Goal: Task Accomplishment & Management: Use online tool/utility

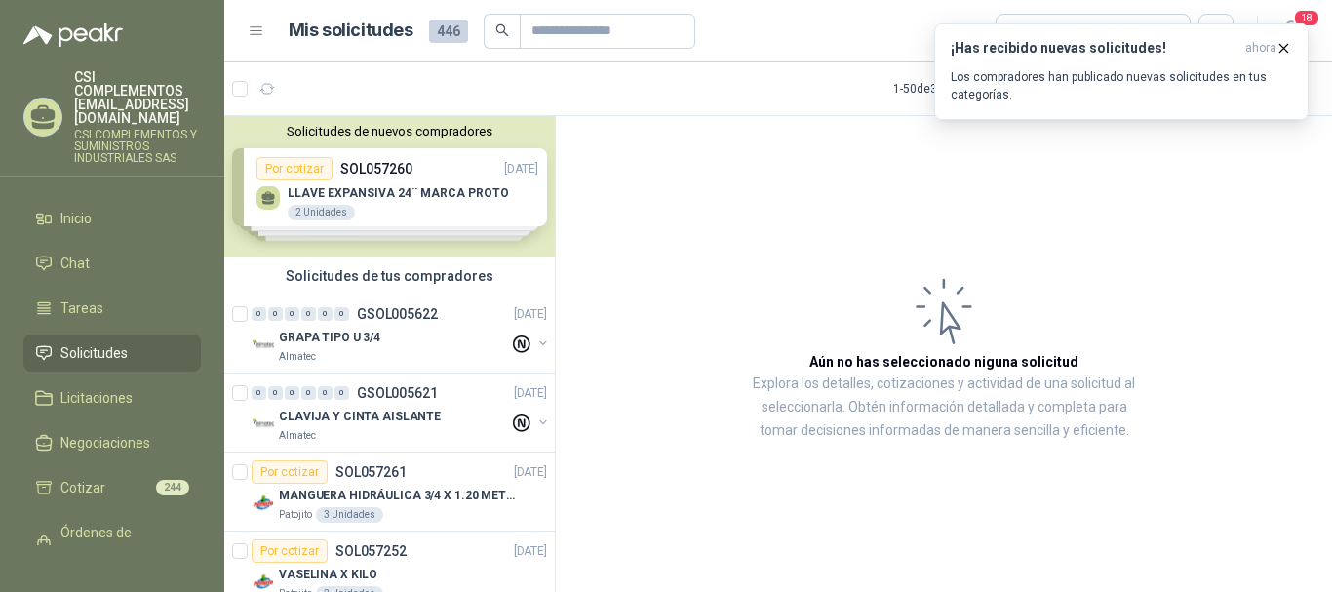
scroll to position [975, 0]
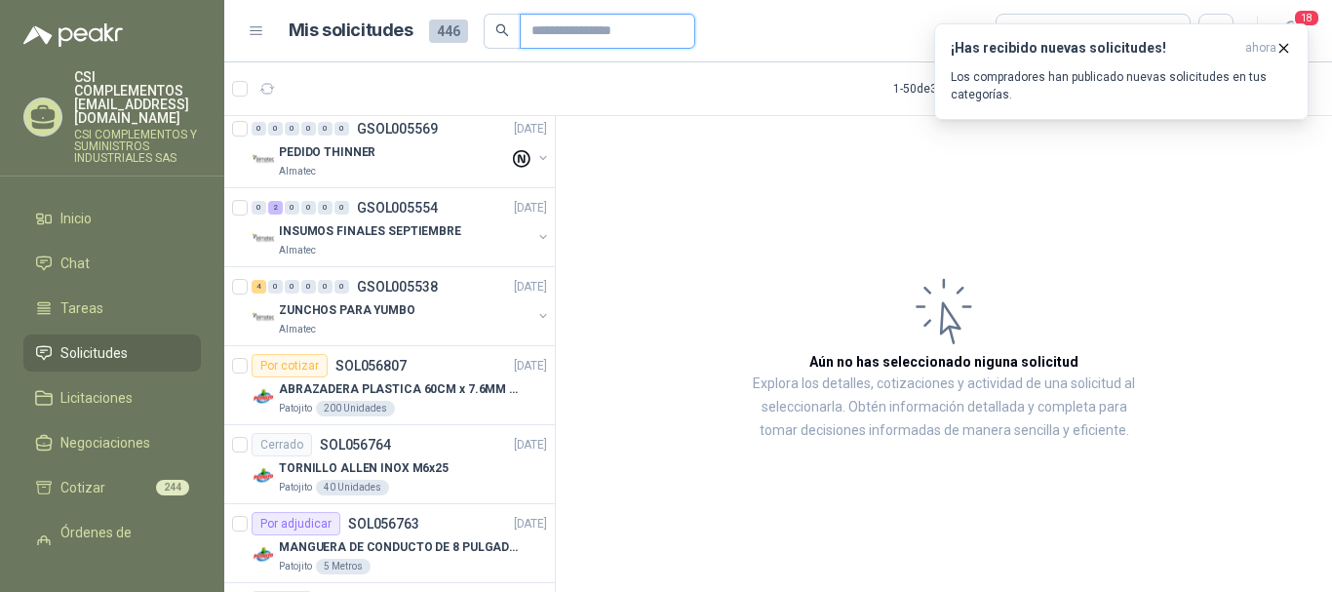
click at [553, 38] on input "text" at bounding box center [599, 31] width 137 height 33
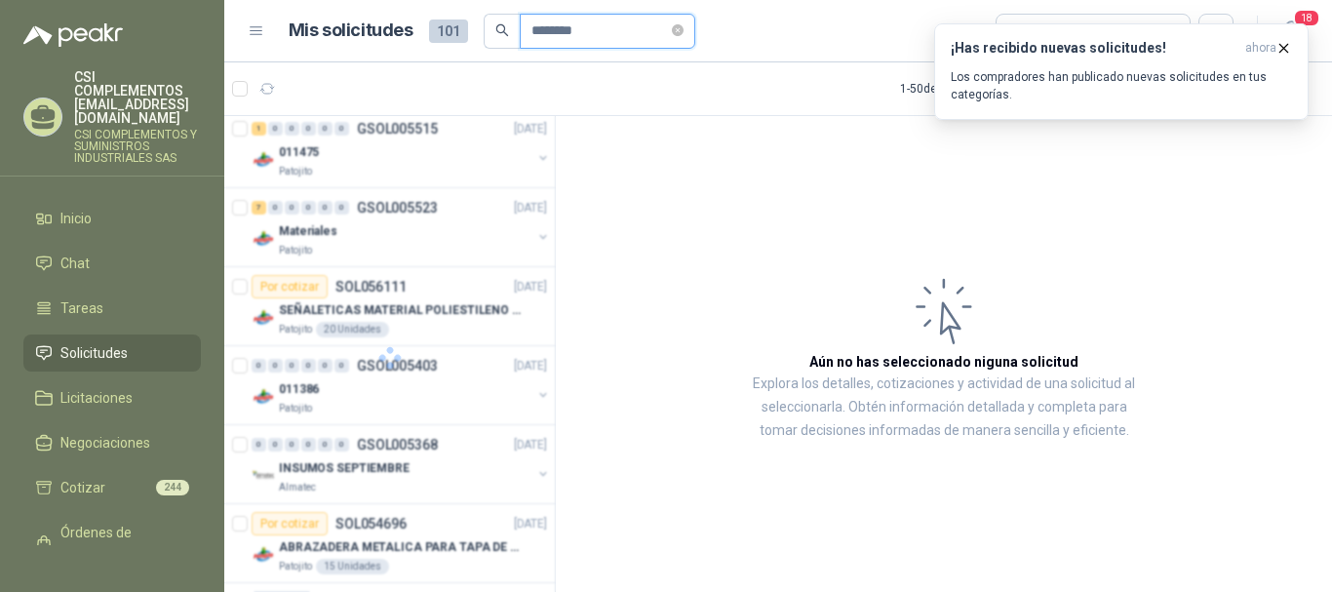
scroll to position [422, 0]
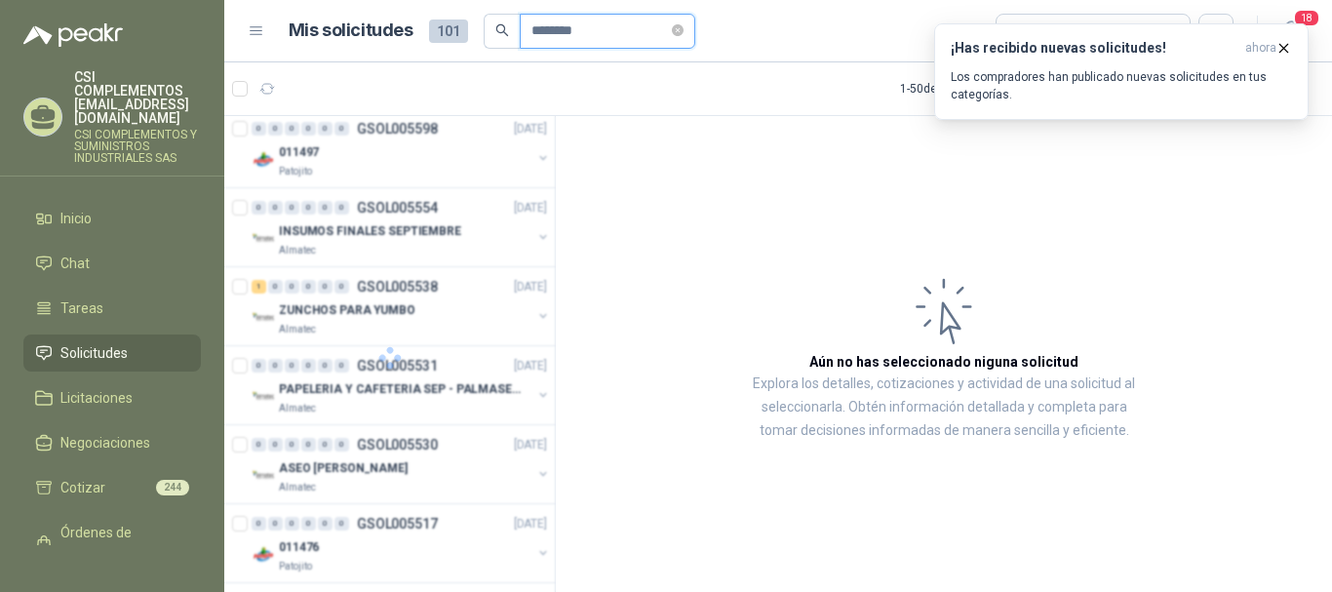
type input "********"
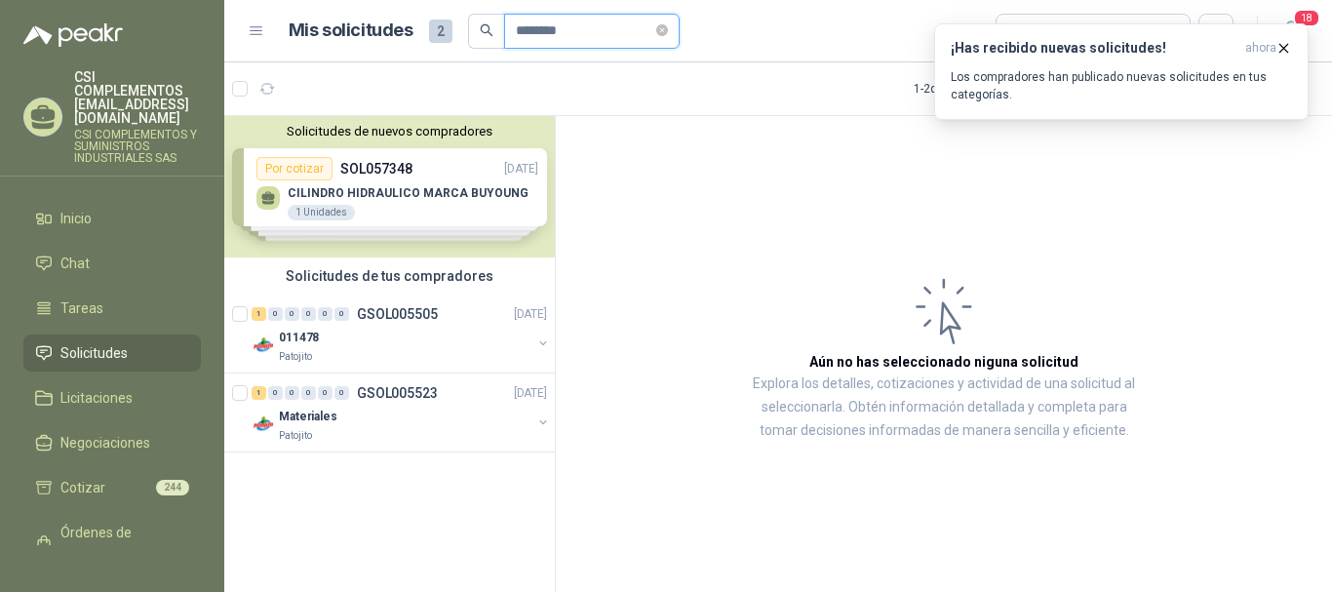
scroll to position [0, 0]
click at [399, 340] on div "011478" at bounding box center [405, 337] width 253 height 23
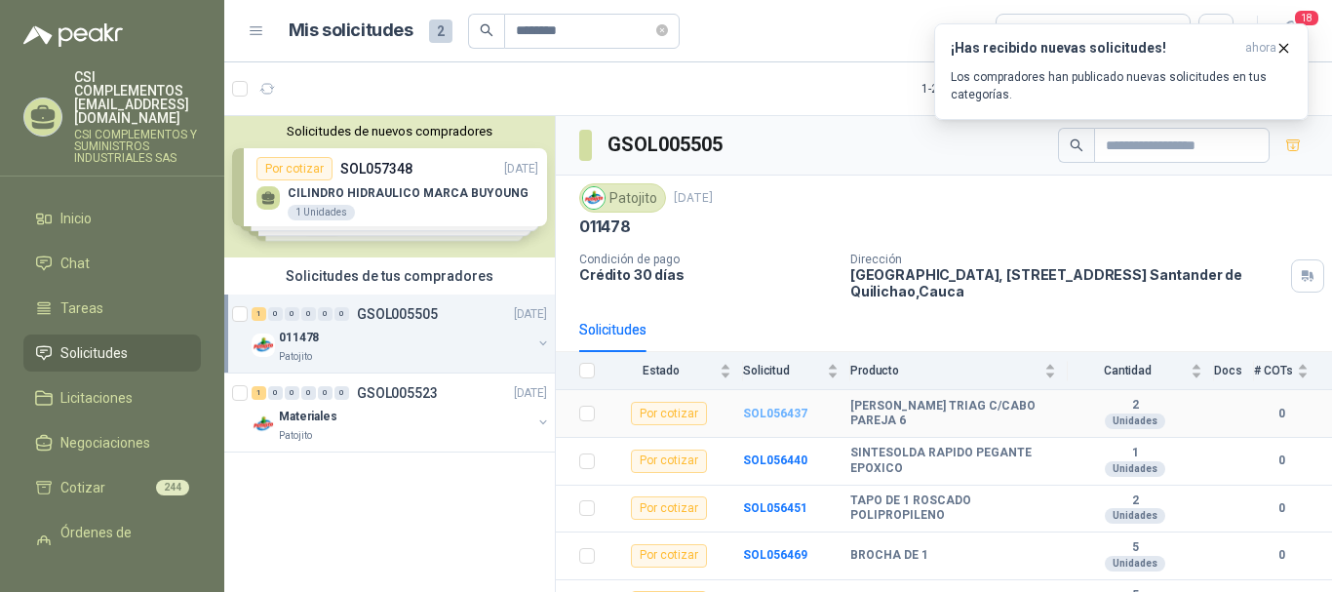
click at [784, 415] on b "SOL056437" at bounding box center [775, 414] width 64 height 14
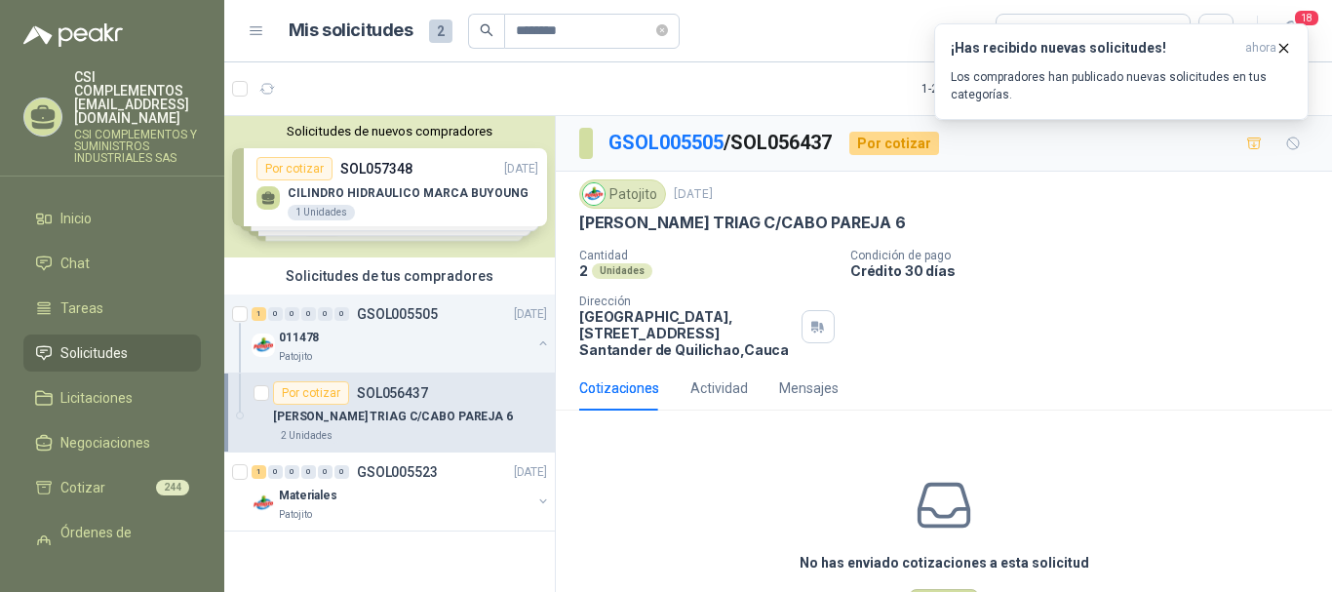
drag, startPoint x: 571, startPoint y: 226, endPoint x: 924, endPoint y: 229, distance: 353.0
click at [924, 229] on div "Patojito [DATE] [PERSON_NAME] TRIAG C/CABO PAREJA 6 Cantidad 2 Unidades Condici…" at bounding box center [944, 269] width 776 height 194
copy p "[PERSON_NAME] TRIAG C/CABO PAREJA 6"
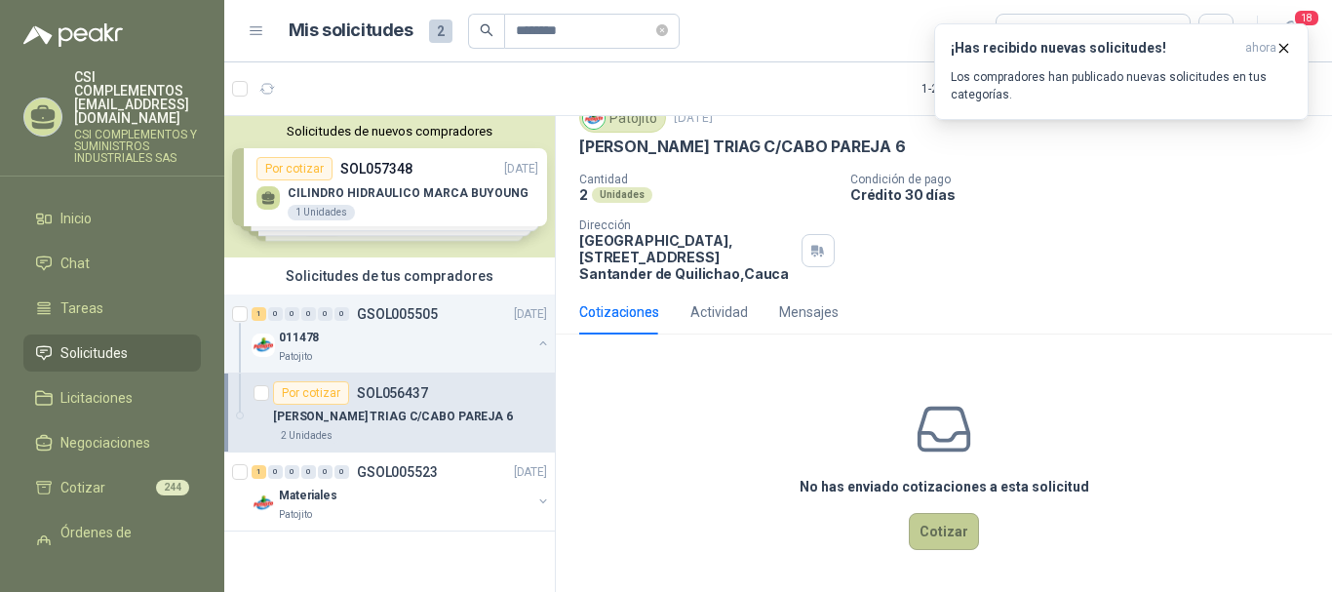
click at [932, 528] on button "Cotizar" at bounding box center [944, 531] width 70 height 37
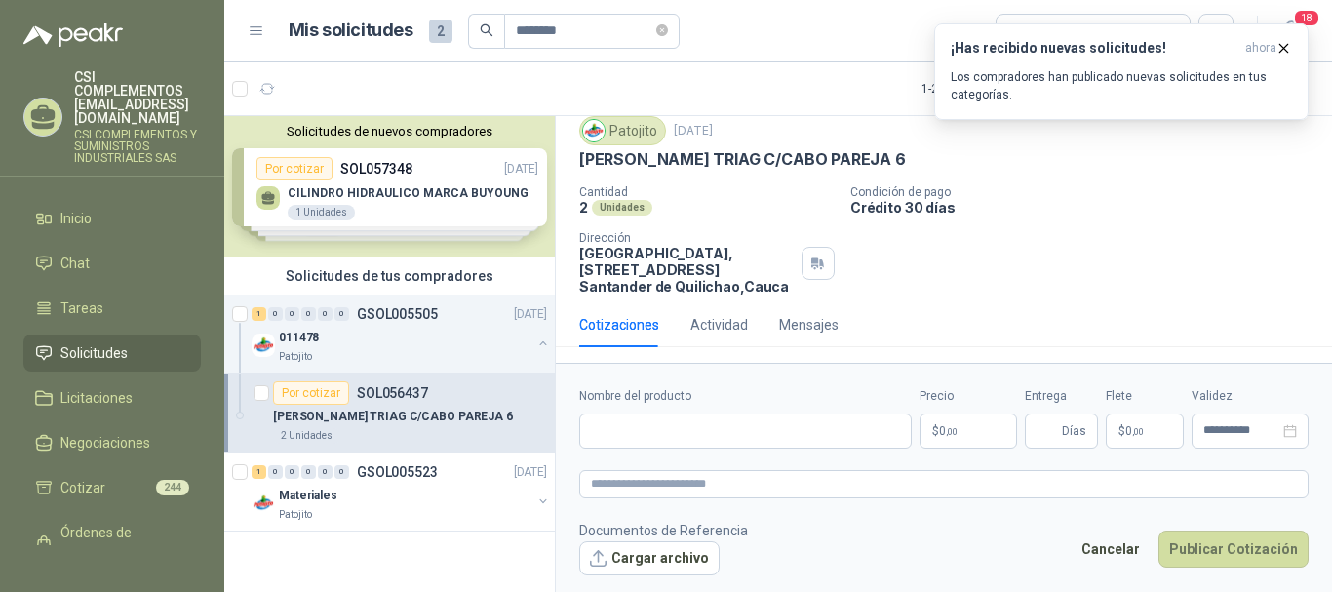
scroll to position [63, 0]
click at [1283, 46] on icon "button" at bounding box center [1283, 48] width 17 height 17
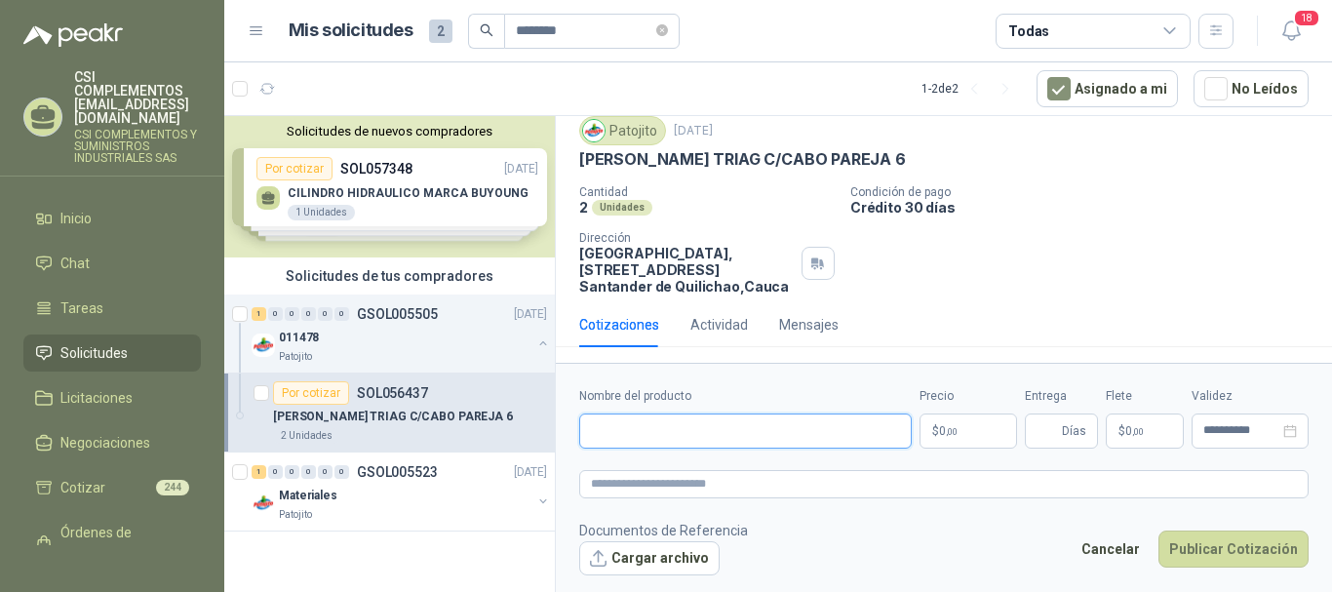
click at [621, 428] on input "Nombre del producto" at bounding box center [745, 430] width 333 height 35
paste input "**********"
type input "**********"
click at [990, 421] on p "$ 0 ,00" at bounding box center [968, 430] width 98 height 35
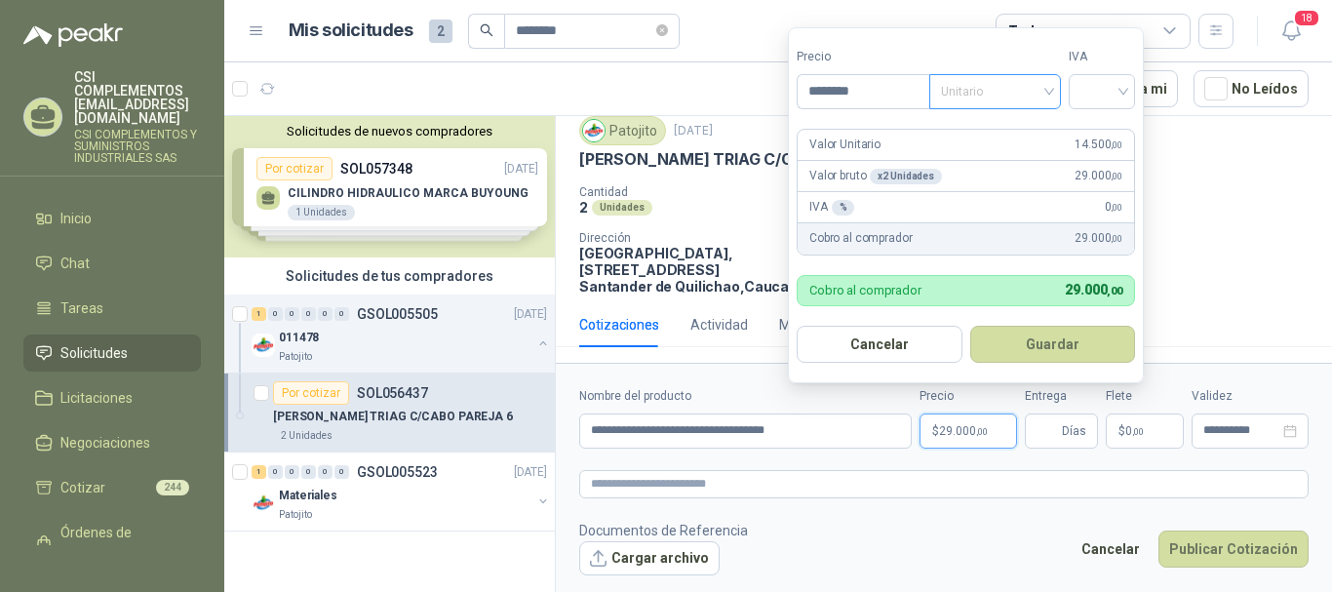
click at [1044, 99] on span "Unitario" at bounding box center [995, 91] width 108 height 29
type input "********"
click at [991, 121] on div "Unitario" at bounding box center [999, 131] width 100 height 21
click at [1123, 98] on input "search" at bounding box center [1101, 89] width 43 height 29
click at [1102, 126] on div "19%" at bounding box center [1106, 131] width 36 height 21
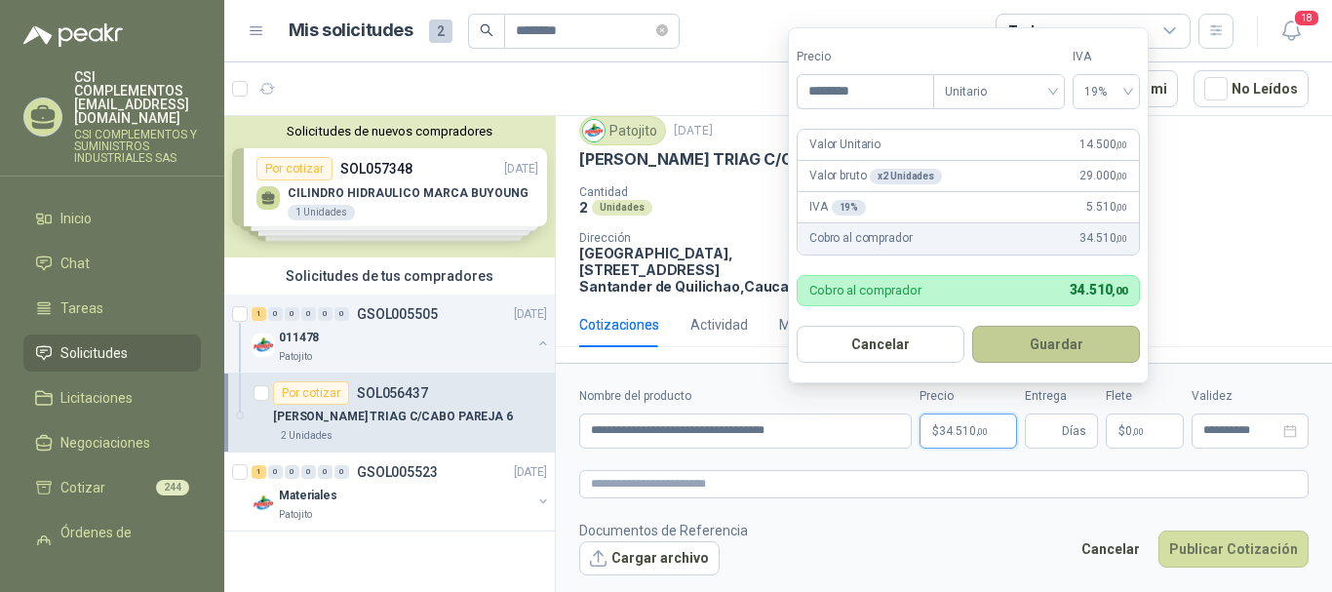
click at [1068, 356] on button "Guardar" at bounding box center [1056, 344] width 168 height 37
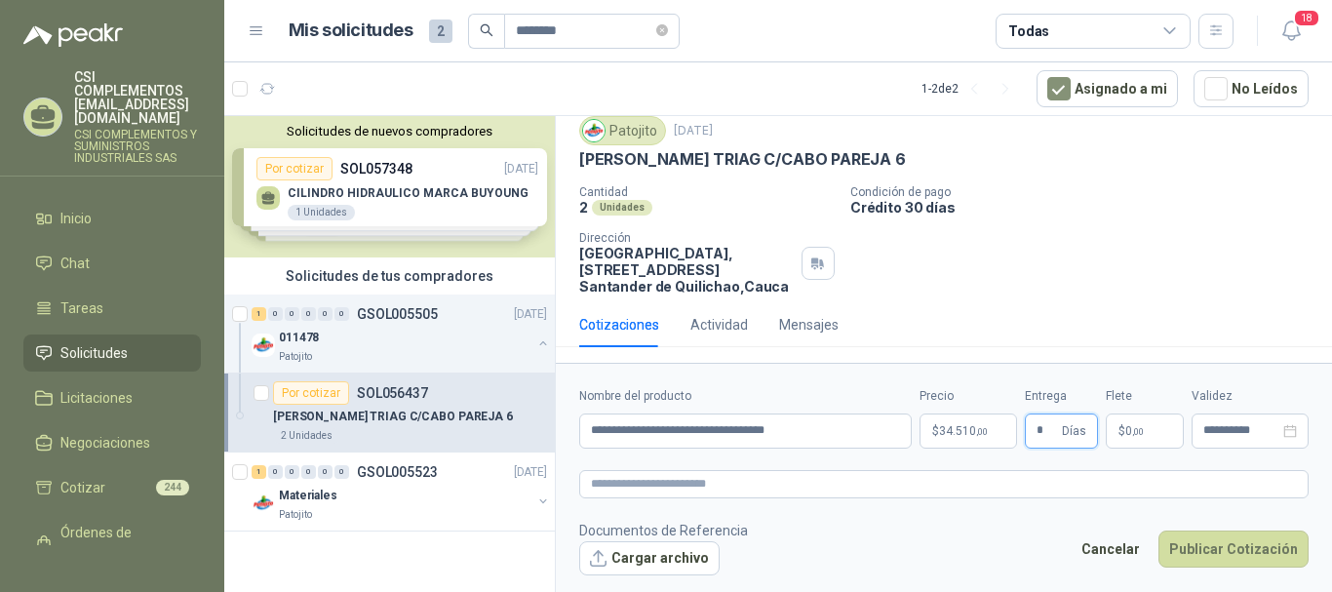
type input "*"
click at [1112, 422] on p "$ 0 ,00" at bounding box center [1145, 430] width 78 height 35
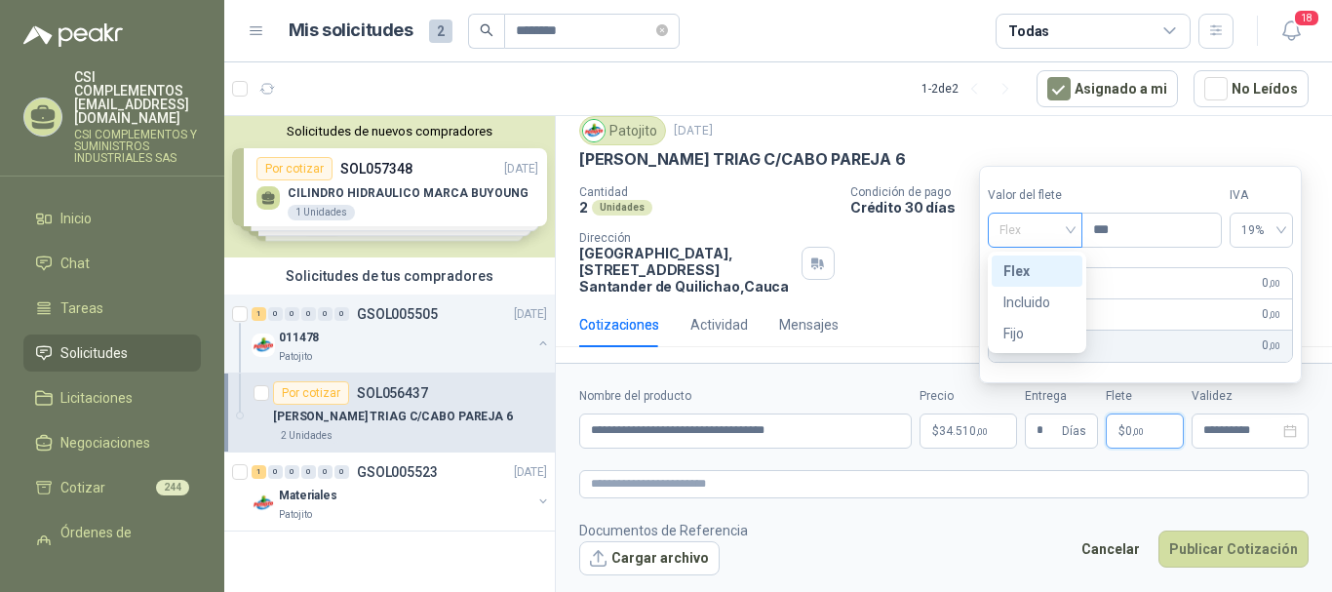
click at [1082, 232] on div "Flex" at bounding box center [1035, 230] width 95 height 35
click at [1041, 303] on div "Incluido" at bounding box center [1036, 302] width 67 height 21
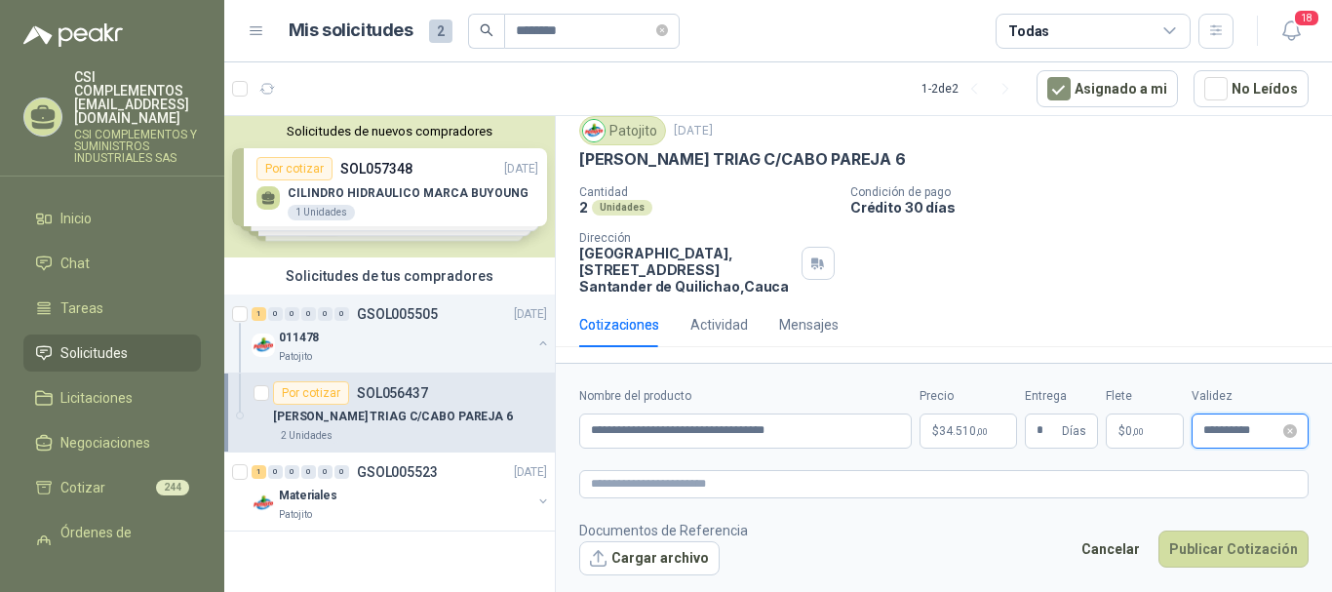
click at [1227, 427] on input "**********" at bounding box center [1241, 430] width 76 height 13
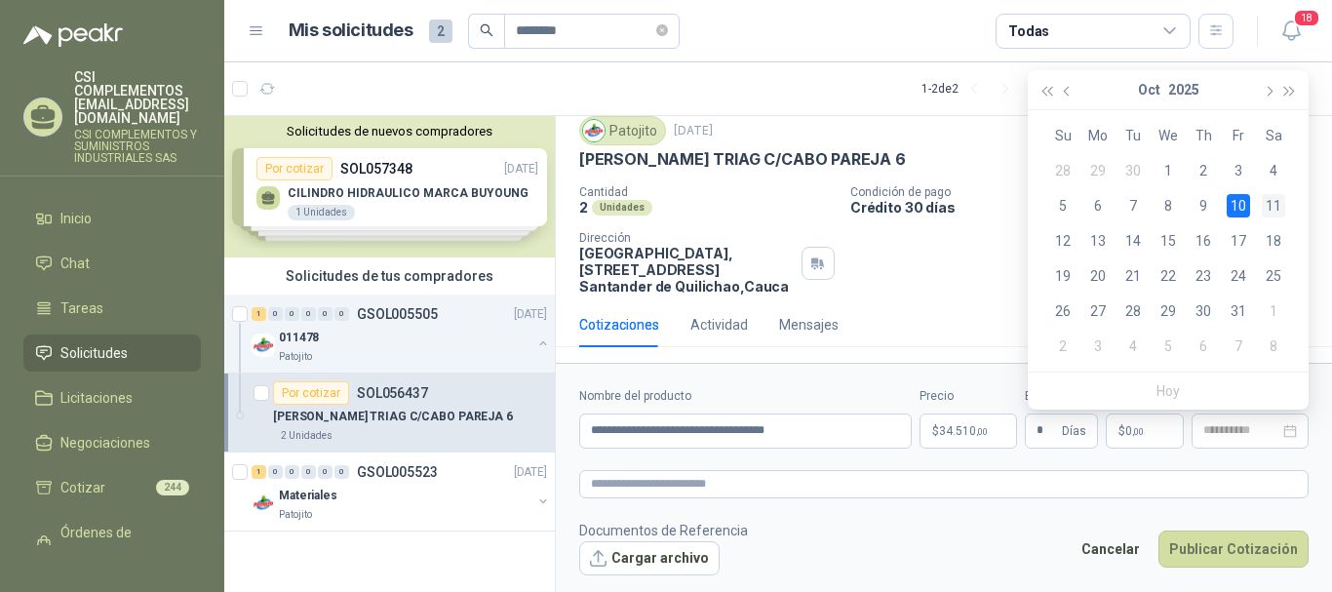
drag, startPoint x: 1271, startPoint y: 172, endPoint x: 1271, endPoint y: 215, distance: 43.9
click at [1271, 170] on div "4" at bounding box center [1273, 170] width 23 height 23
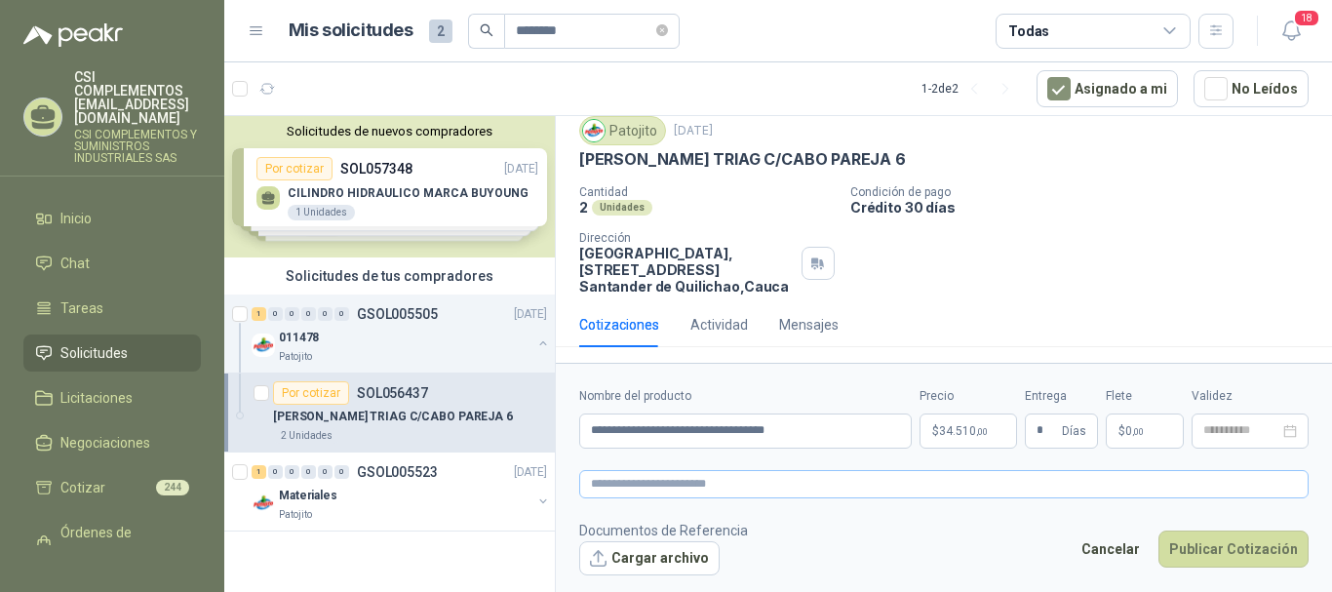
type input "**********"
click at [1249, 538] on button "Publicar Cotización" at bounding box center [1233, 548] width 150 height 37
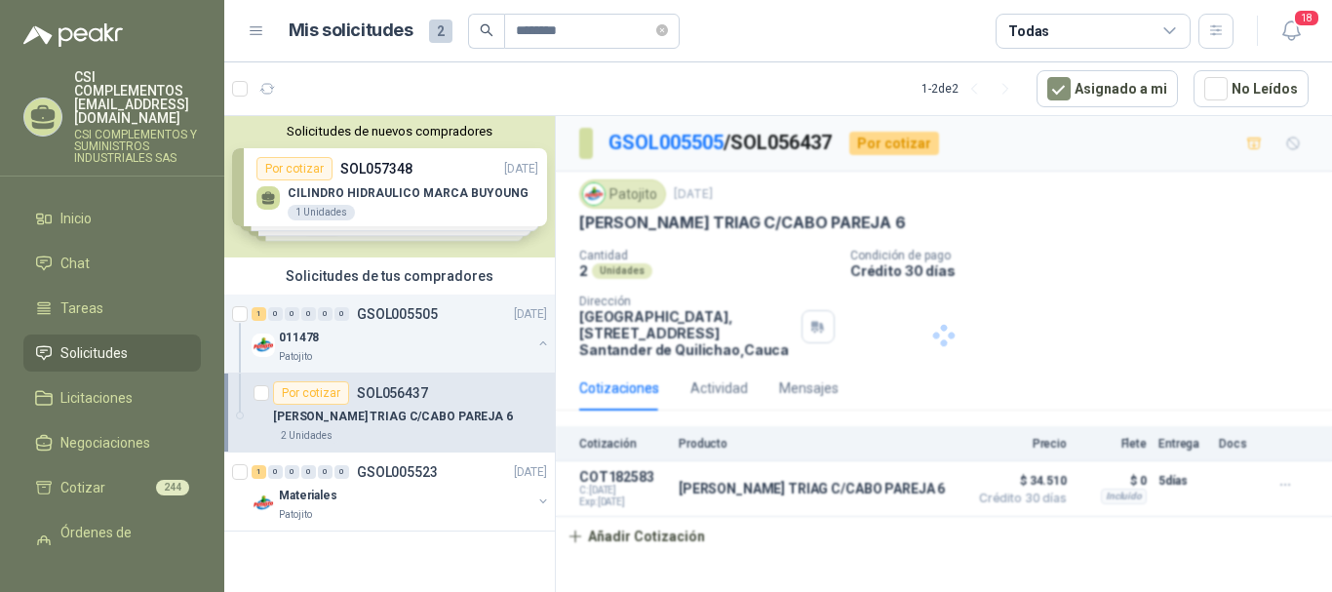
scroll to position [0, 0]
click at [382, 329] on div "011478" at bounding box center [405, 337] width 253 height 23
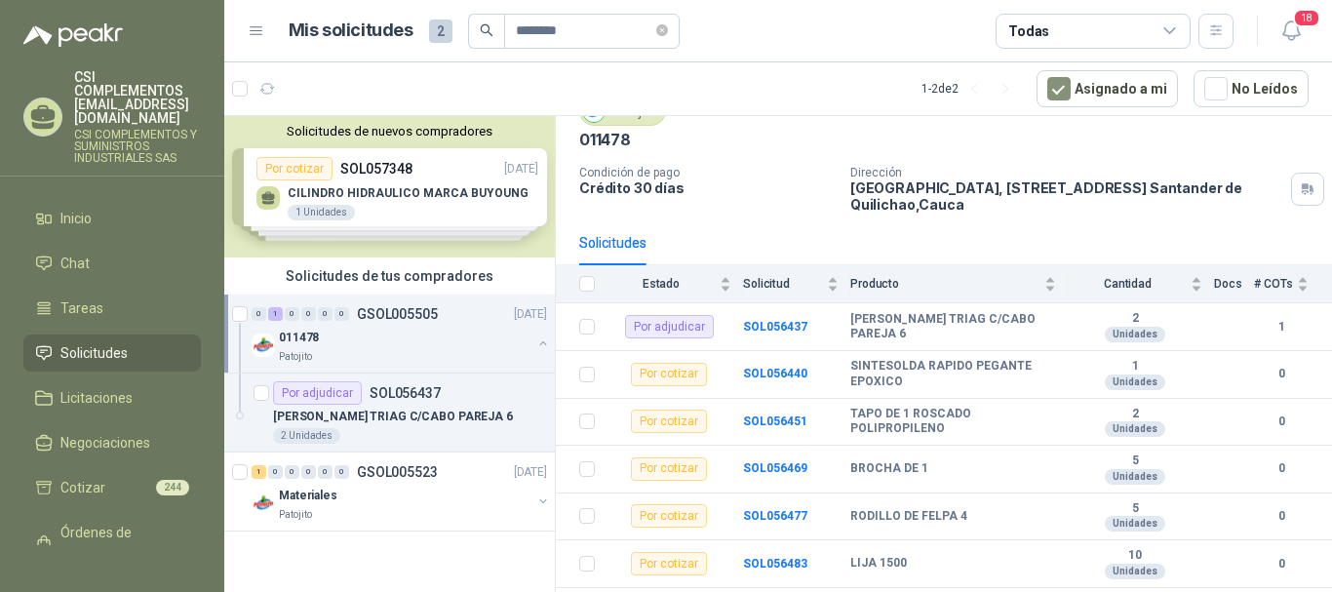
scroll to position [70, 0]
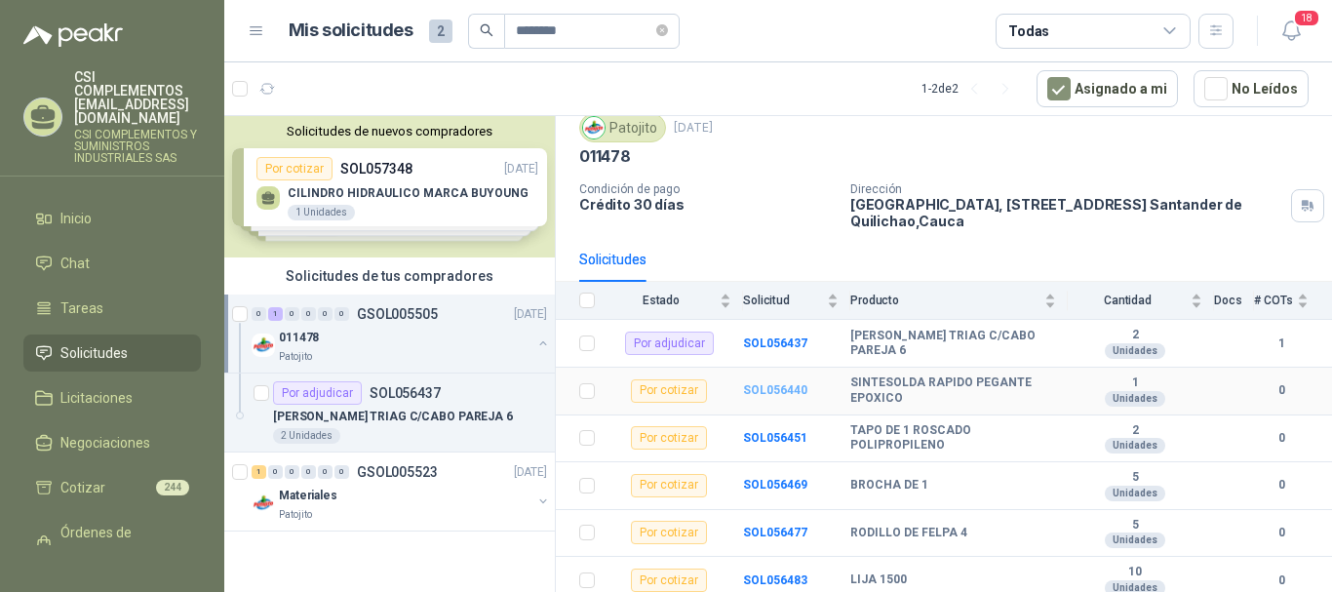
click at [773, 396] on b "SOL056440" at bounding box center [775, 390] width 64 height 14
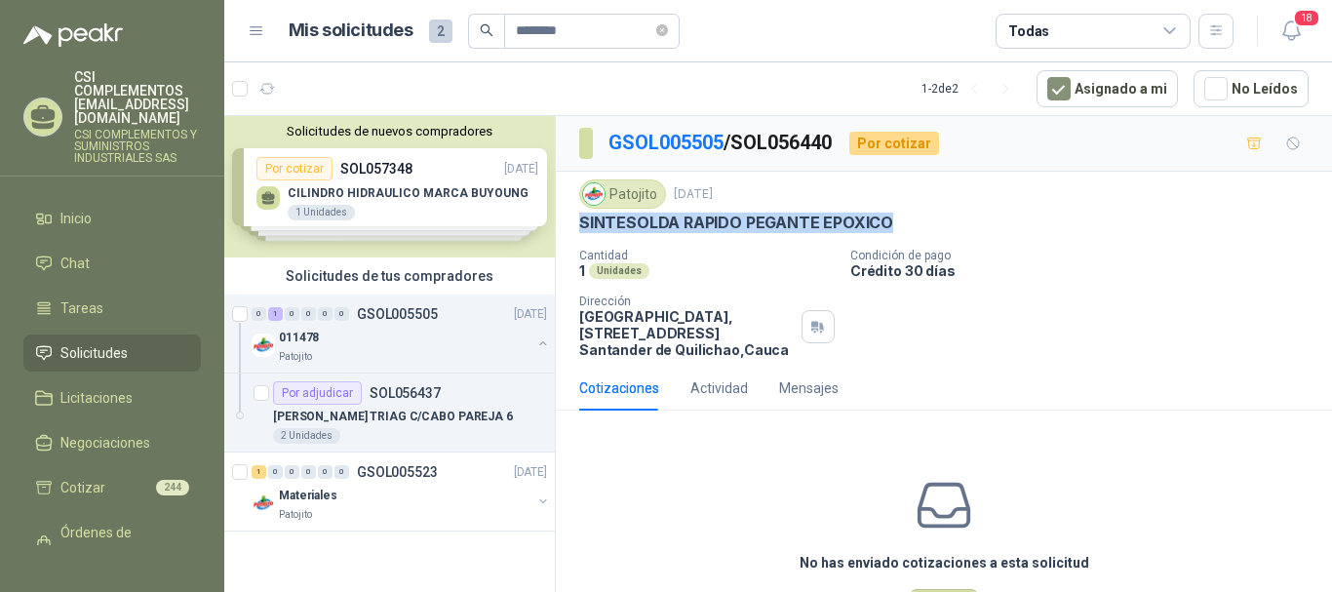
drag, startPoint x: 576, startPoint y: 222, endPoint x: 913, endPoint y: 217, distance: 336.4
click at [913, 217] on div "Patojito [DATE] SINTESOLDA RAPIDO PEGANTE EPOXICO Cantidad 1 Unidades Condición…" at bounding box center [944, 269] width 776 height 194
copy p "SINTESOLDA RAPIDO PEGANTE EPOXICO"
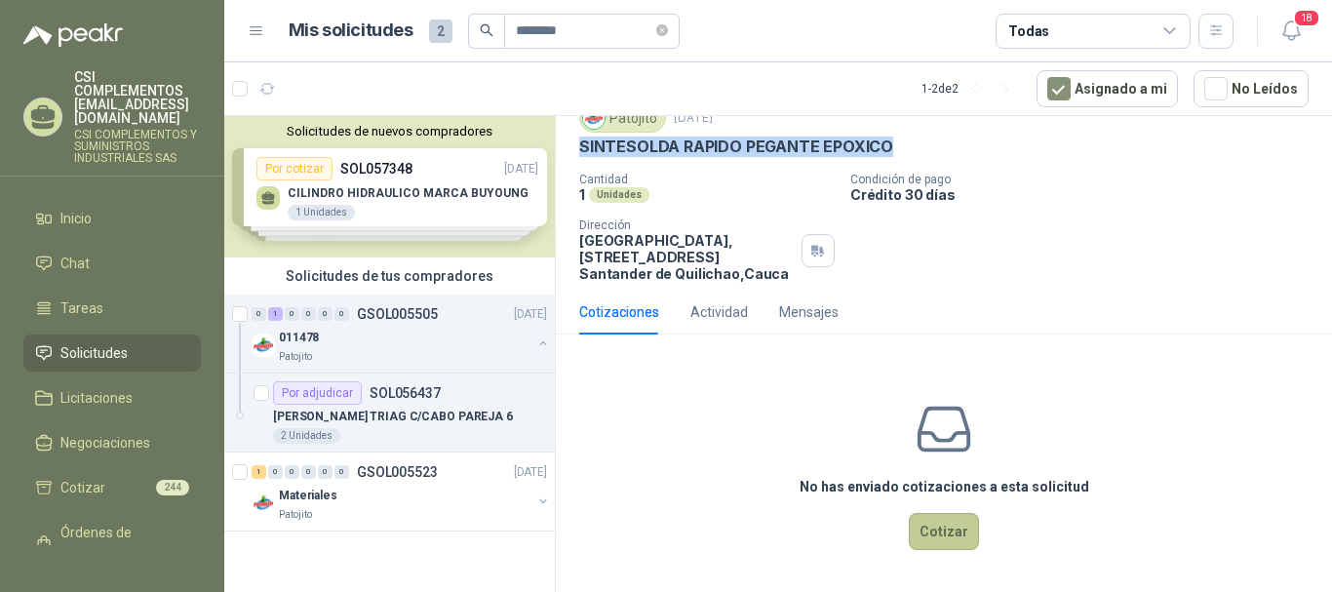
click at [948, 532] on button "Cotizar" at bounding box center [944, 531] width 70 height 37
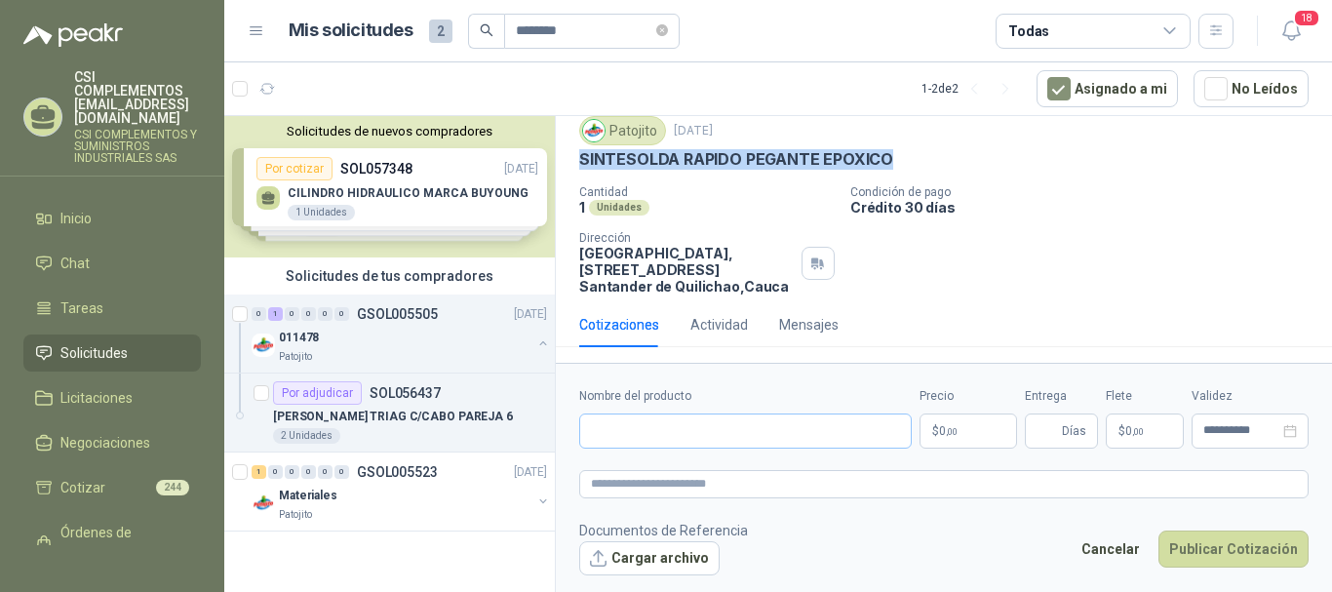
scroll to position [63, 0]
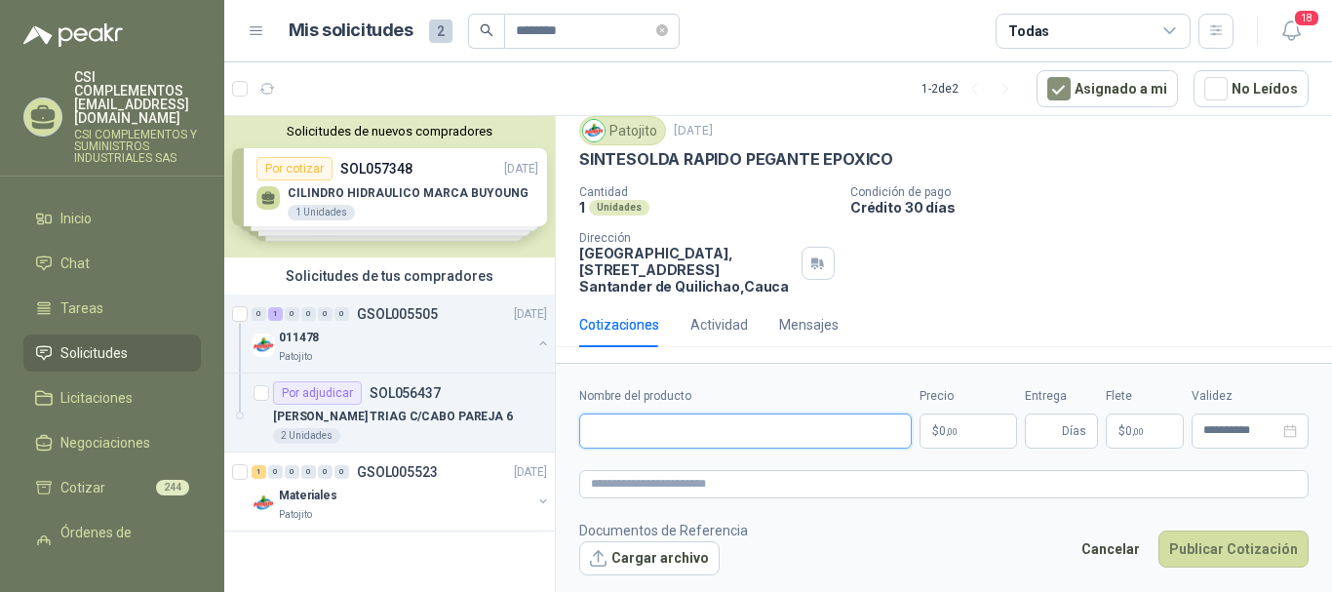
click at [700, 442] on input "Nombre del producto" at bounding box center [745, 430] width 333 height 35
paste input "**********"
type input "**********"
click at [972, 434] on p "$ 0 ,00" at bounding box center [968, 430] width 98 height 35
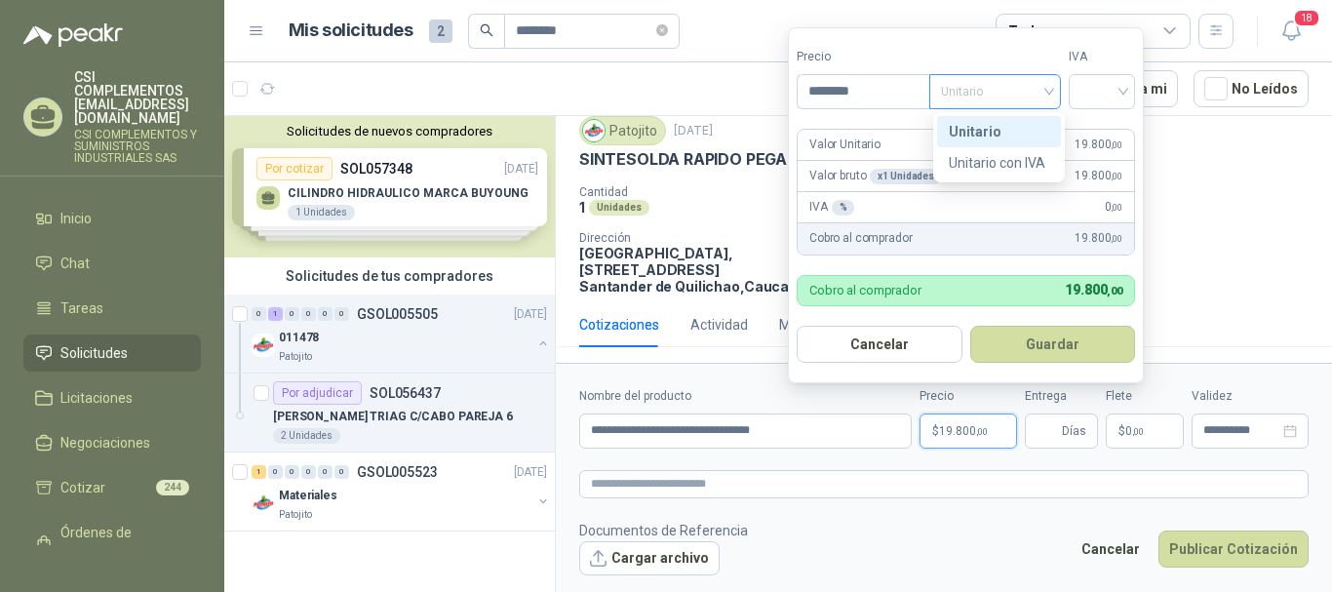
click at [1049, 94] on span "Unitario" at bounding box center [995, 91] width 108 height 29
type input "********"
click at [1027, 127] on div "Unitario" at bounding box center [999, 131] width 100 height 21
click at [1118, 101] on input "search" at bounding box center [1101, 89] width 43 height 29
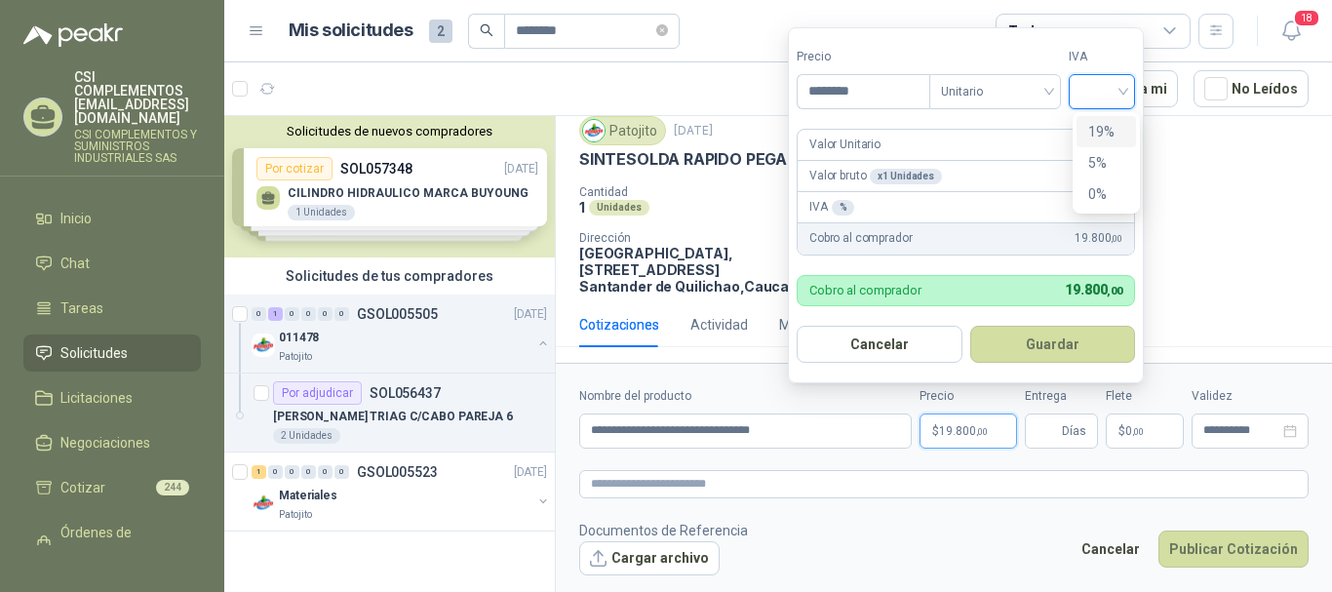
click at [1090, 130] on div "19%" at bounding box center [1106, 131] width 36 height 21
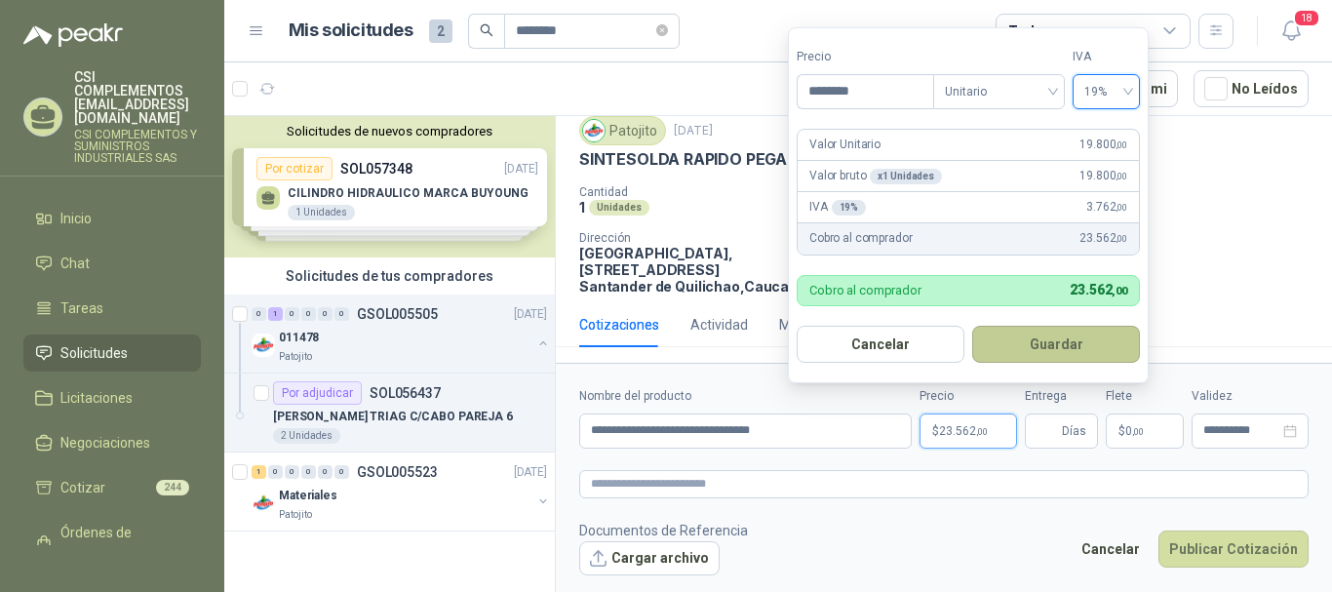
click at [1038, 341] on button "Guardar" at bounding box center [1056, 344] width 168 height 37
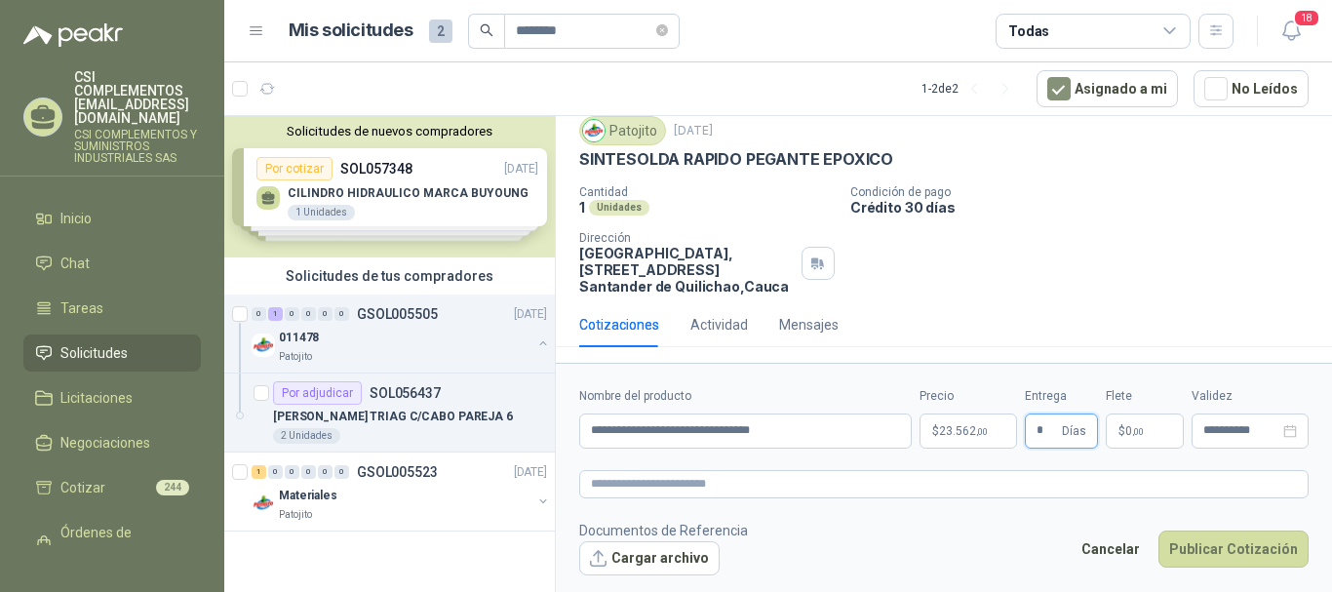
type input "*"
click at [1137, 428] on span ",00" at bounding box center [1138, 431] width 12 height 11
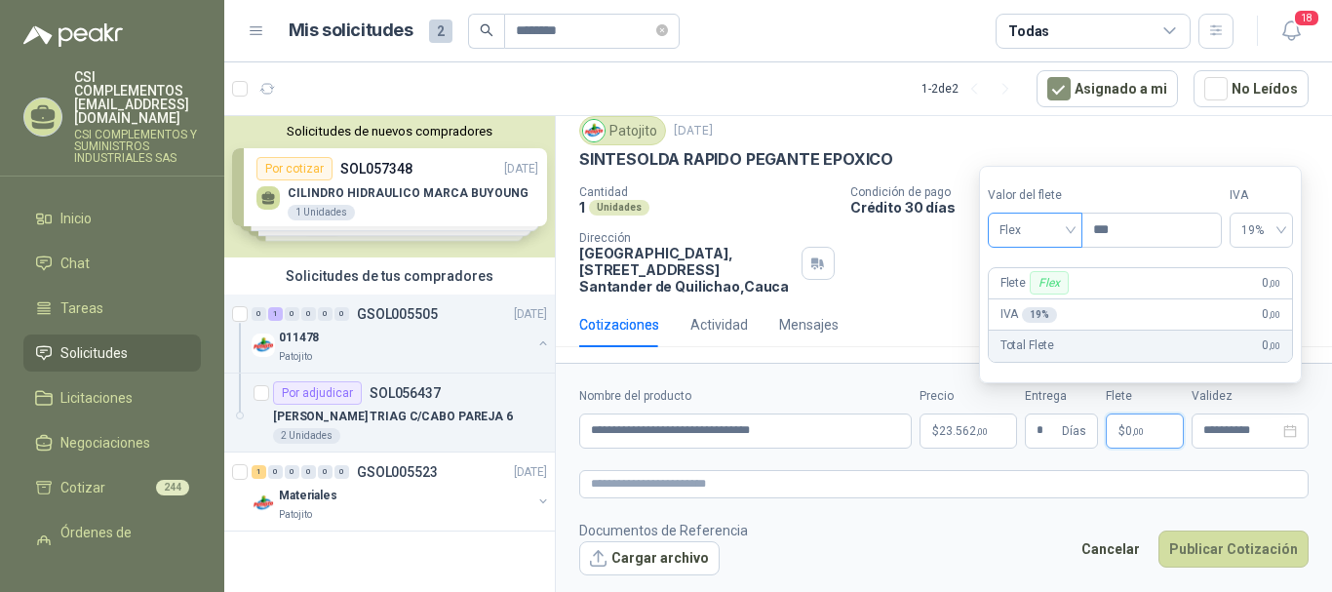
click at [1076, 227] on div "Flex" at bounding box center [1035, 230] width 95 height 35
click at [1067, 293] on div "Incluido" at bounding box center [1036, 302] width 67 height 21
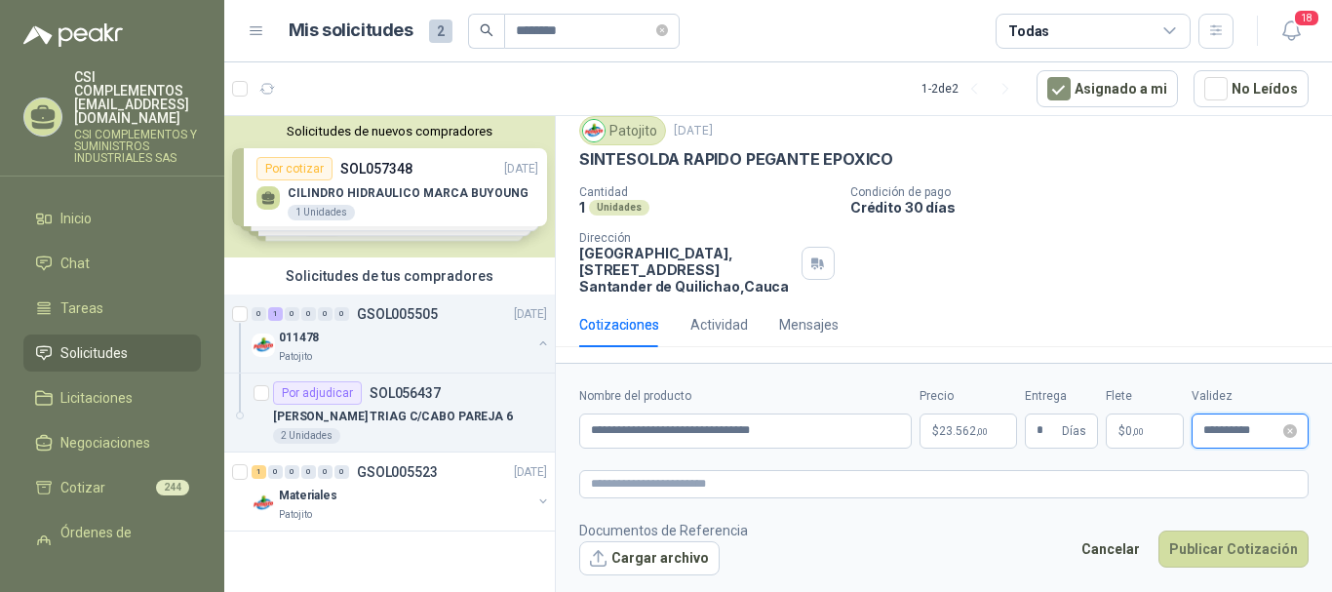
click at [1246, 431] on input "**********" at bounding box center [1241, 430] width 76 height 13
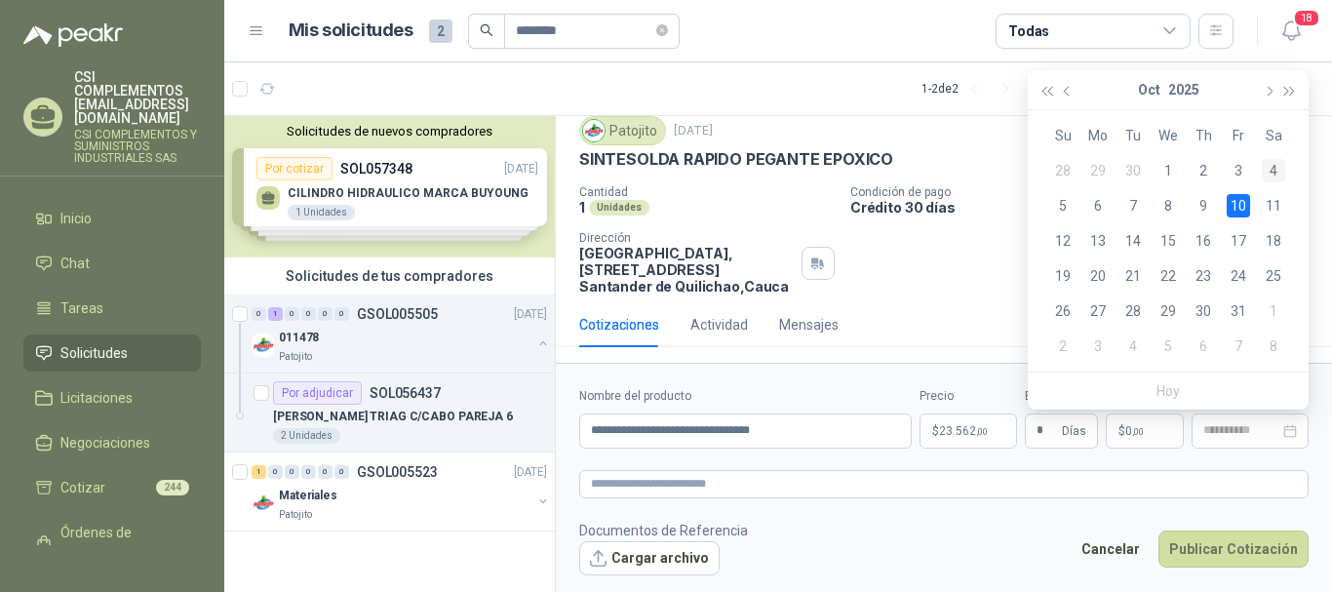
click at [1271, 164] on div "4" at bounding box center [1273, 170] width 23 height 23
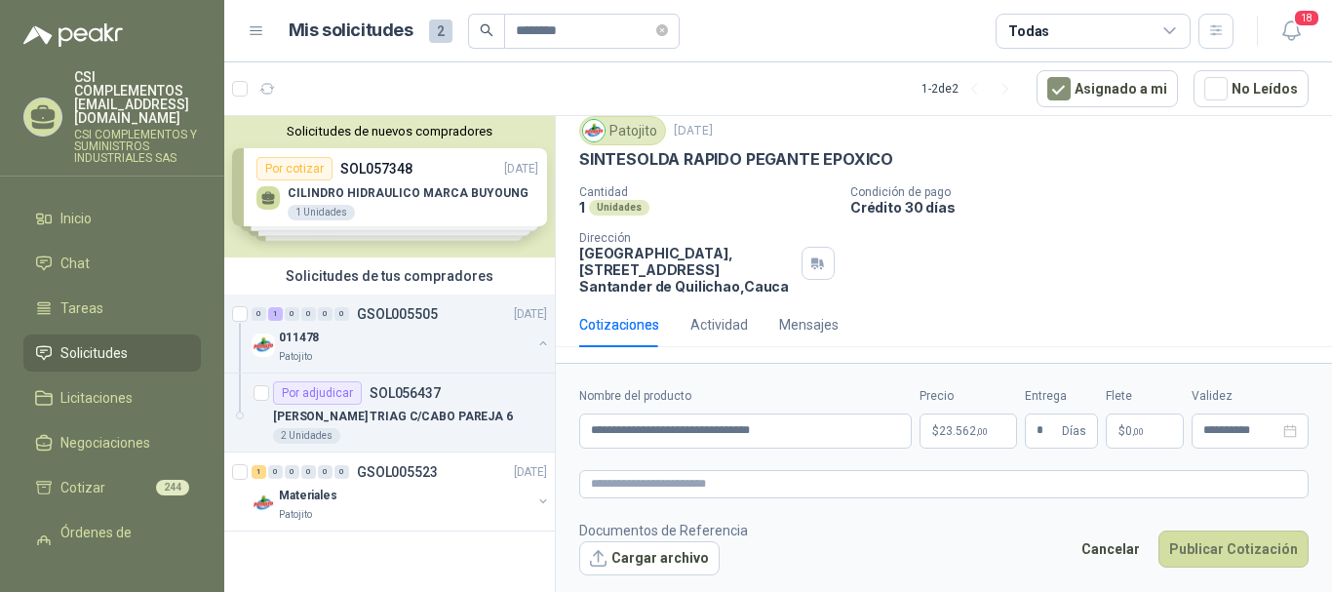
type input "**********"
click at [1226, 558] on button "Publicar Cotización" at bounding box center [1233, 548] width 150 height 37
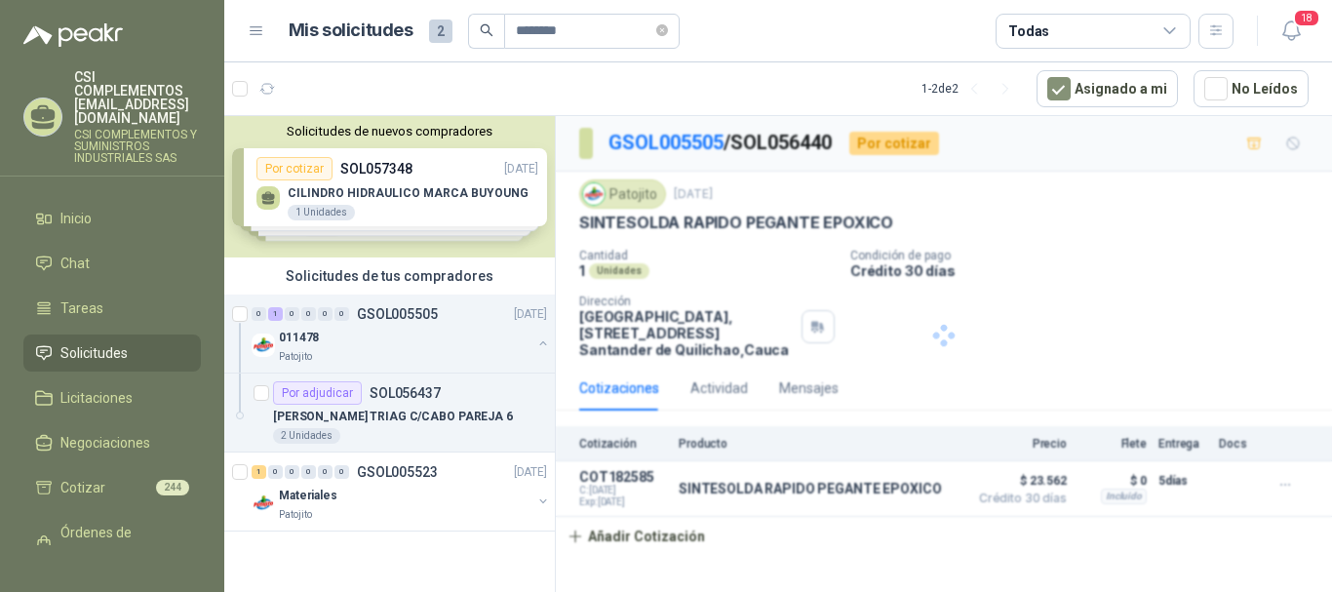
scroll to position [0, 0]
click at [372, 325] on div "0 1 0 0 0 0 GSOL005505 [DATE]" at bounding box center [401, 313] width 299 height 23
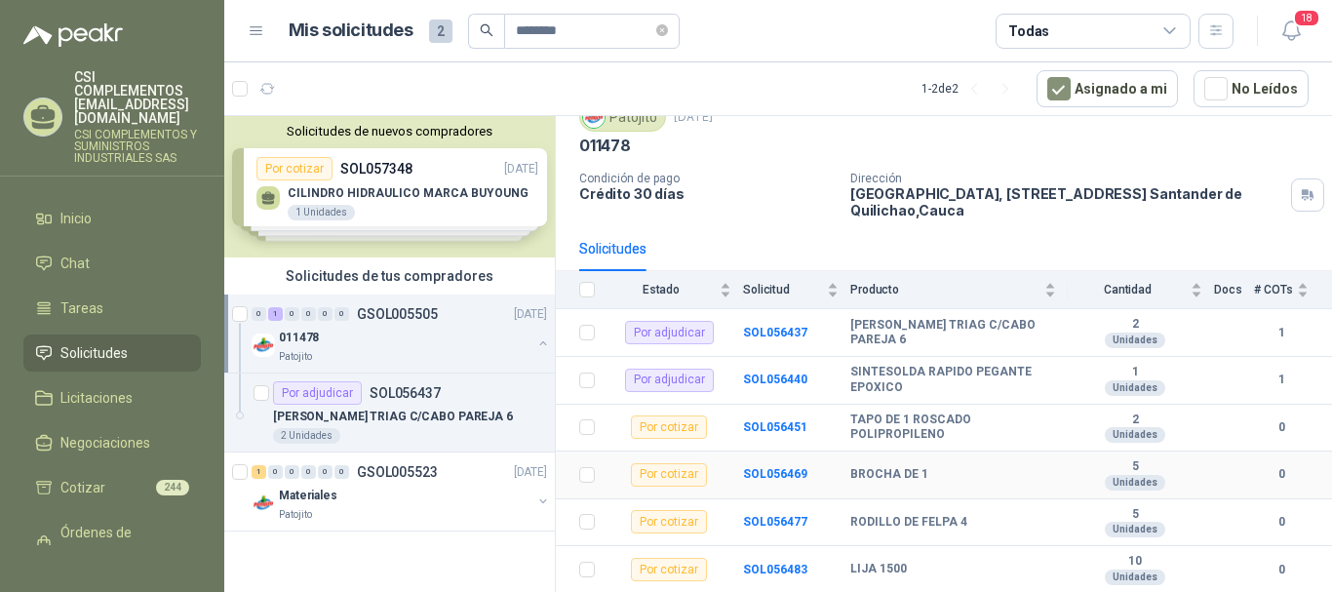
scroll to position [195, 0]
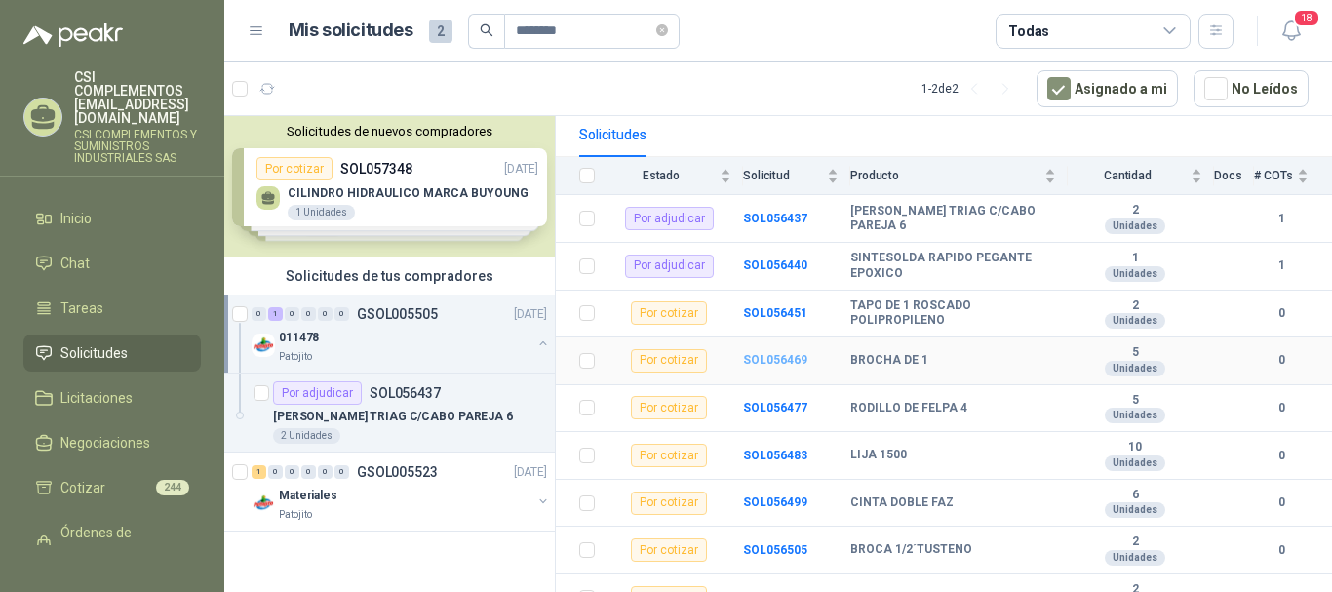
click at [794, 360] on b "SOL056469" at bounding box center [775, 360] width 64 height 14
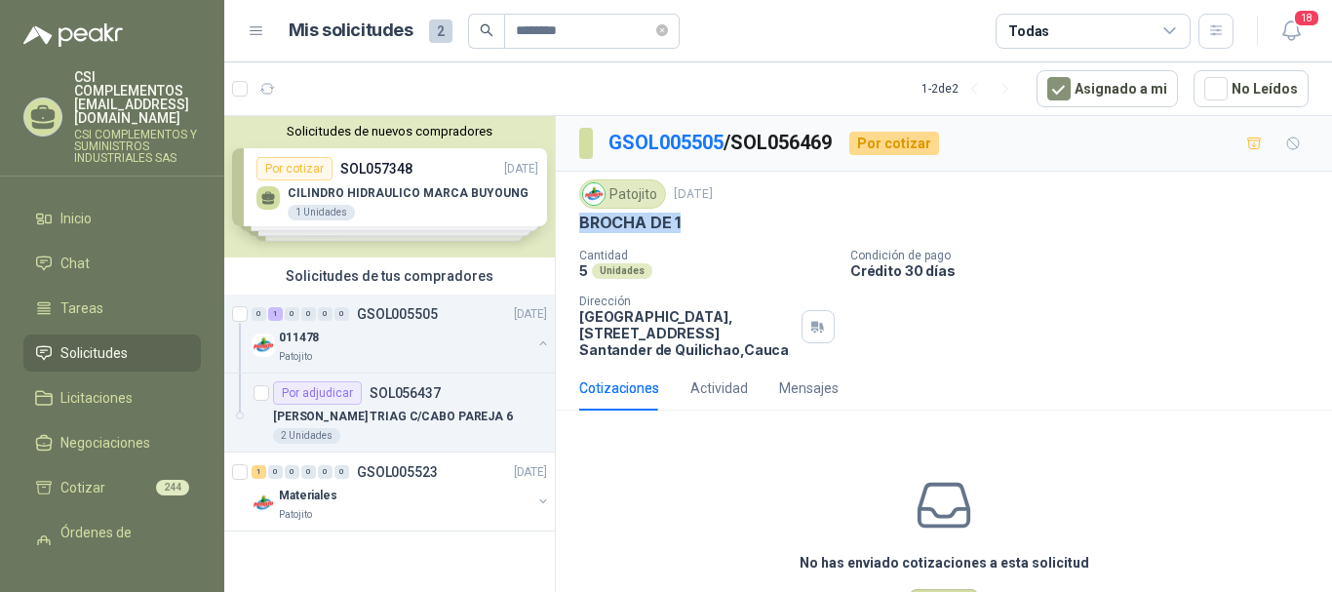
drag, startPoint x: 575, startPoint y: 224, endPoint x: 687, endPoint y: 227, distance: 112.2
click at [687, 227] on div "Patojito [DATE] BROCHA DE 1 Cantidad 5 Unidades Condición de pago Crédito 30 dí…" at bounding box center [944, 269] width 776 height 194
copy p "BROCHA DE 1"
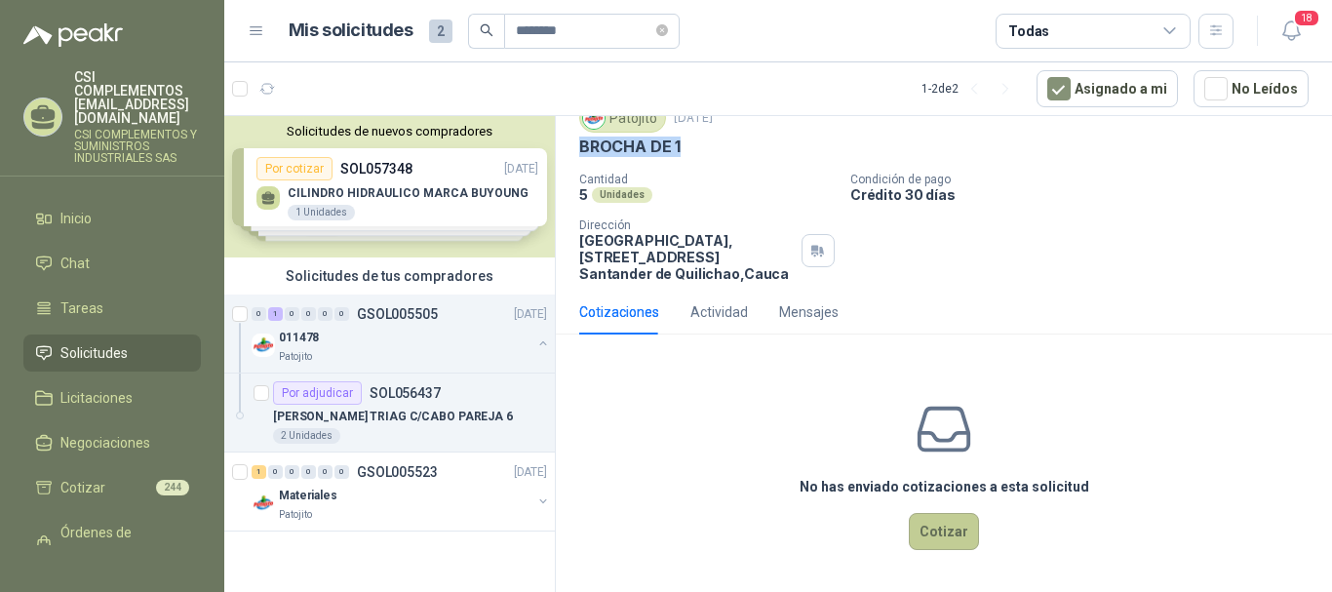
click at [919, 528] on button "Cotizar" at bounding box center [944, 531] width 70 height 37
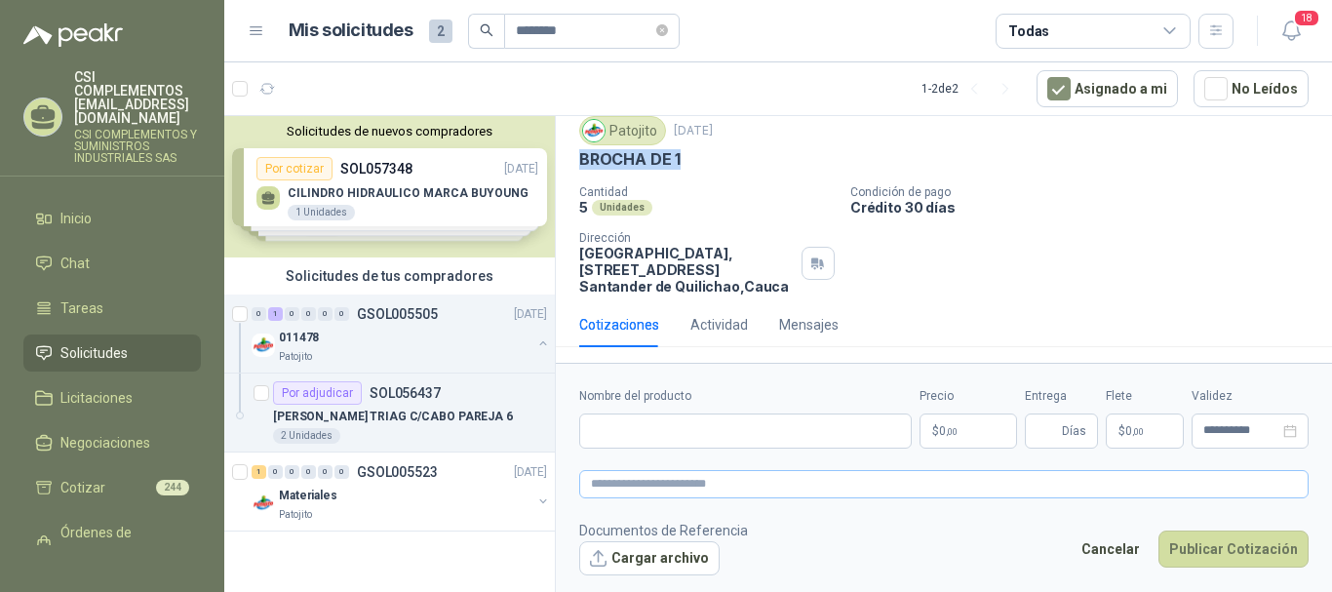
scroll to position [63, 0]
click at [651, 424] on input "Nombre del producto" at bounding box center [745, 430] width 333 height 35
paste input "**********"
type input "**********"
click at [920, 433] on p "$ 0 ,00" at bounding box center [968, 430] width 98 height 35
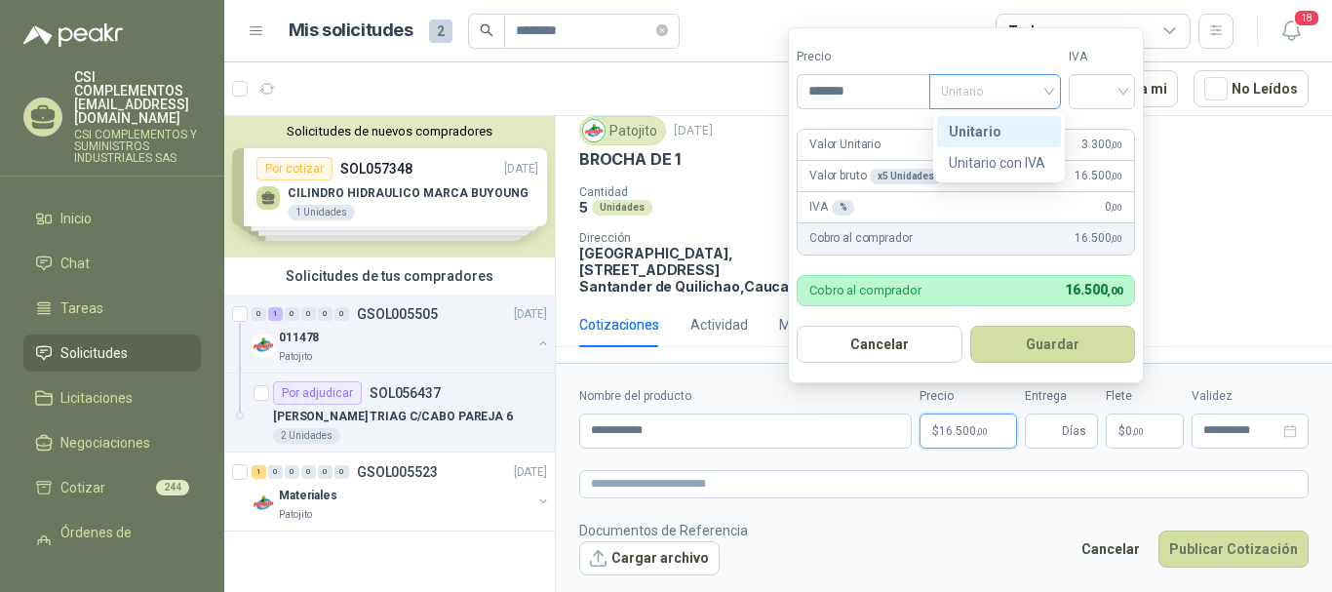
click at [1048, 98] on span "Unitario" at bounding box center [995, 91] width 108 height 29
type input "*******"
click at [1014, 129] on div "Unitario" at bounding box center [999, 131] width 100 height 21
click at [1123, 89] on input "search" at bounding box center [1101, 89] width 43 height 29
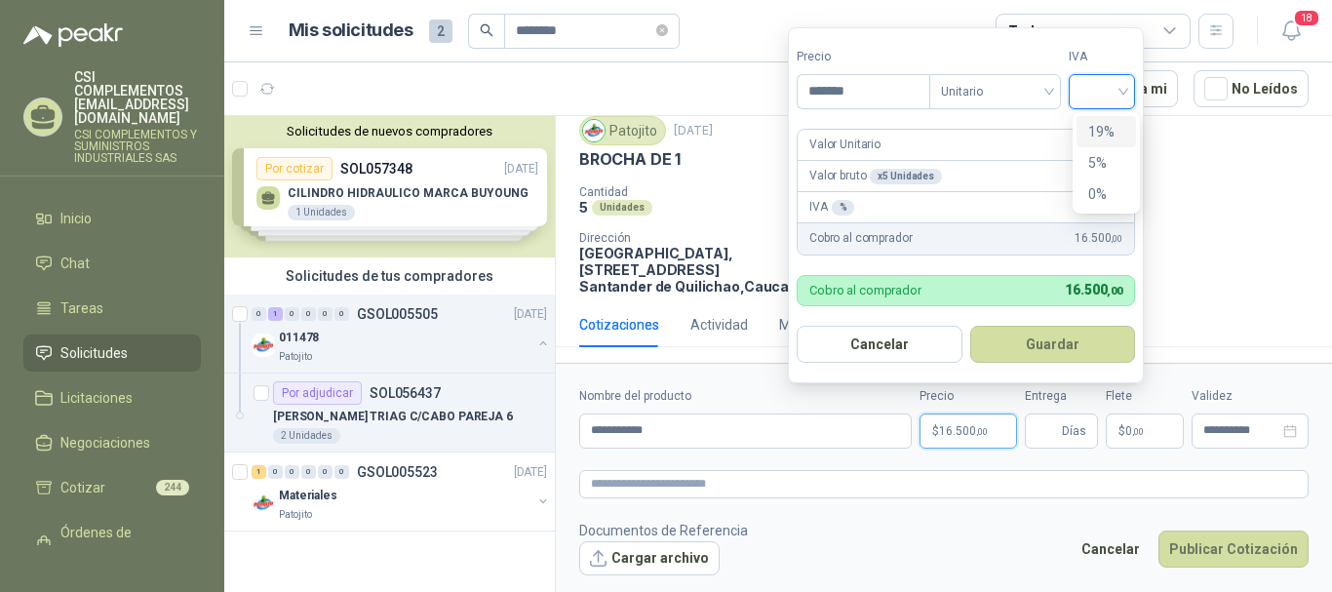
click at [1093, 125] on div "19%" at bounding box center [1106, 131] width 36 height 21
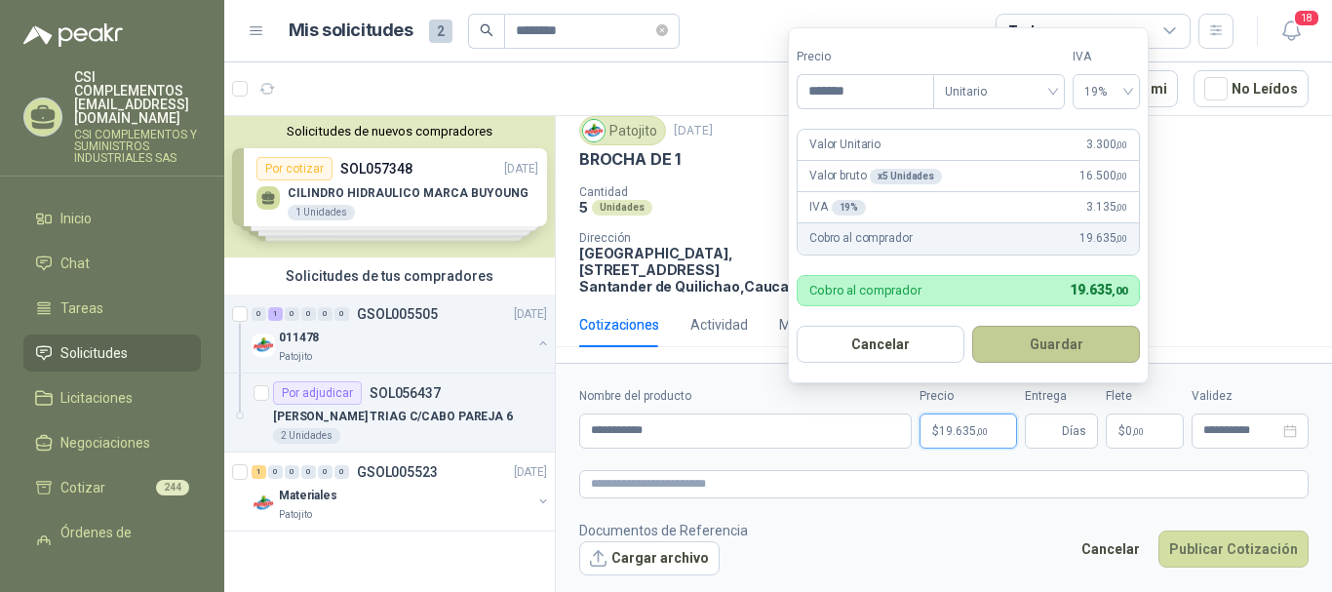
click at [1054, 345] on button "Guardar" at bounding box center [1056, 344] width 168 height 37
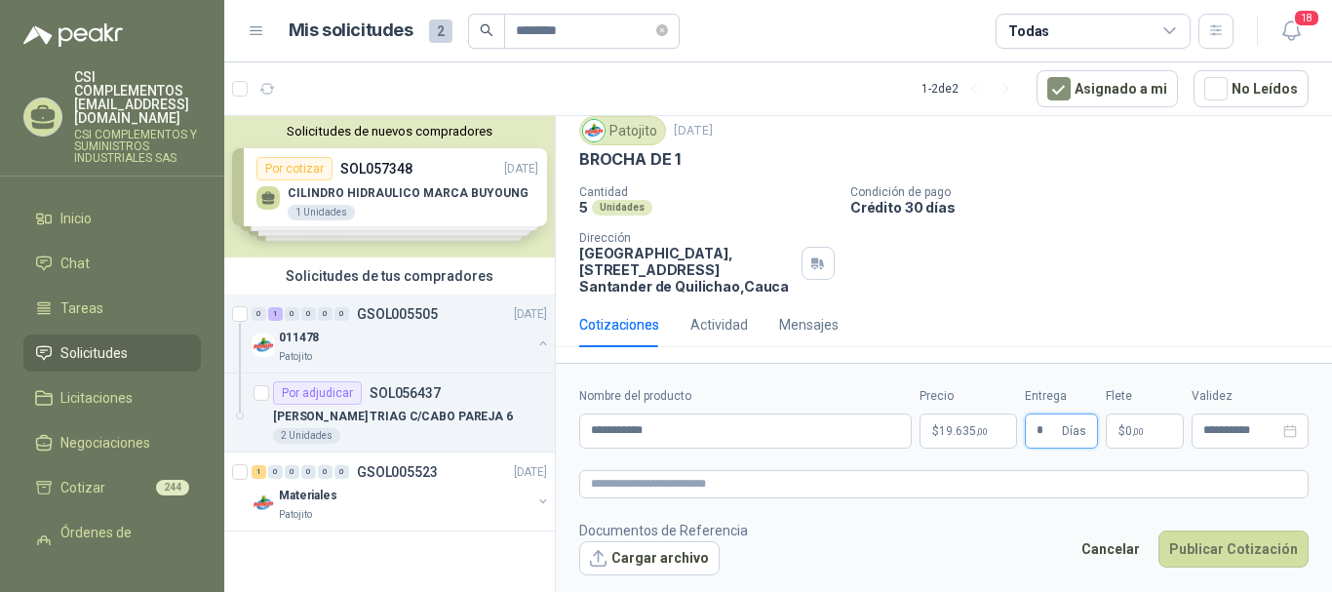
type input "*"
click at [1133, 433] on span ",00" at bounding box center [1138, 431] width 12 height 11
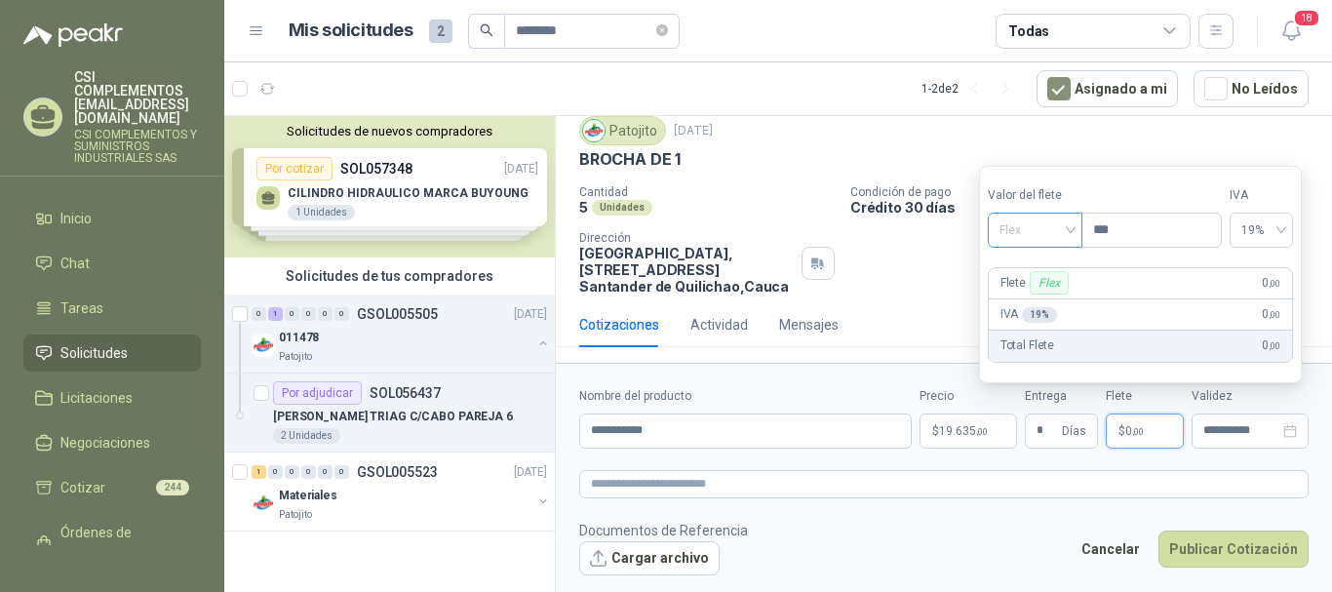
click at [1076, 228] on div "Flex" at bounding box center [1035, 230] width 95 height 35
click at [1045, 297] on div "Incluido" at bounding box center [1036, 302] width 67 height 21
click at [1259, 428] on input "**********" at bounding box center [1241, 430] width 76 height 13
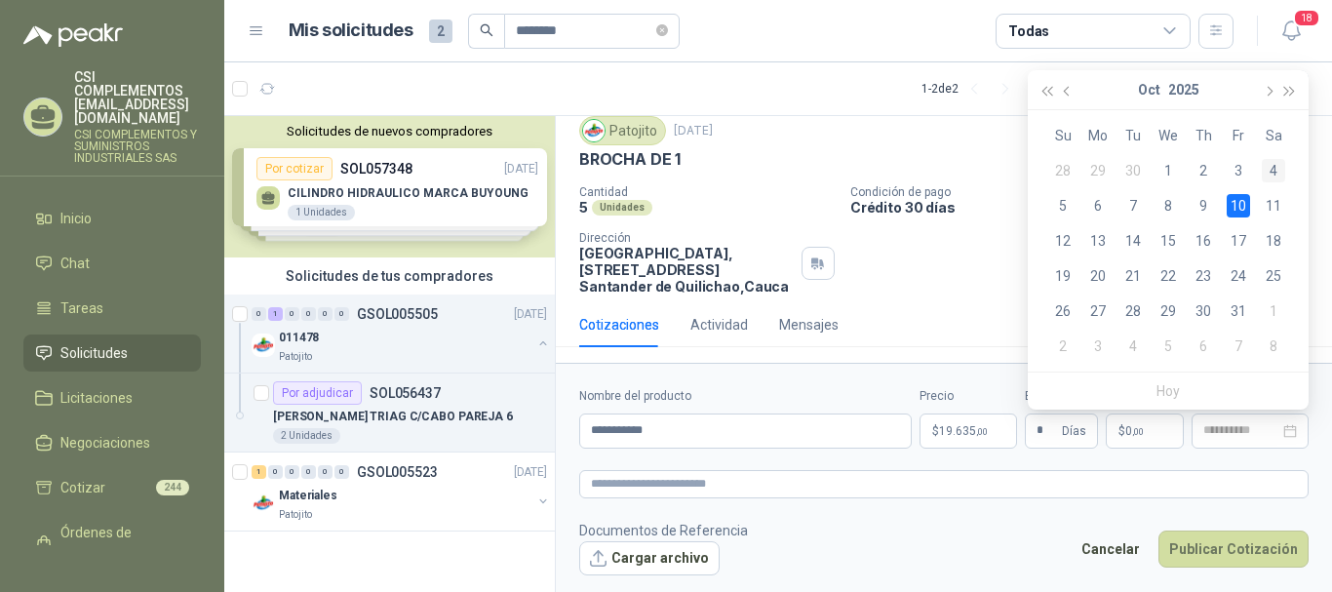
click at [1280, 171] on div "4" at bounding box center [1273, 170] width 23 height 23
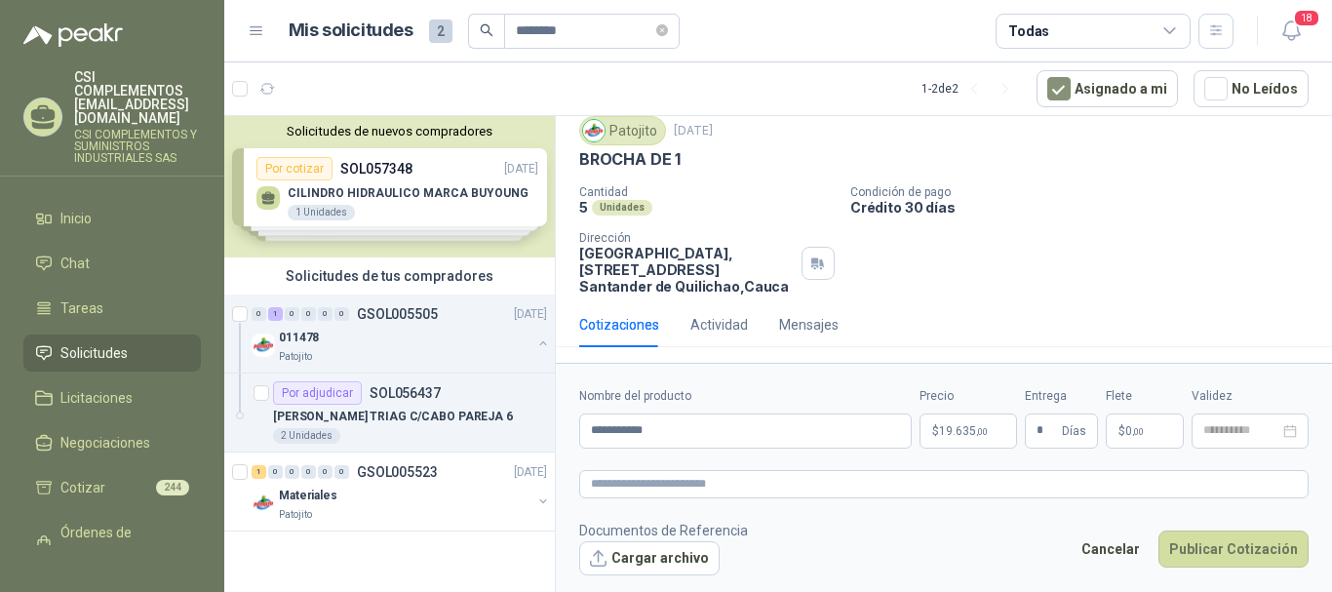
type input "**********"
click at [1251, 543] on button "Publicar Cotización" at bounding box center [1233, 548] width 150 height 37
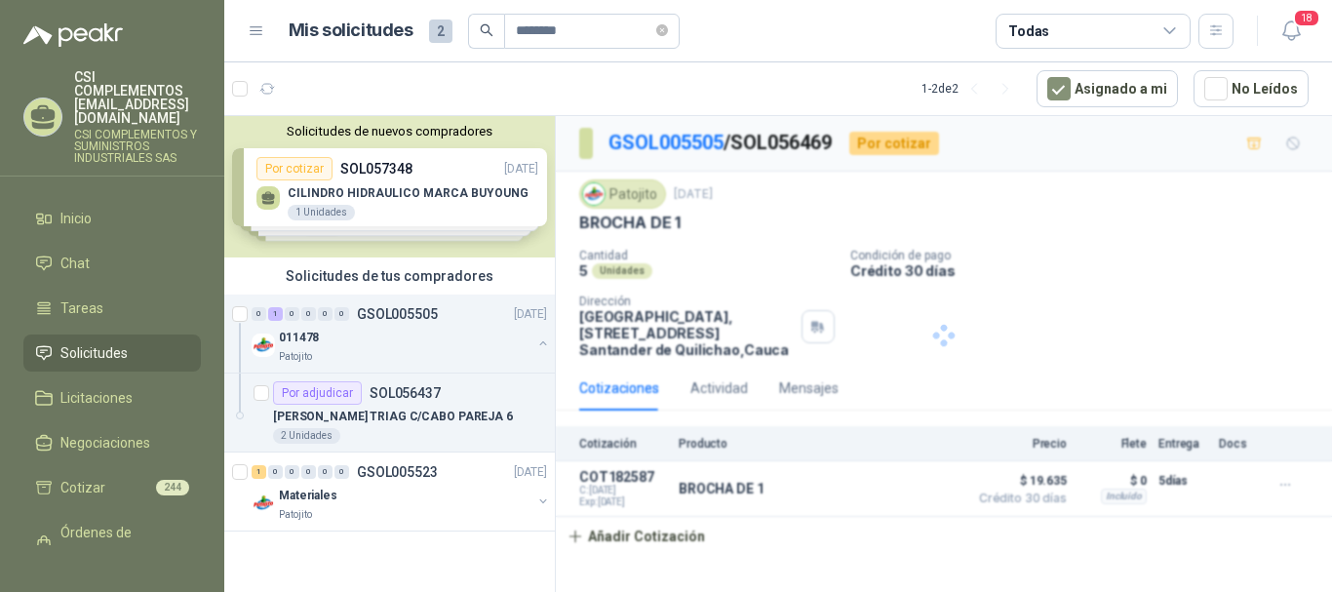
scroll to position [0, 0]
click at [439, 350] on div "Patojito" at bounding box center [405, 357] width 253 height 16
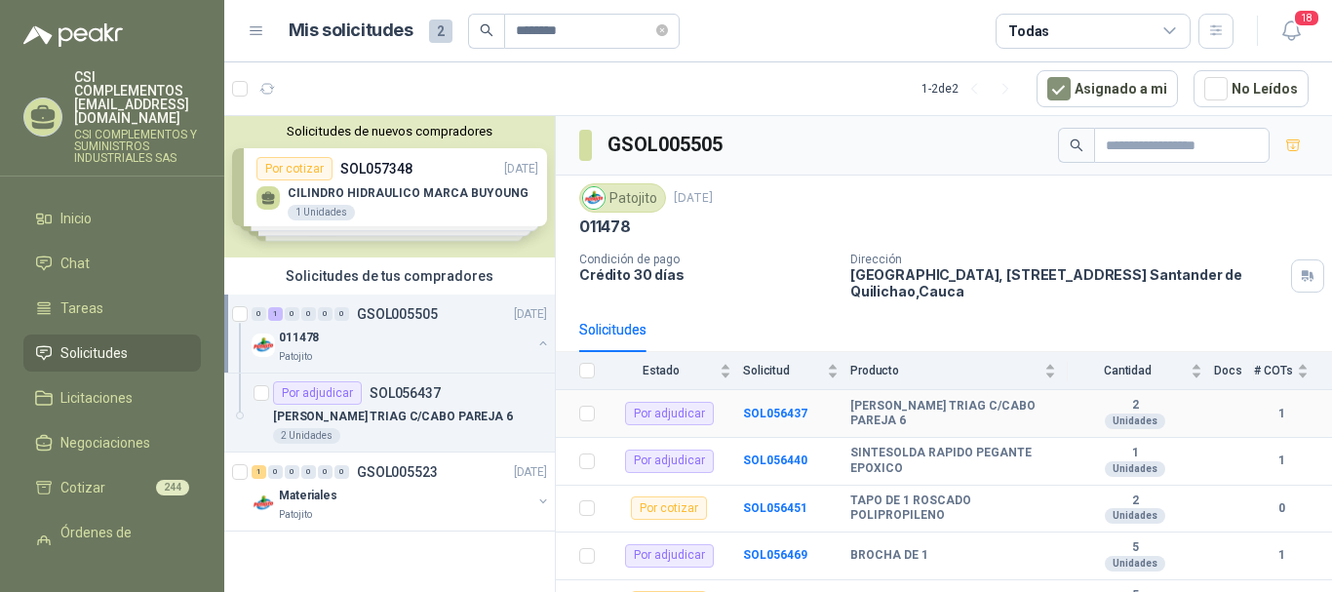
scroll to position [195, 0]
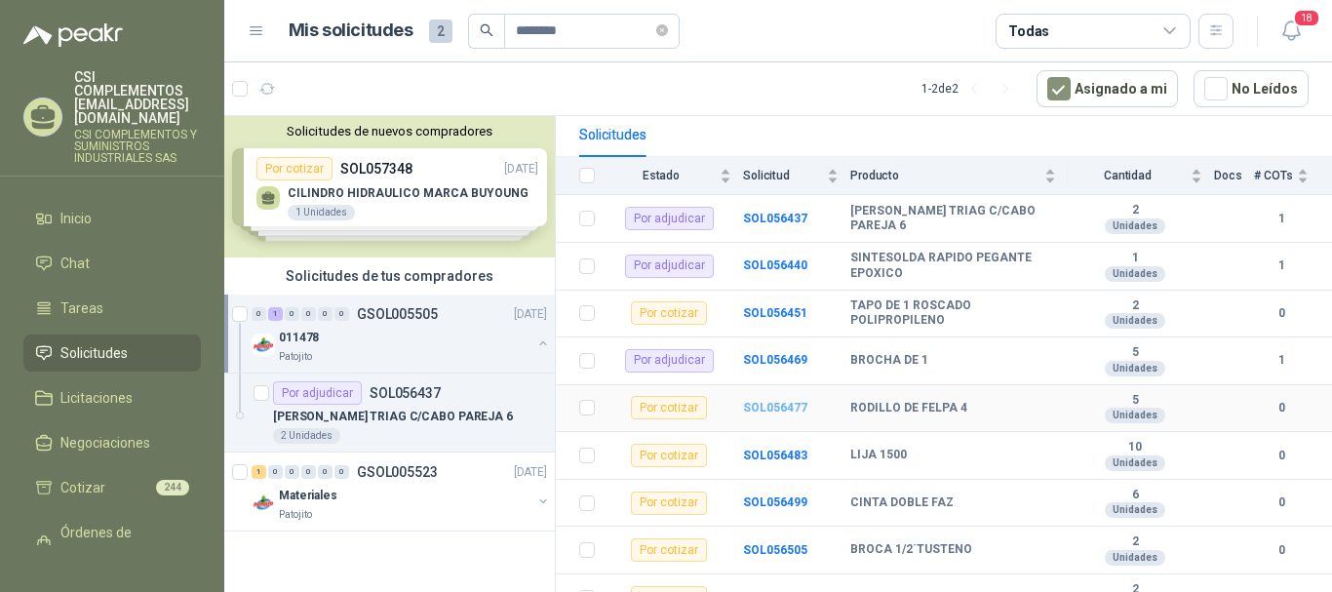
click at [786, 408] on b "SOL056477" at bounding box center [775, 408] width 64 height 14
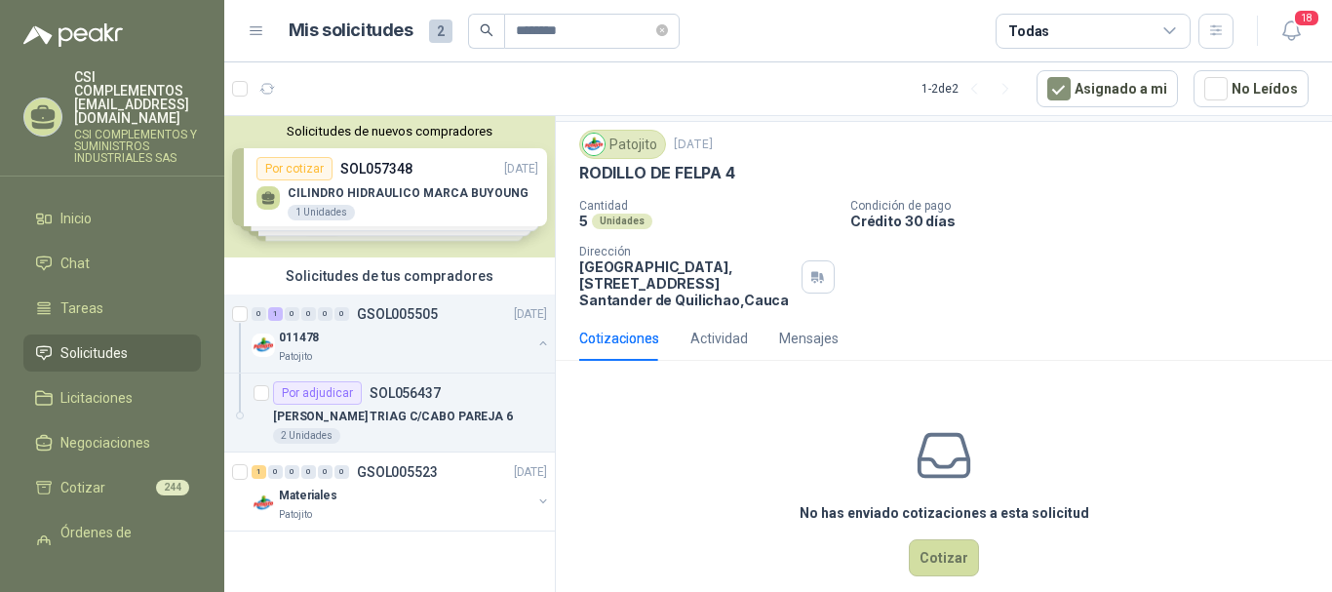
scroll to position [77, 0]
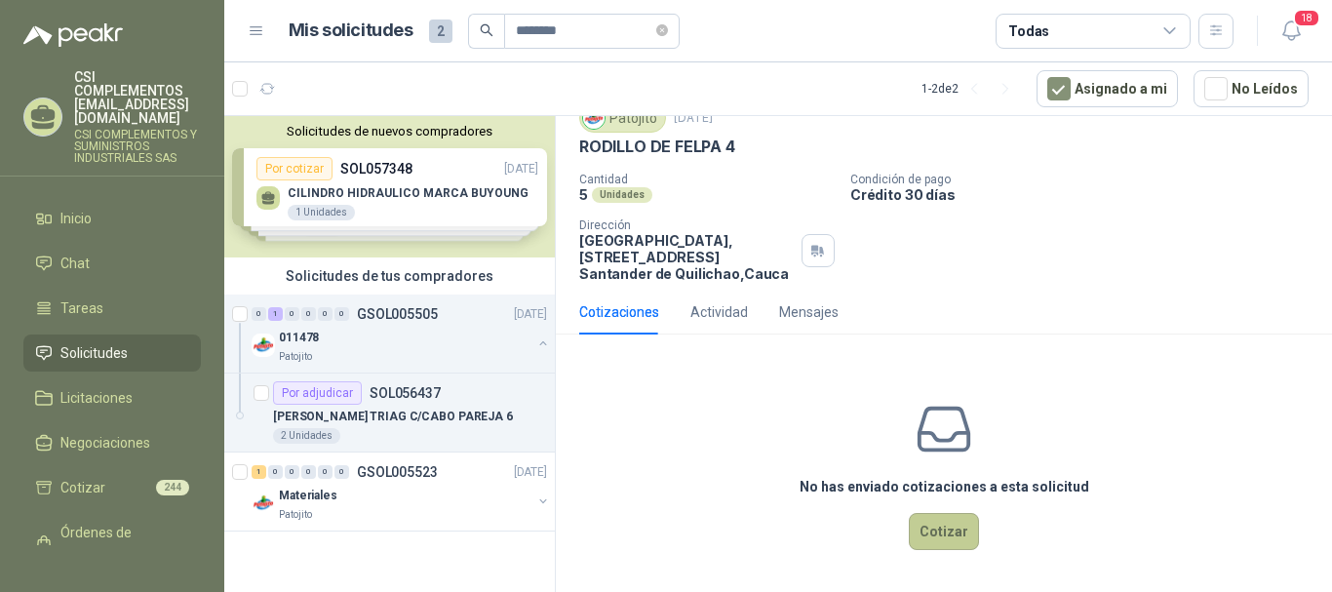
click at [934, 526] on button "Cotizar" at bounding box center [944, 531] width 70 height 37
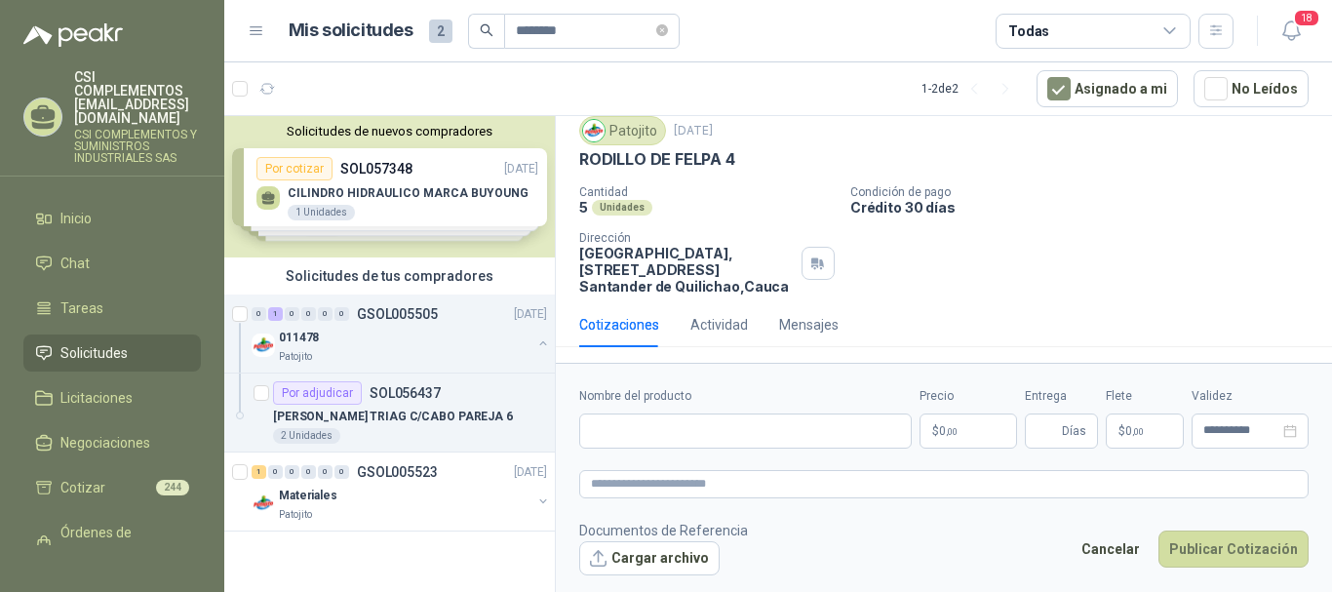
scroll to position [63, 0]
drag, startPoint x: 582, startPoint y: 158, endPoint x: 741, endPoint y: 162, distance: 159.0
click at [741, 162] on div "RODILLO DE FELPA 4" at bounding box center [943, 159] width 729 height 20
copy p "RODILLO DE FELPA 4"
click at [606, 433] on input "Nombre del producto" at bounding box center [745, 430] width 333 height 35
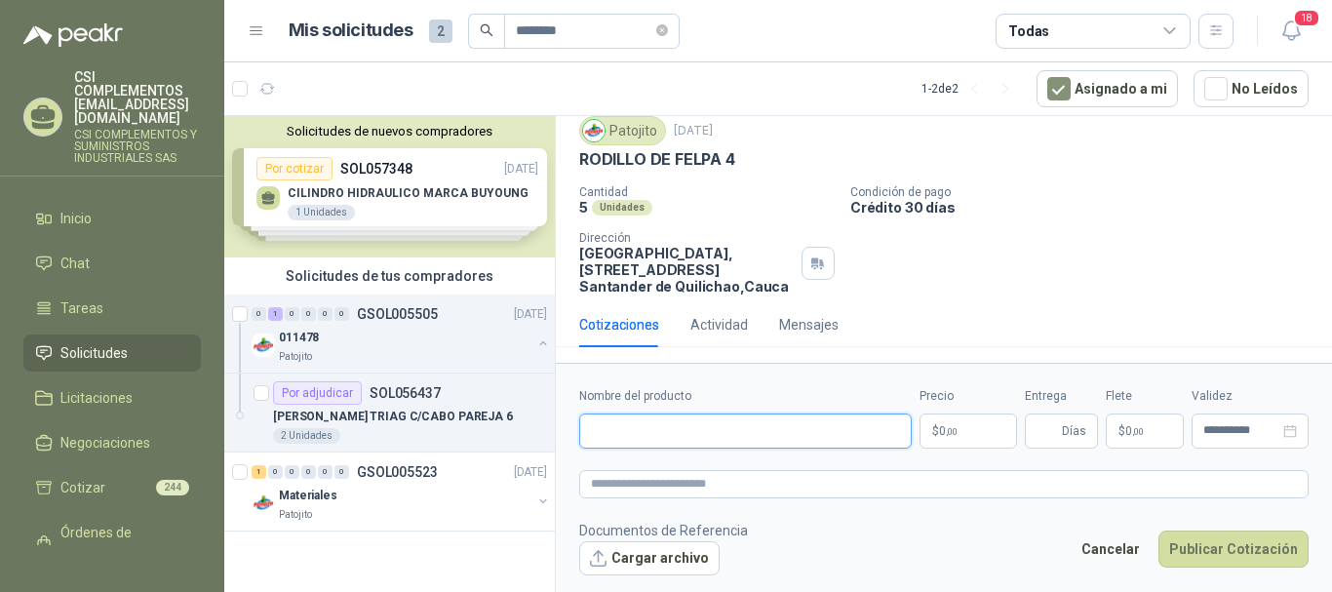
paste input "**********"
type input "**********"
click at [964, 427] on p "$ 0 ,00" at bounding box center [968, 430] width 98 height 35
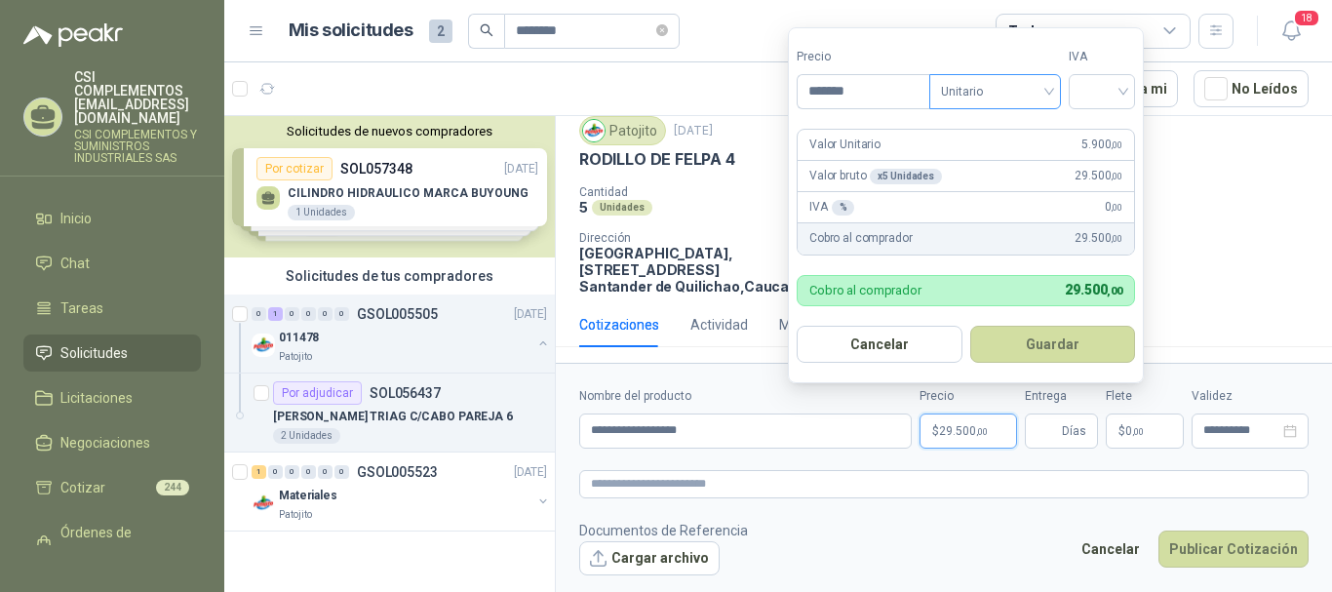
click at [1006, 92] on span "Unitario" at bounding box center [995, 91] width 108 height 29
type input "*******"
click at [1001, 128] on div "Unitario" at bounding box center [999, 131] width 100 height 21
click at [1120, 90] on input "search" at bounding box center [1101, 89] width 43 height 29
click at [1101, 130] on div "19%" at bounding box center [1106, 131] width 36 height 21
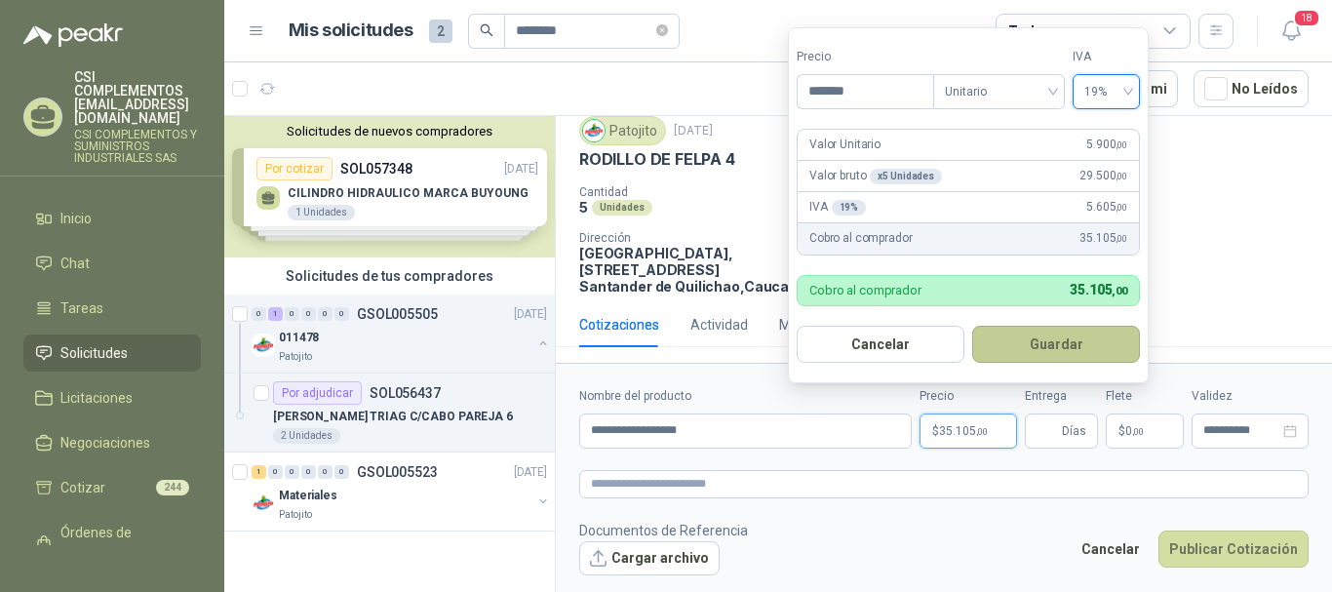
click at [1070, 344] on button "Guardar" at bounding box center [1056, 344] width 168 height 37
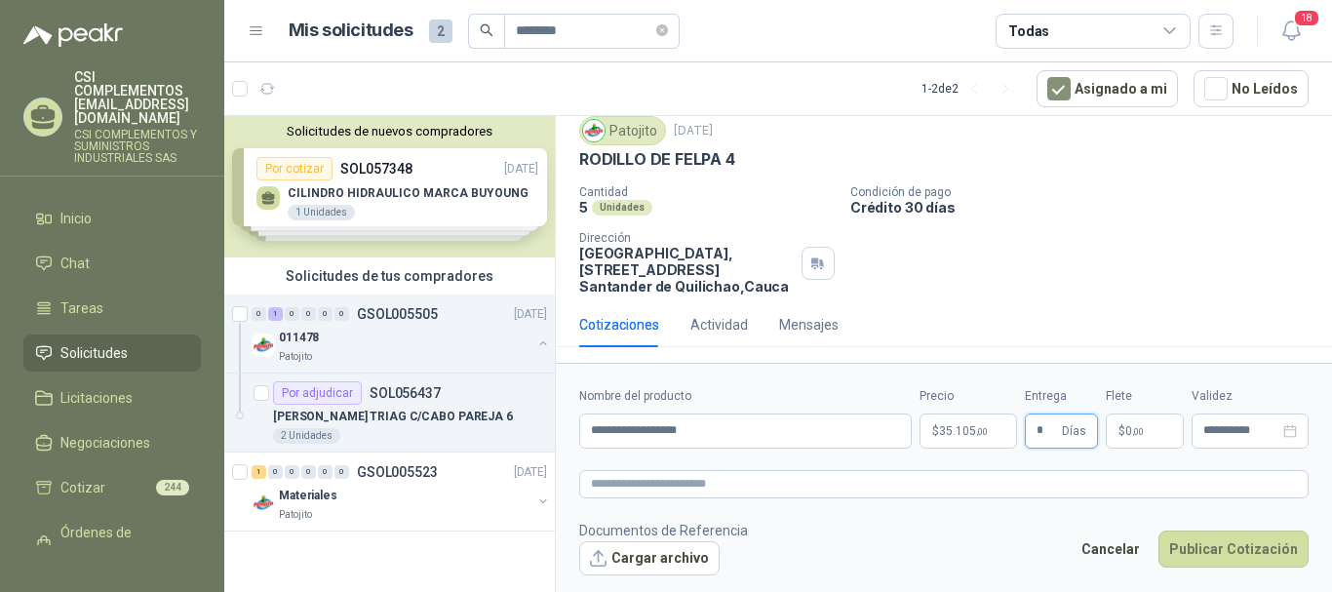
type input "*"
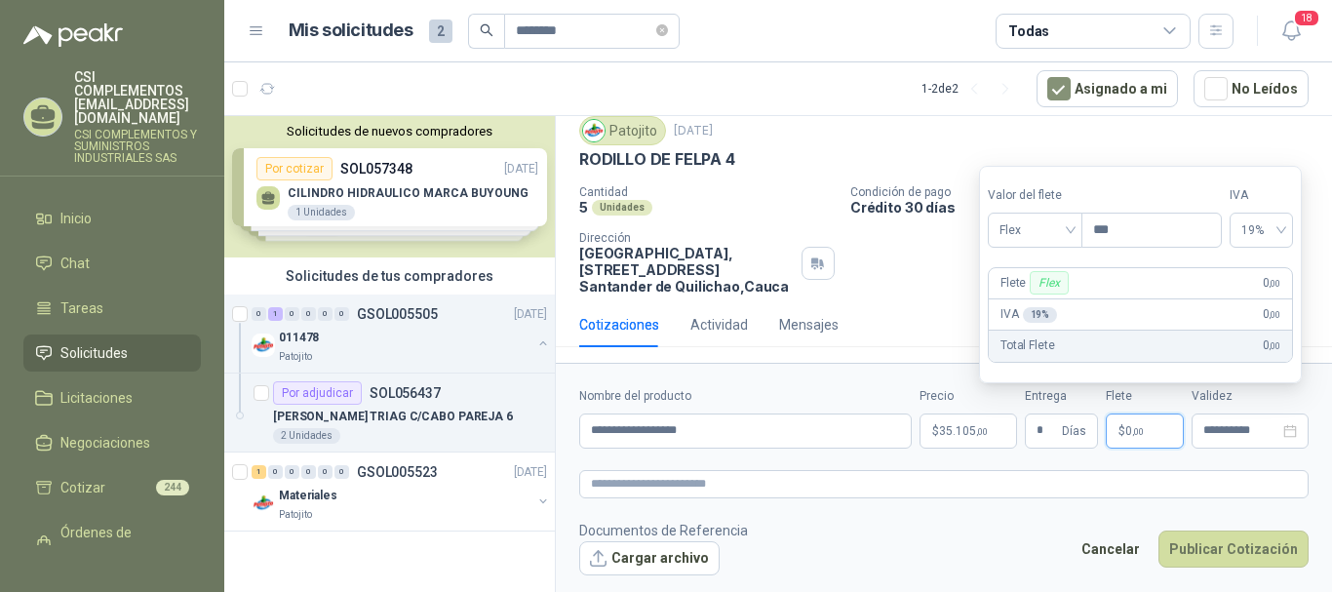
click at [1123, 426] on span "$" at bounding box center [1121, 431] width 7 height 12
click at [1071, 229] on span "Flex" at bounding box center [1034, 229] width 71 height 29
click at [1054, 302] on div "Incluido" at bounding box center [1036, 302] width 67 height 21
click at [1220, 427] on input "**********" at bounding box center [1241, 430] width 76 height 13
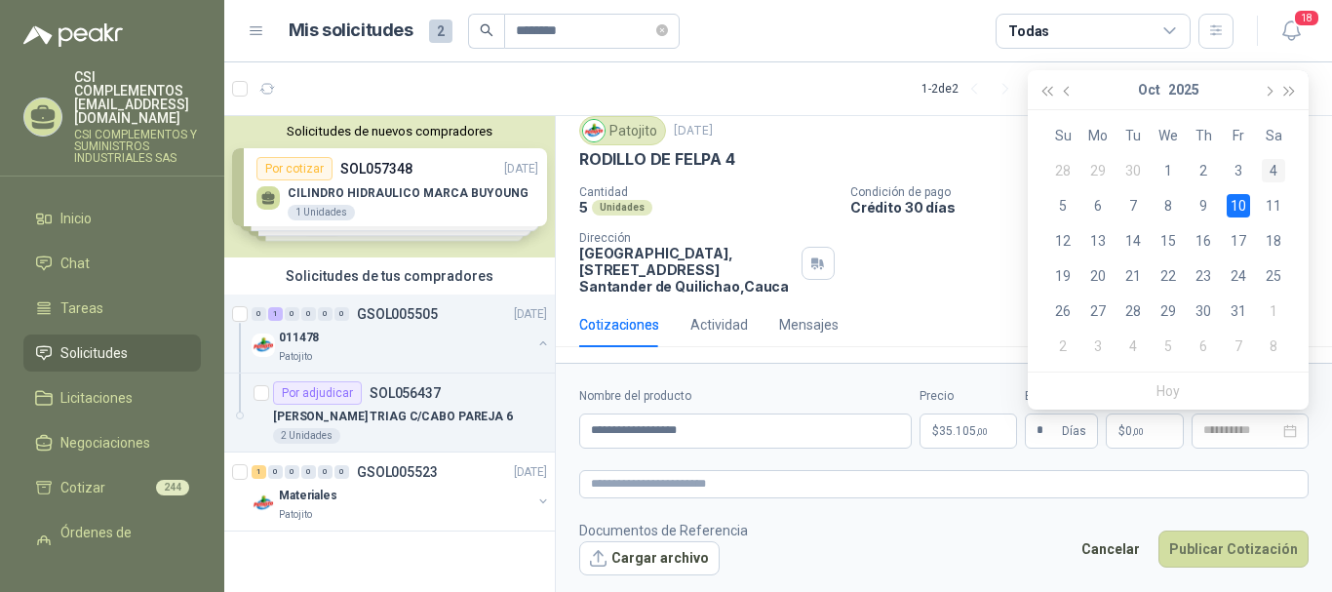
click at [1273, 177] on div "4" at bounding box center [1273, 170] width 23 height 23
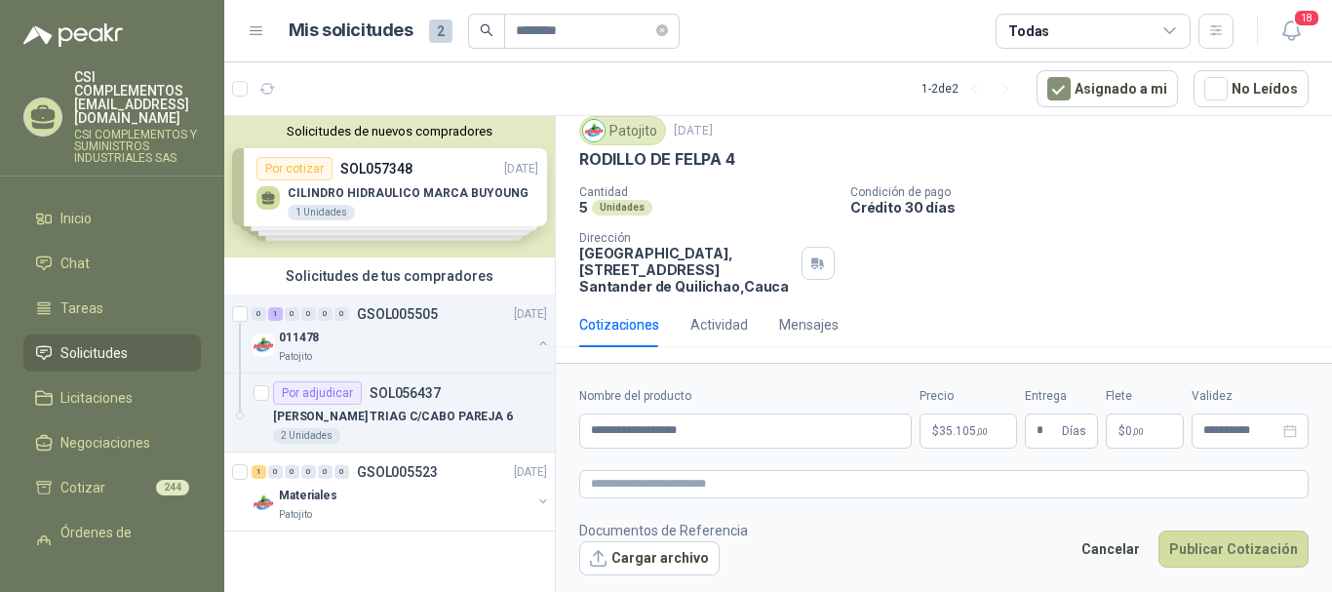
type input "**********"
click at [1241, 549] on button "Publicar Cotización" at bounding box center [1233, 548] width 150 height 37
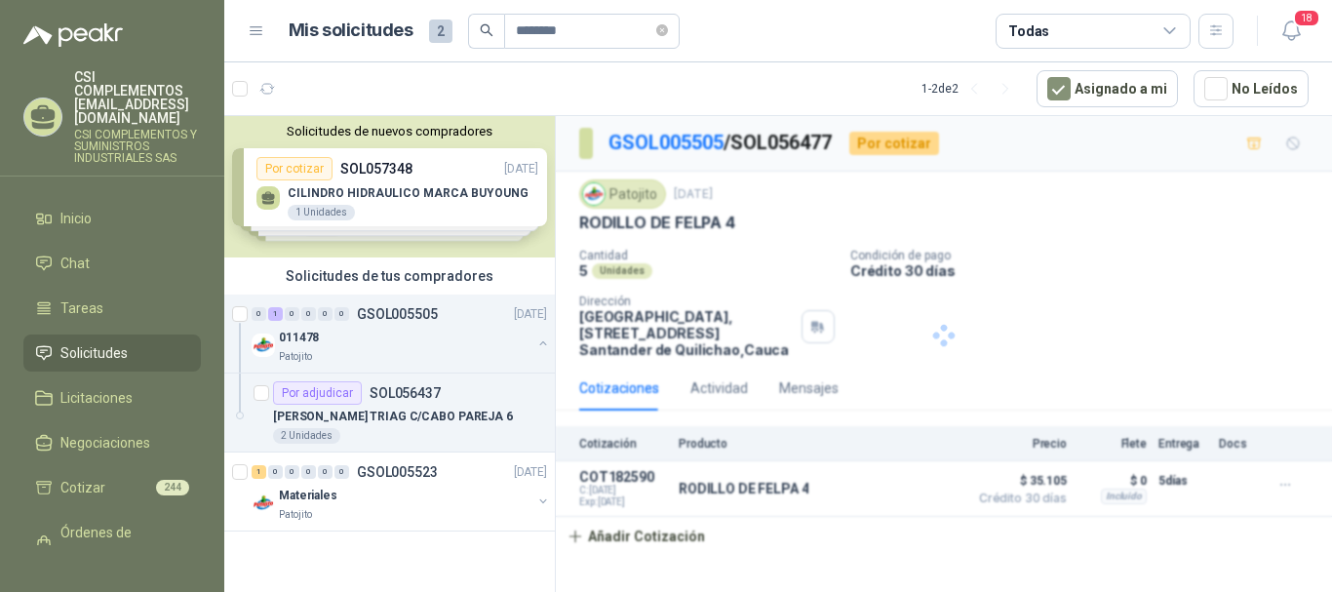
scroll to position [0, 0]
click at [352, 315] on div "0 1 0 0 0 0 GSOL005505" at bounding box center [345, 314] width 186 height 14
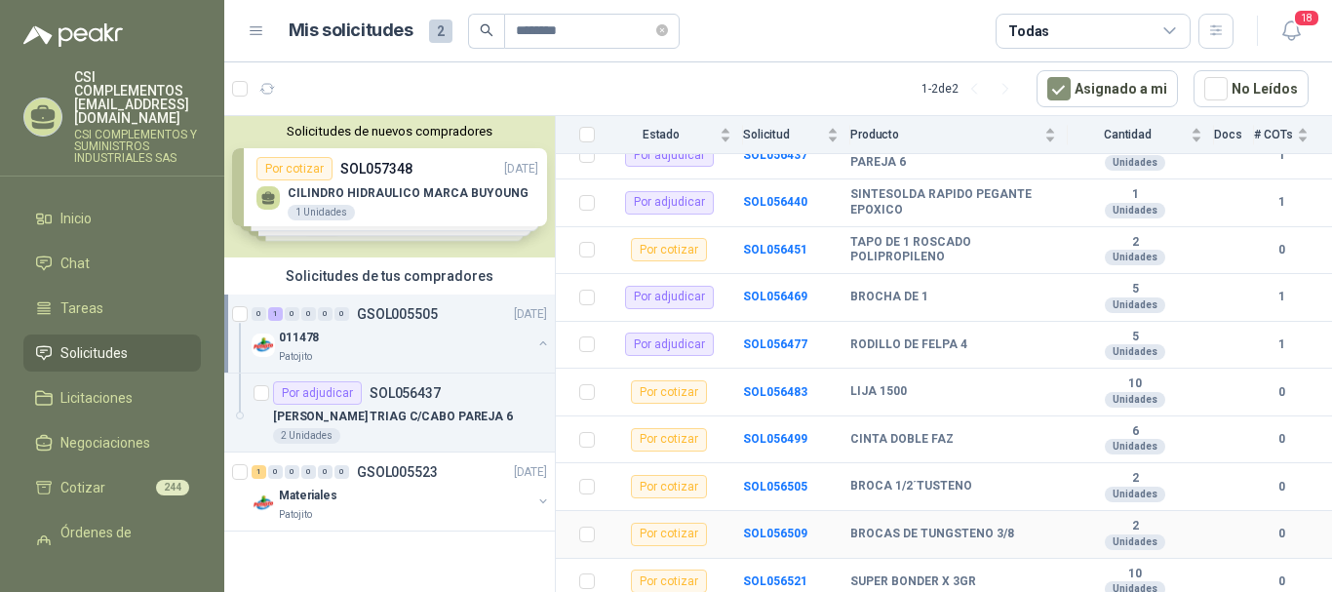
scroll to position [265, 0]
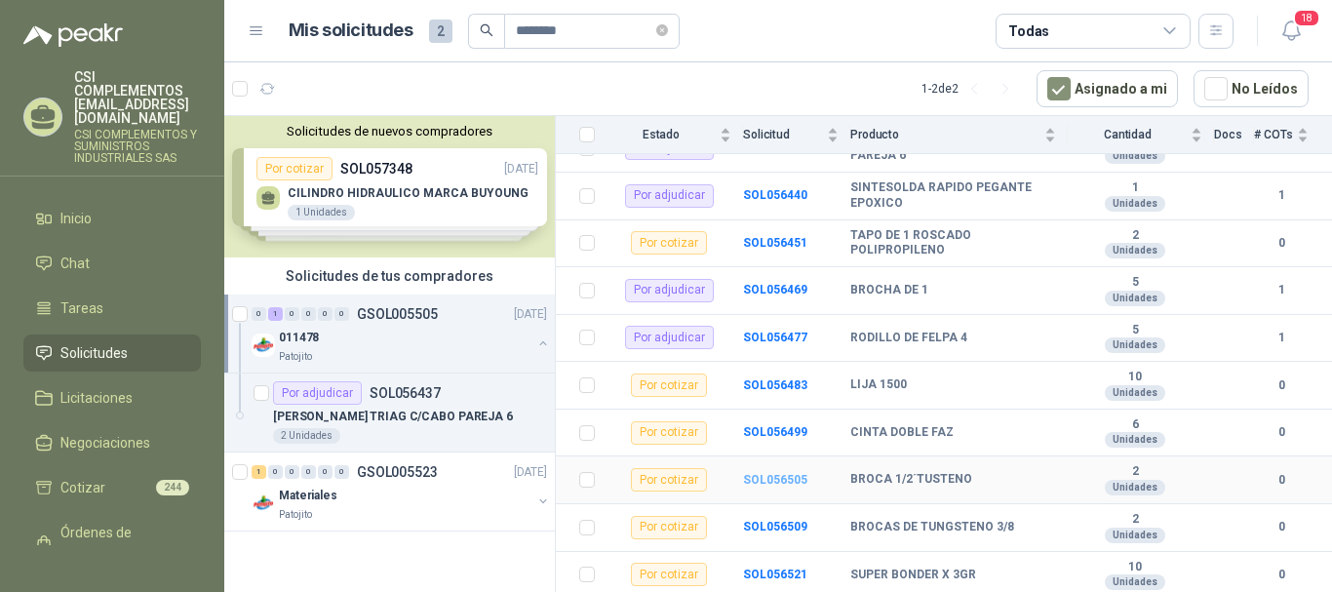
click at [793, 479] on b "SOL056505" at bounding box center [775, 480] width 64 height 14
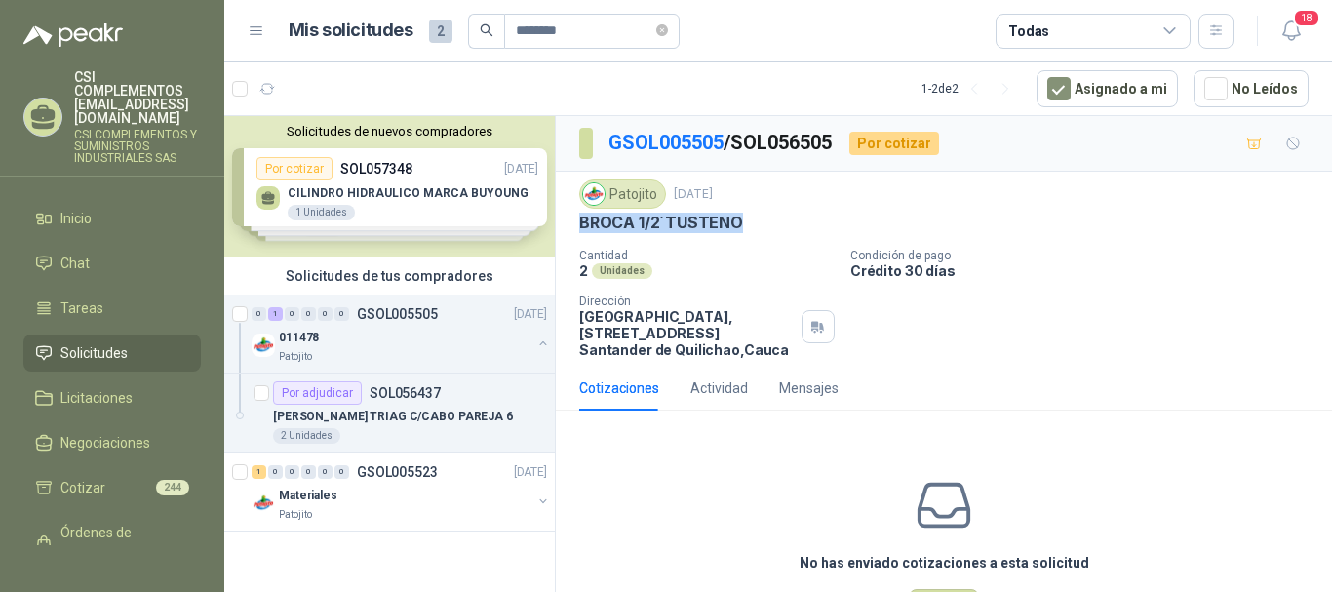
drag, startPoint x: 576, startPoint y: 224, endPoint x: 740, endPoint y: 239, distance: 164.5
click at [740, 234] on div "Patojito [DATE] BROCA 1/2´TUSTENO Cantidad 2 Unidades Condición de pago Crédito…" at bounding box center [944, 269] width 776 height 194
copy p "BROCA 1/2´TUSTENO"
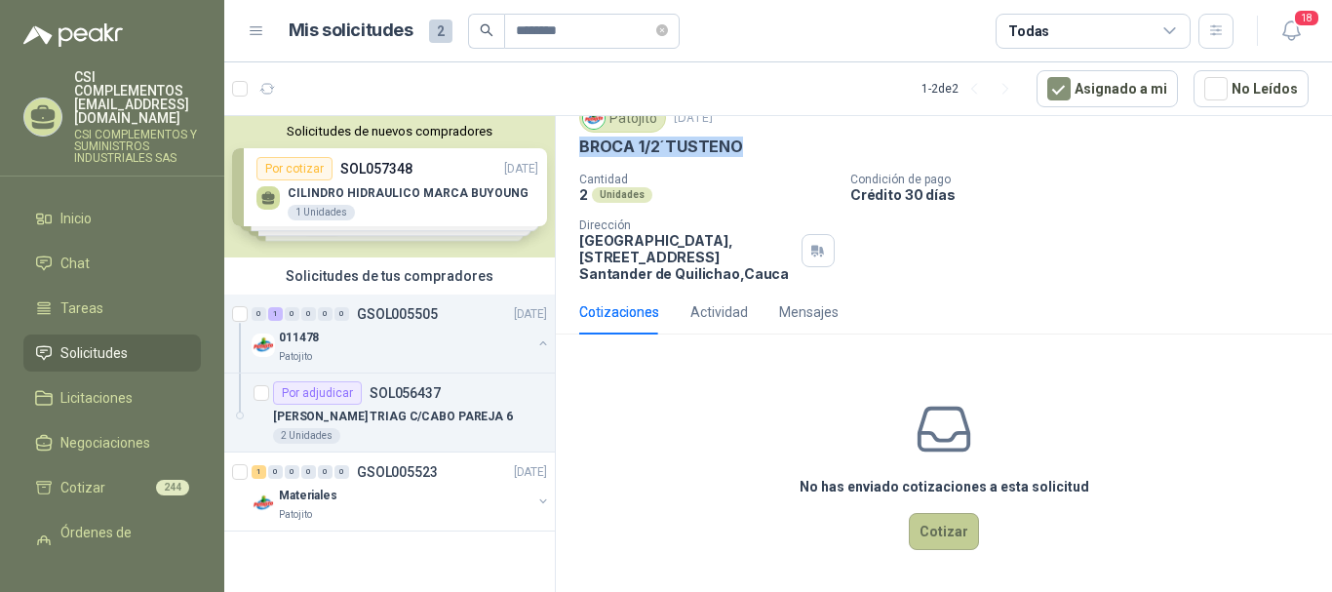
click at [935, 532] on button "Cotizar" at bounding box center [944, 531] width 70 height 37
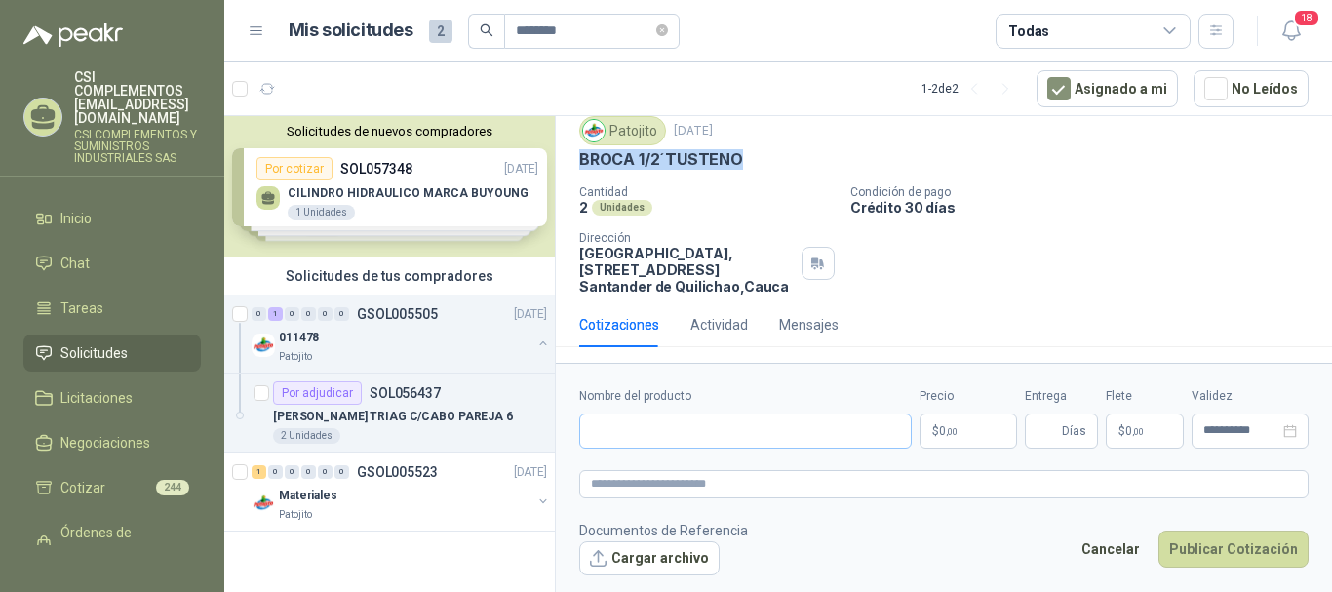
scroll to position [63, 0]
click at [668, 430] on input "Nombre del producto" at bounding box center [745, 430] width 333 height 35
paste input "**********"
type input "**********"
click at [946, 432] on span ",00" at bounding box center [952, 431] width 12 height 11
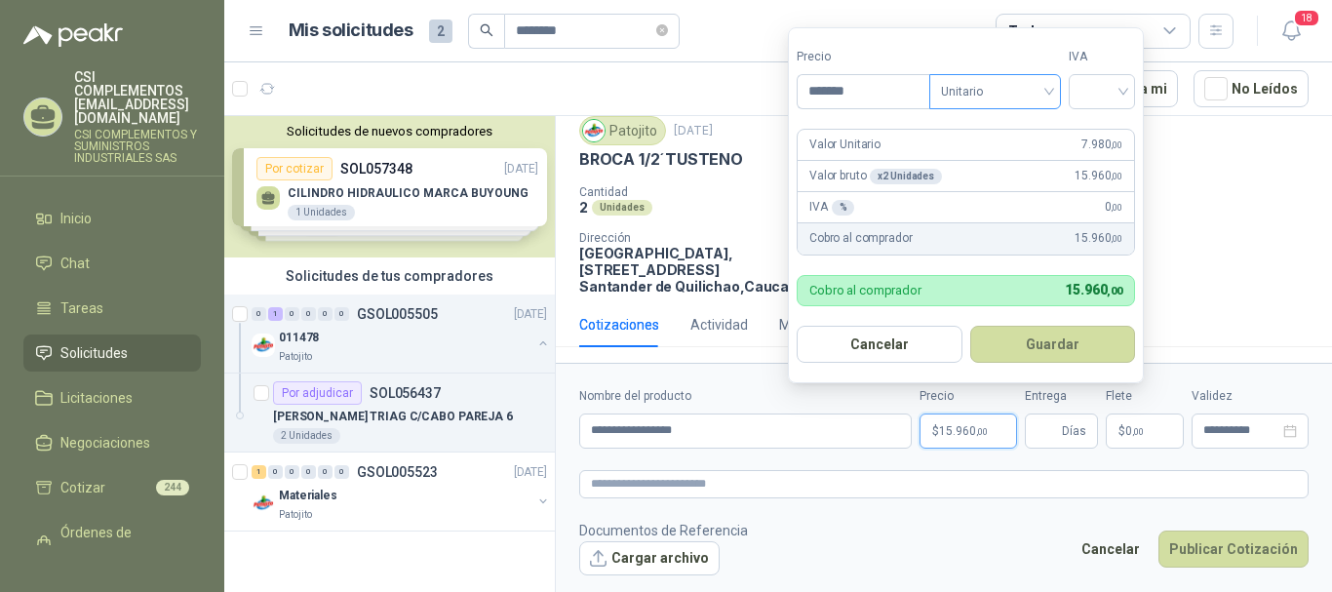
click at [1049, 89] on span "Unitario" at bounding box center [995, 91] width 108 height 29
type input "*******"
click at [988, 133] on div "Unitario" at bounding box center [999, 131] width 100 height 21
click at [1135, 81] on div at bounding box center [1102, 91] width 66 height 35
click at [1113, 137] on div "19%" at bounding box center [1106, 131] width 36 height 21
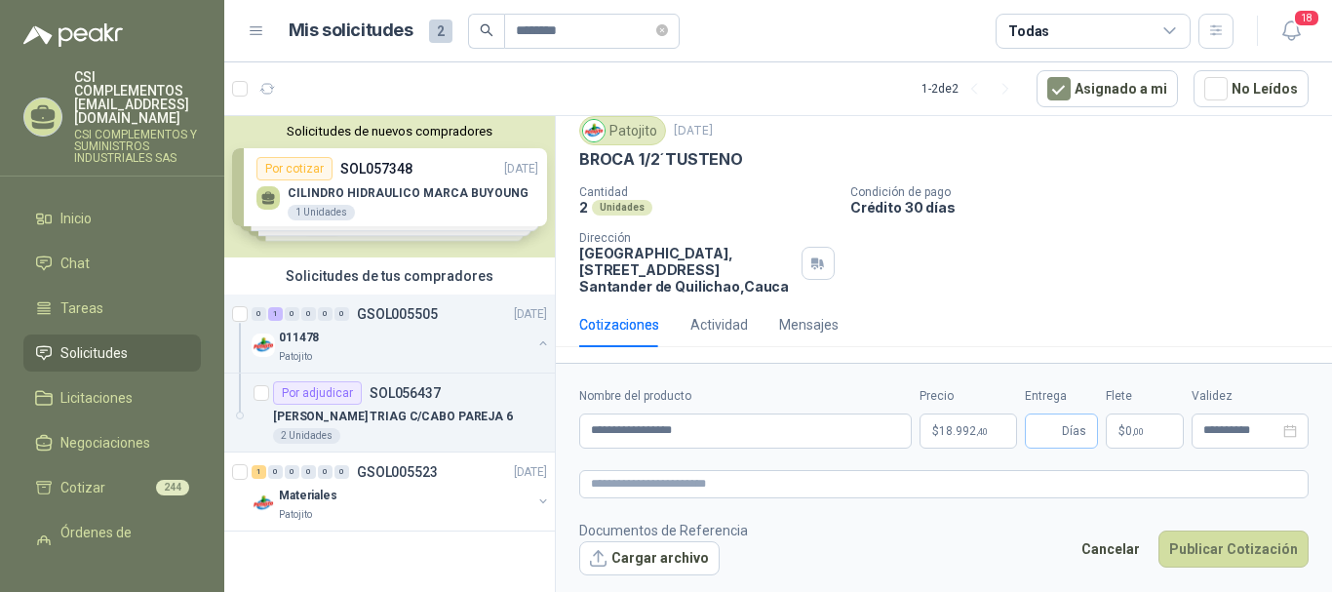
click at [1061, 423] on span "Días" at bounding box center [1061, 430] width 73 height 35
type input "*"
click at [1132, 422] on p "$ 0 ,00" at bounding box center [1145, 430] width 78 height 35
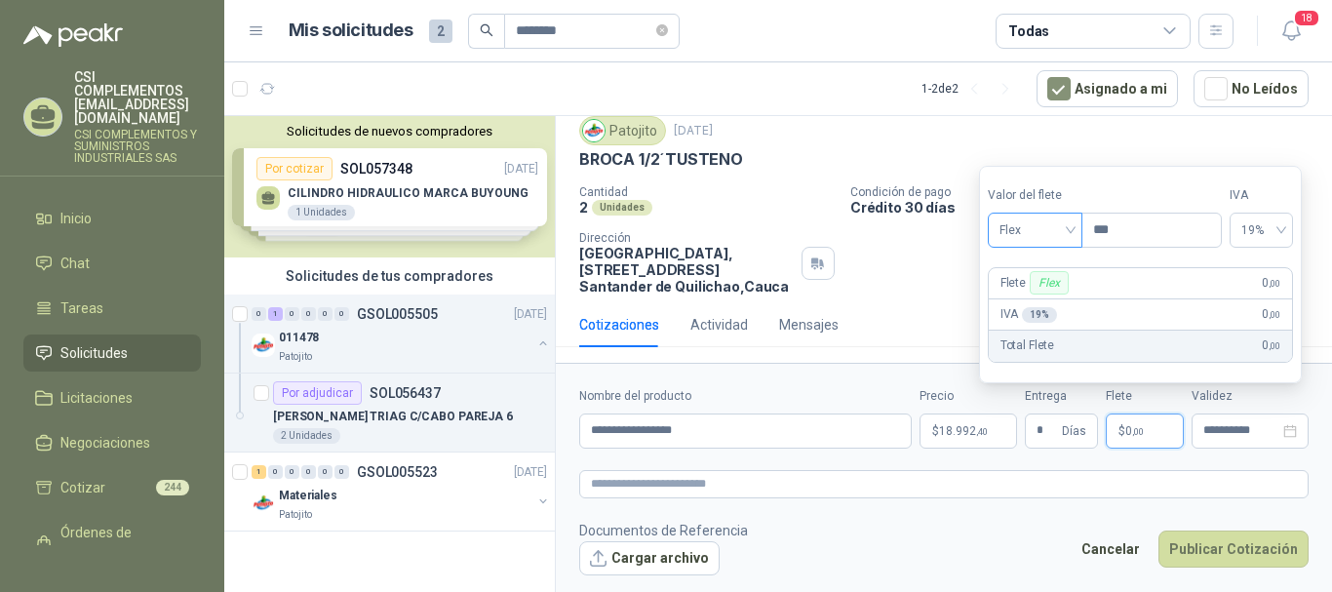
click at [1075, 228] on div "Flex" at bounding box center [1035, 230] width 95 height 35
click at [1042, 295] on div "Incluido" at bounding box center [1036, 302] width 67 height 21
click at [1230, 427] on input "**********" at bounding box center [1241, 430] width 76 height 13
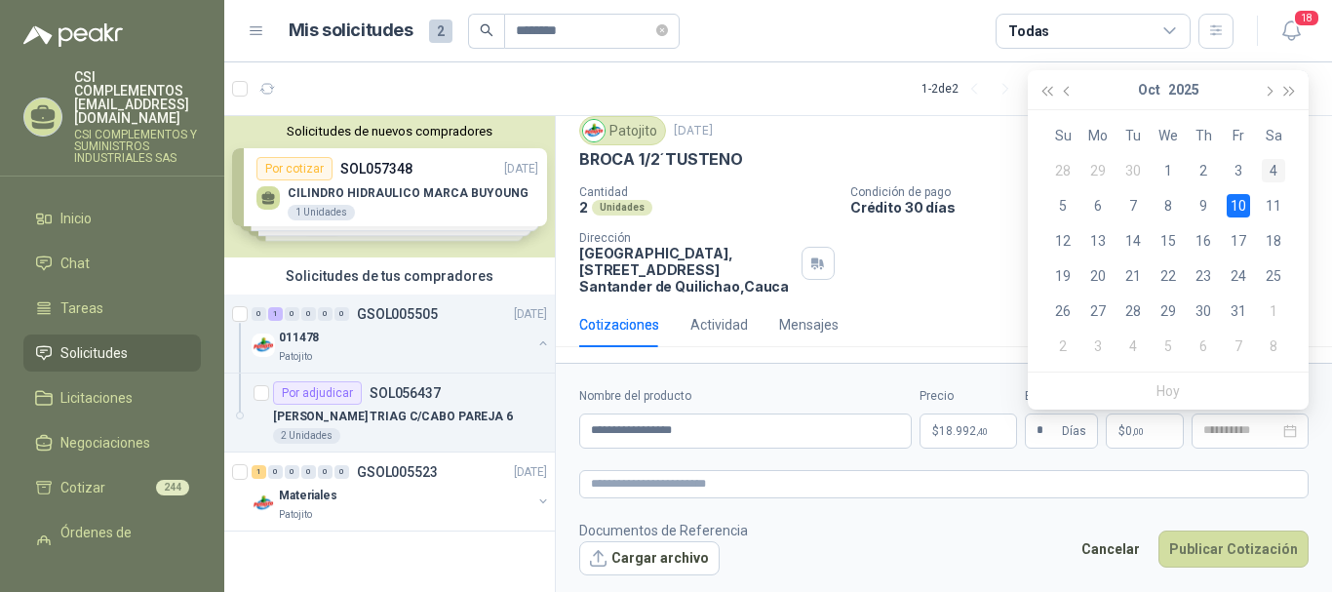
click at [1271, 172] on div "4" at bounding box center [1273, 170] width 23 height 23
type input "**********"
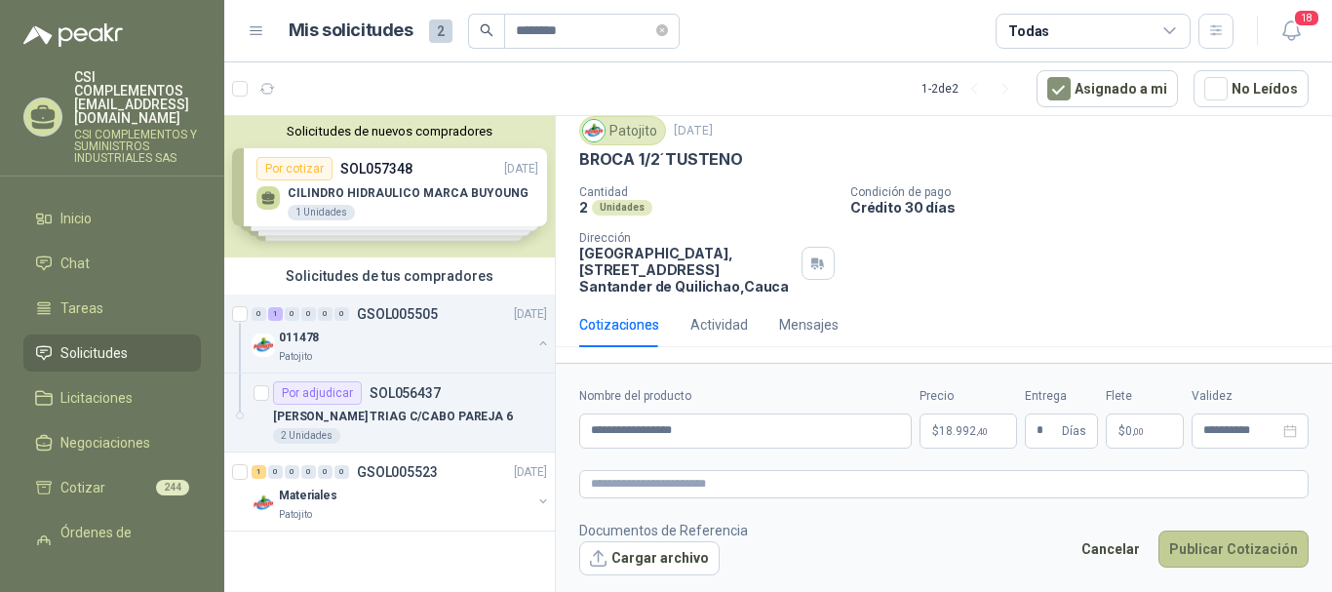
click at [1239, 544] on button "Publicar Cotización" at bounding box center [1233, 548] width 150 height 37
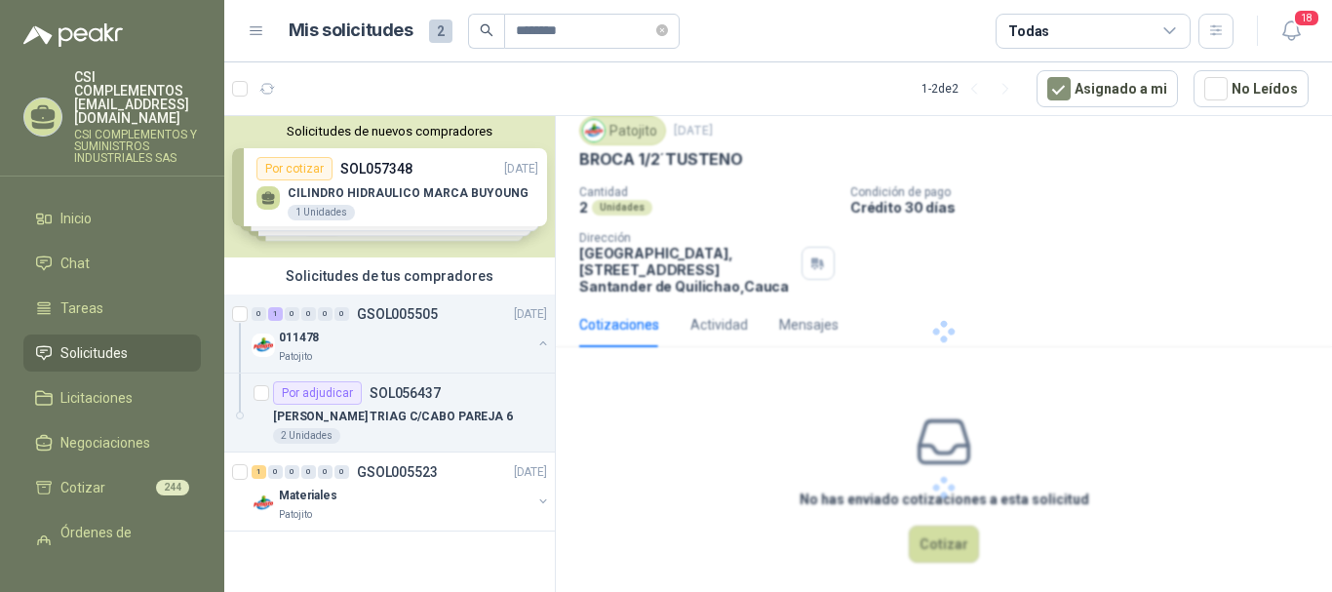
scroll to position [0, 0]
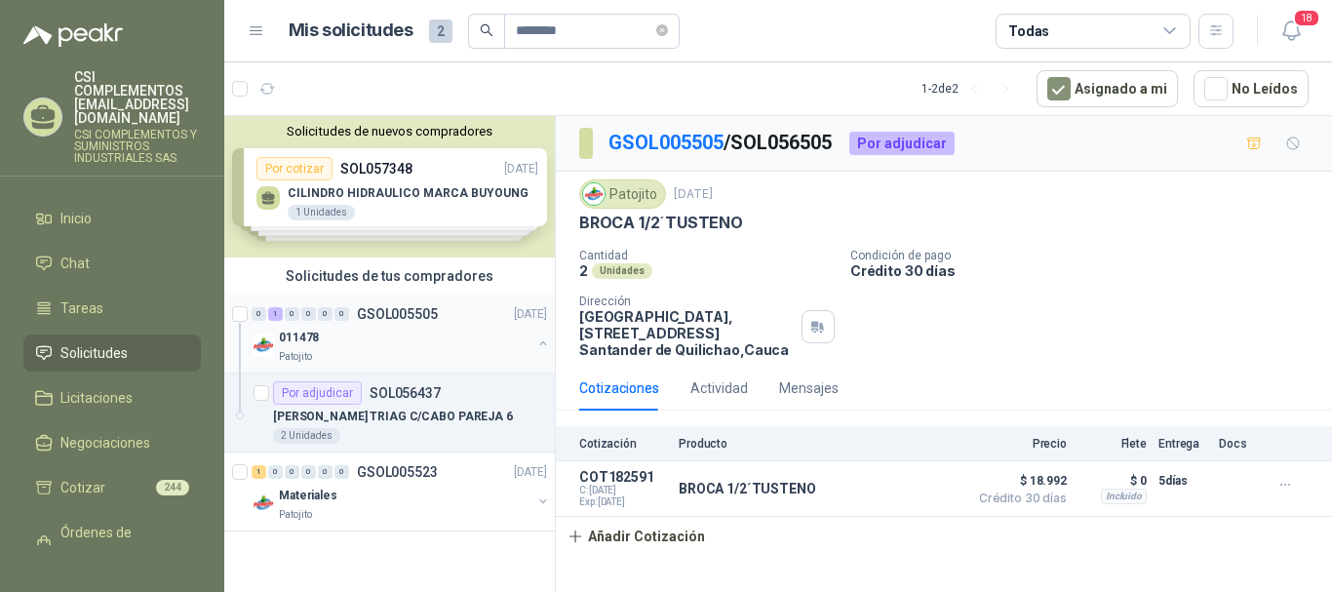
click at [315, 319] on div "0" at bounding box center [308, 314] width 15 height 14
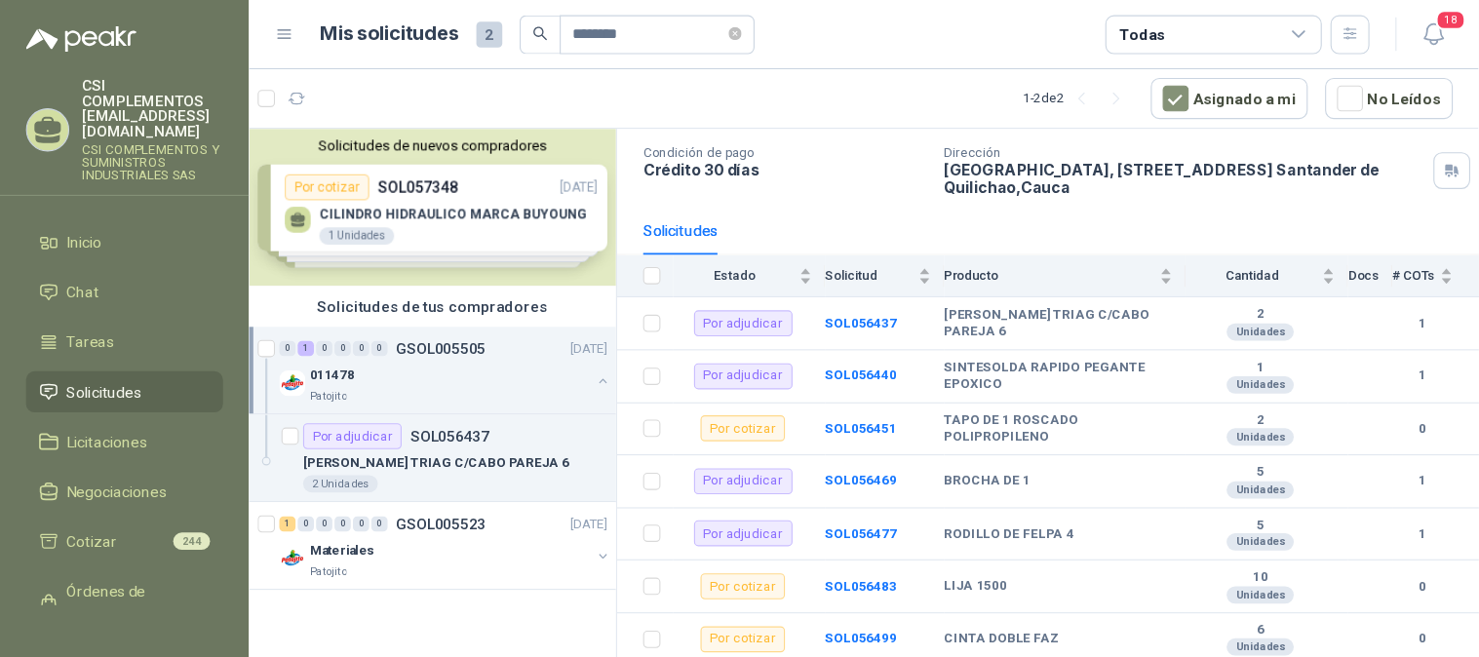
scroll to position [265, 0]
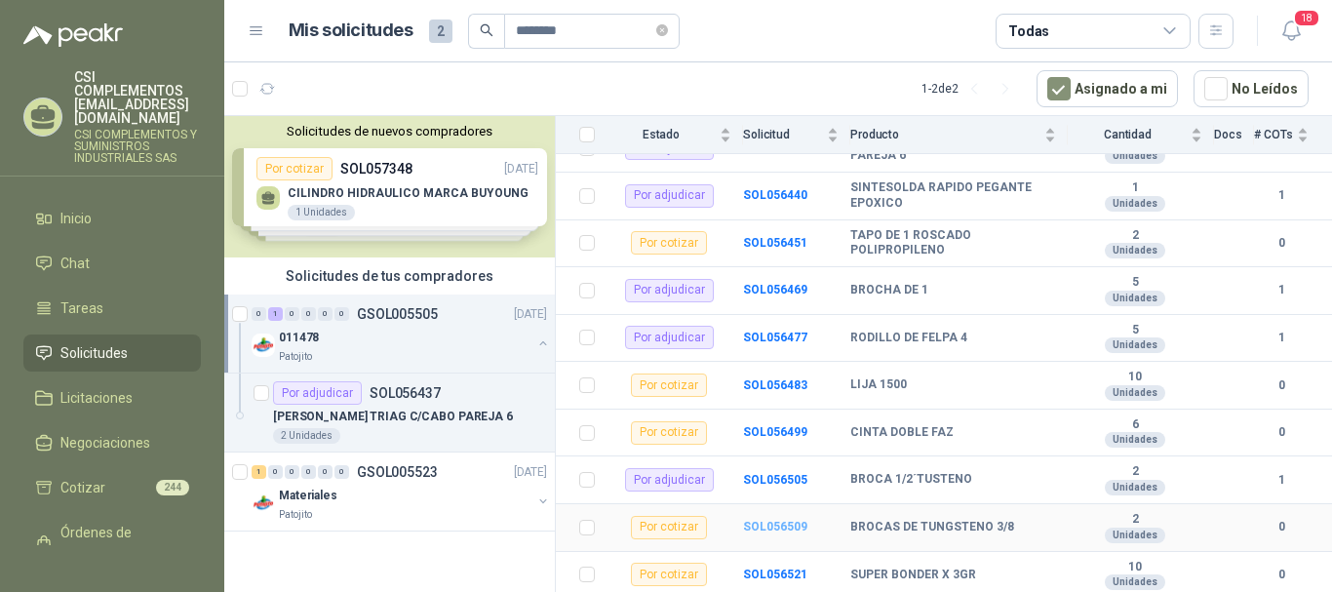
click at [774, 522] on b "SOL056509" at bounding box center [775, 527] width 64 height 14
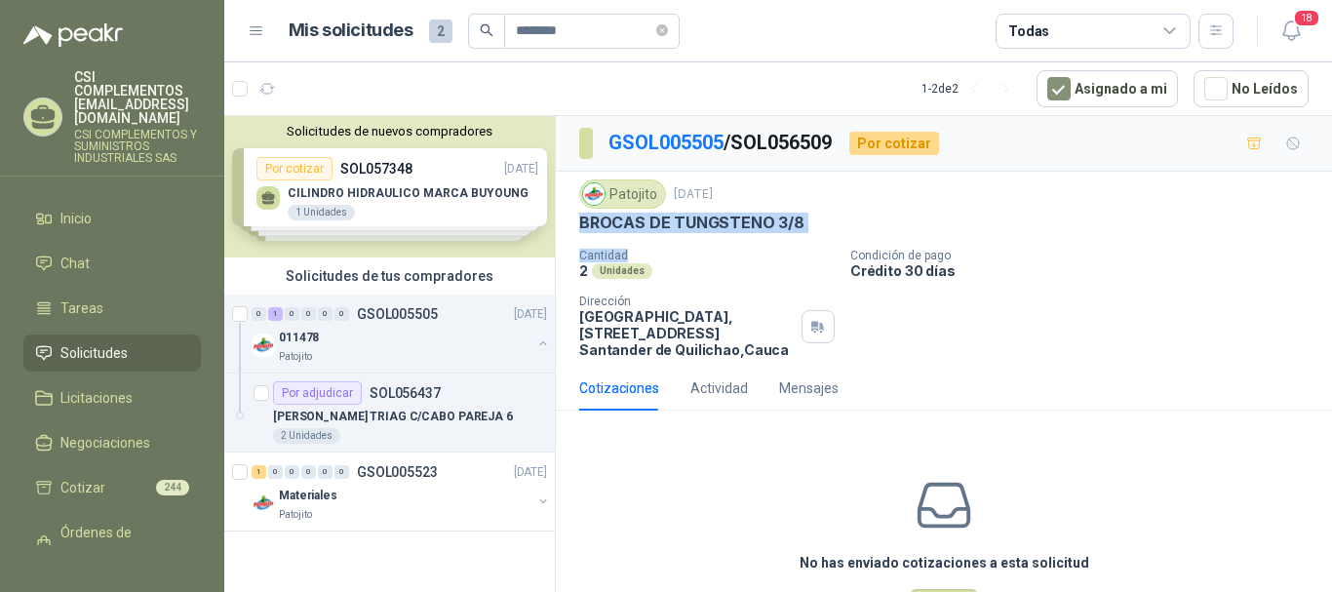
drag, startPoint x: 580, startPoint y: 223, endPoint x: 819, endPoint y: 244, distance: 239.8
click at [819, 244] on div "Patojito [DATE] BROCAS DE TUNGSTENO 3/8 Cantidad 2 Unidades Condición de pago C…" at bounding box center [943, 268] width 729 height 178
click at [612, 219] on p "BROCAS DE TUNGSTENO 3/8" at bounding box center [691, 223] width 225 height 20
drag, startPoint x: 579, startPoint y: 224, endPoint x: 818, endPoint y: 231, distance: 239.0
click at [818, 231] on div "BROCAS DE TUNGSTENO 3/8" at bounding box center [943, 223] width 729 height 20
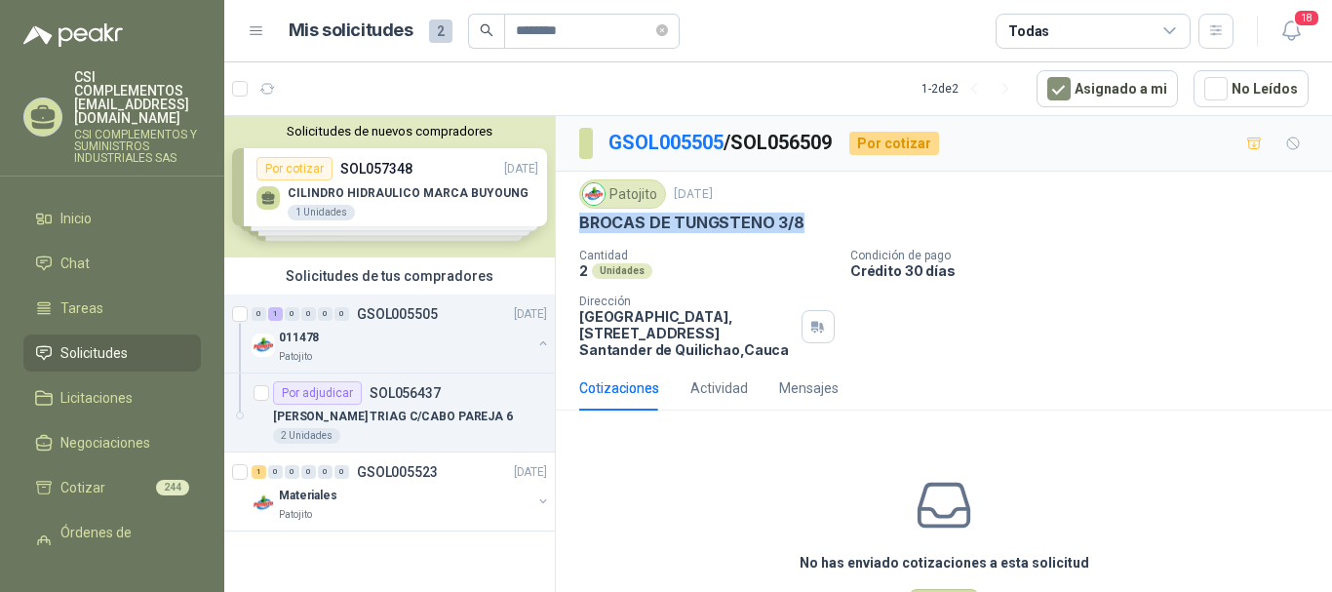
copy p "BROCAS DE TUNGSTENO 3/8"
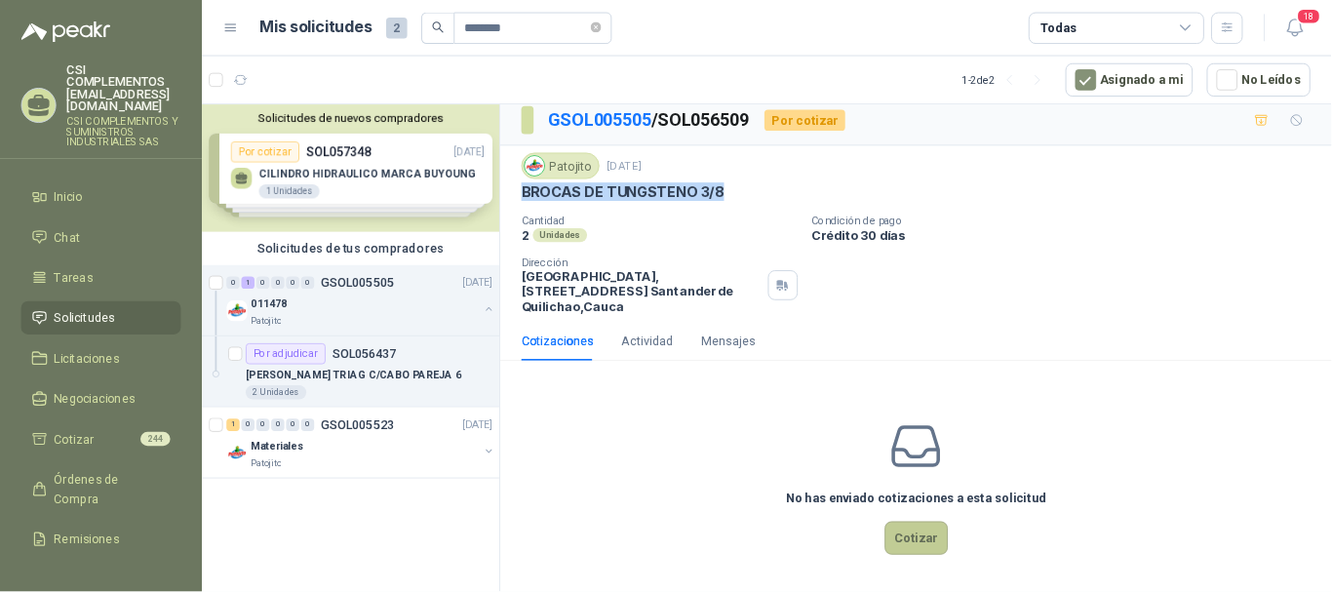
scroll to position [10, 0]
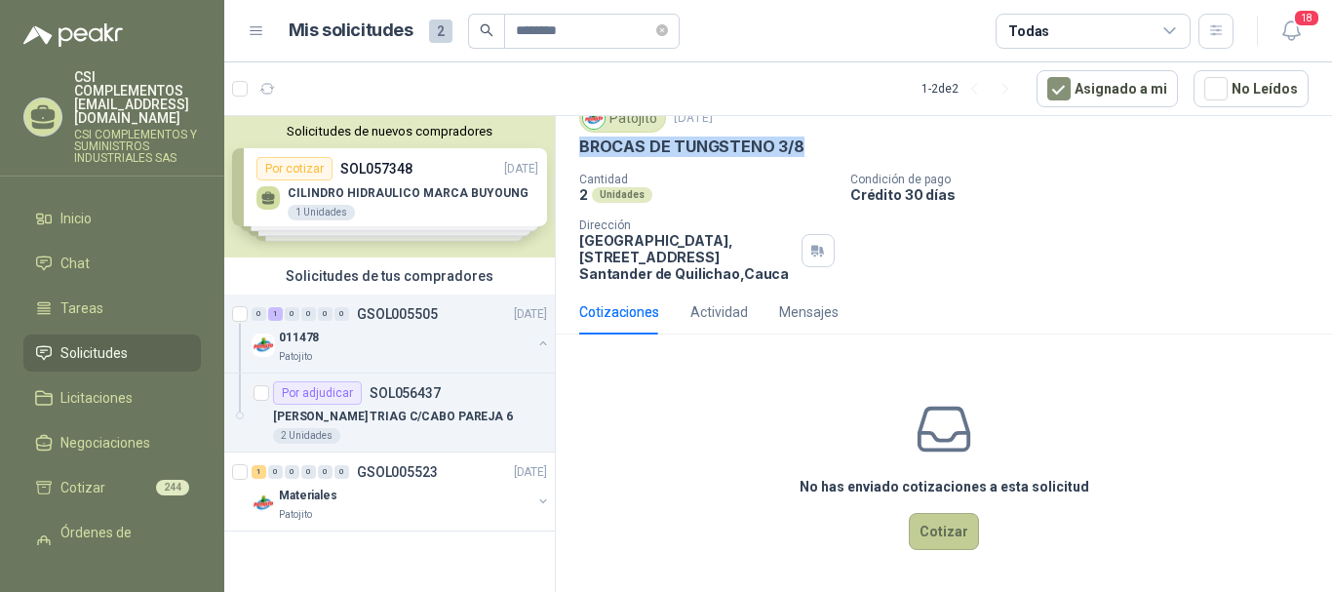
click at [945, 534] on button "Cotizar" at bounding box center [944, 531] width 70 height 37
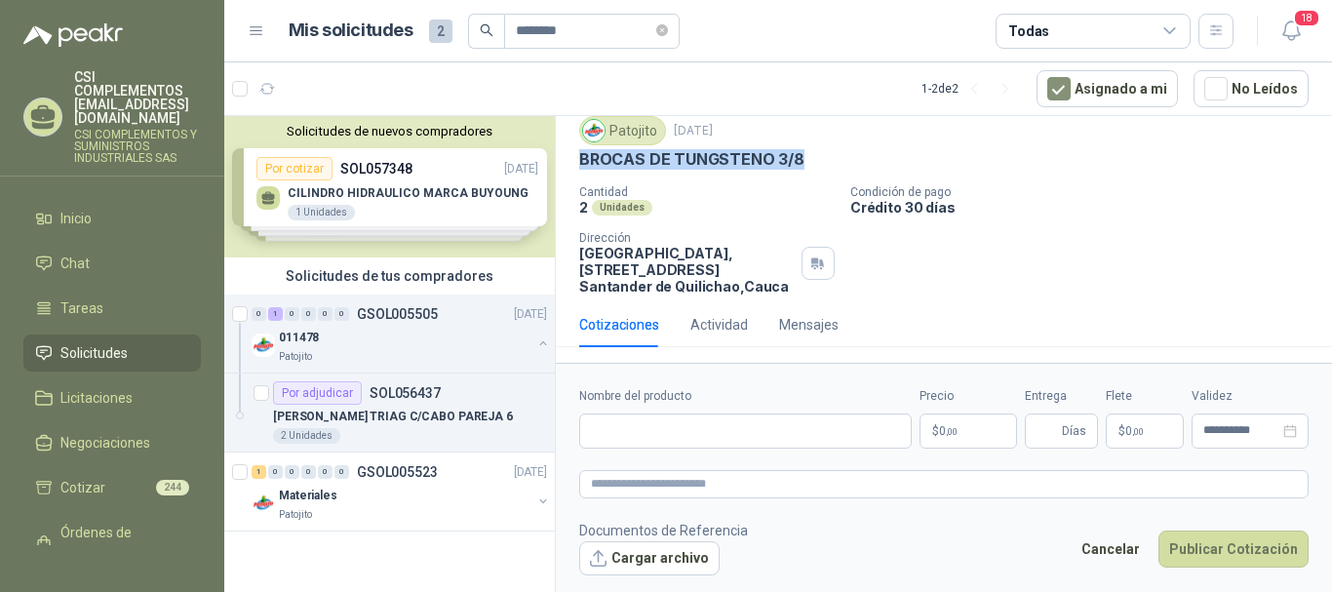
scroll to position [63, 0]
click at [623, 411] on div "Nombre del producto" at bounding box center [745, 417] width 333 height 61
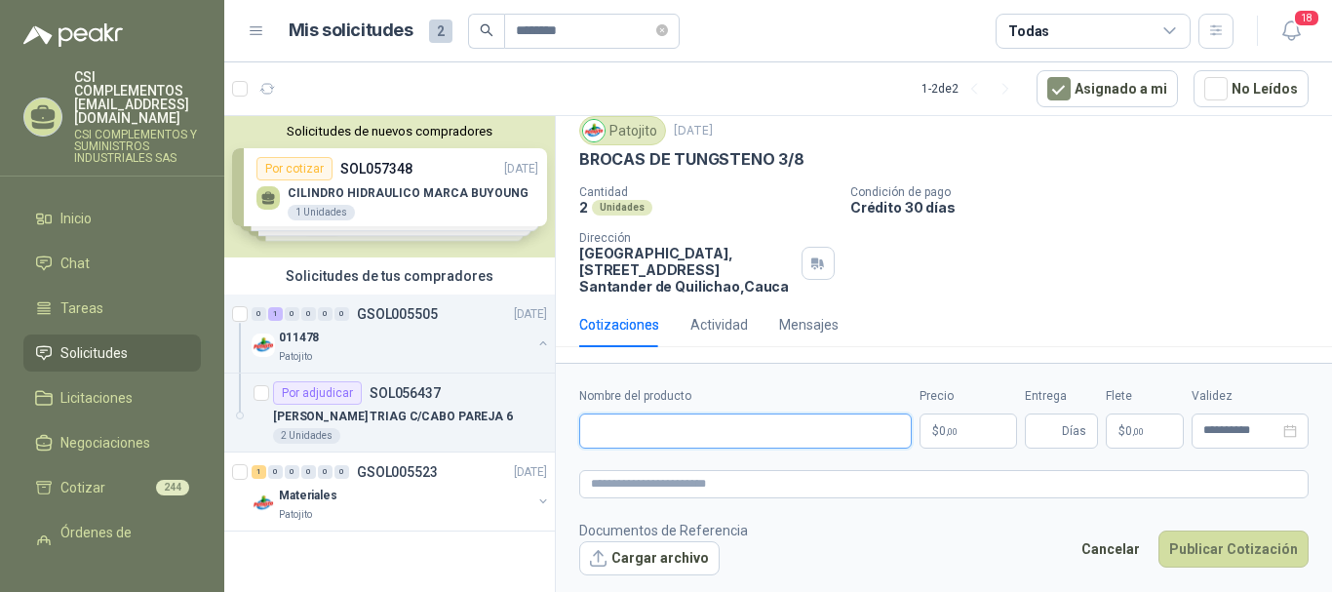
click at [635, 429] on input "Nombre del producto" at bounding box center [745, 430] width 333 height 35
paste input "**********"
type input "**********"
click at [946, 425] on span "0 ,00" at bounding box center [948, 431] width 19 height 12
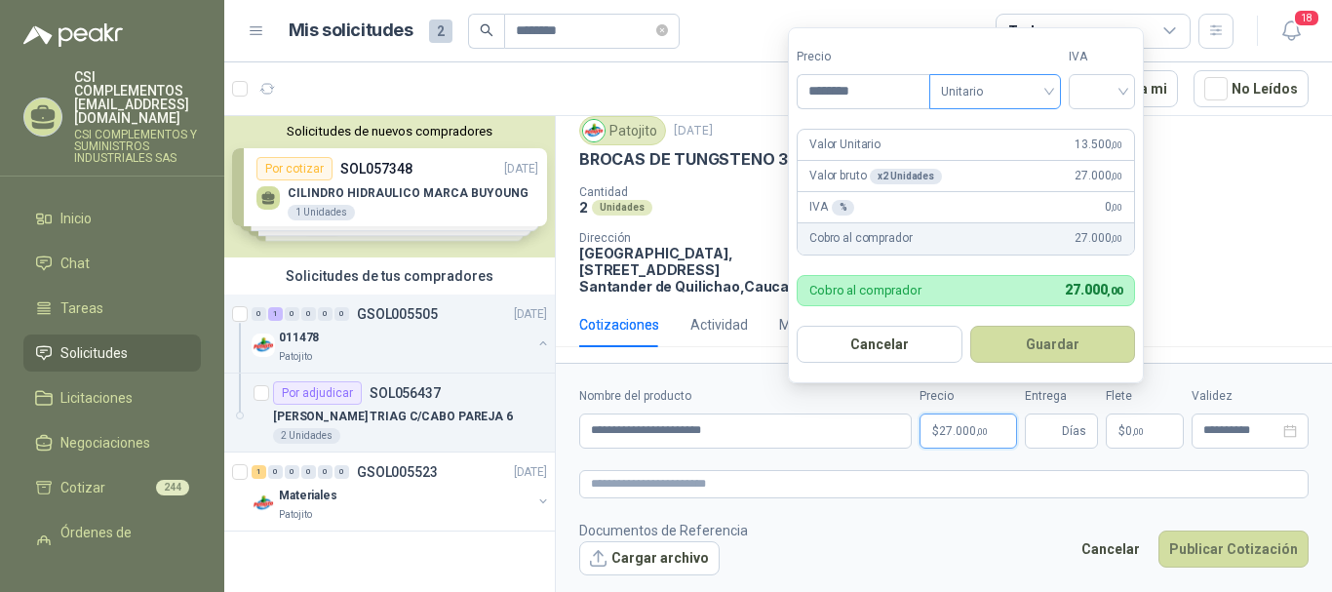
click at [1054, 88] on div "Unitario" at bounding box center [995, 91] width 132 height 35
type input "********"
click at [978, 137] on div "Unitario" at bounding box center [999, 131] width 100 height 21
click at [1118, 98] on input "search" at bounding box center [1101, 89] width 43 height 29
click at [1105, 130] on div "19%" at bounding box center [1106, 131] width 36 height 21
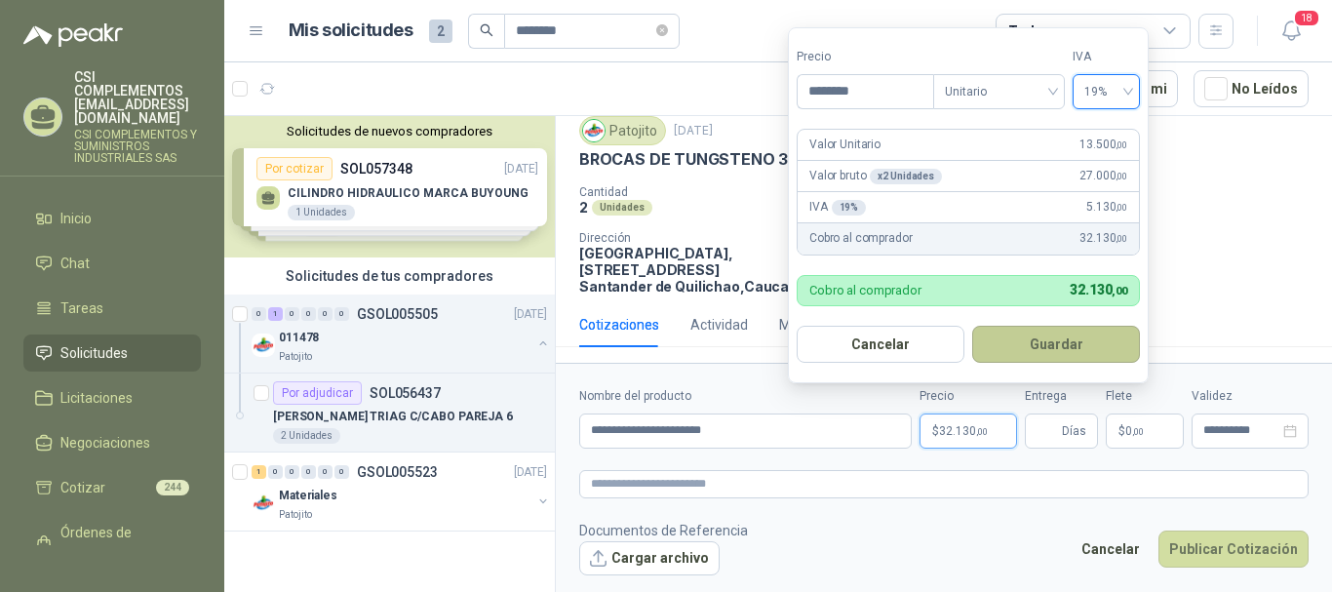
click at [1085, 356] on button "Guardar" at bounding box center [1056, 344] width 168 height 37
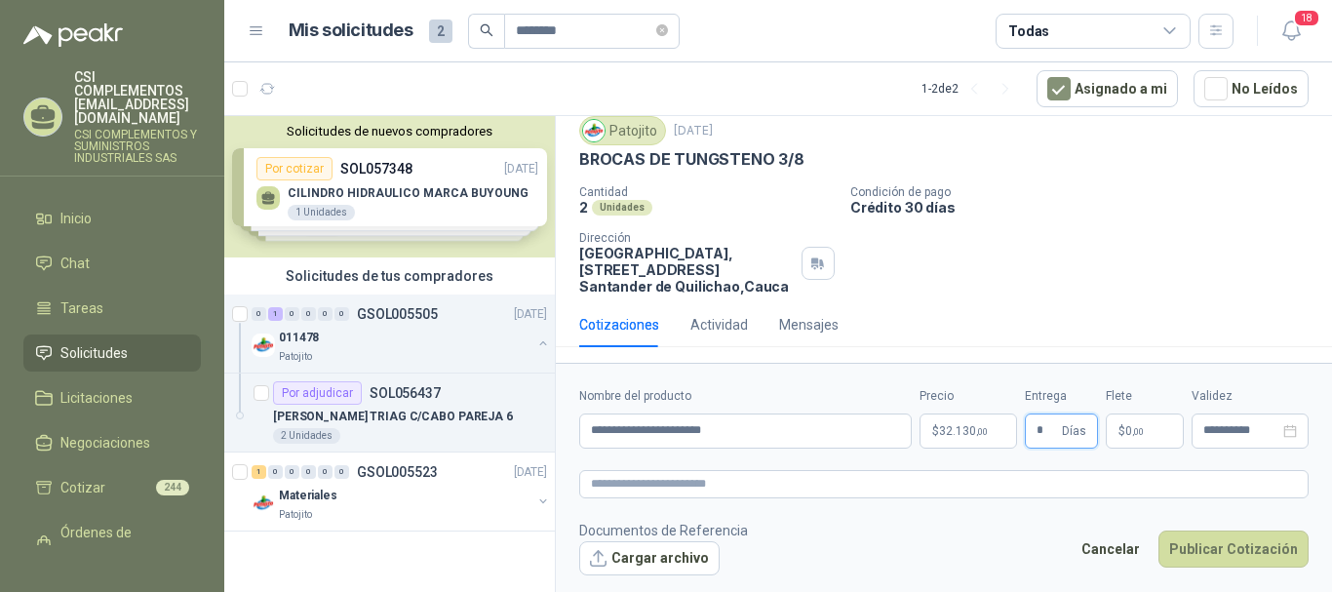
type input "*"
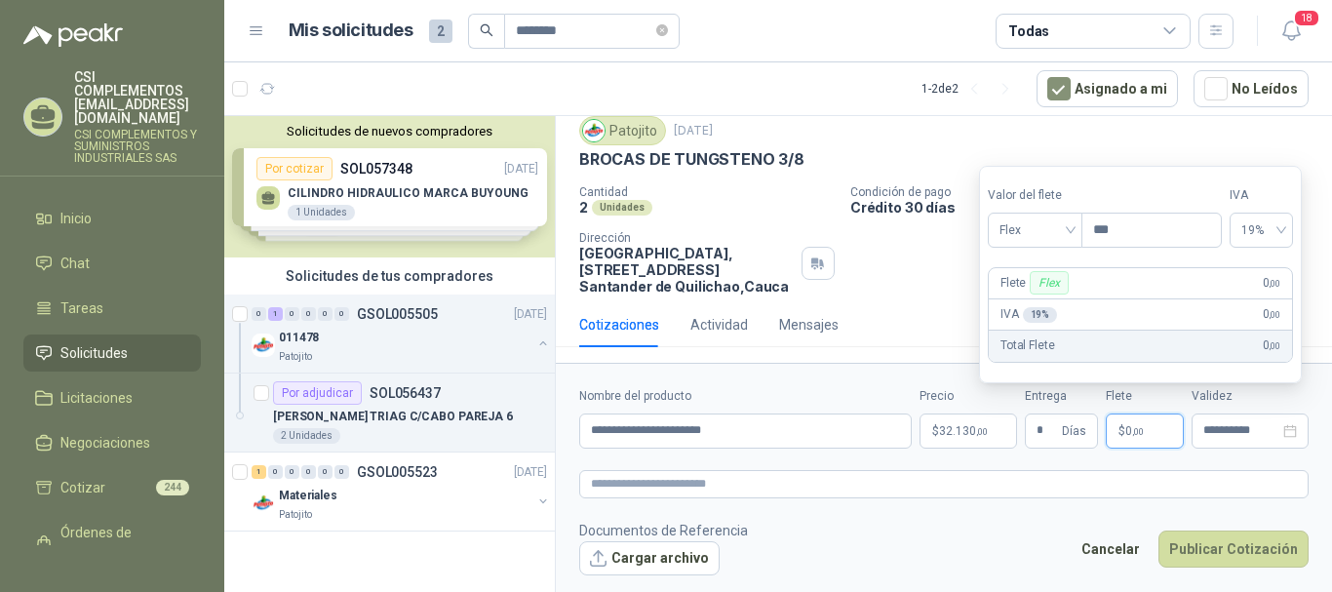
click at [1125, 423] on p "$ 0 ,00" at bounding box center [1145, 430] width 78 height 35
click at [1076, 229] on div "Flex" at bounding box center [1035, 230] width 95 height 35
click at [1057, 298] on div "Incluido" at bounding box center [1036, 302] width 67 height 21
click at [1268, 433] on input "**********" at bounding box center [1241, 430] width 76 height 13
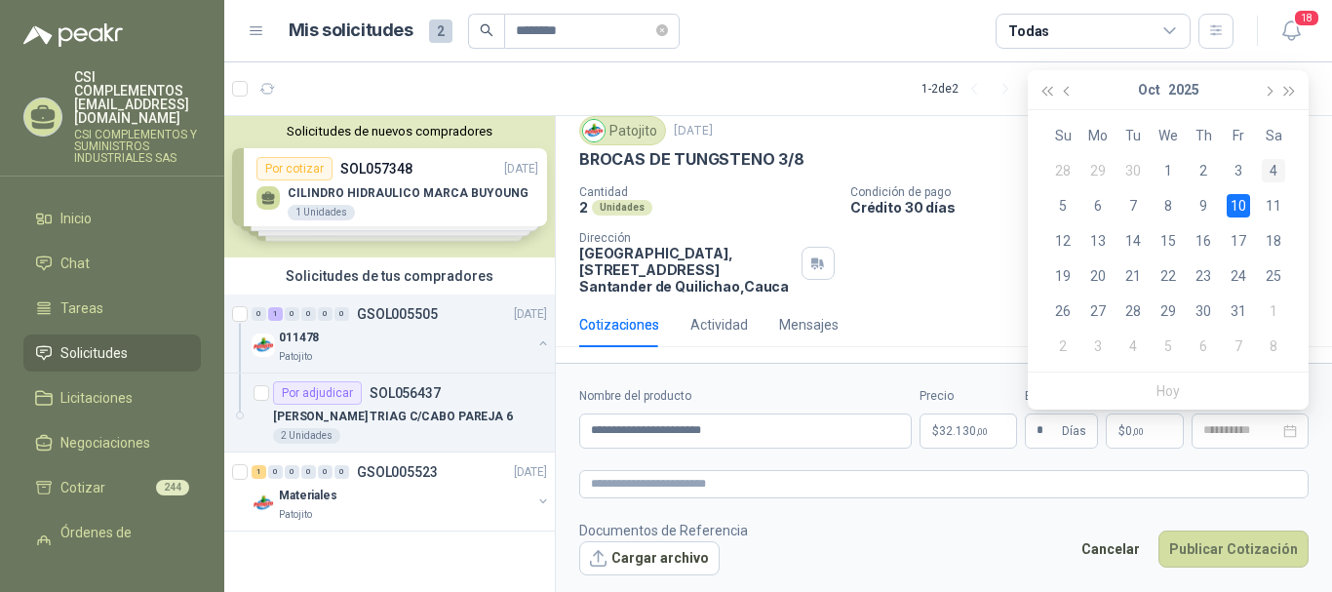
click at [1269, 174] on div "4" at bounding box center [1273, 170] width 23 height 23
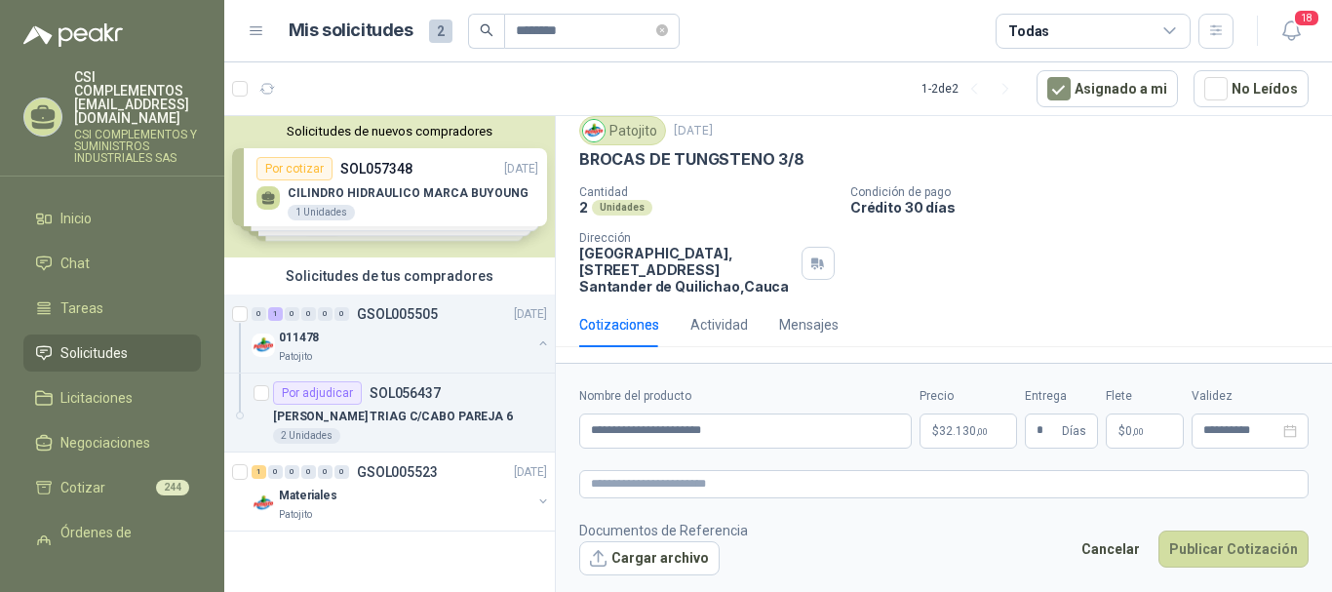
type input "**********"
click at [1201, 556] on button "Publicar Cotización" at bounding box center [1233, 548] width 150 height 37
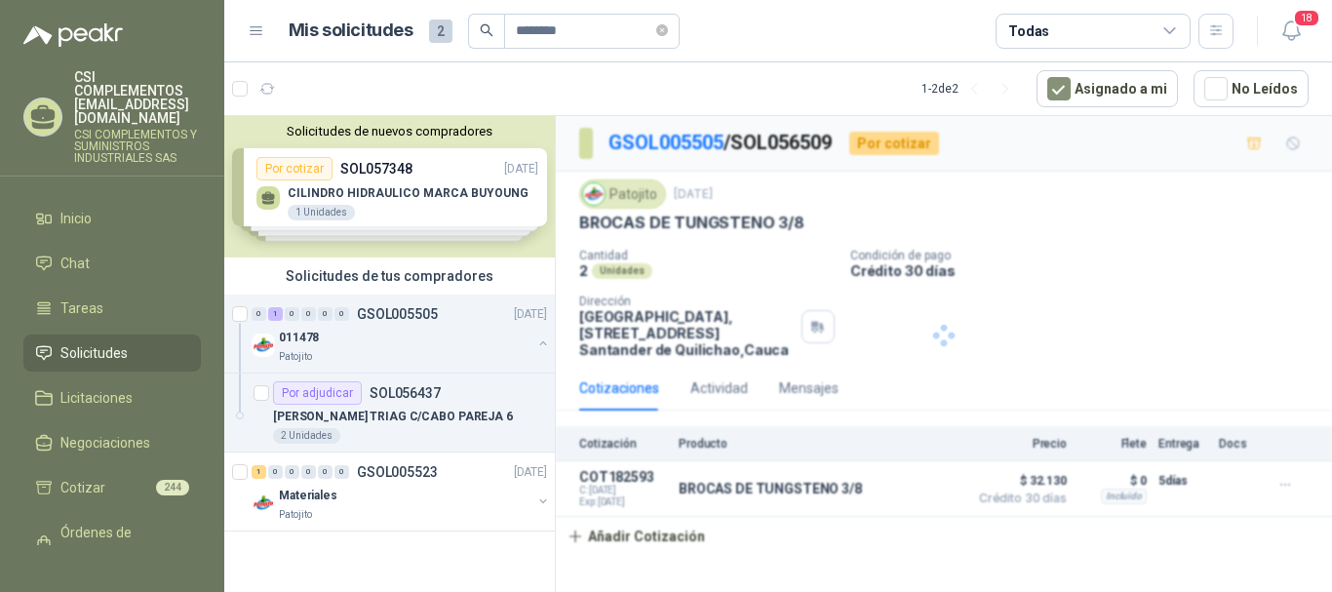
scroll to position [0, 0]
click at [311, 353] on p "Patojito" at bounding box center [295, 357] width 33 height 16
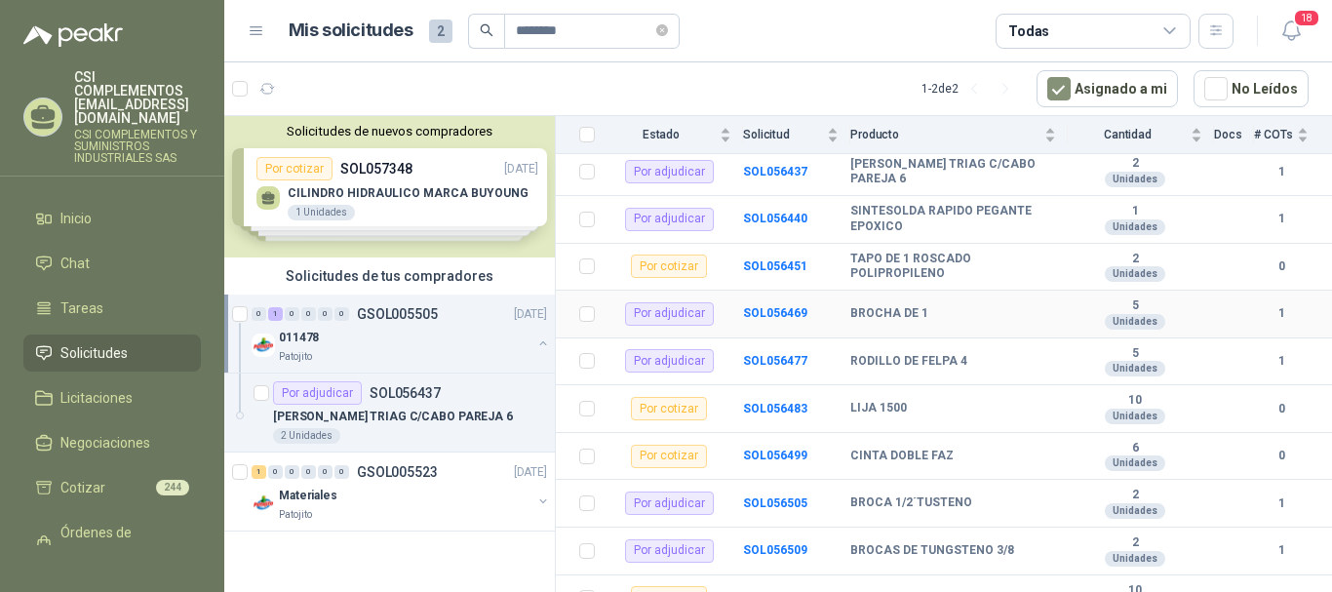
scroll to position [265, 0]
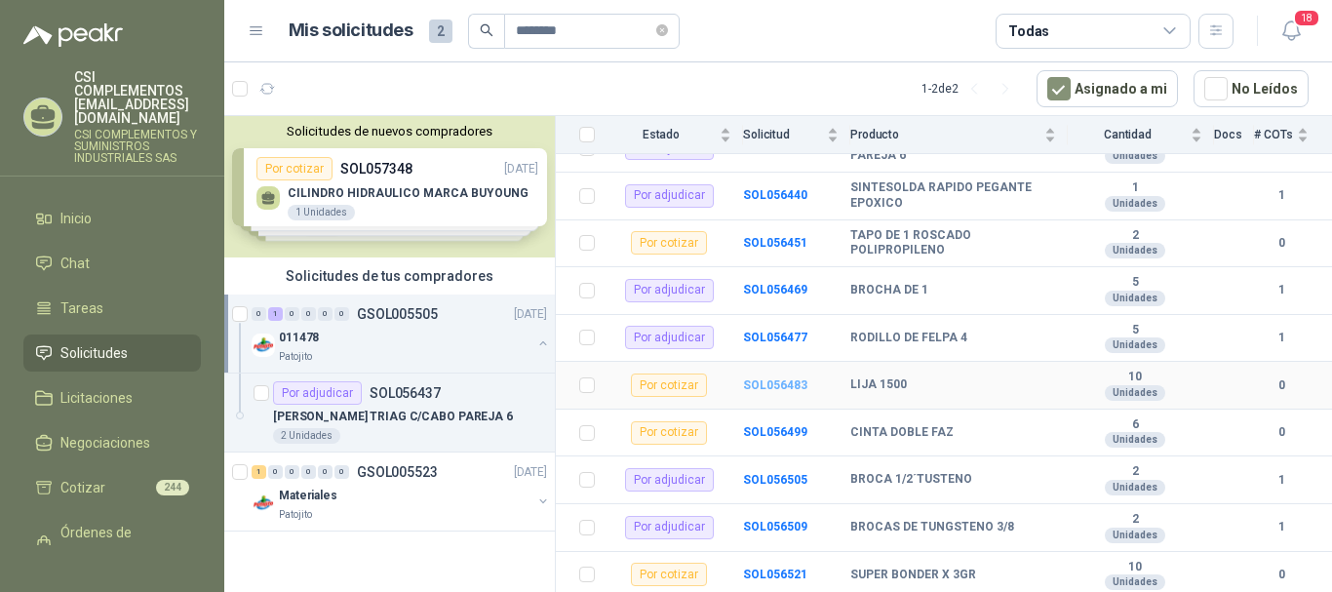
click at [770, 380] on b "SOL056483" at bounding box center [775, 385] width 64 height 14
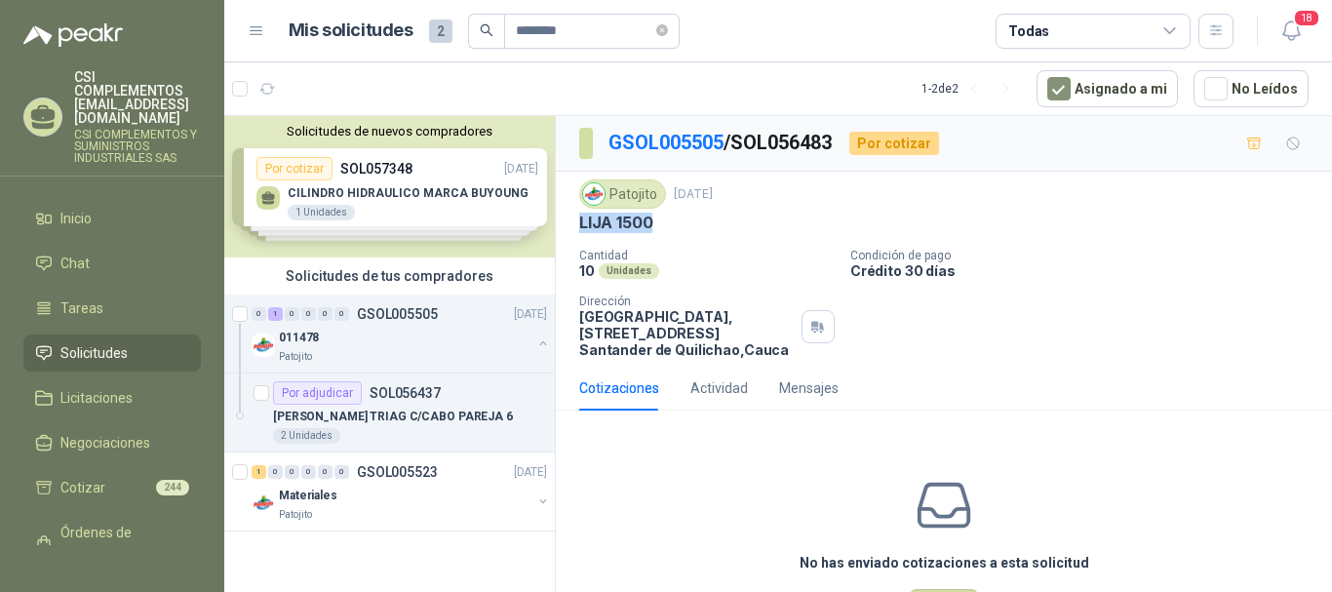
drag, startPoint x: 576, startPoint y: 220, endPoint x: 673, endPoint y: 230, distance: 97.0
click at [673, 230] on div "Patojito [DATE] LIJA 1500 Cantidad 10 Unidades Condición de pago Crédito 30 día…" at bounding box center [944, 269] width 776 height 194
copy p "LIJA 1500"
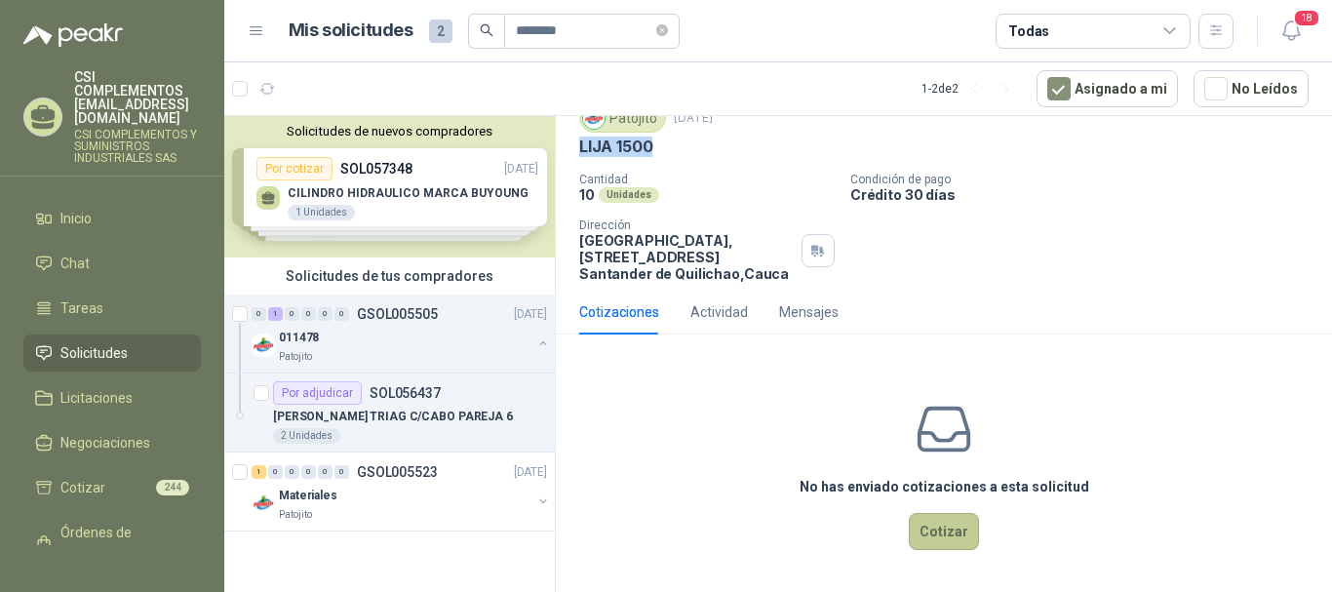
click at [936, 523] on button "Cotizar" at bounding box center [944, 531] width 70 height 37
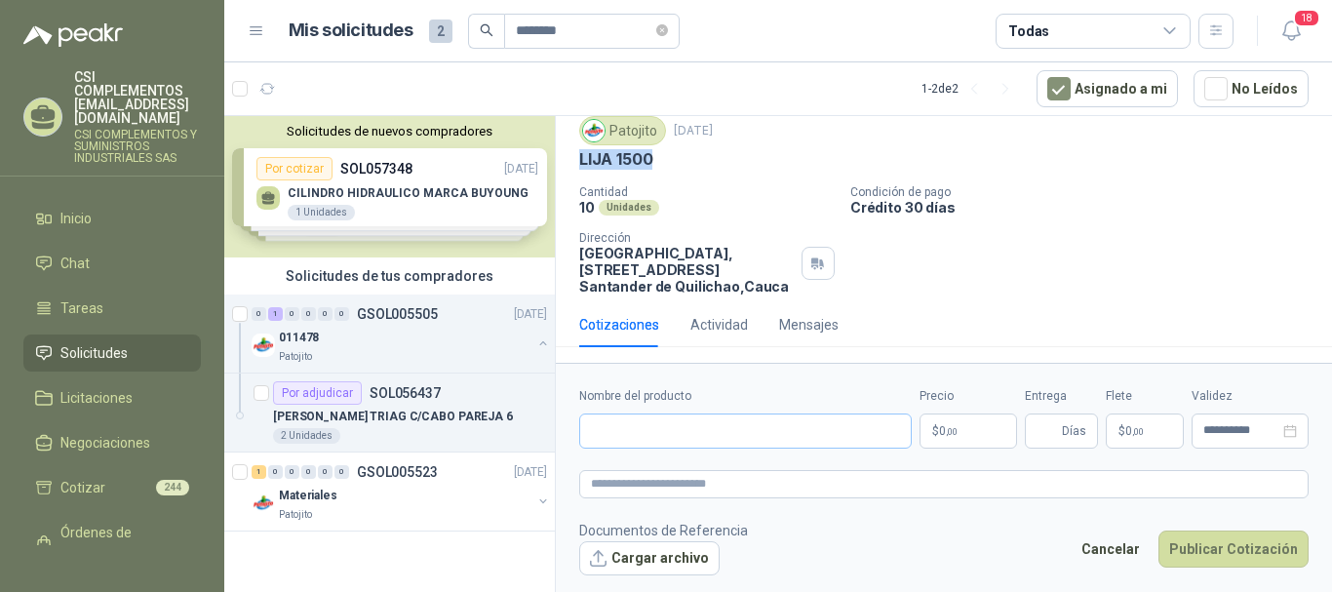
scroll to position [63, 0]
click at [687, 441] on input "Nombre del producto" at bounding box center [745, 430] width 333 height 35
paste input "*********"
type input "*********"
click at [699, 486] on textarea at bounding box center [943, 484] width 729 height 28
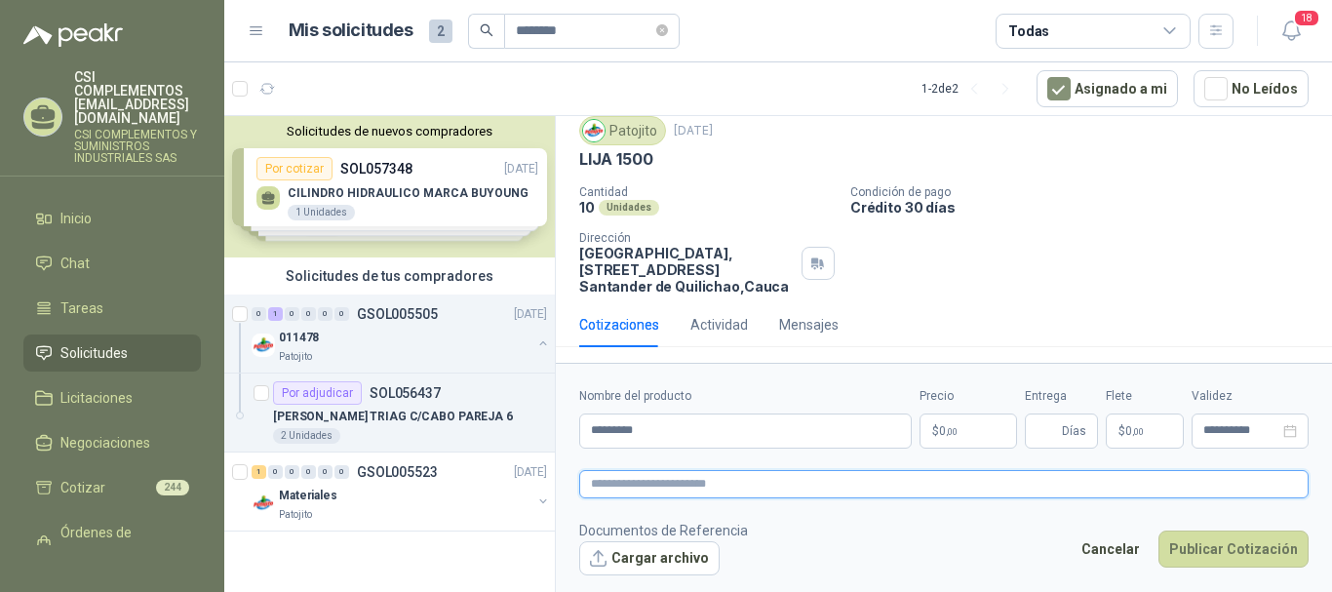
paste textarea "*********"
type textarea "*********"
type textarea "**********"
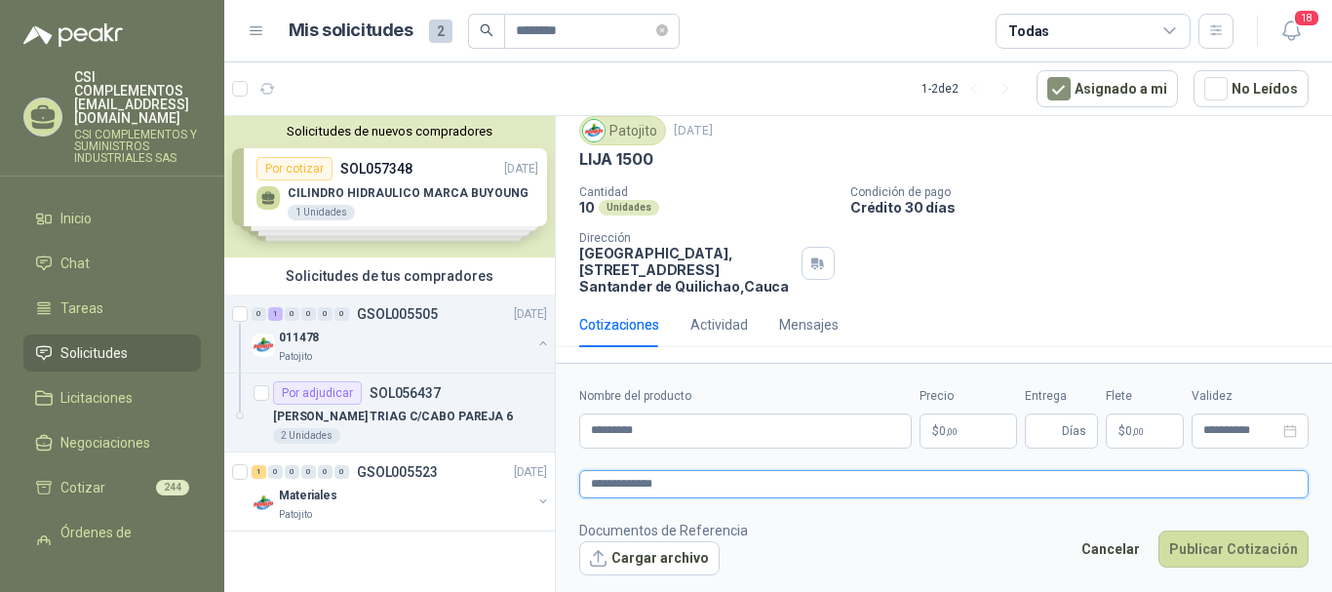
type textarea "**********"
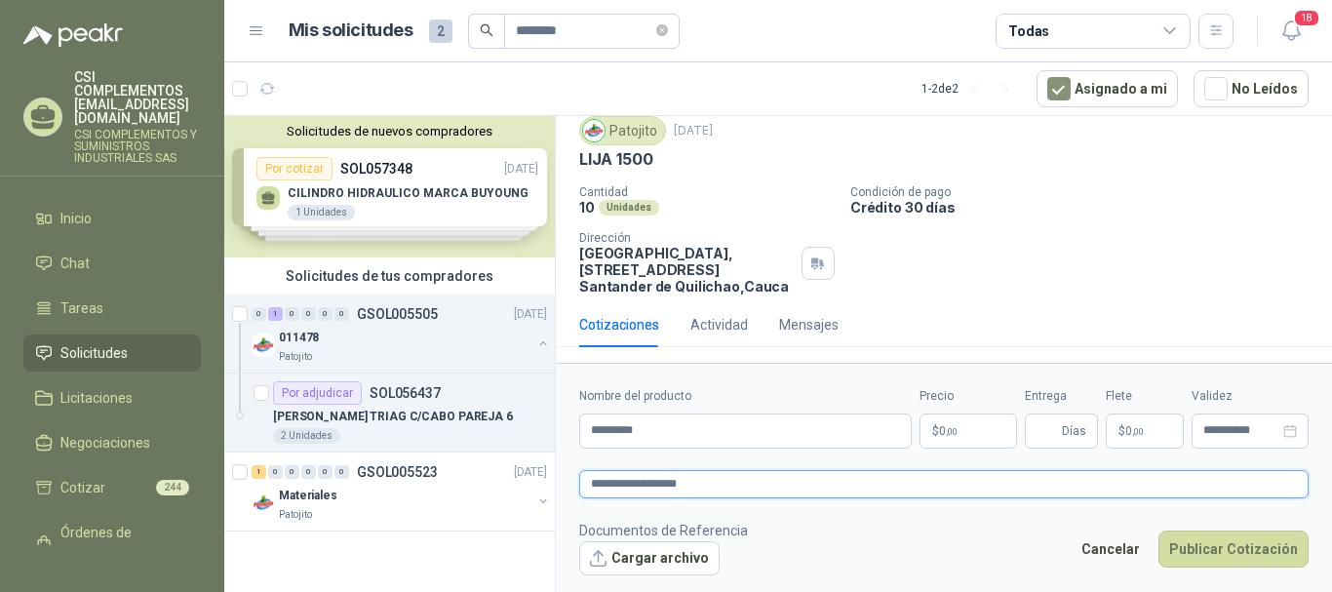
type textarea "**********"
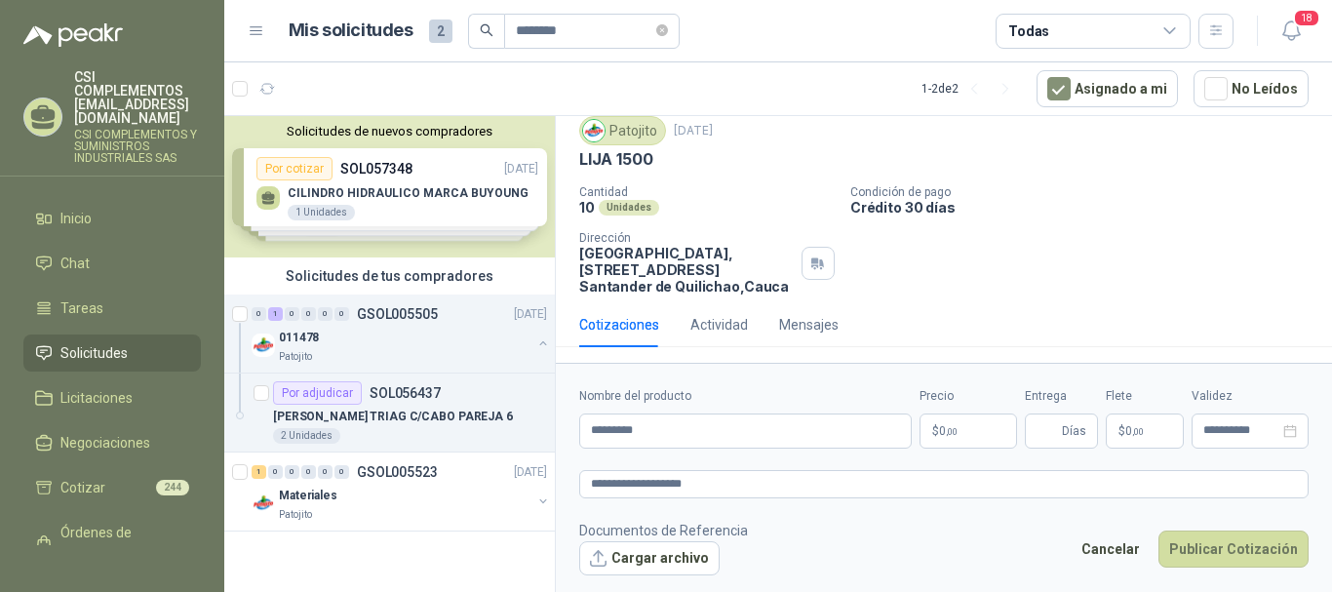
click at [967, 428] on p "$ 0 ,00" at bounding box center [968, 430] width 98 height 35
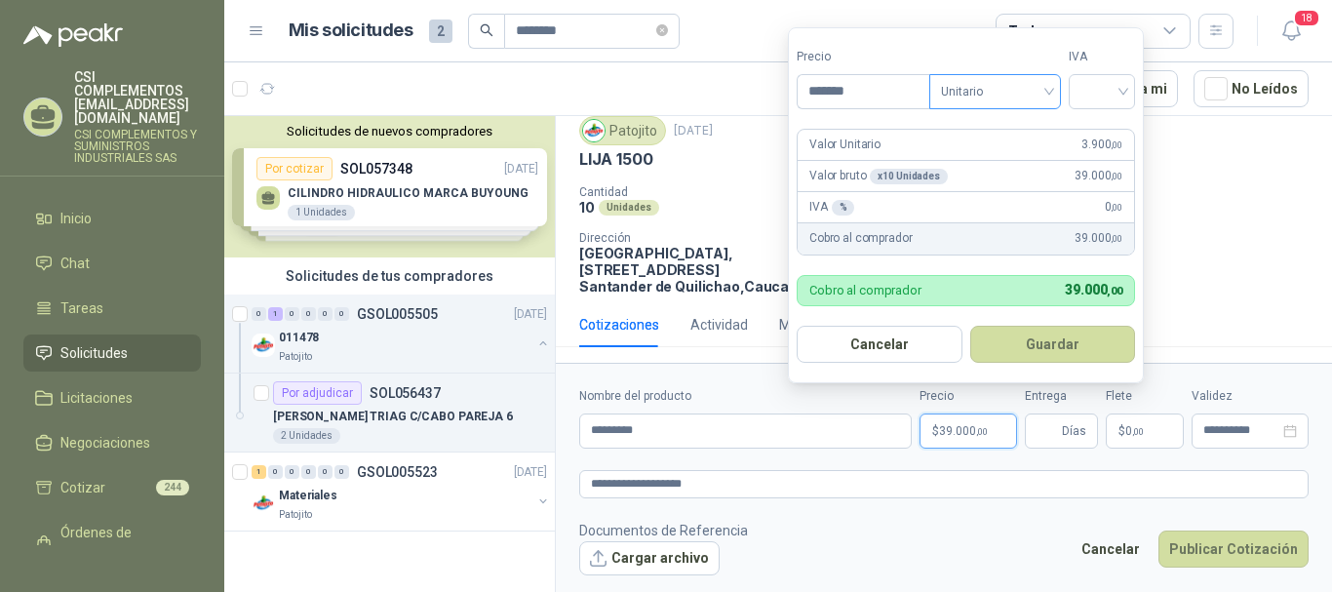
click at [1054, 89] on div "Unitario" at bounding box center [995, 91] width 132 height 35
type input "*******"
click at [1006, 133] on div "Unitario" at bounding box center [999, 131] width 100 height 21
click at [1123, 92] on input "search" at bounding box center [1101, 89] width 43 height 29
click at [1117, 132] on div "19%" at bounding box center [1106, 131] width 36 height 21
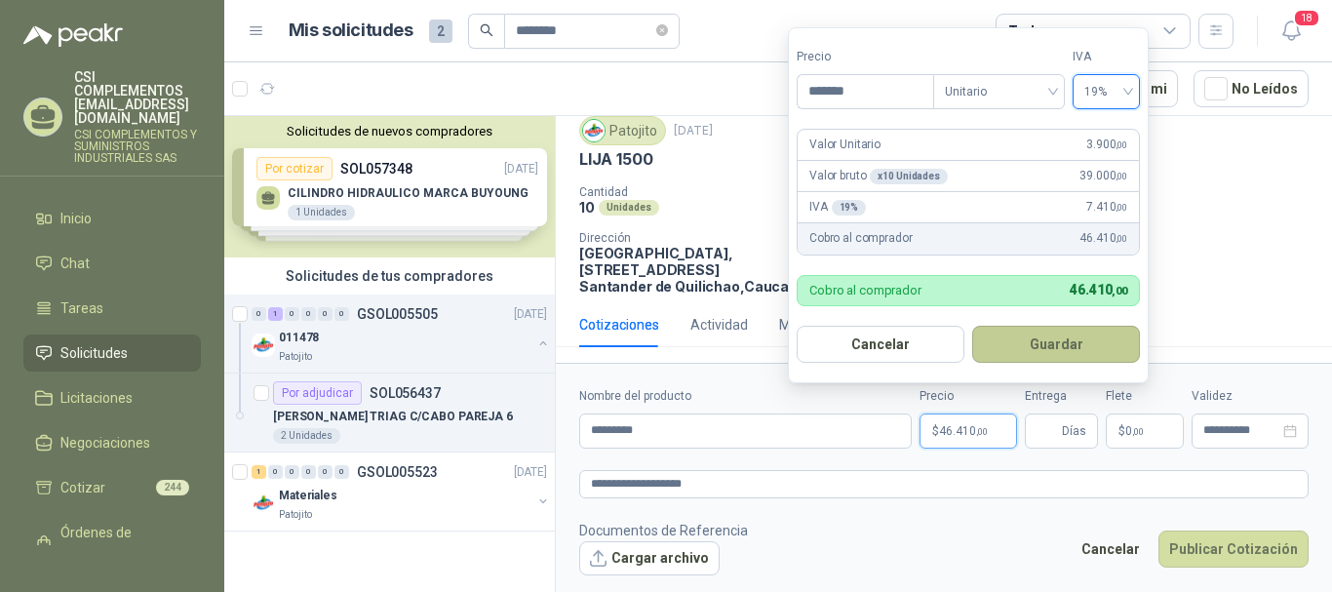
click at [1079, 329] on button "Guardar" at bounding box center [1056, 344] width 168 height 37
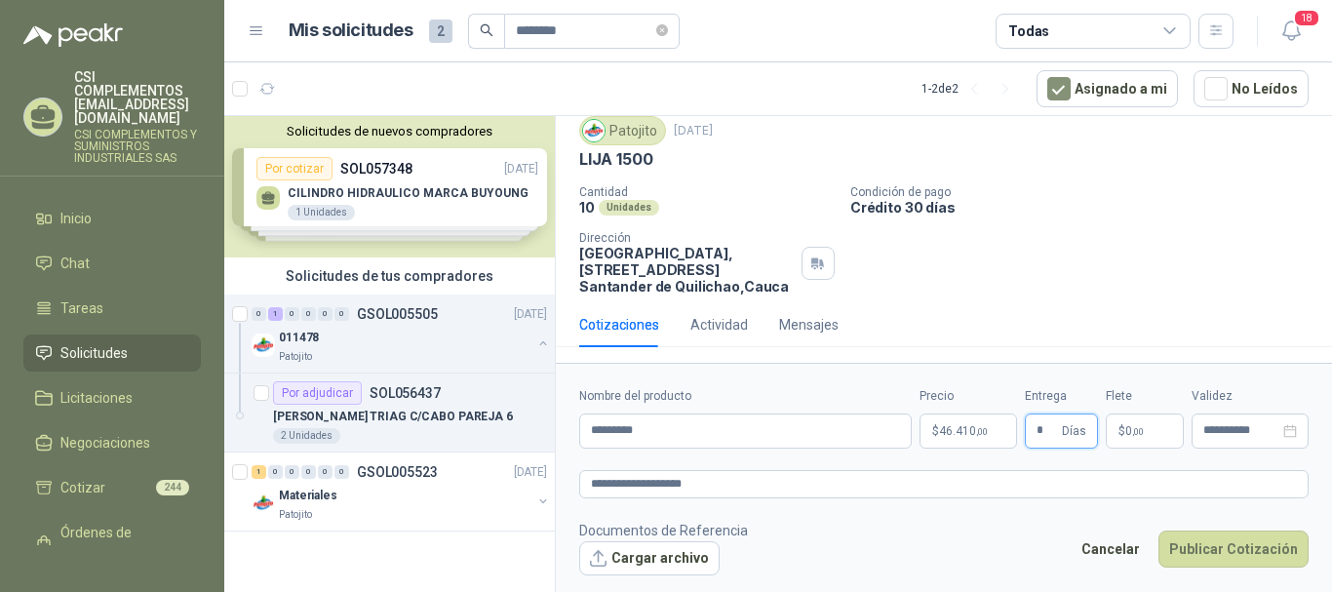
type input "*"
click at [1146, 437] on p "$ 0 ,00" at bounding box center [1145, 430] width 78 height 35
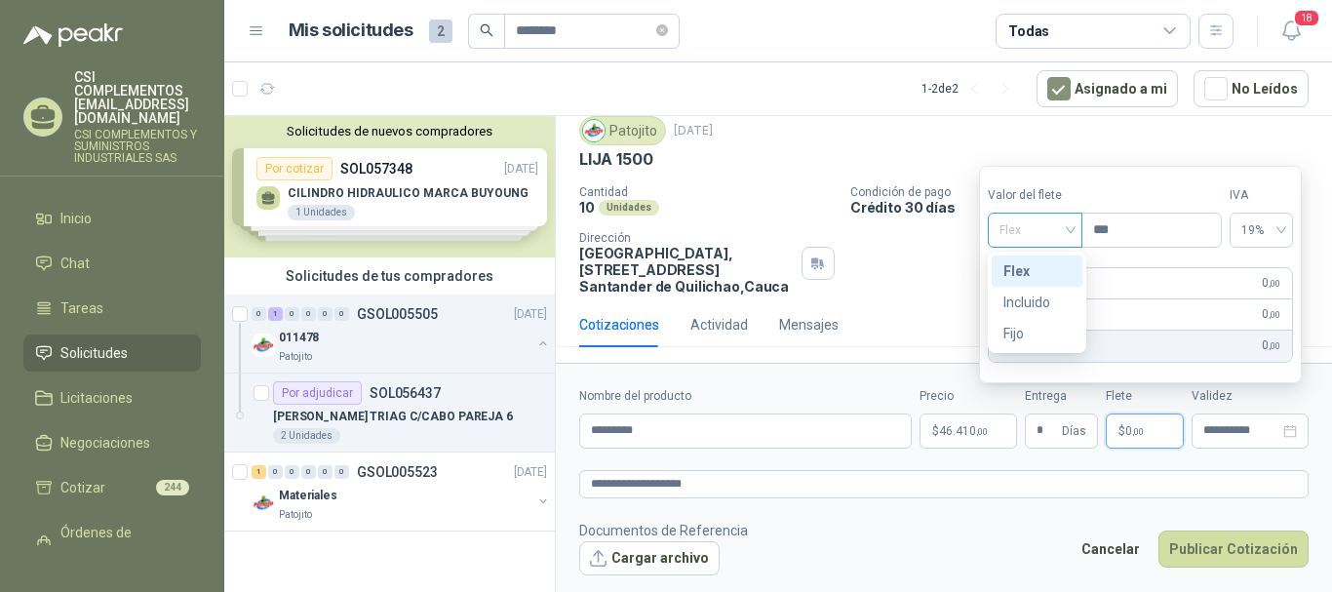
click at [1082, 238] on div "Flex" at bounding box center [1035, 230] width 95 height 35
click at [1040, 306] on div "Incluido" at bounding box center [1036, 302] width 67 height 21
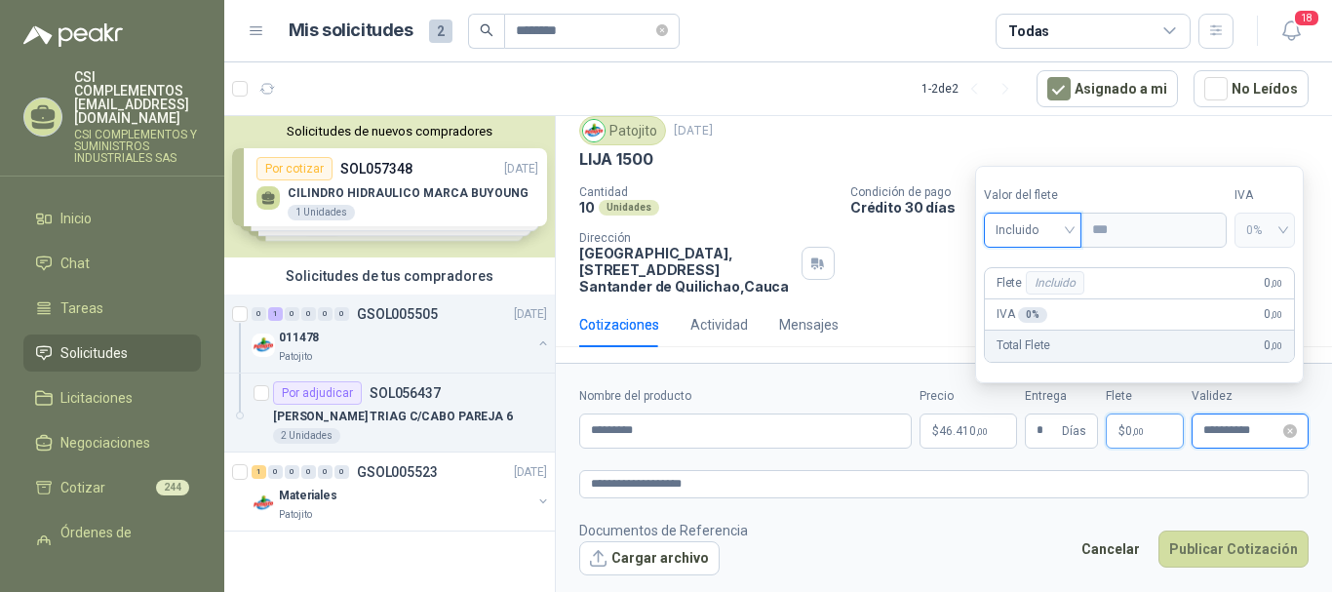
click at [1235, 426] on input "**********" at bounding box center [1241, 430] width 76 height 13
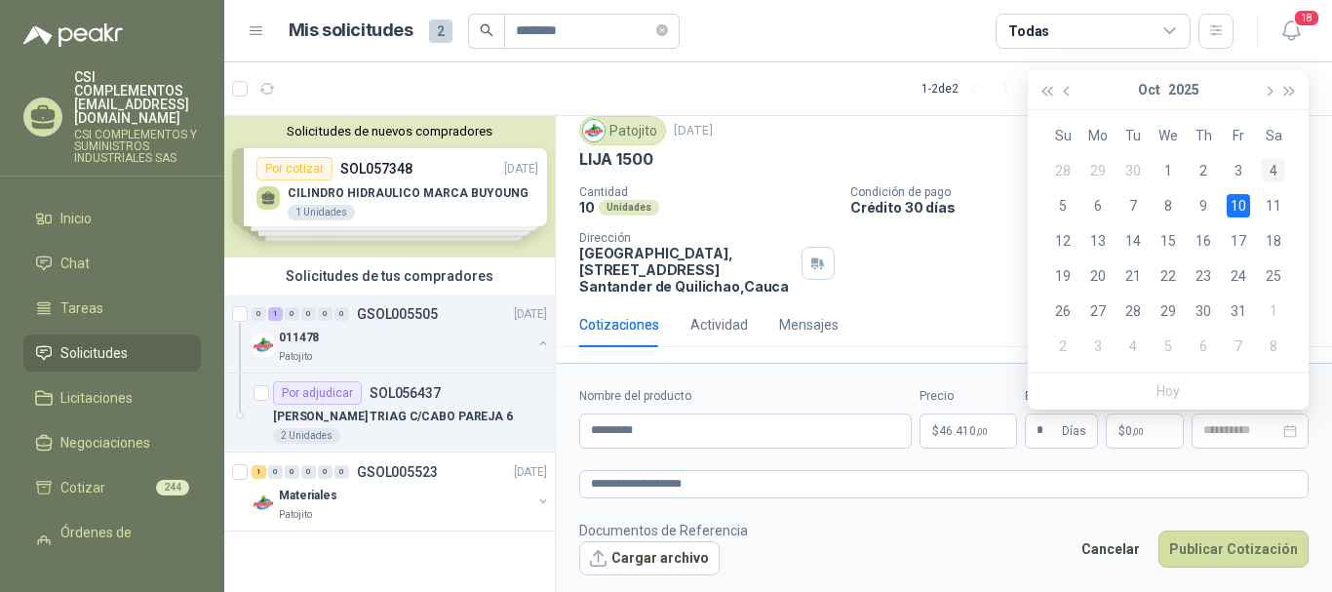
click at [1275, 166] on div "4" at bounding box center [1273, 170] width 23 height 23
type input "**********"
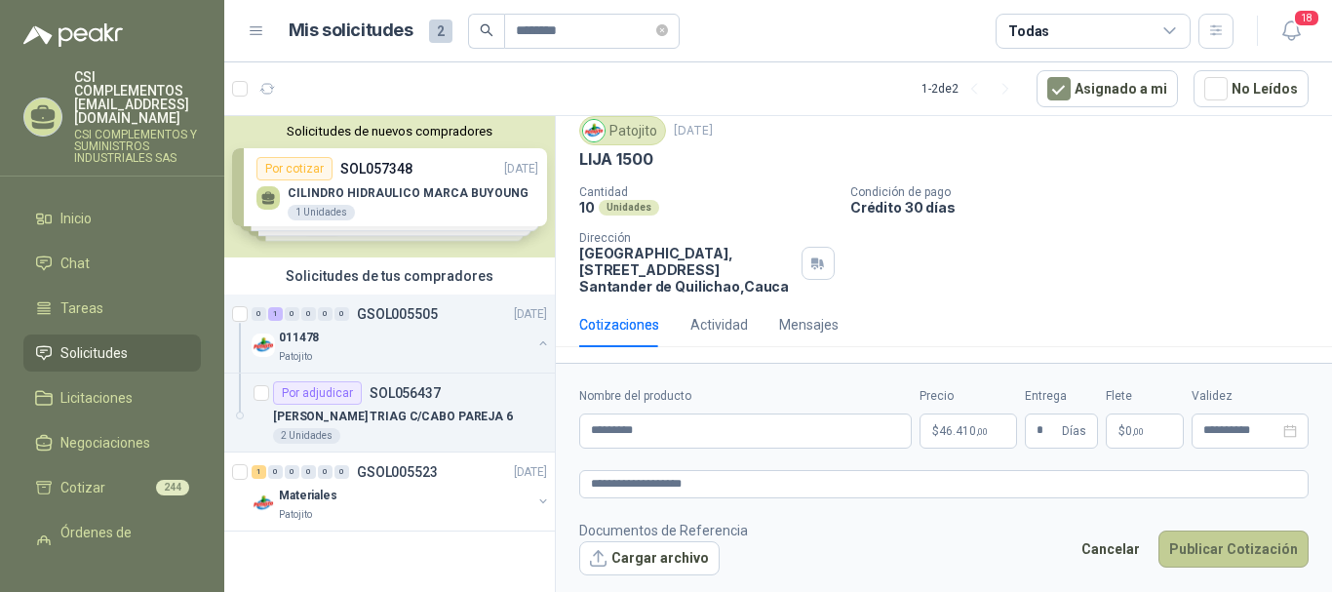
click at [1219, 555] on button "Publicar Cotización" at bounding box center [1233, 548] width 150 height 37
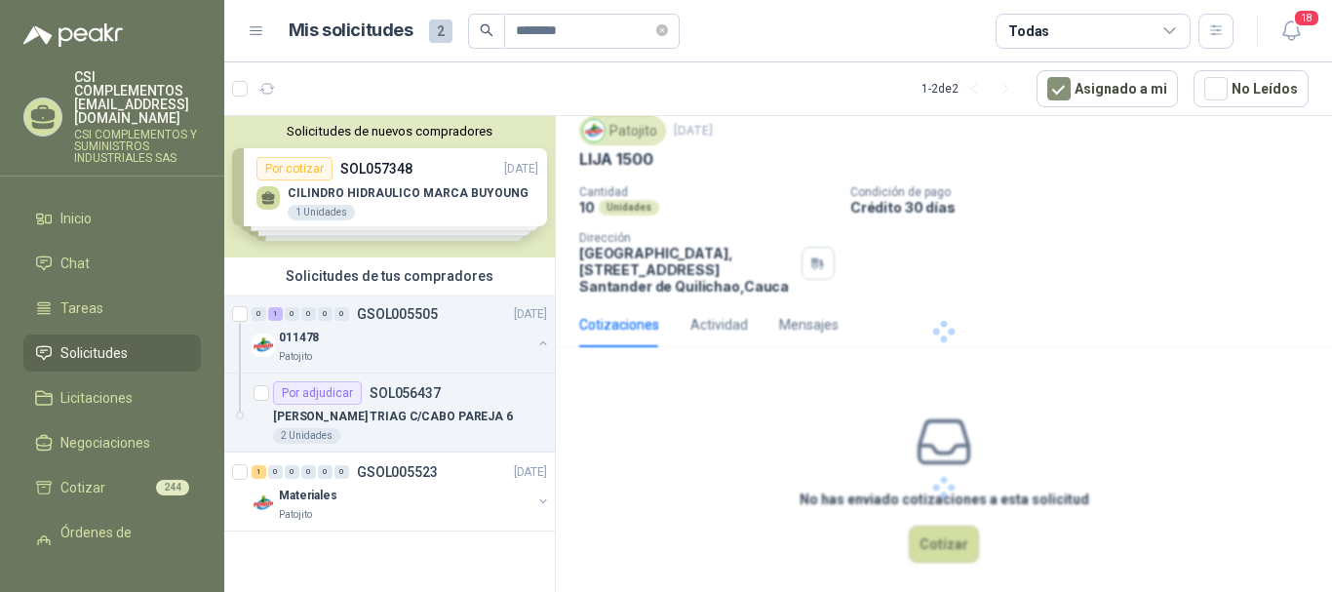
scroll to position [0, 0]
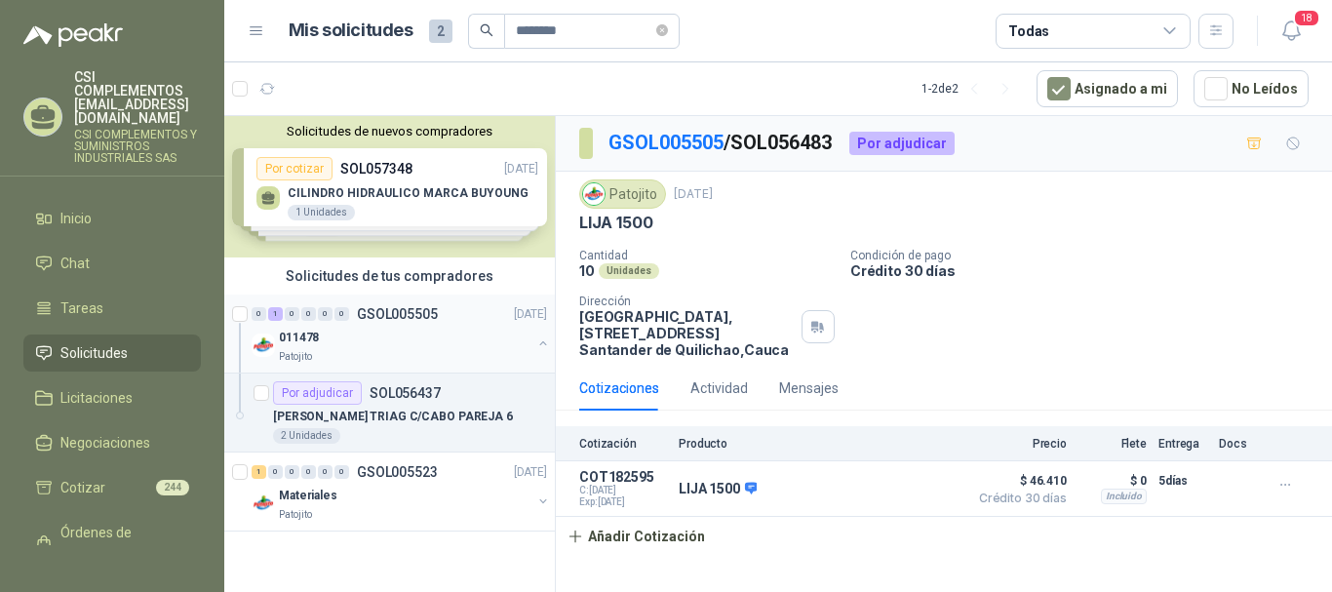
click at [300, 324] on div "0 1 0 0 0 0 GSOL005505 [DATE]" at bounding box center [401, 313] width 299 height 23
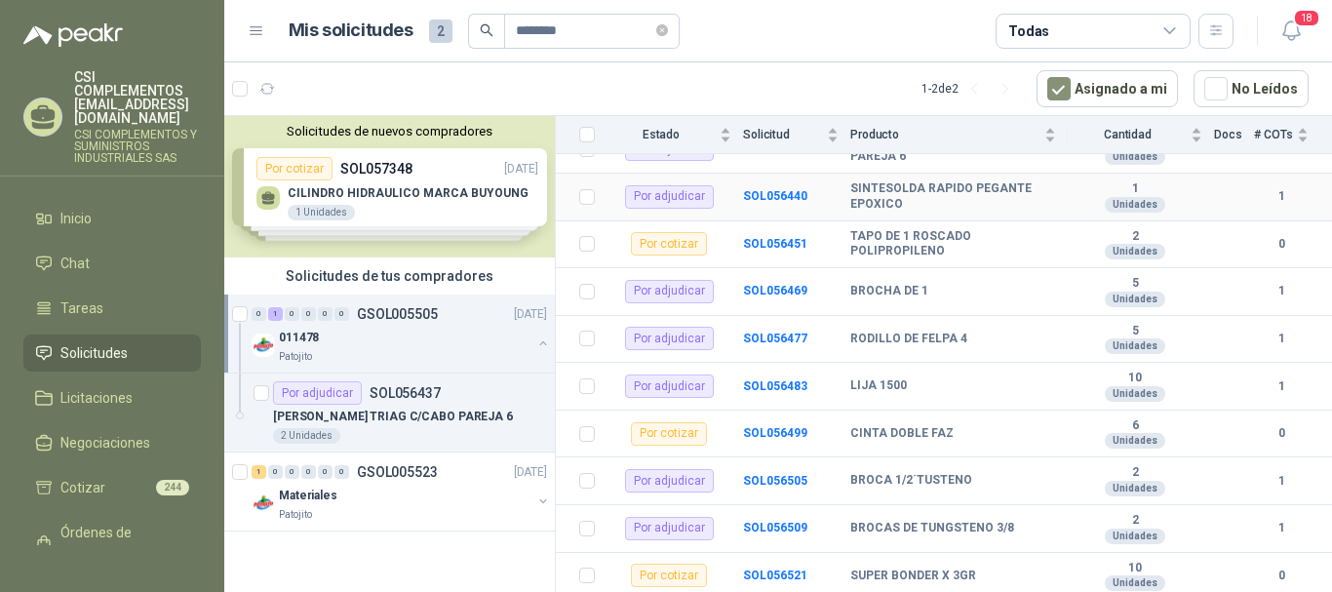
scroll to position [265, 0]
drag, startPoint x: 859, startPoint y: 575, endPoint x: 876, endPoint y: 568, distance: 17.9
click at [876, 568] on b "SUPER BONDER X 3GR" at bounding box center [913, 575] width 126 height 16
click at [801, 573] on b "SOL056521" at bounding box center [775, 574] width 64 height 14
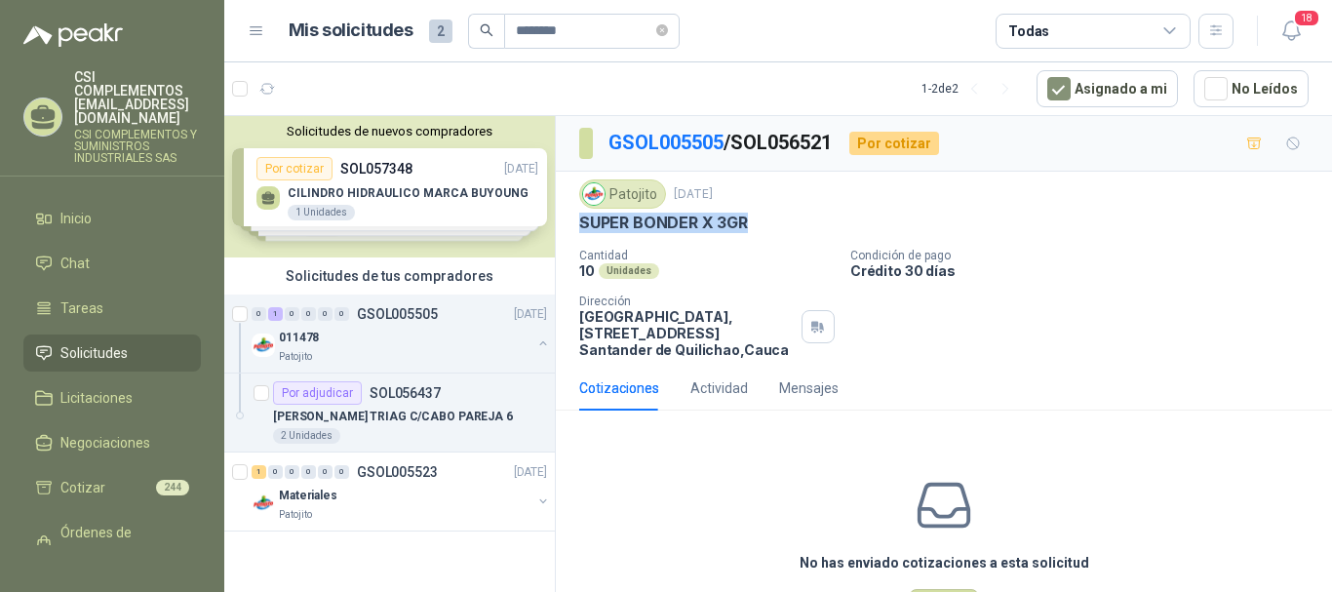
drag, startPoint x: 581, startPoint y: 226, endPoint x: 763, endPoint y: 220, distance: 182.4
click at [763, 220] on div "SUPER BONDER X 3GR" at bounding box center [943, 223] width 729 height 20
copy p "SUPER BONDER X 3GR"
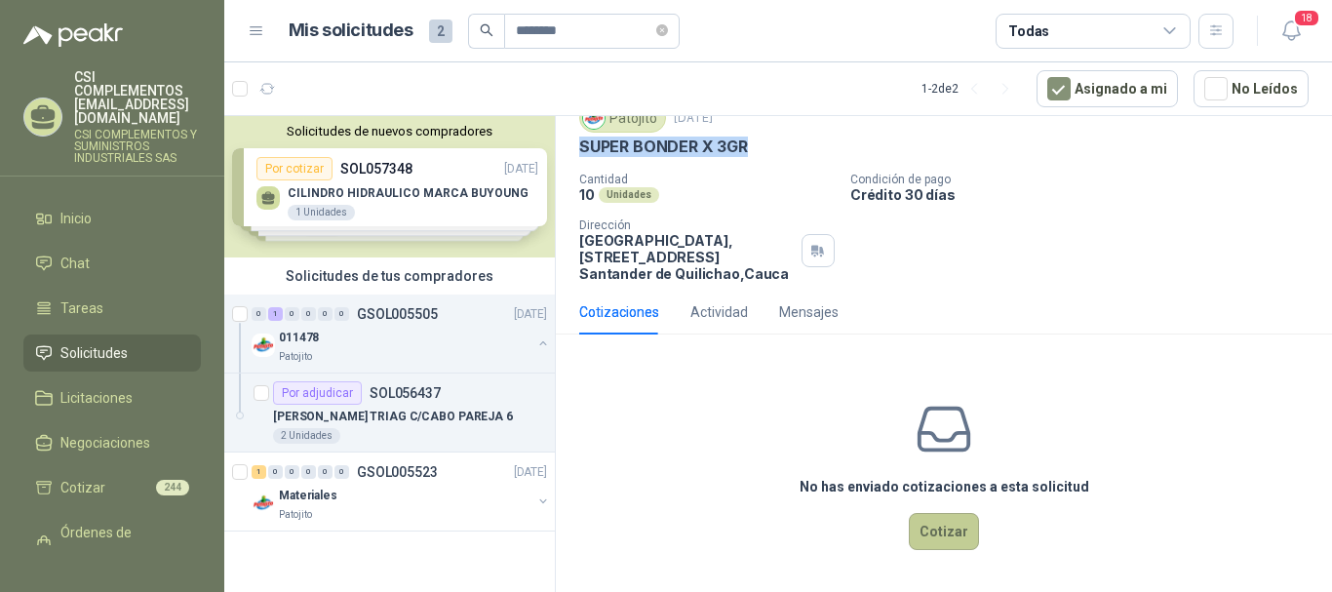
click at [932, 514] on button "Cotizar" at bounding box center [944, 531] width 70 height 37
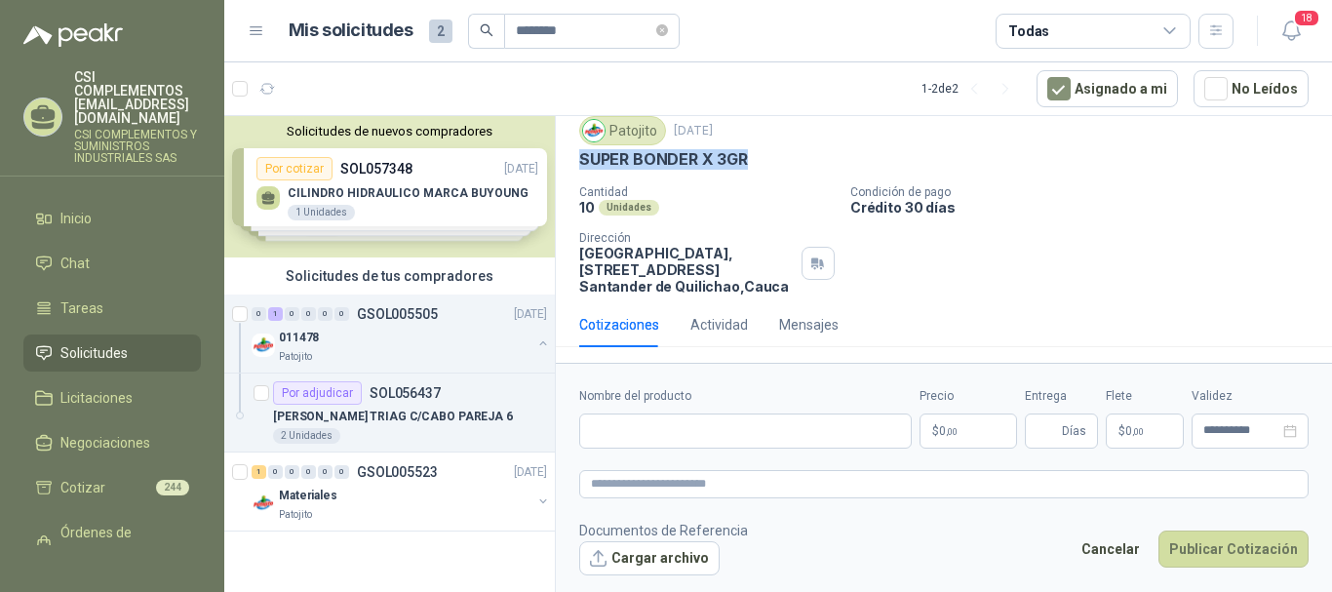
scroll to position [63, 0]
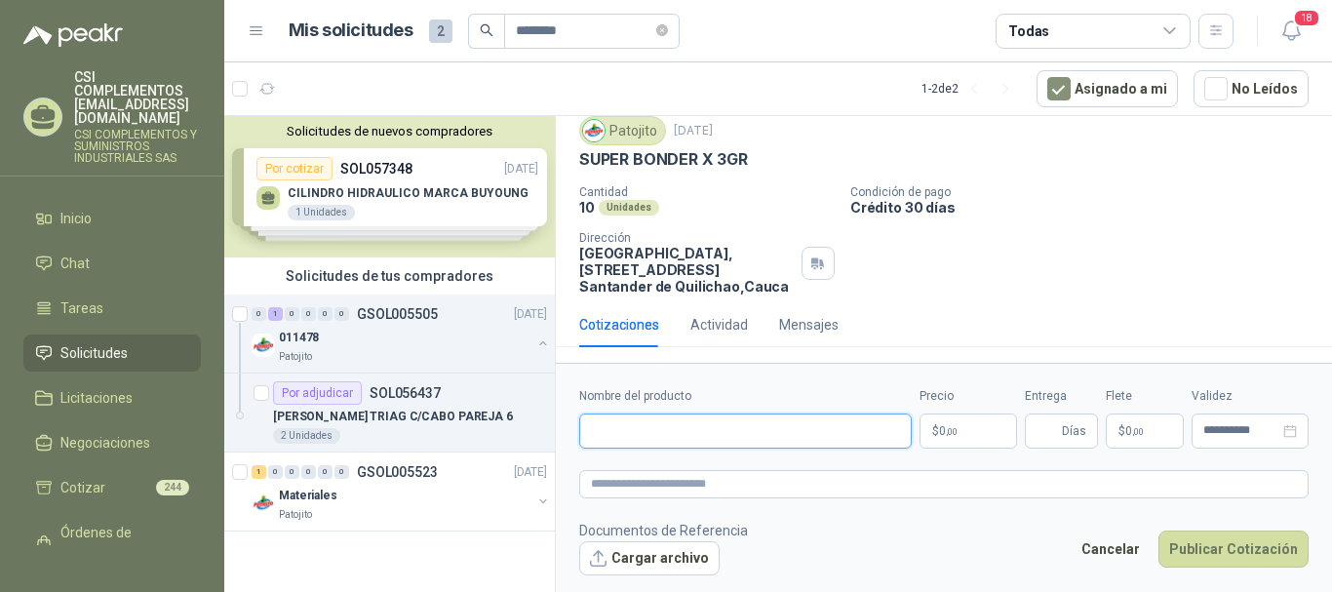
click at [675, 436] on input "Nombre del producto" at bounding box center [745, 430] width 333 height 35
paste input "**********"
type input "**********"
click at [958, 425] on span "0 ,00" at bounding box center [948, 431] width 19 height 12
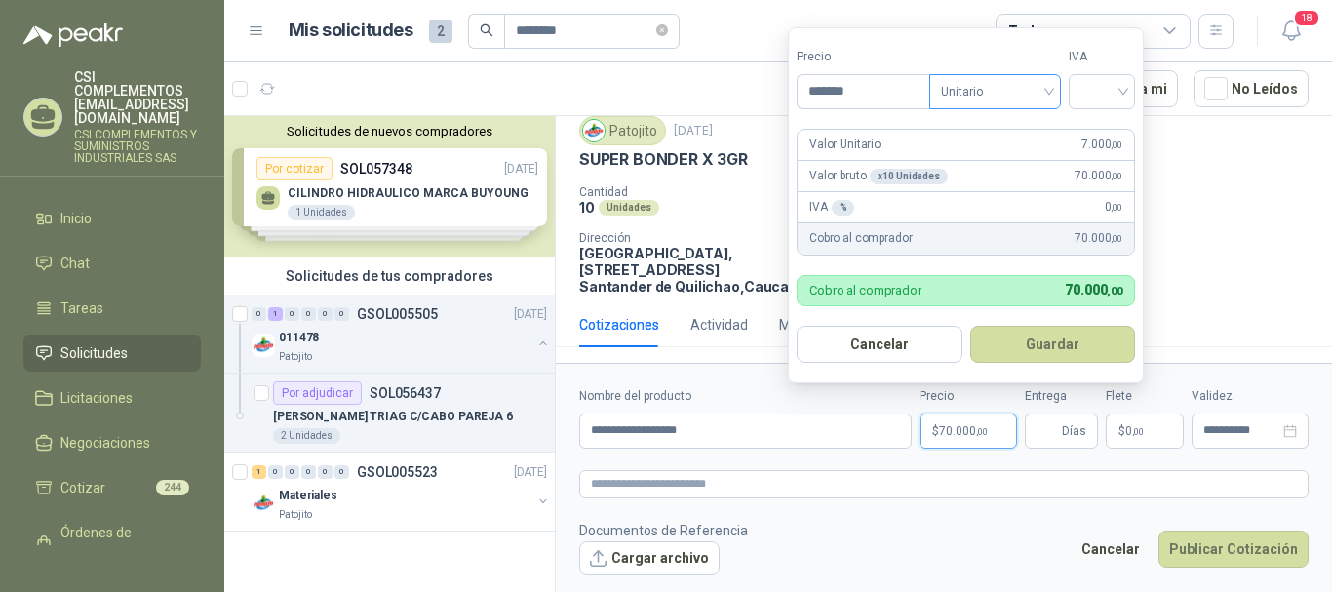
click at [1044, 101] on span "Unitario" at bounding box center [995, 91] width 108 height 29
type input "*******"
click at [1017, 129] on div "Unitario" at bounding box center [999, 131] width 100 height 21
click at [1120, 94] on input "search" at bounding box center [1101, 89] width 43 height 29
click at [1117, 126] on div "19%" at bounding box center [1106, 131] width 36 height 21
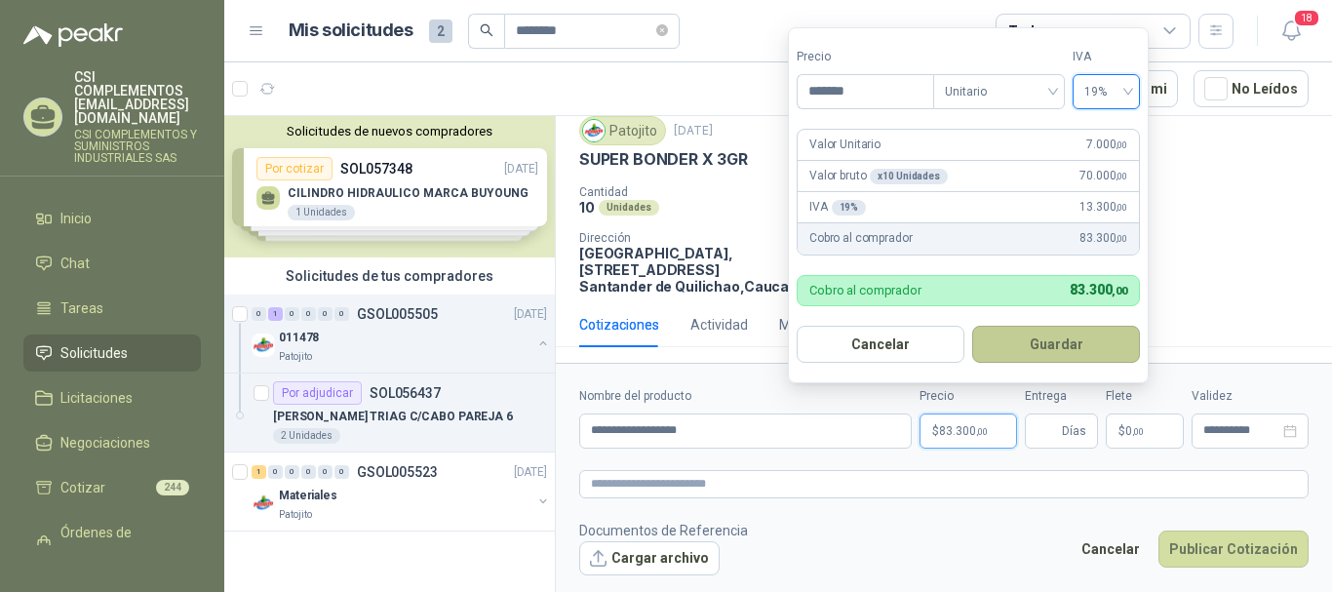
click at [1065, 356] on button "Guardar" at bounding box center [1056, 344] width 168 height 37
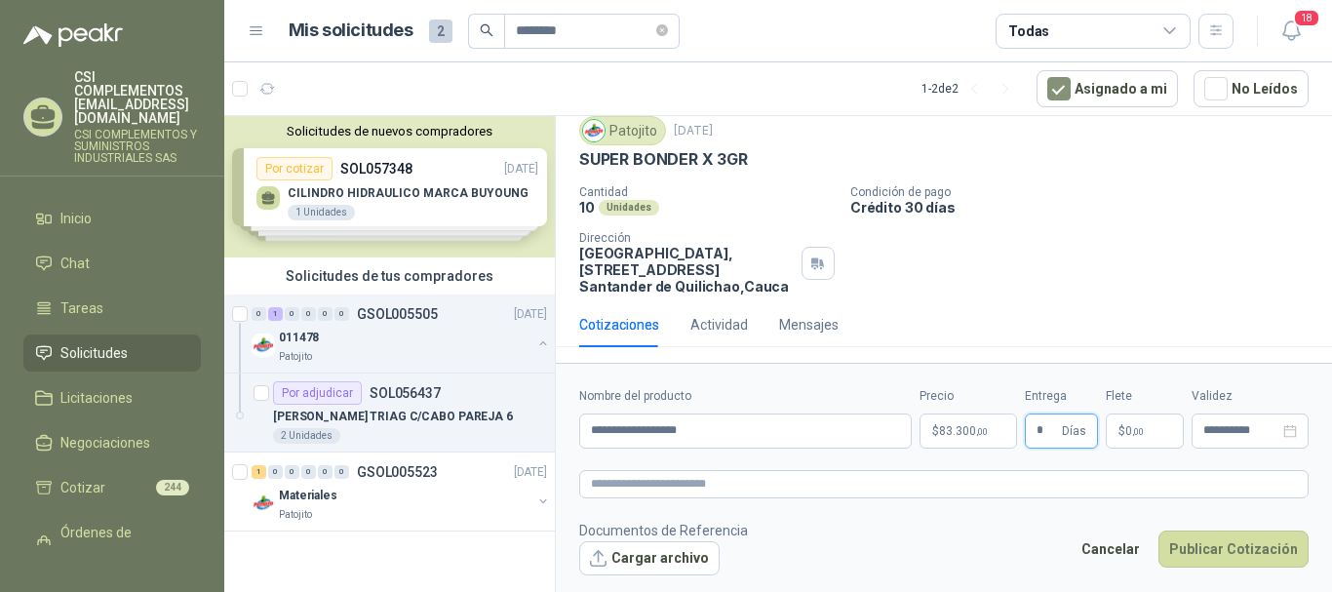
type input "*"
click at [1121, 429] on span "$" at bounding box center [1121, 431] width 7 height 12
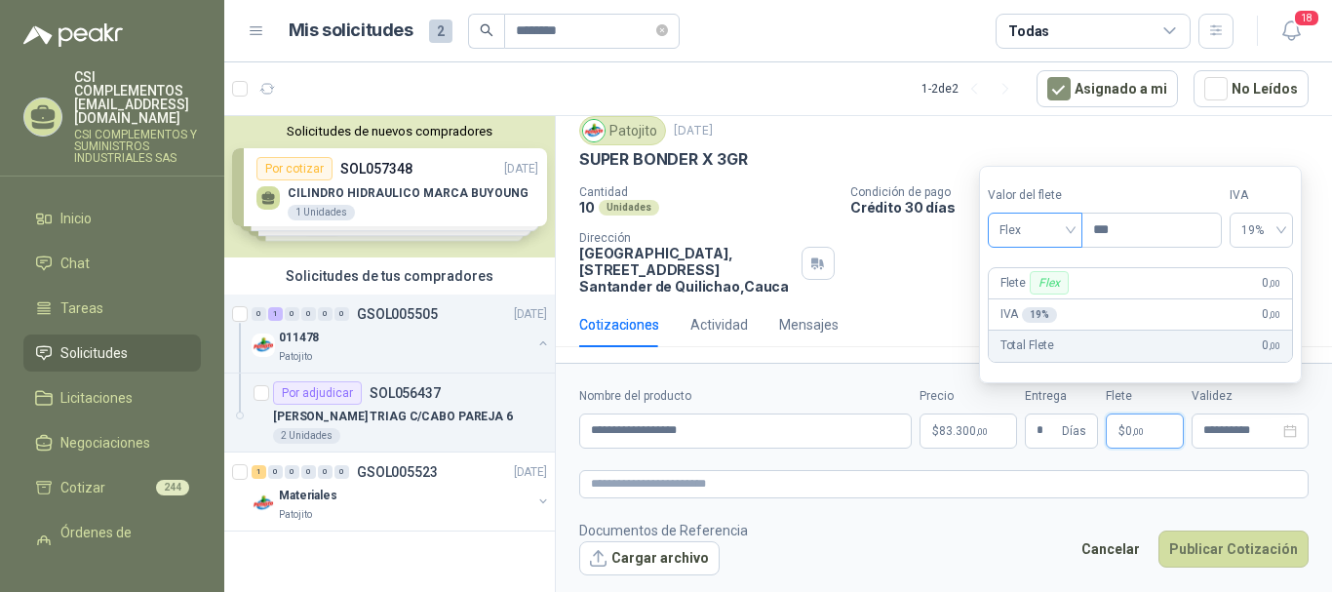
click at [1069, 231] on span "Flex" at bounding box center [1034, 229] width 71 height 29
click at [1051, 301] on div "Incluido" at bounding box center [1036, 302] width 67 height 21
click at [1237, 433] on input "**********" at bounding box center [1241, 430] width 76 height 13
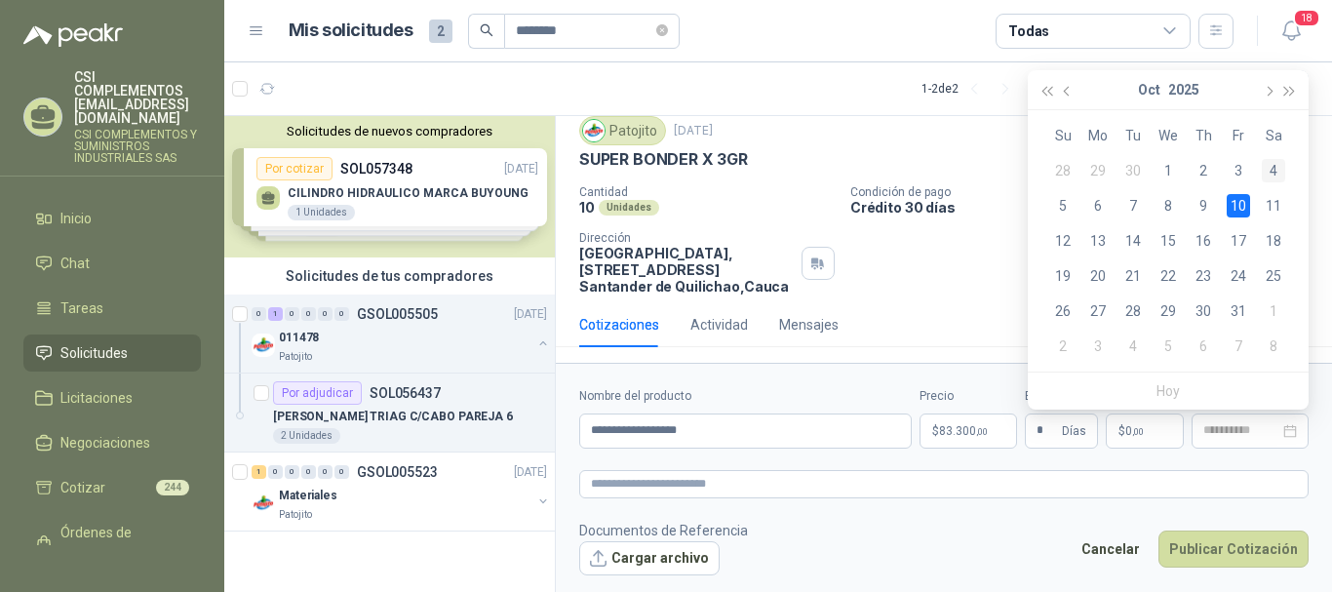
click at [1274, 175] on div "4" at bounding box center [1273, 170] width 23 height 23
type input "**********"
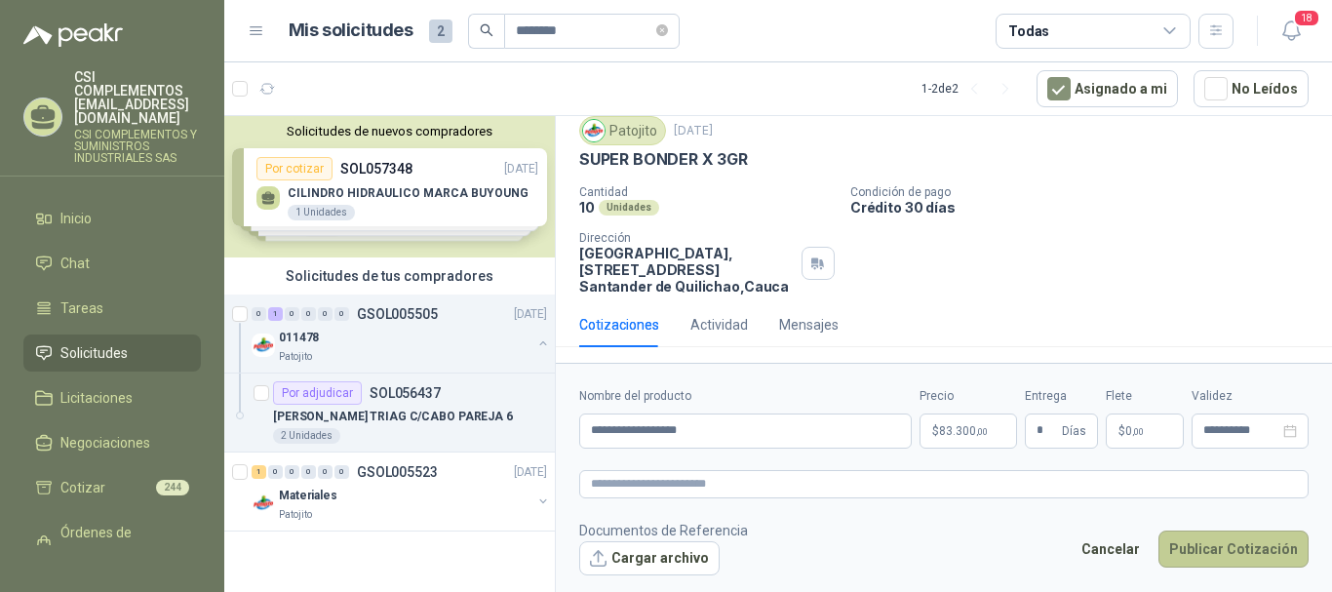
click at [1232, 548] on button "Publicar Cotización" at bounding box center [1233, 548] width 150 height 37
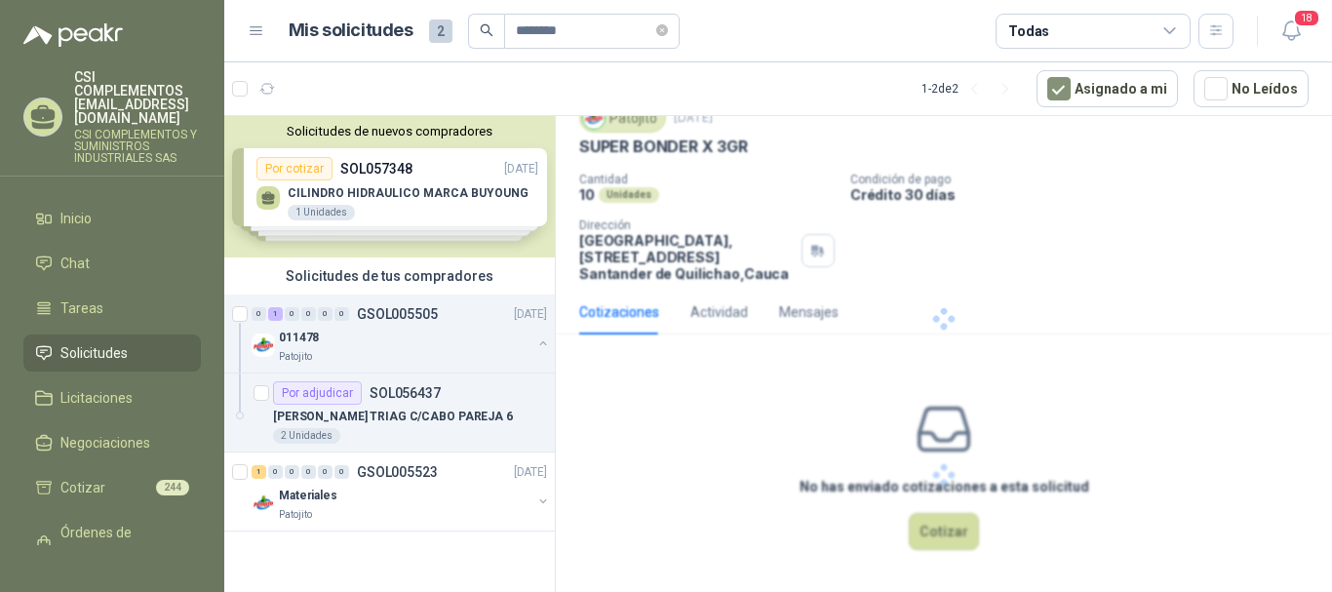
scroll to position [0, 0]
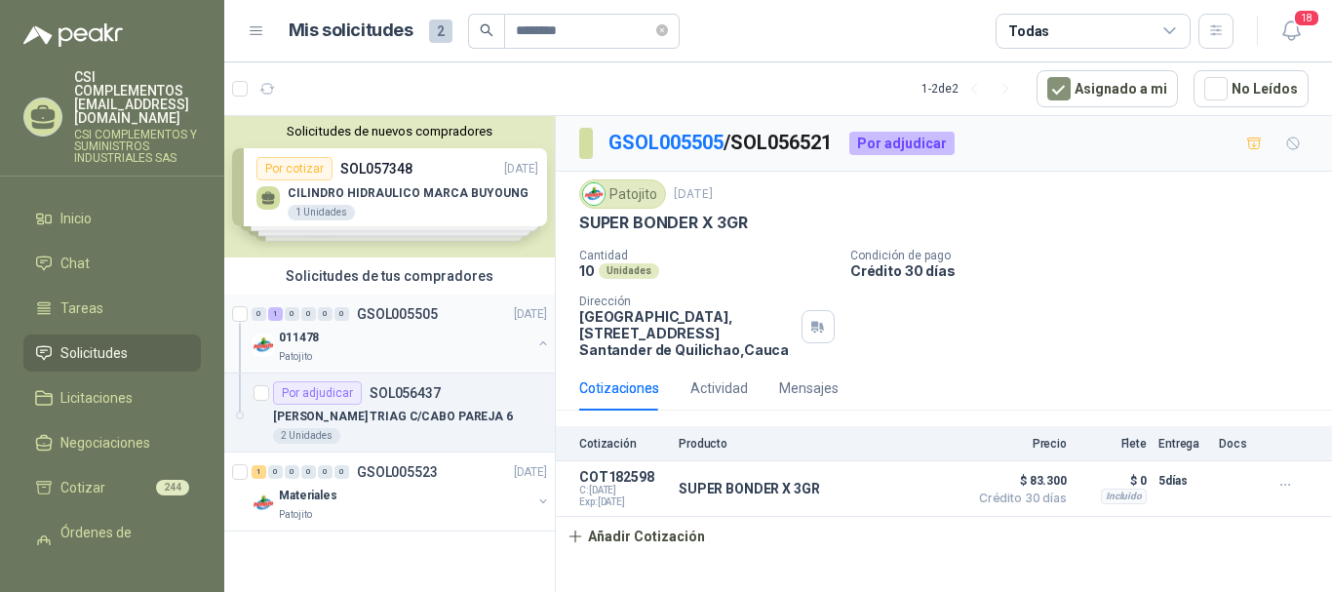
click at [305, 329] on p "011478" at bounding box center [299, 338] width 40 height 19
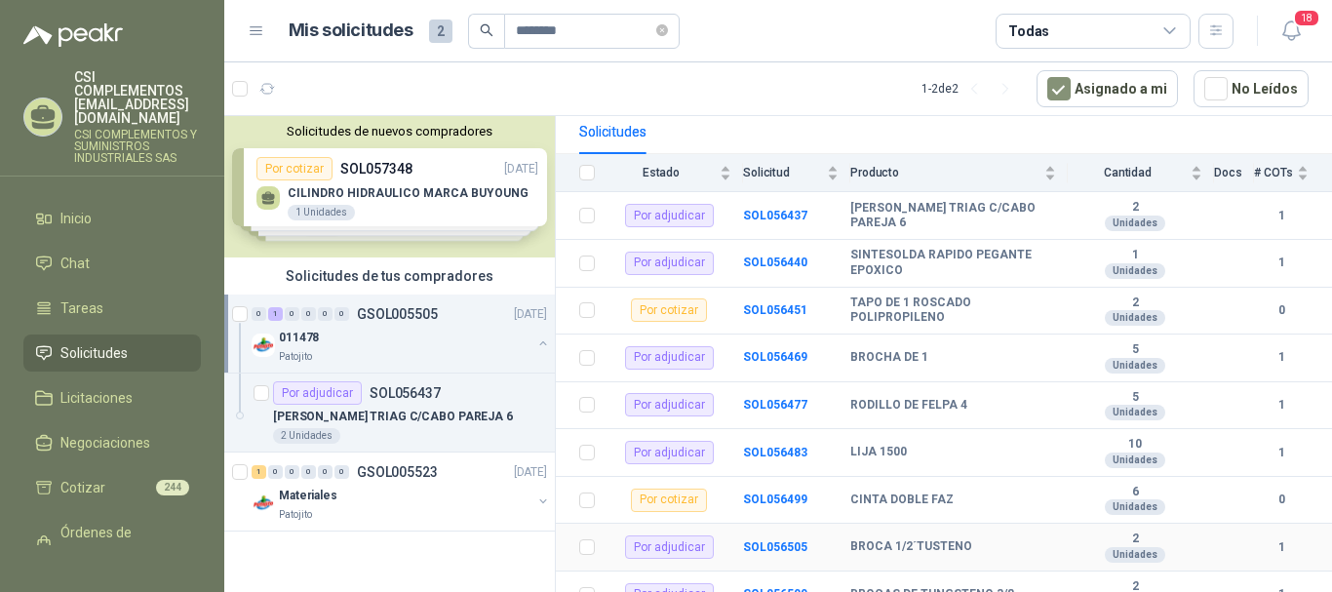
scroll to position [168, 0]
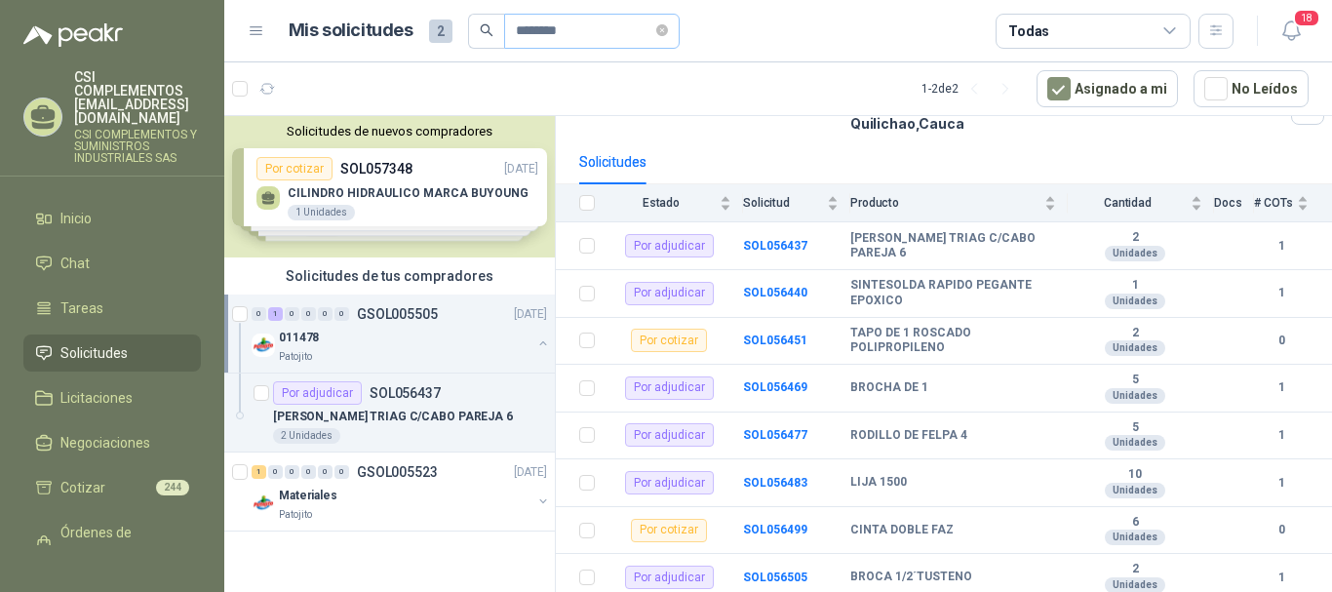
drag, startPoint x: 675, startPoint y: 26, endPoint x: 654, endPoint y: 29, distance: 20.7
click at [668, 25] on icon "close-circle" at bounding box center [662, 30] width 12 height 12
click at [635, 34] on input "text" at bounding box center [584, 31] width 137 height 33
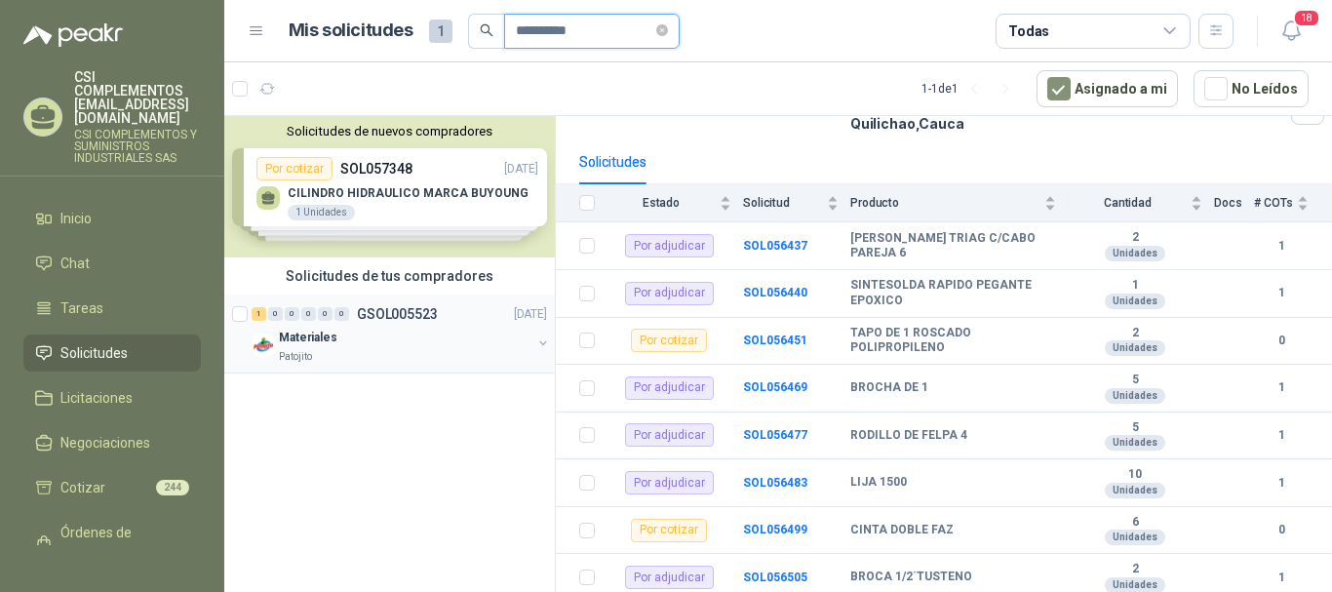
type input "**********"
click at [434, 327] on div "Materiales" at bounding box center [405, 337] width 253 height 23
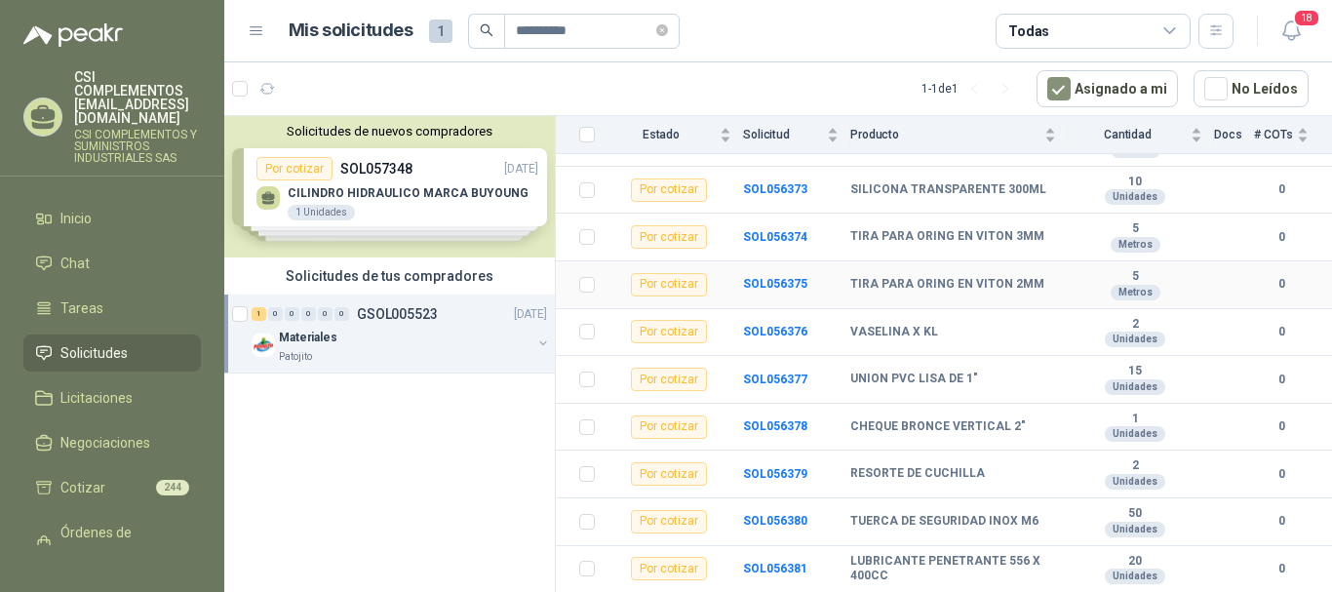
scroll to position [780, 0]
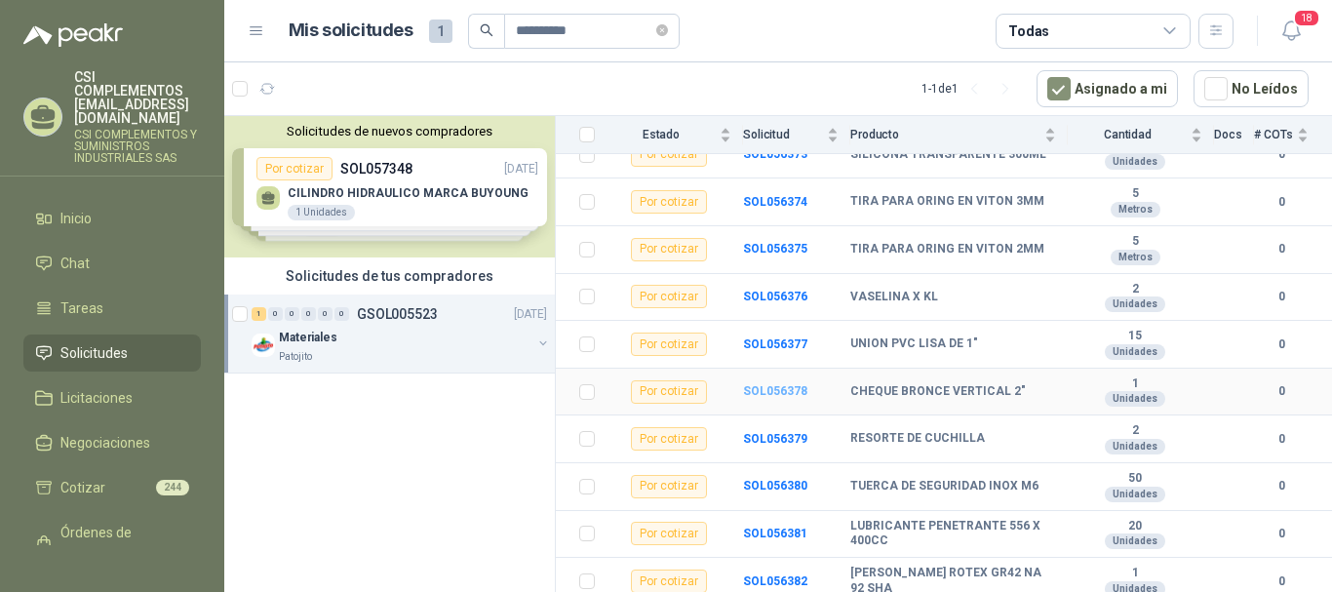
click at [771, 388] on b "SOL056378" at bounding box center [775, 391] width 64 height 14
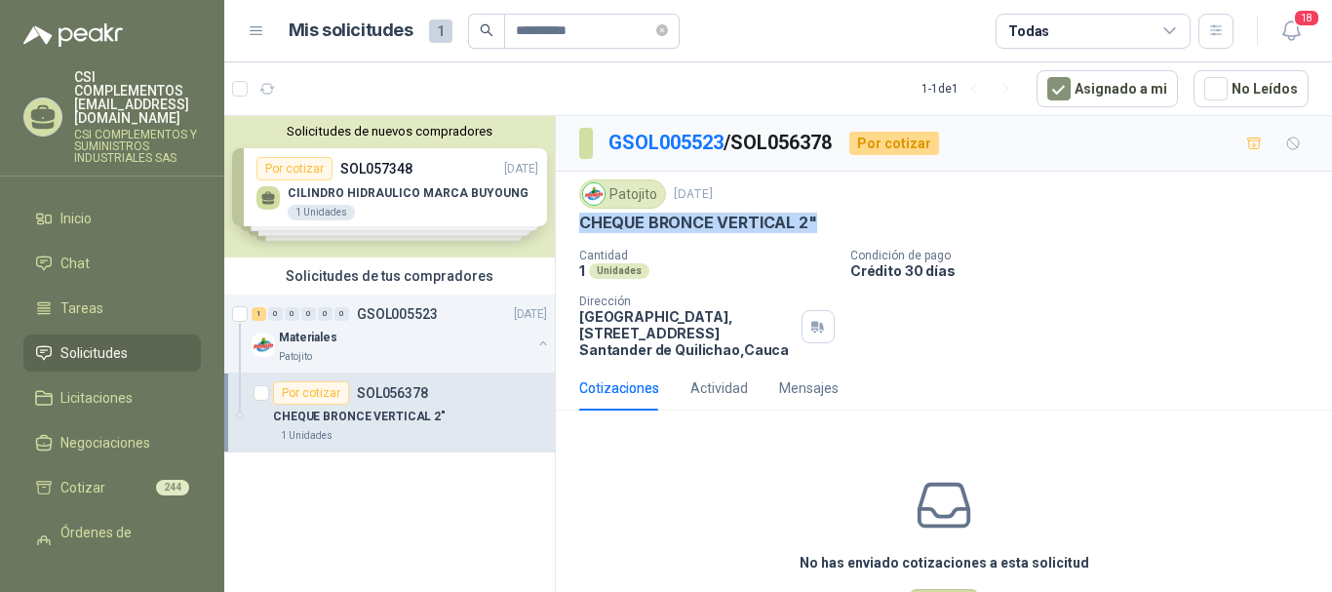
drag, startPoint x: 579, startPoint y: 225, endPoint x: 812, endPoint y: 222, distance: 233.1
click at [812, 222] on p "CHEQUE BRONCE VERTICAL 2"" at bounding box center [698, 223] width 238 height 20
copy p "CHEQUE BRONCE VERTICAL 2""
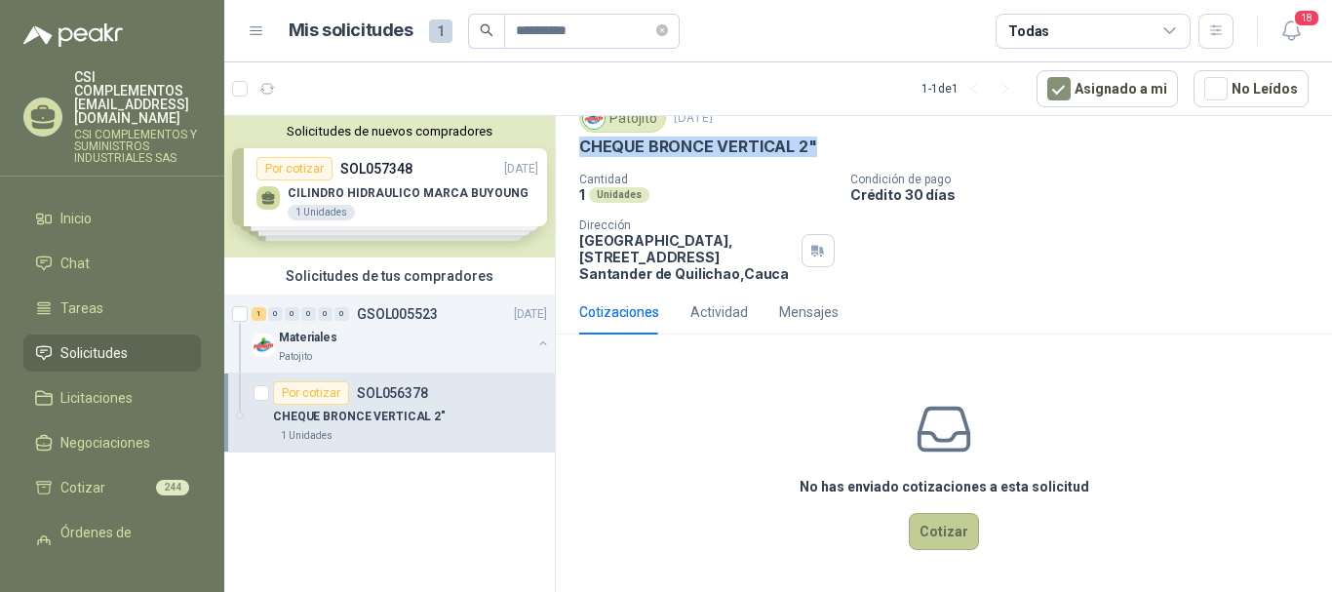
click at [951, 542] on button "Cotizar" at bounding box center [944, 531] width 70 height 37
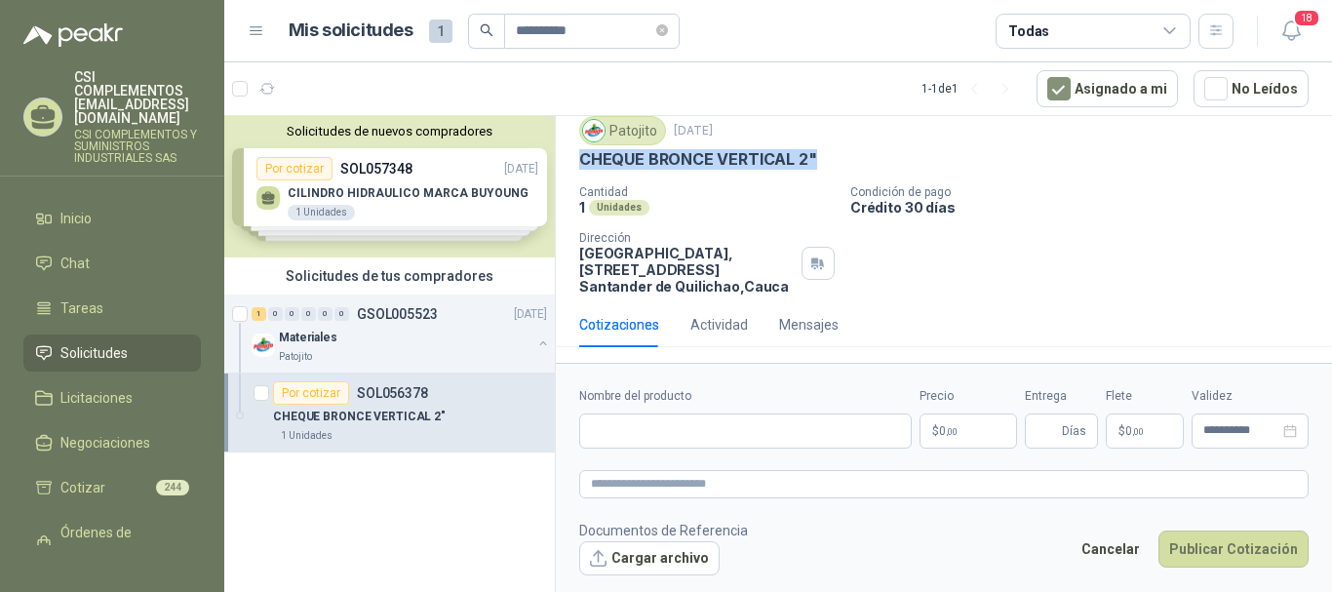
scroll to position [63, 0]
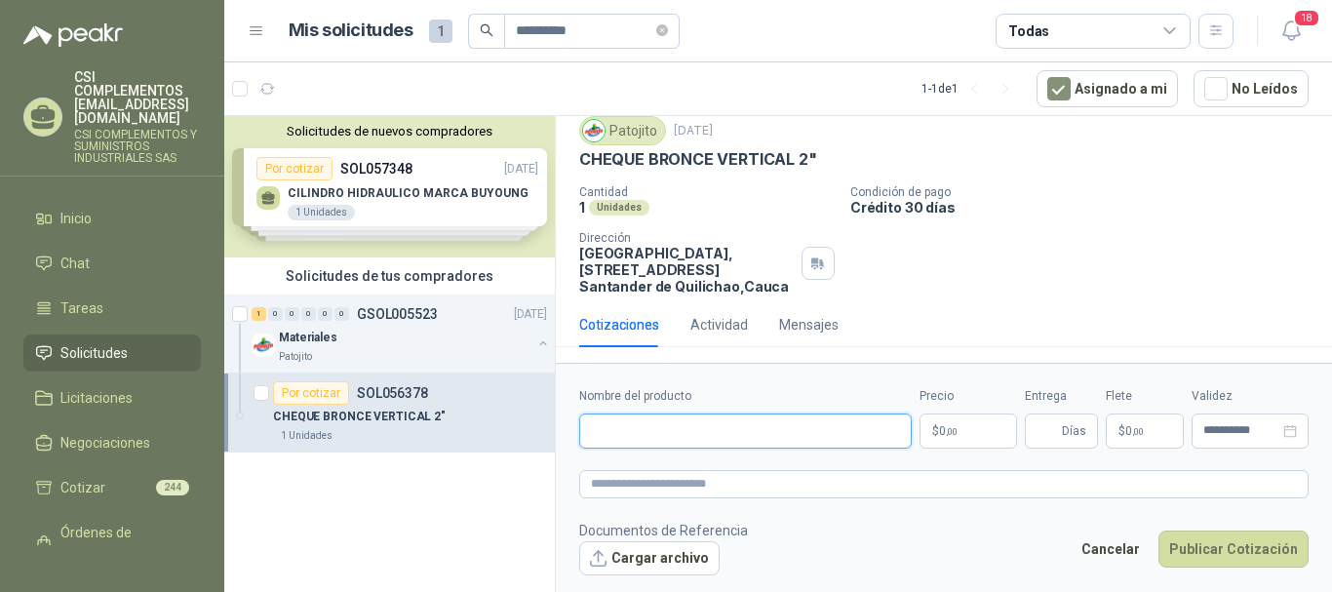
click at [593, 428] on input "Nombre del producto" at bounding box center [745, 430] width 333 height 35
paste input "**********"
type input "**********"
click at [669, 483] on textarea at bounding box center [943, 484] width 729 height 28
paste textarea "**********"
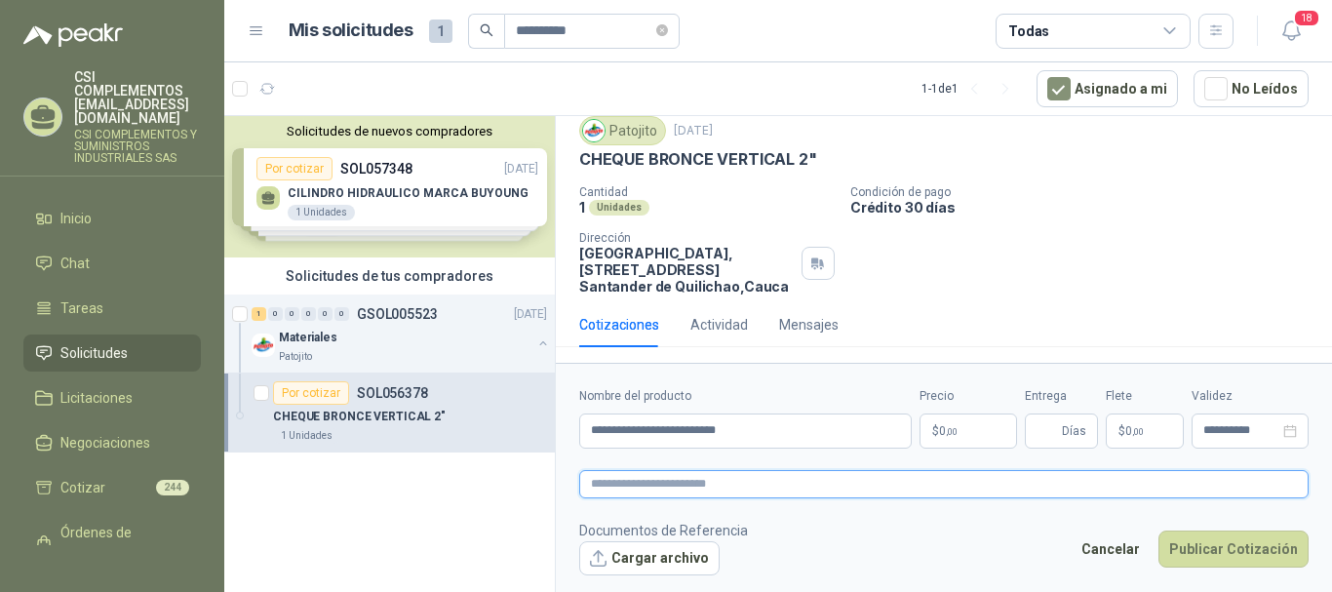
type textarea "**********"
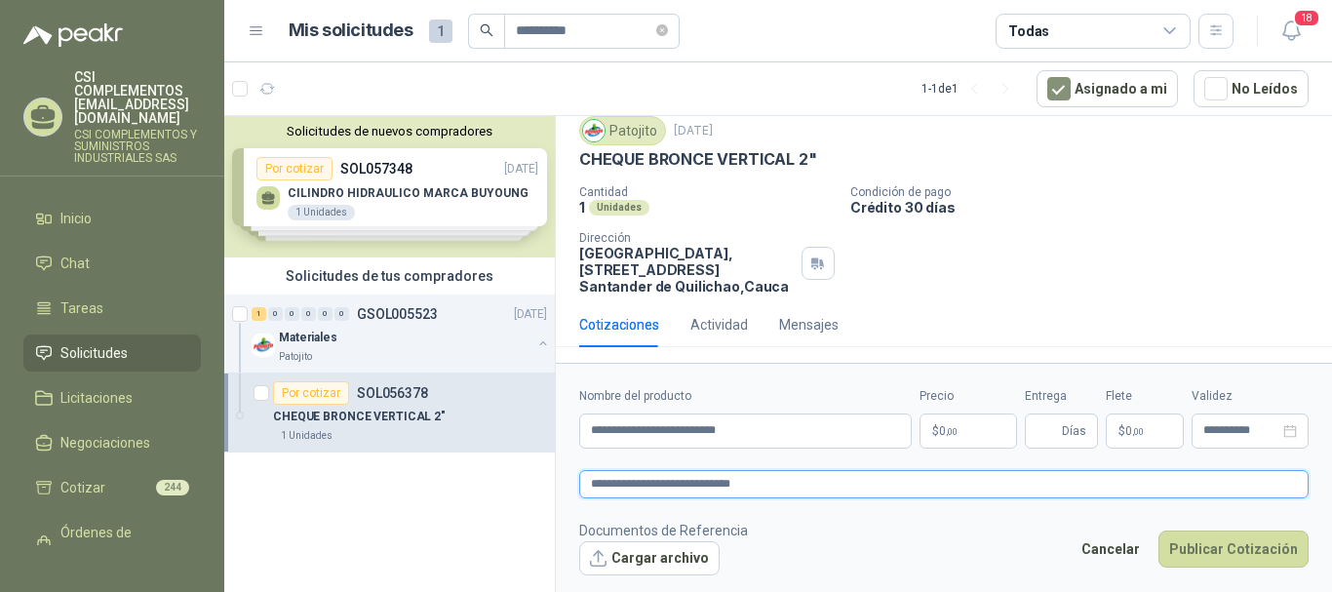
type textarea "**********"
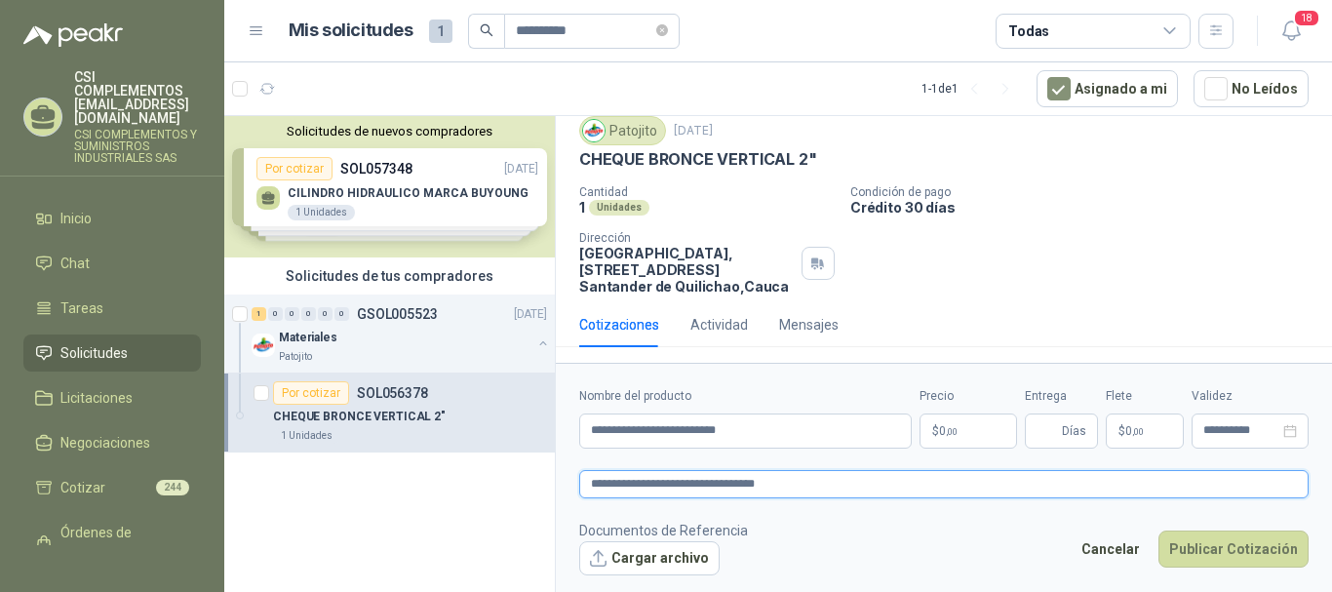
type textarea "**********"
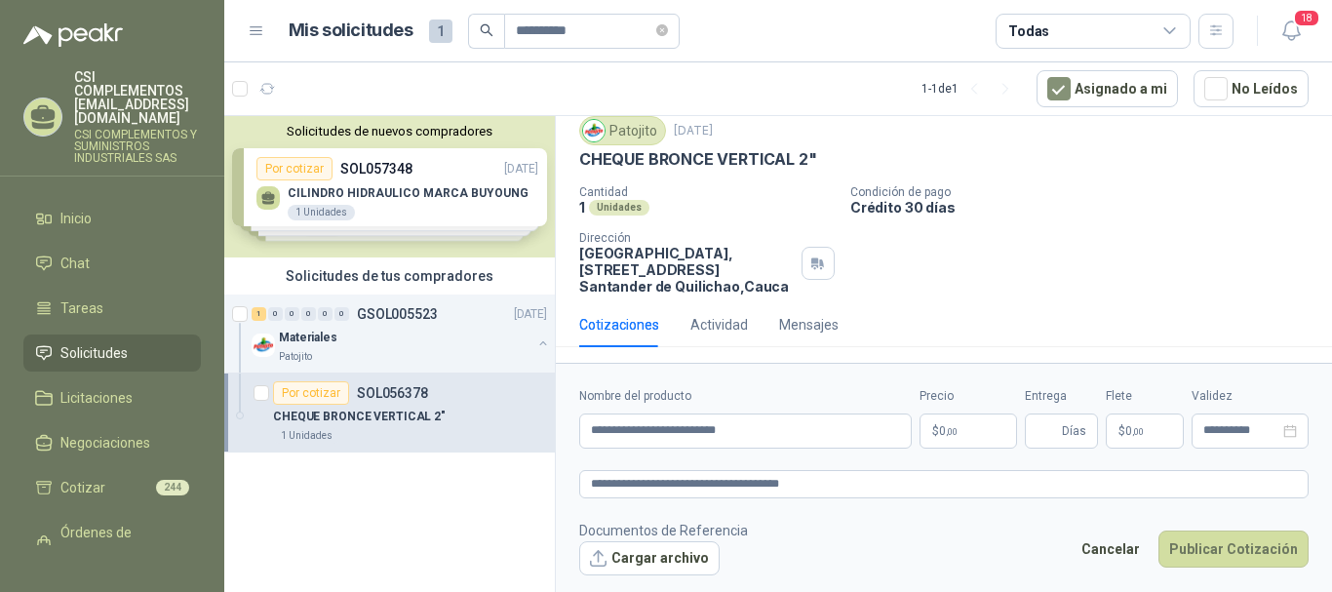
click at [943, 441] on p "$ 0 ,00" at bounding box center [968, 430] width 98 height 35
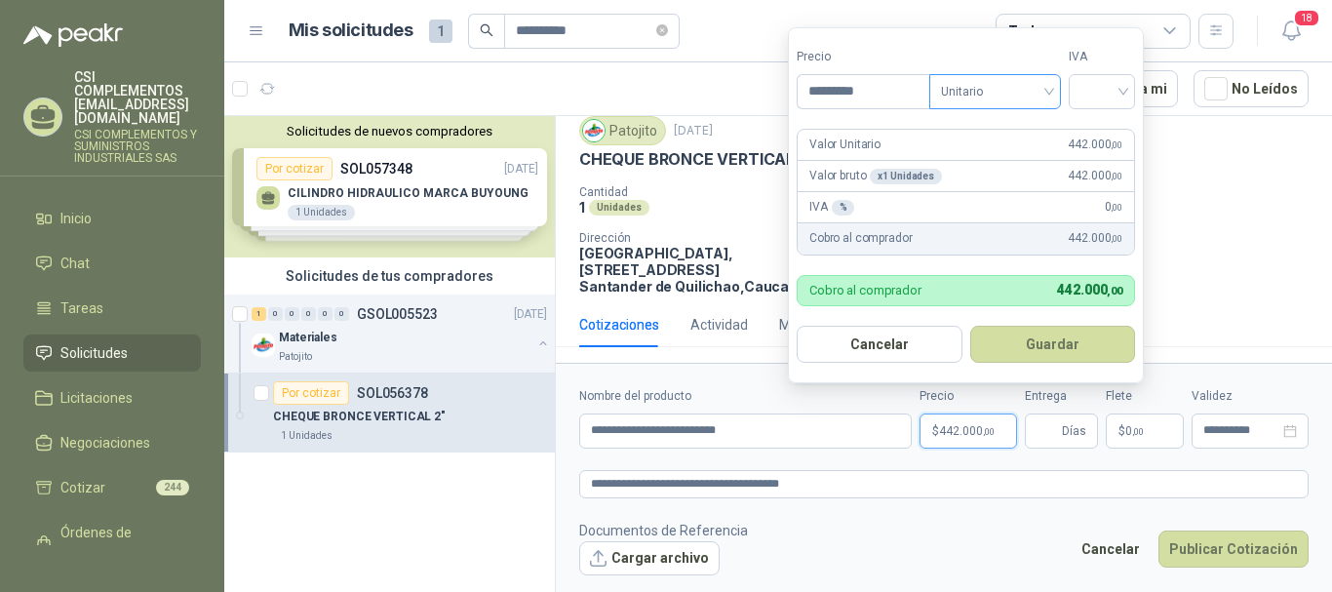
click at [1054, 104] on div "Unitario" at bounding box center [995, 91] width 132 height 35
type input "*********"
click at [1018, 136] on div "Unitario" at bounding box center [999, 131] width 100 height 21
click at [1132, 93] on div at bounding box center [1102, 91] width 66 height 35
click at [1111, 129] on div "19%" at bounding box center [1106, 131] width 36 height 21
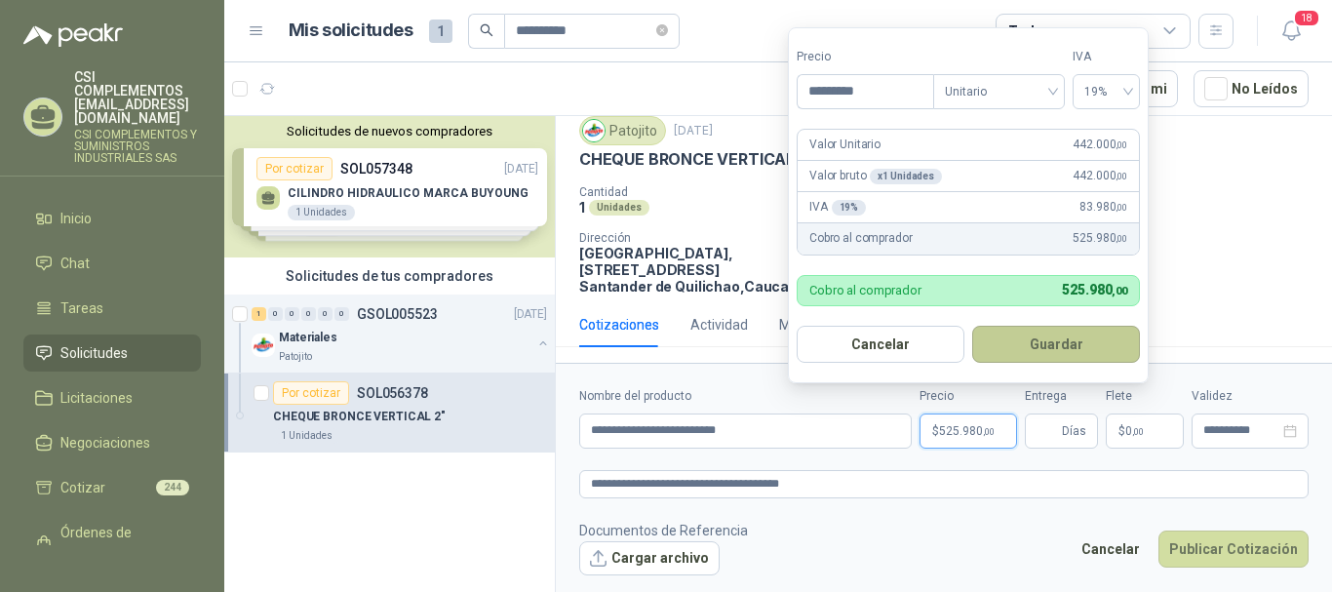
click at [1057, 343] on button "Guardar" at bounding box center [1056, 344] width 168 height 37
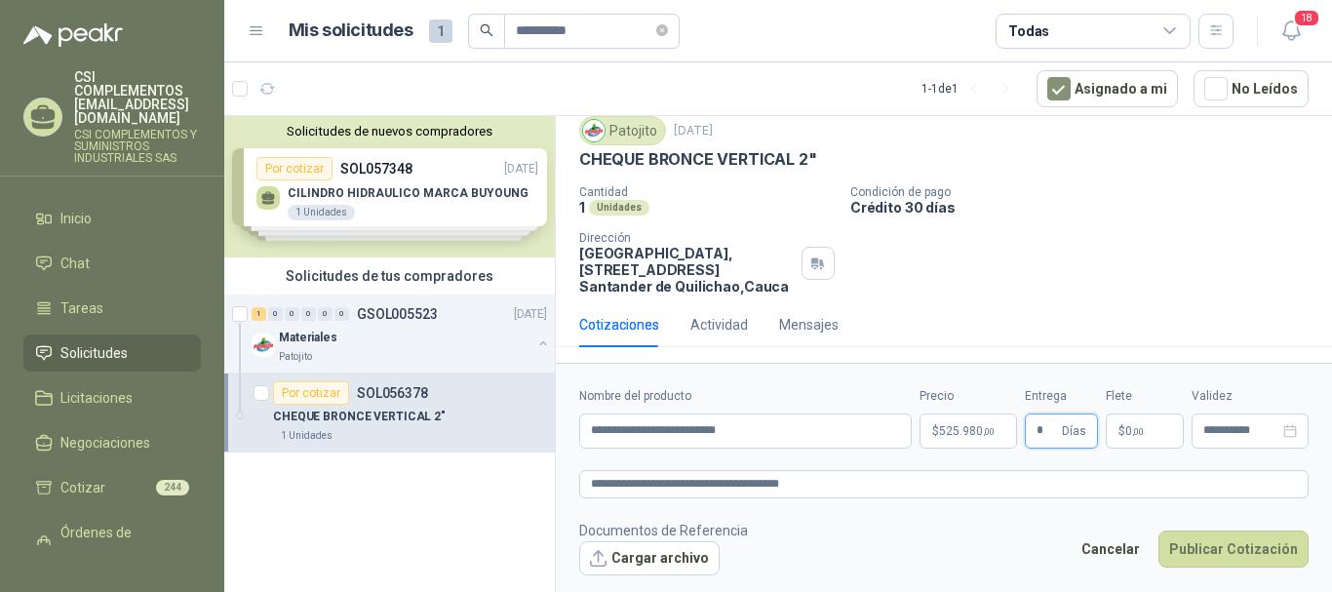
type input "*"
click at [1149, 437] on p "$ 0 ,00" at bounding box center [1145, 430] width 78 height 35
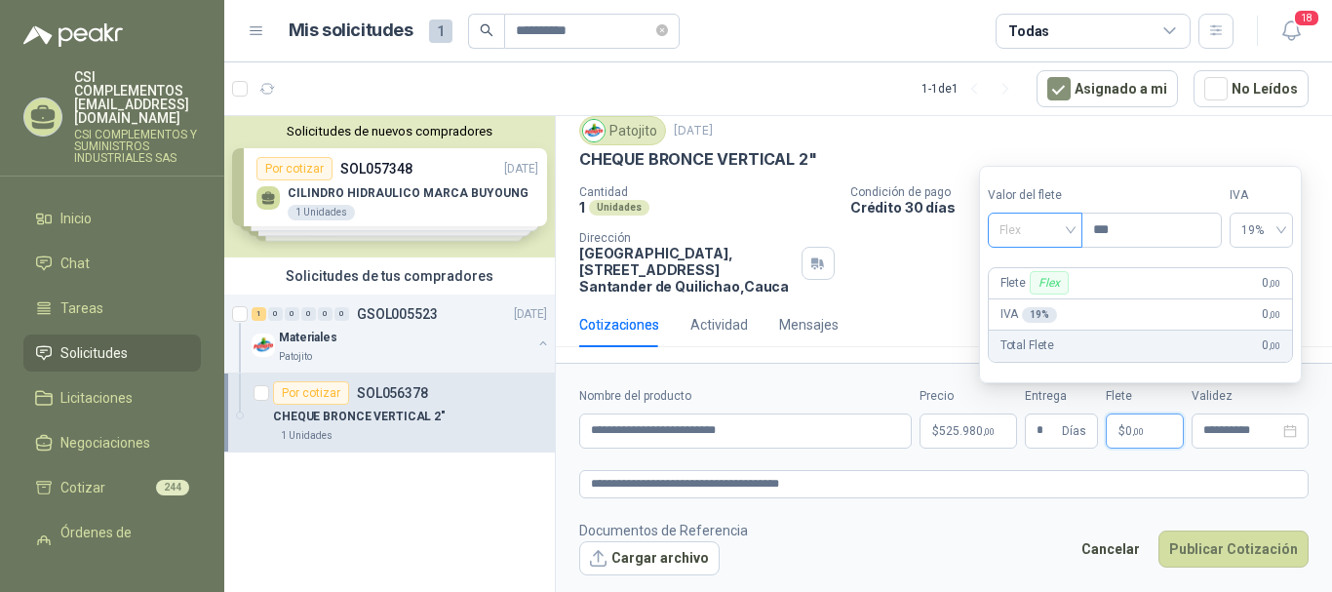
click at [1079, 229] on div "Flex" at bounding box center [1035, 230] width 95 height 35
click at [1055, 295] on div "Incluido" at bounding box center [1036, 302] width 67 height 21
click at [1244, 428] on input "**********" at bounding box center [1241, 430] width 76 height 13
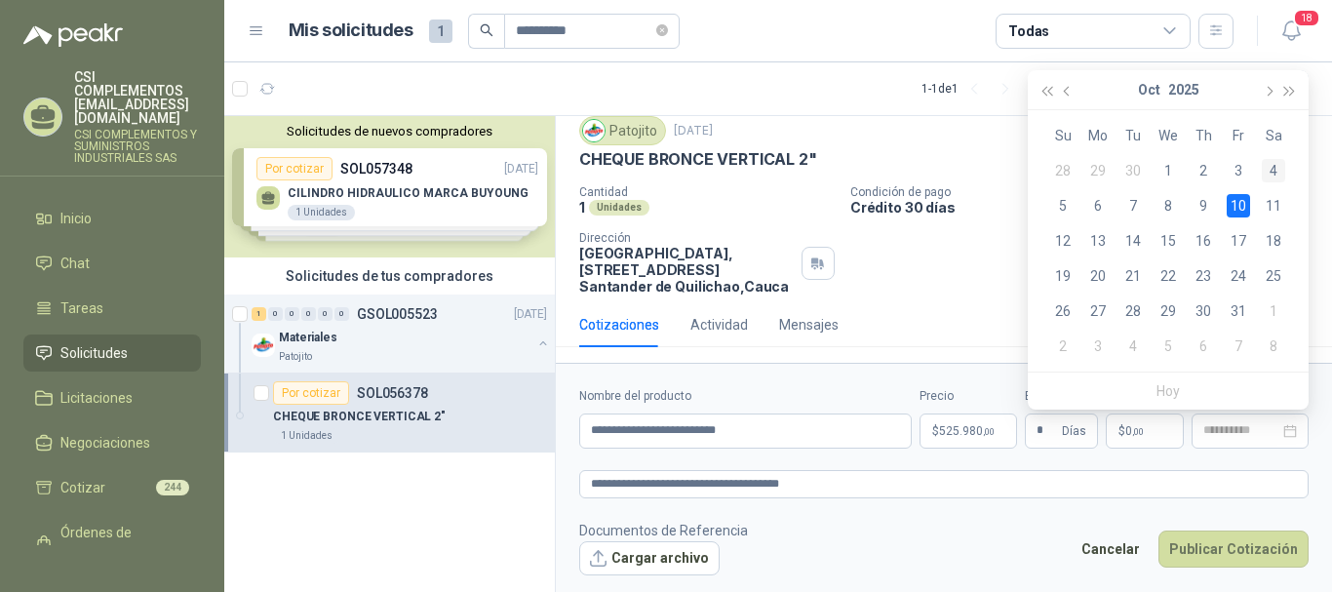
click at [1271, 166] on div "4" at bounding box center [1273, 170] width 23 height 23
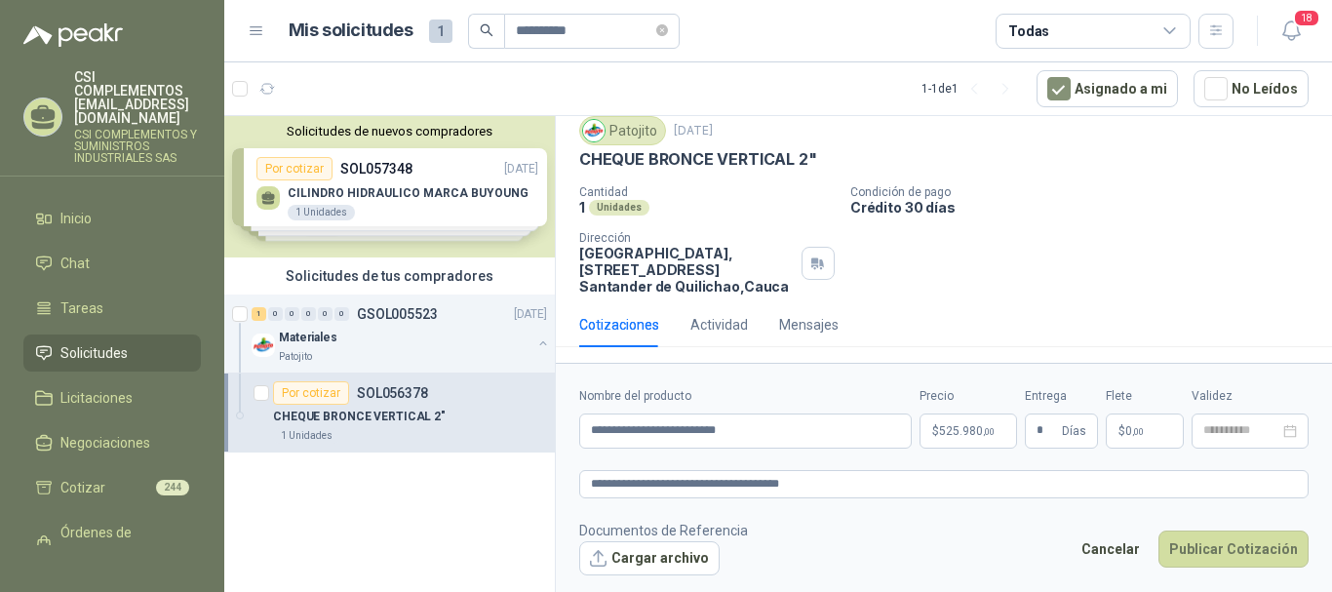
type input "**********"
click at [1242, 543] on button "Publicar Cotización" at bounding box center [1233, 548] width 150 height 37
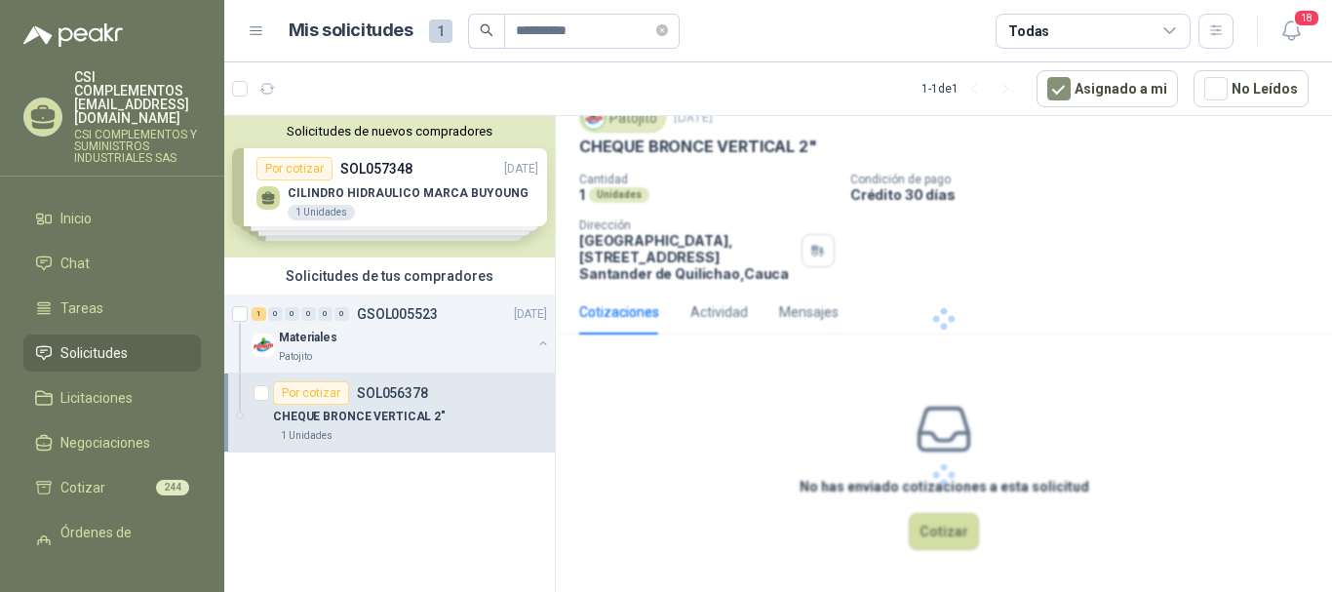
scroll to position [0, 0]
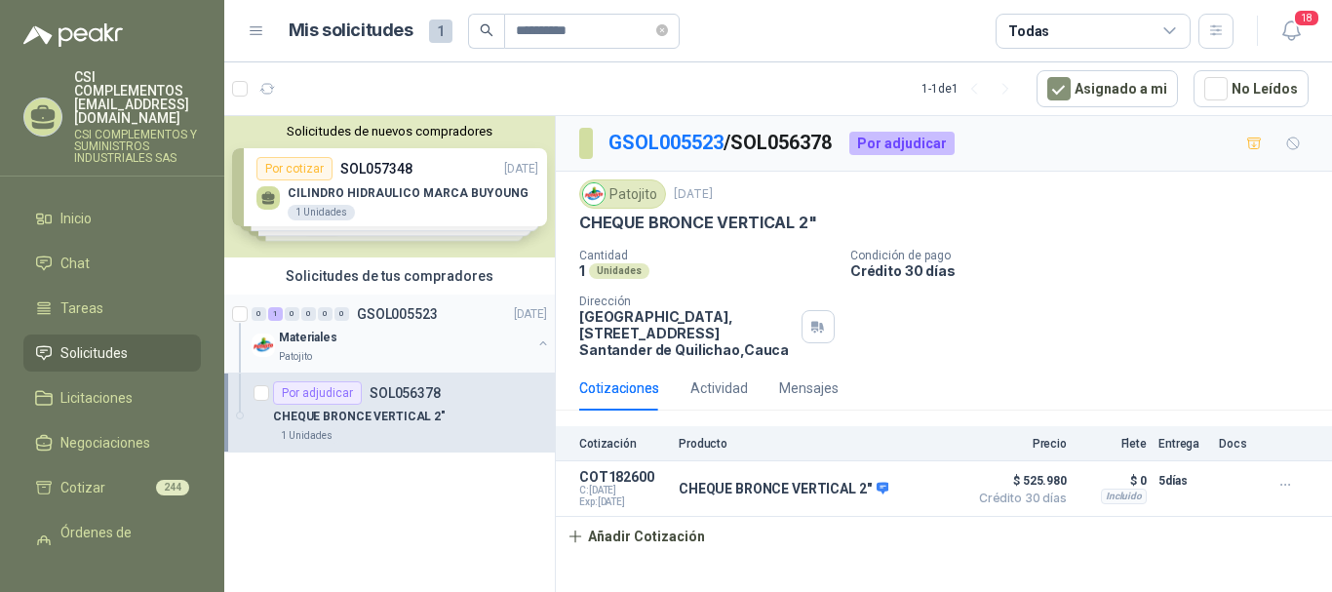
click at [314, 340] on p "Materiales" at bounding box center [308, 338] width 59 height 19
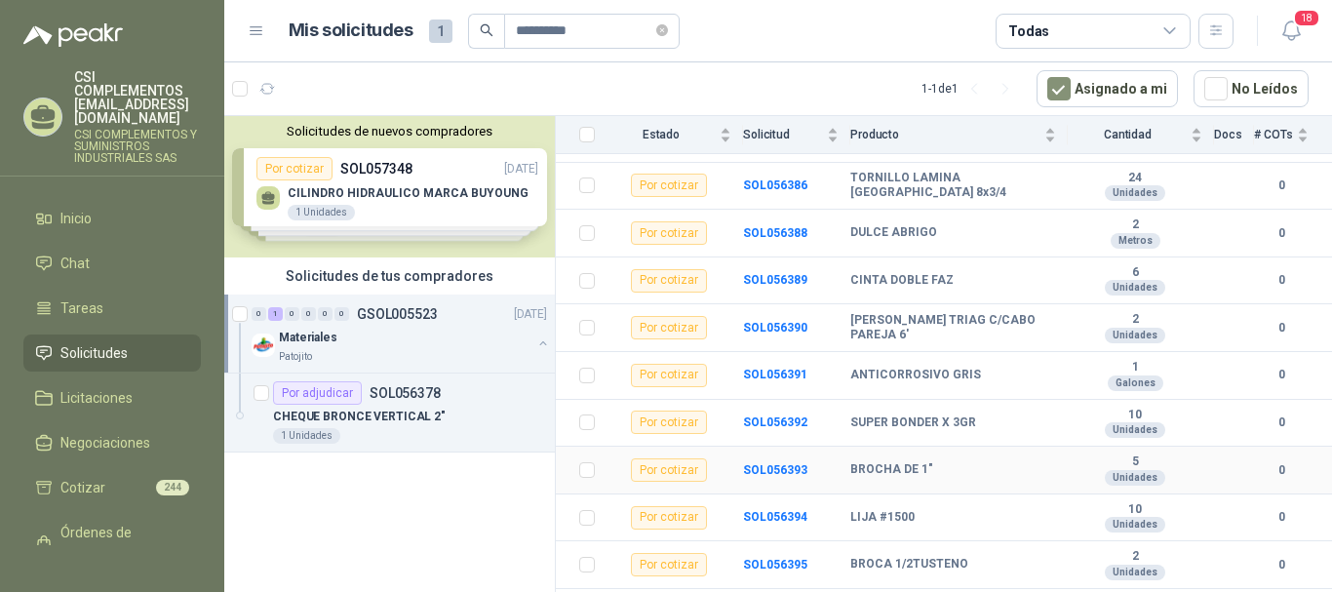
scroll to position [1463, 0]
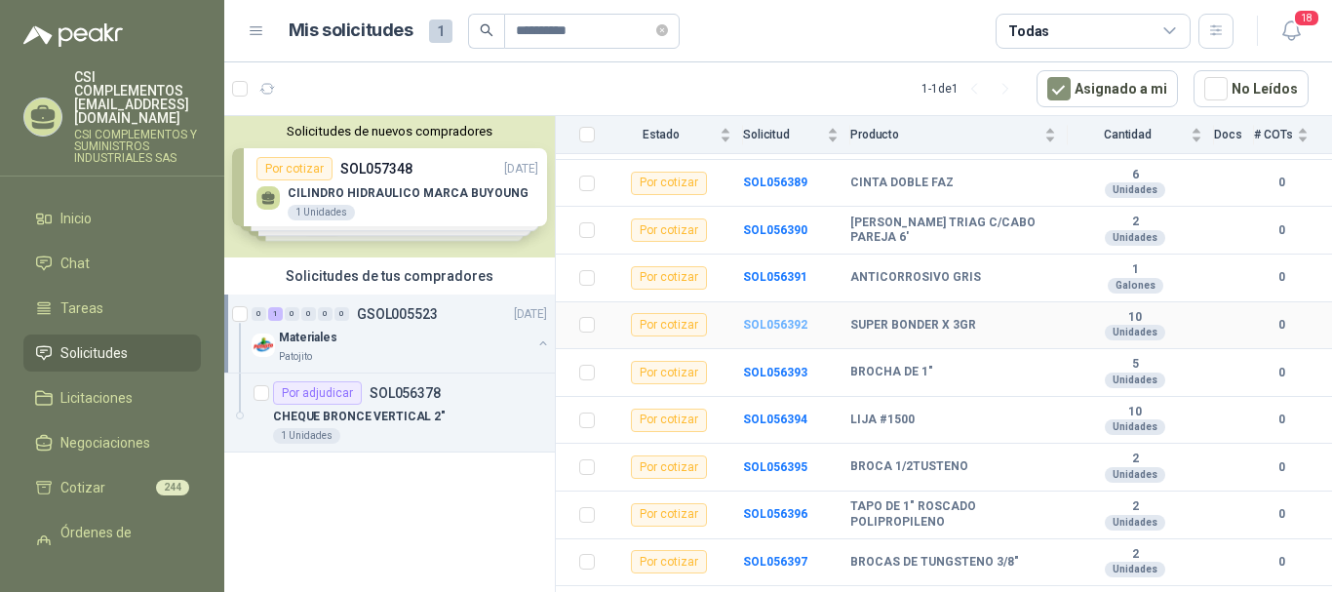
click at [783, 321] on b "SOL056392" at bounding box center [775, 325] width 64 height 14
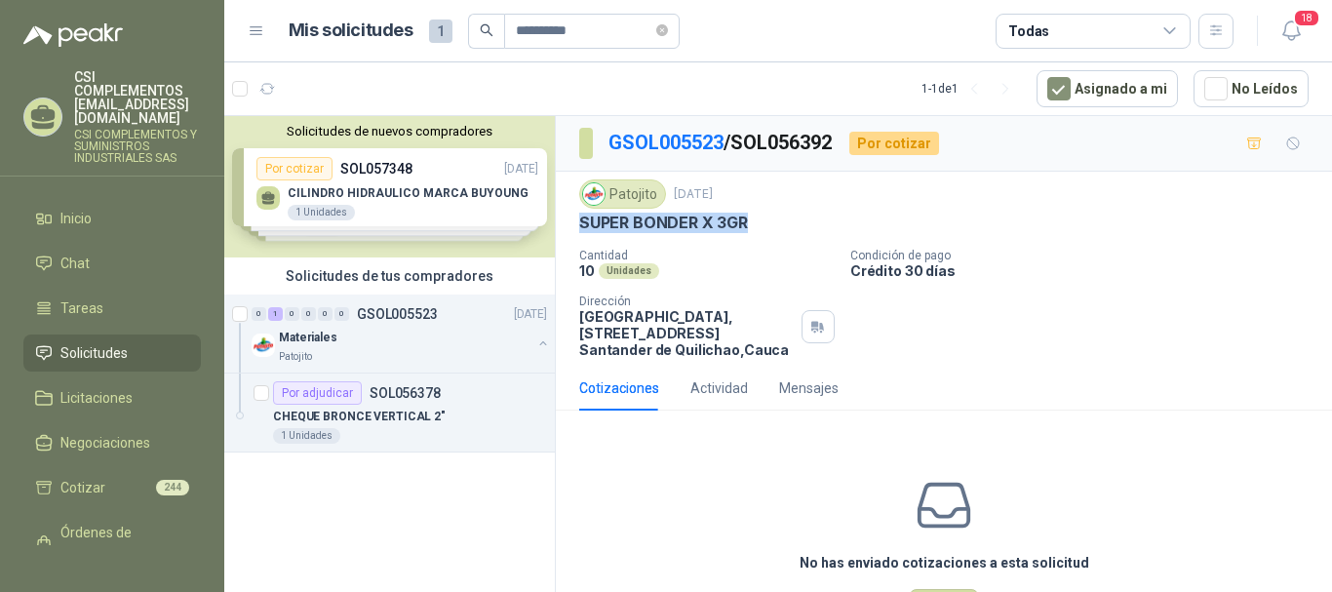
drag, startPoint x: 580, startPoint y: 223, endPoint x: 762, endPoint y: 232, distance: 181.6
click at [762, 232] on div "SUPER BONDER X 3GR" at bounding box center [943, 223] width 729 height 20
copy p "SUPER BONDER X 3GR"
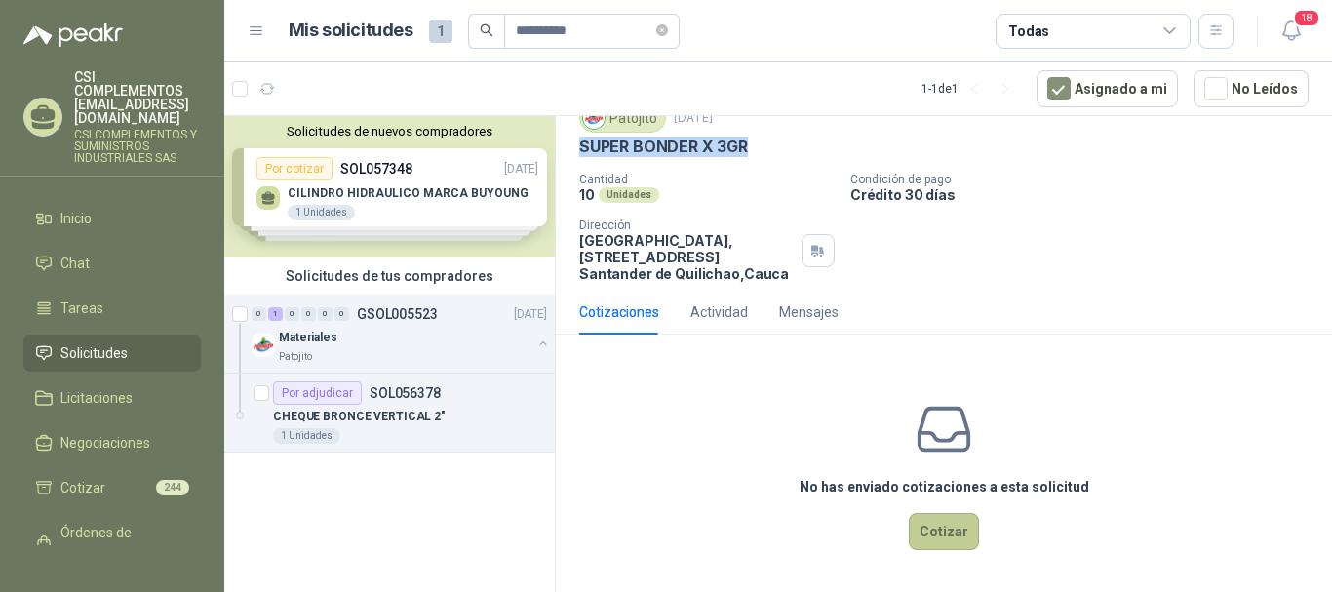
click at [948, 521] on button "Cotizar" at bounding box center [944, 531] width 70 height 37
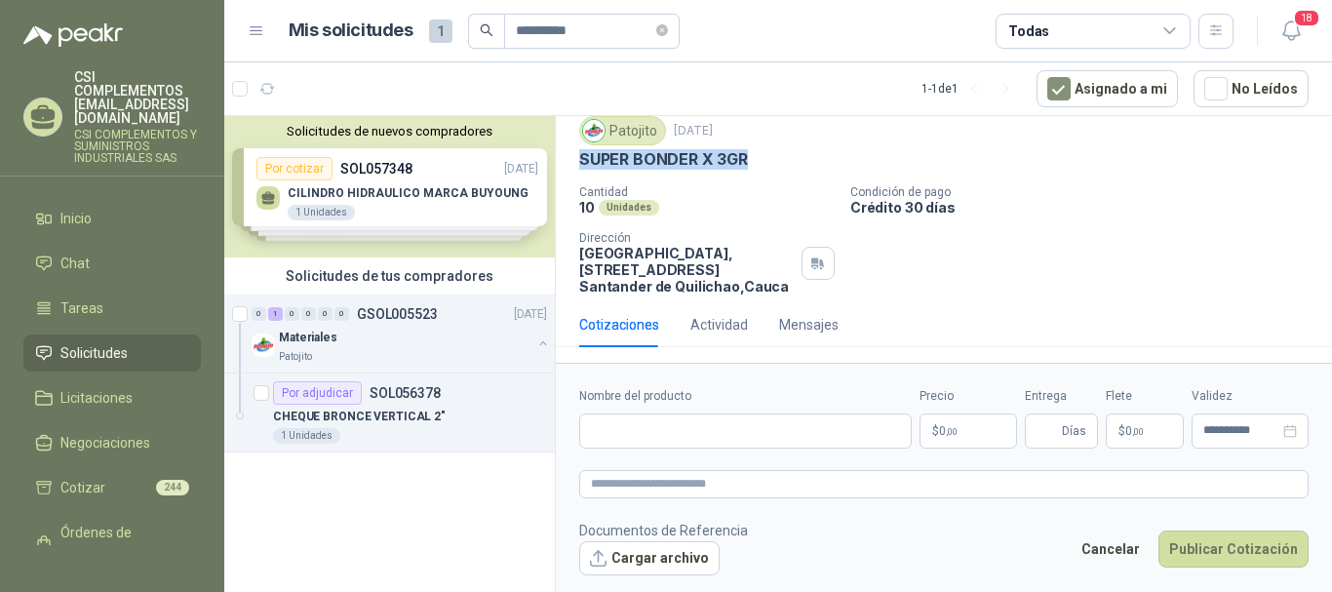
scroll to position [63, 0]
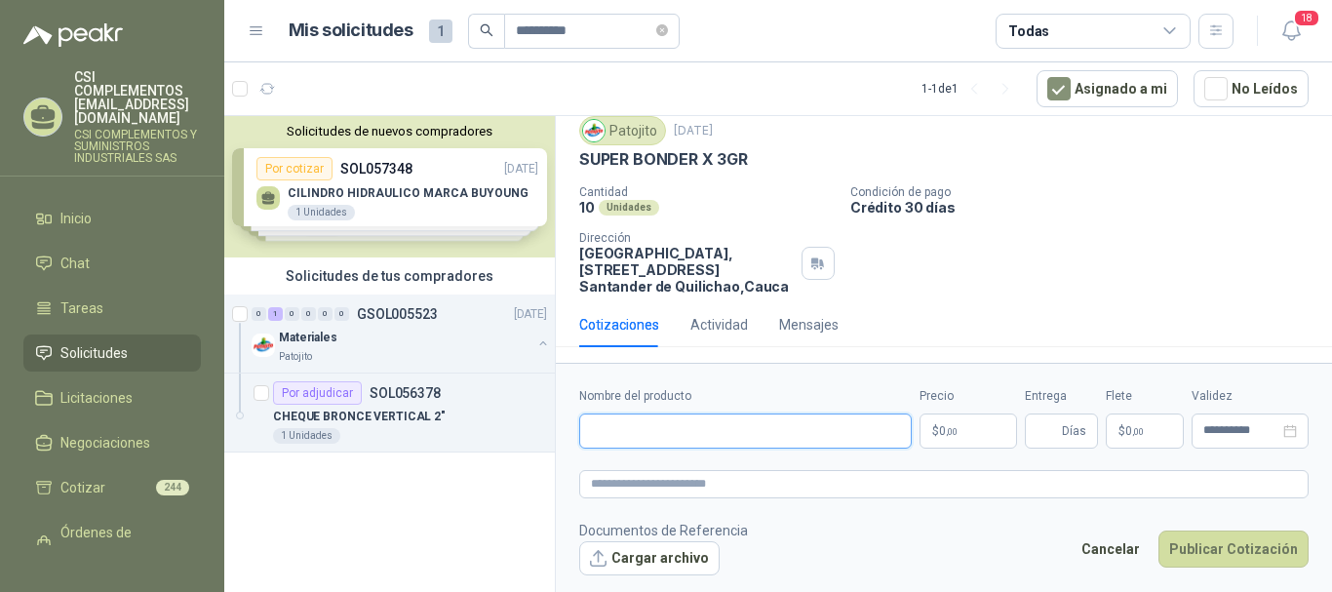
click at [632, 426] on input "Nombre del producto" at bounding box center [745, 430] width 333 height 35
paste input "**********"
type input "**********"
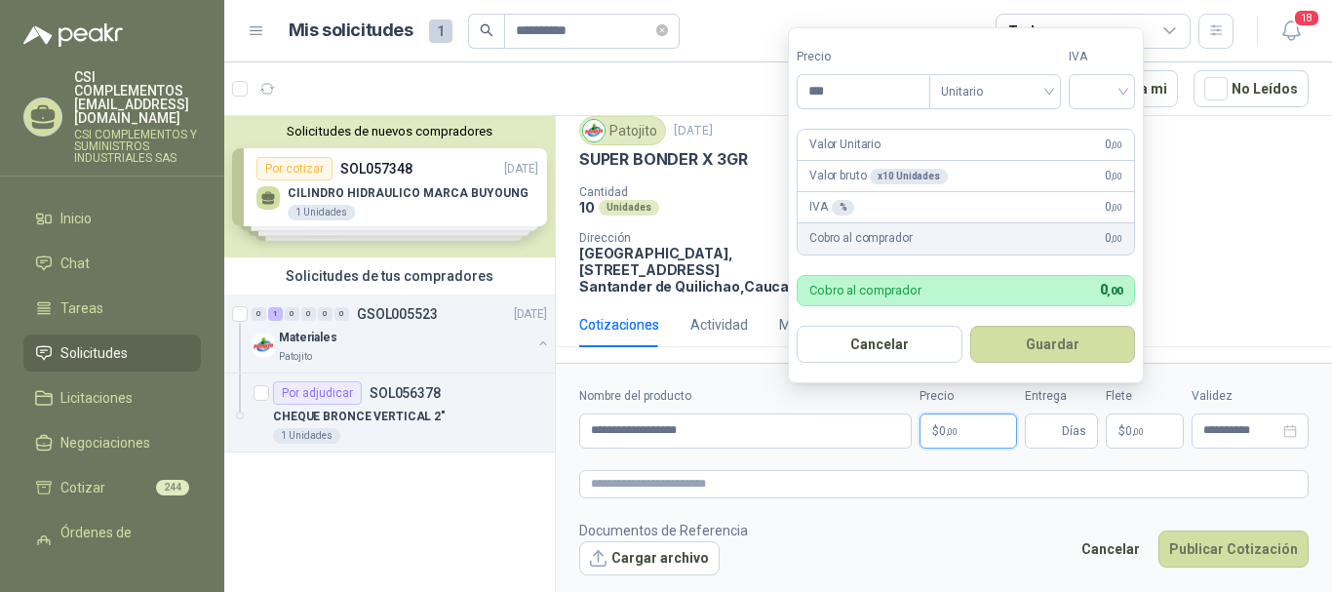
click at [947, 445] on p "$ 0 ,00" at bounding box center [968, 430] width 98 height 35
click at [1049, 92] on span "Unitario" at bounding box center [995, 91] width 108 height 29
type input "*******"
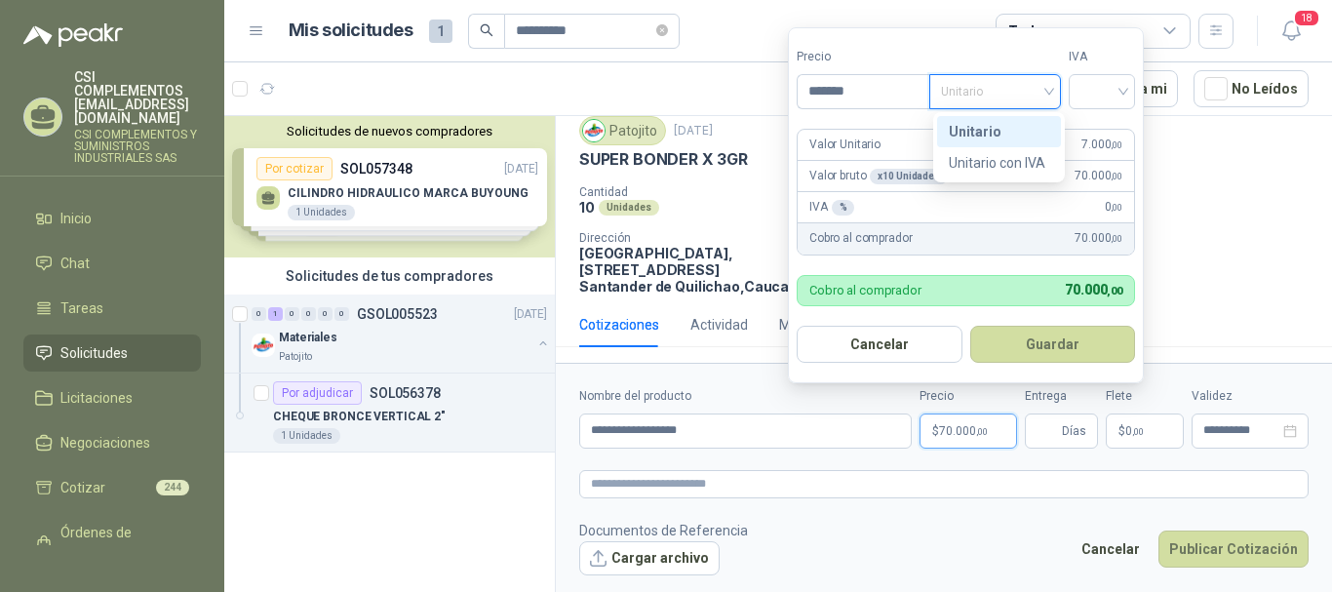
click at [1002, 124] on div "Unitario" at bounding box center [999, 131] width 100 height 21
click at [1135, 94] on div at bounding box center [1102, 91] width 66 height 35
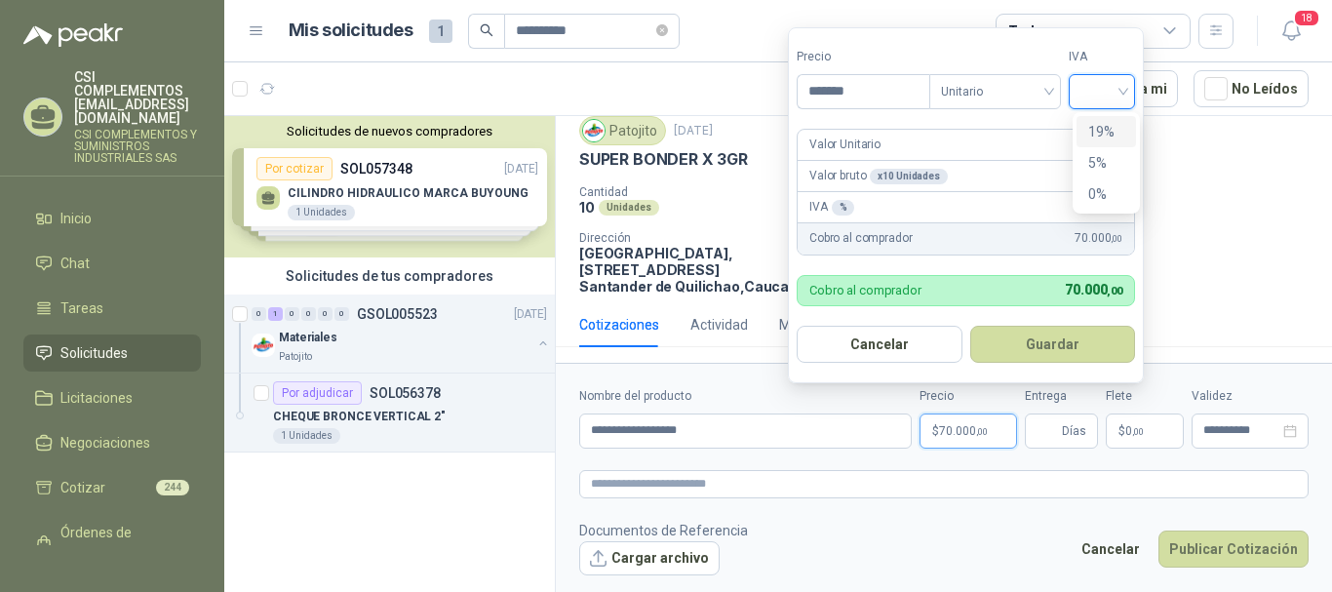
click at [1116, 128] on div "19%" at bounding box center [1106, 131] width 36 height 21
click at [1081, 333] on button "Guardar" at bounding box center [1056, 344] width 168 height 37
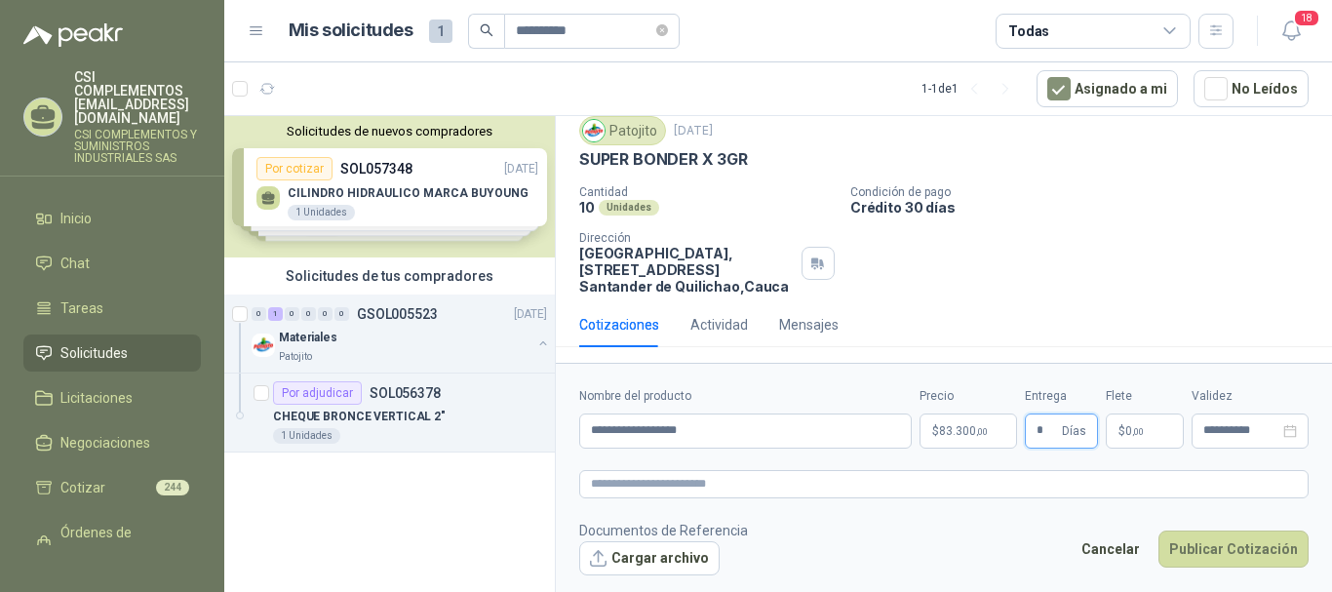
type input "*"
click at [1137, 437] on p "$ 0 ,00" at bounding box center [1145, 430] width 78 height 35
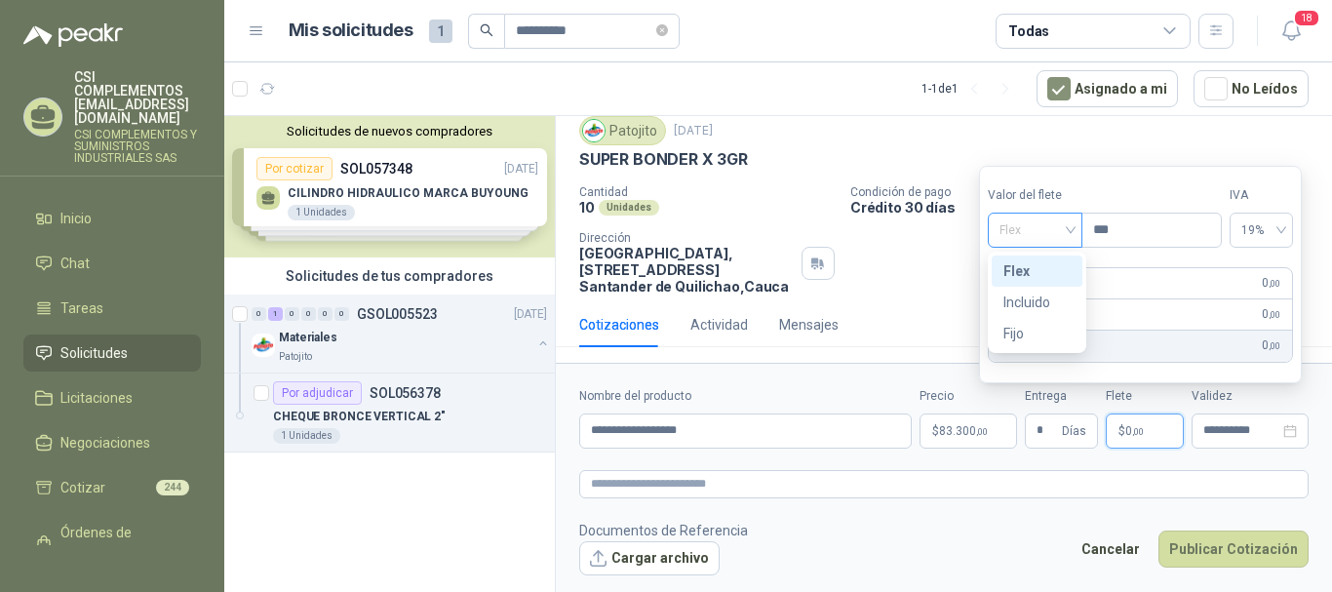
click at [1067, 230] on span "Flex" at bounding box center [1034, 229] width 71 height 29
click at [1045, 298] on div "Incluido" at bounding box center [1036, 302] width 67 height 21
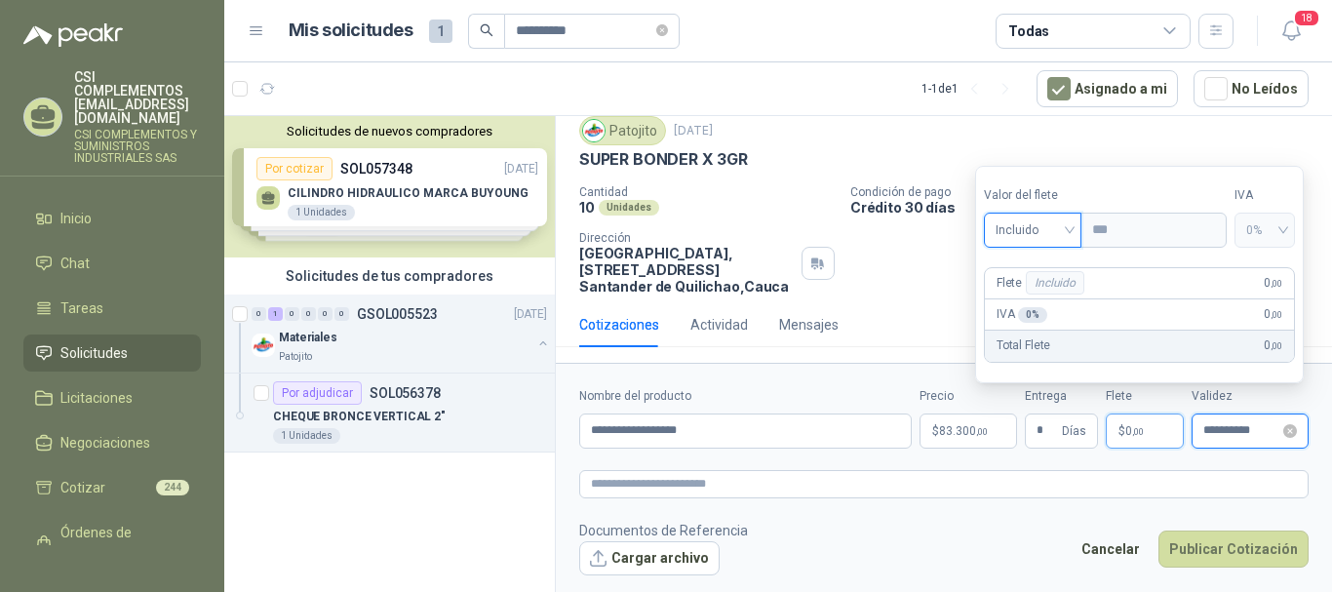
click at [1229, 437] on input "**********" at bounding box center [1241, 430] width 76 height 13
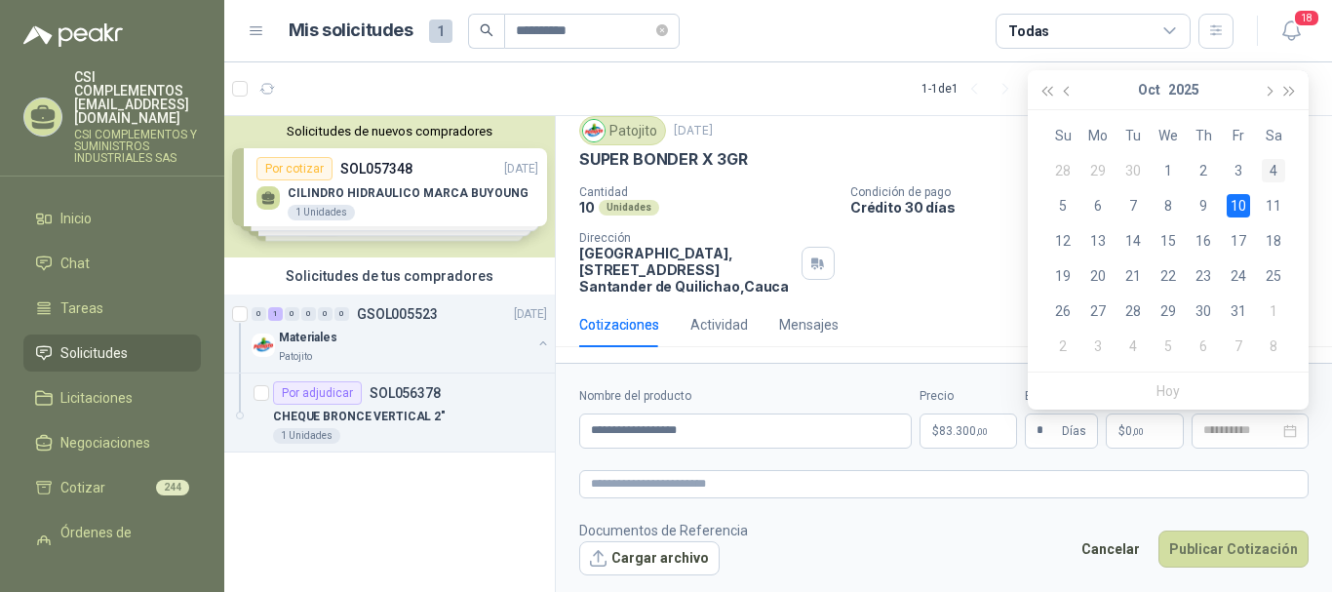
click at [1271, 168] on div "4" at bounding box center [1273, 170] width 23 height 23
type input "**********"
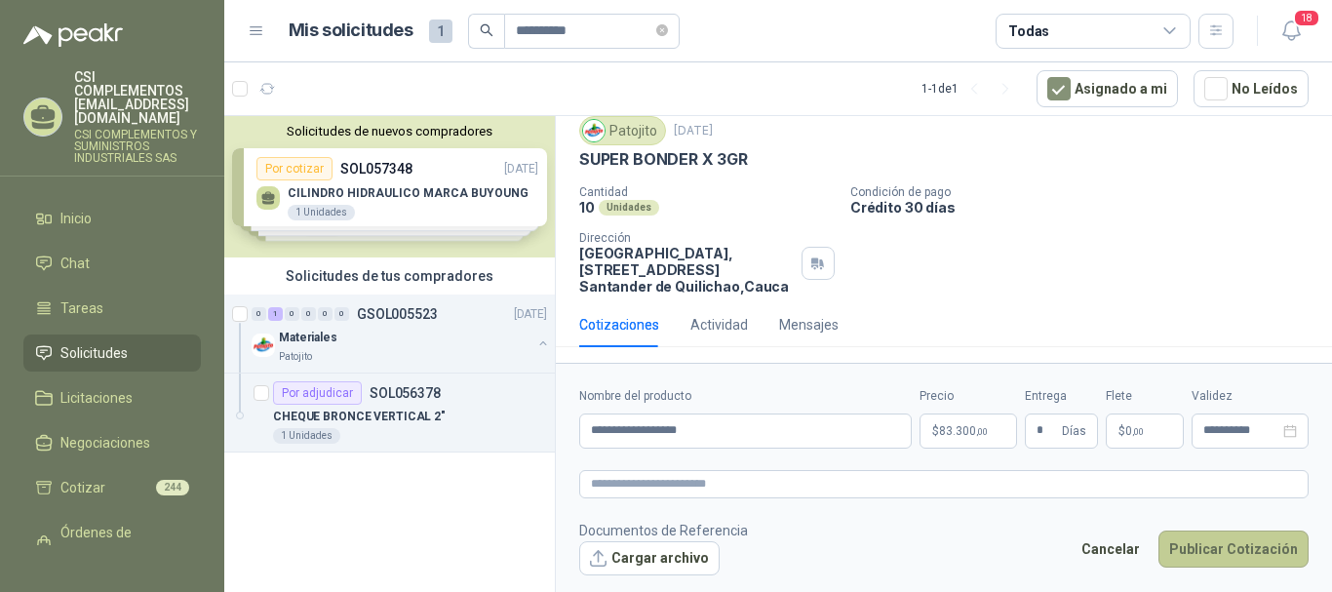
click at [1221, 556] on button "Publicar Cotización" at bounding box center [1233, 548] width 150 height 37
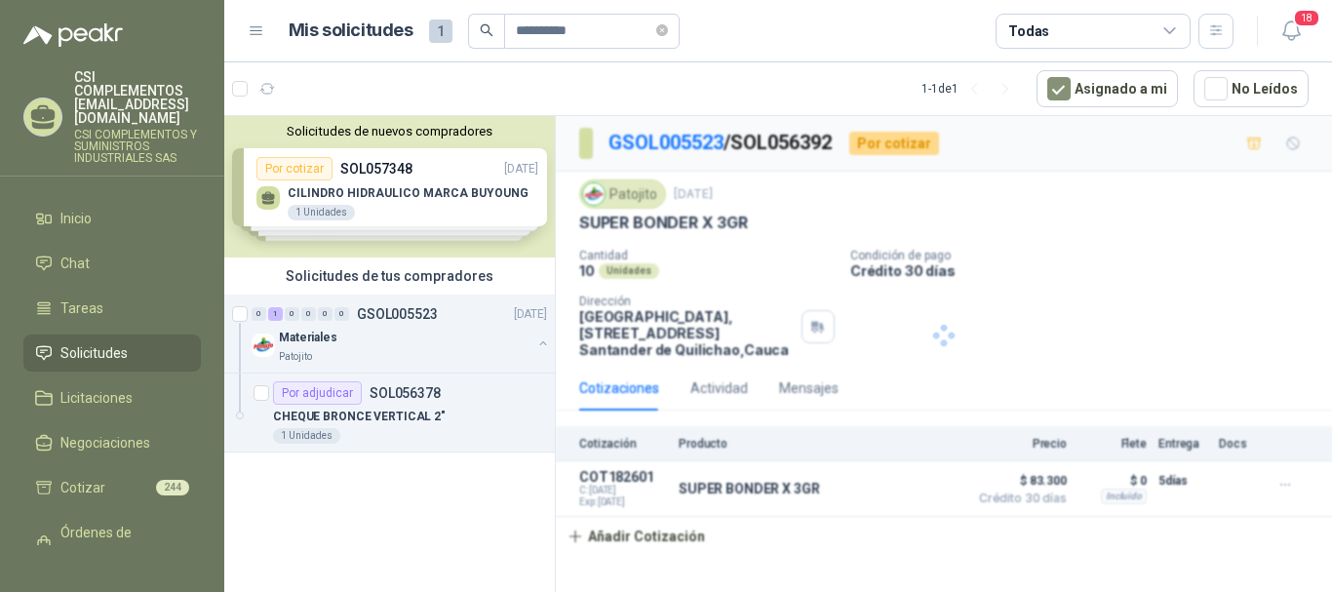
scroll to position [0, 0]
click at [362, 330] on div "Materiales" at bounding box center [405, 337] width 253 height 23
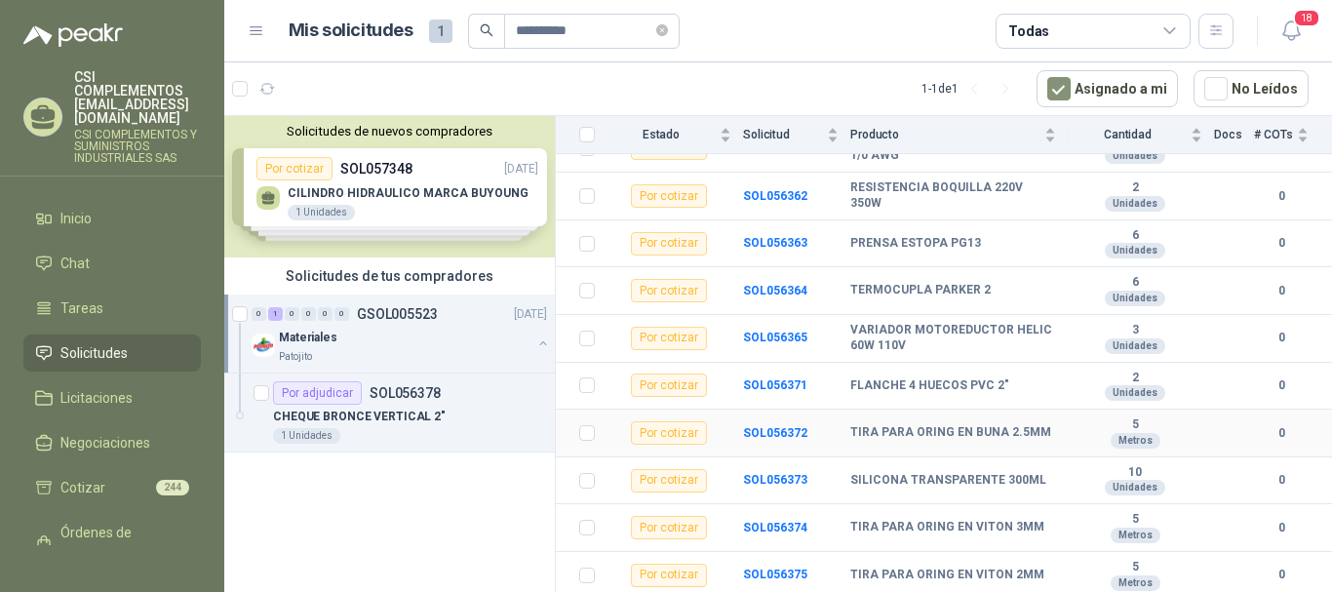
scroll to position [488, 0]
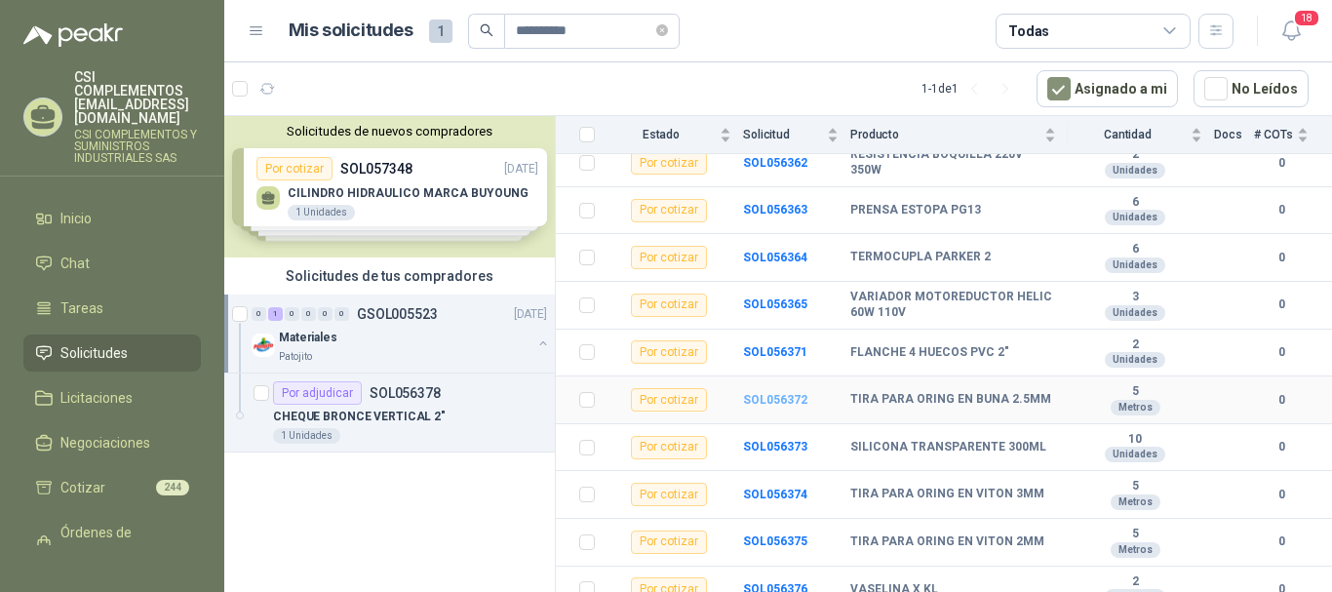
click at [779, 403] on b "SOL056372" at bounding box center [775, 400] width 64 height 14
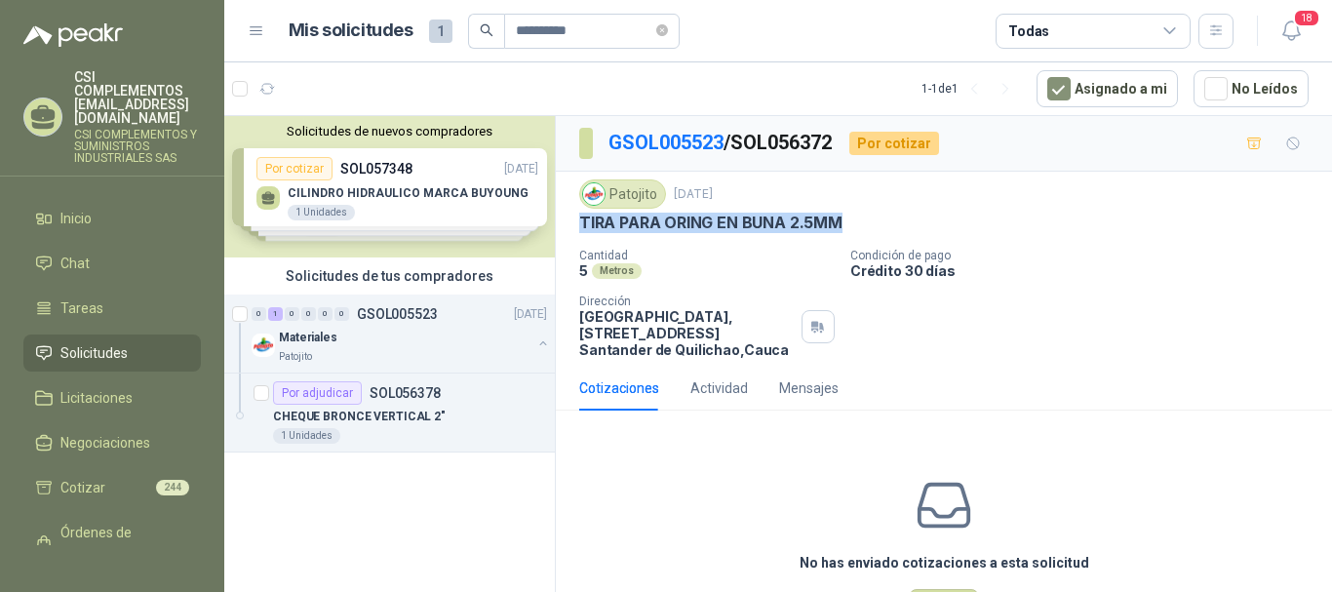
drag, startPoint x: 582, startPoint y: 220, endPoint x: 862, endPoint y: 226, distance: 279.9
click at [862, 226] on div "Patojito [DATE] TIRA PARA ORING EN BUNA 2.5MM Cantidad 5 Metros Condición de pa…" at bounding box center [944, 269] width 776 height 194
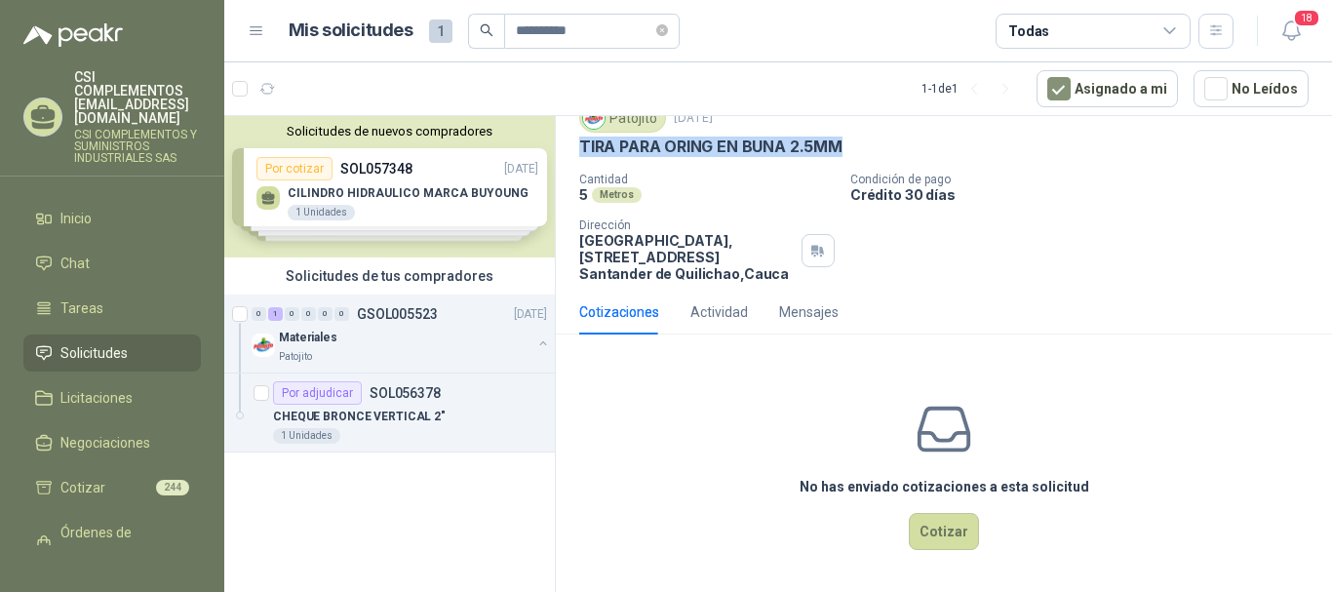
click at [941, 538] on button "Cotizar" at bounding box center [944, 531] width 70 height 37
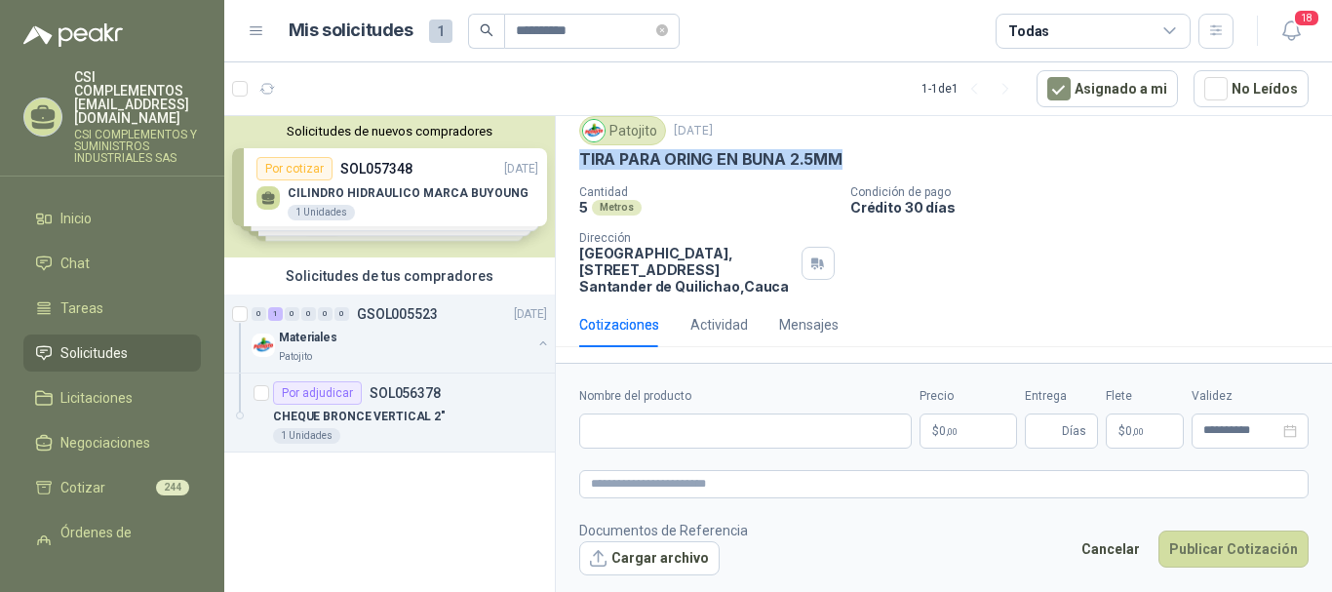
scroll to position [63, 0]
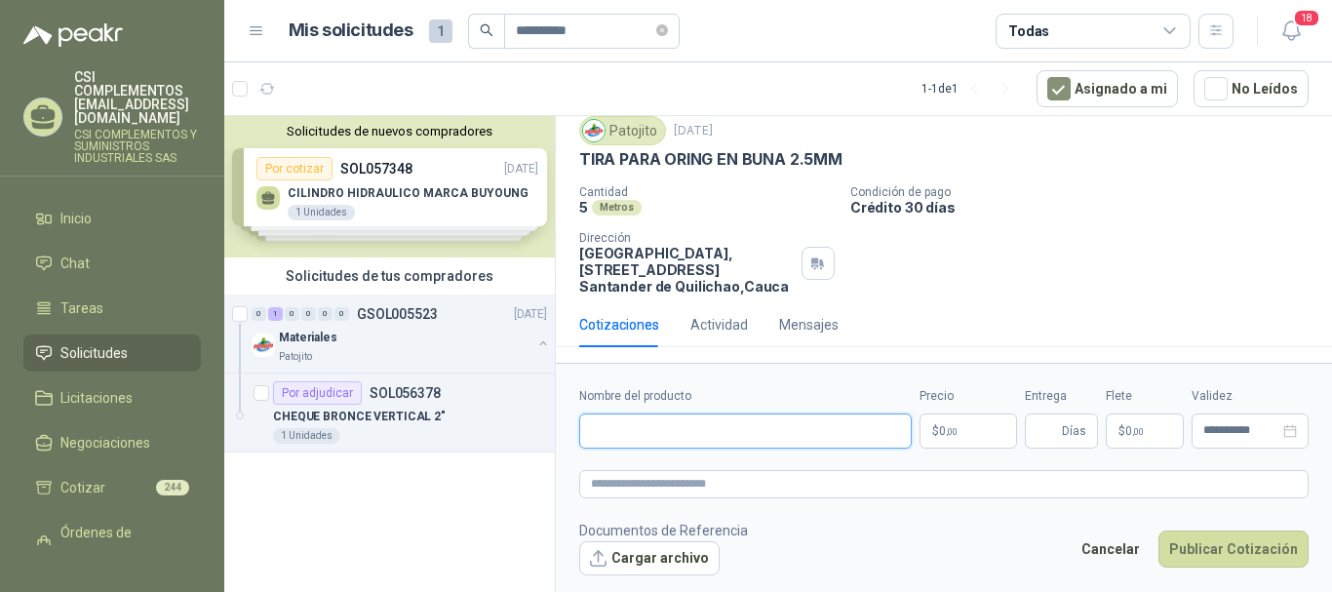
click at [652, 438] on input "Nombre del producto" at bounding box center [745, 430] width 333 height 35
paste input "**********"
type input "**********"
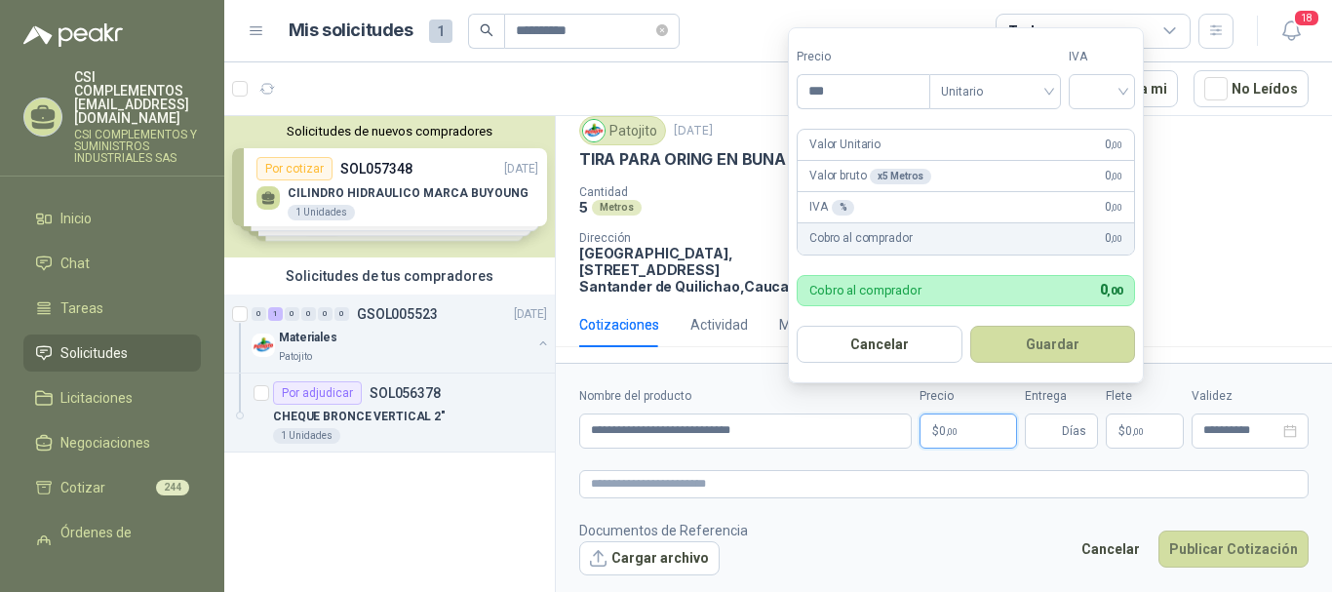
click at [930, 443] on p "$ 0 ,00" at bounding box center [968, 430] width 98 height 35
click at [1059, 101] on div "Unitario" at bounding box center [995, 91] width 132 height 35
type input "********"
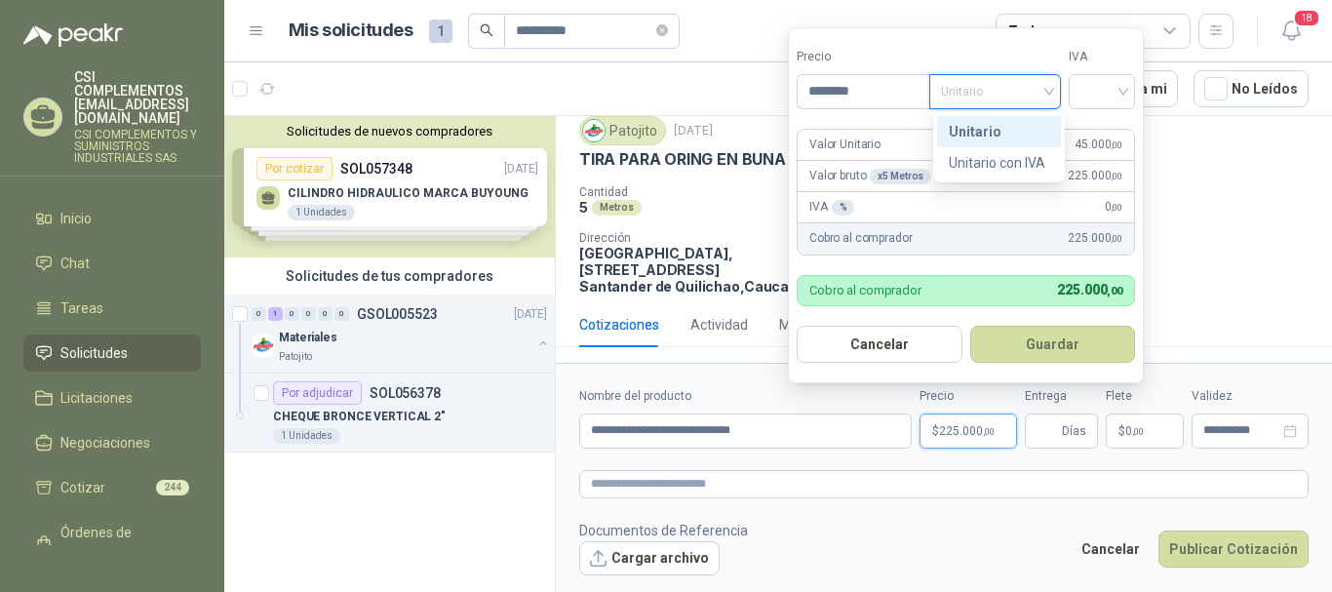
click at [997, 128] on div "Unitario" at bounding box center [999, 131] width 100 height 21
click at [1131, 95] on div at bounding box center [1102, 91] width 66 height 35
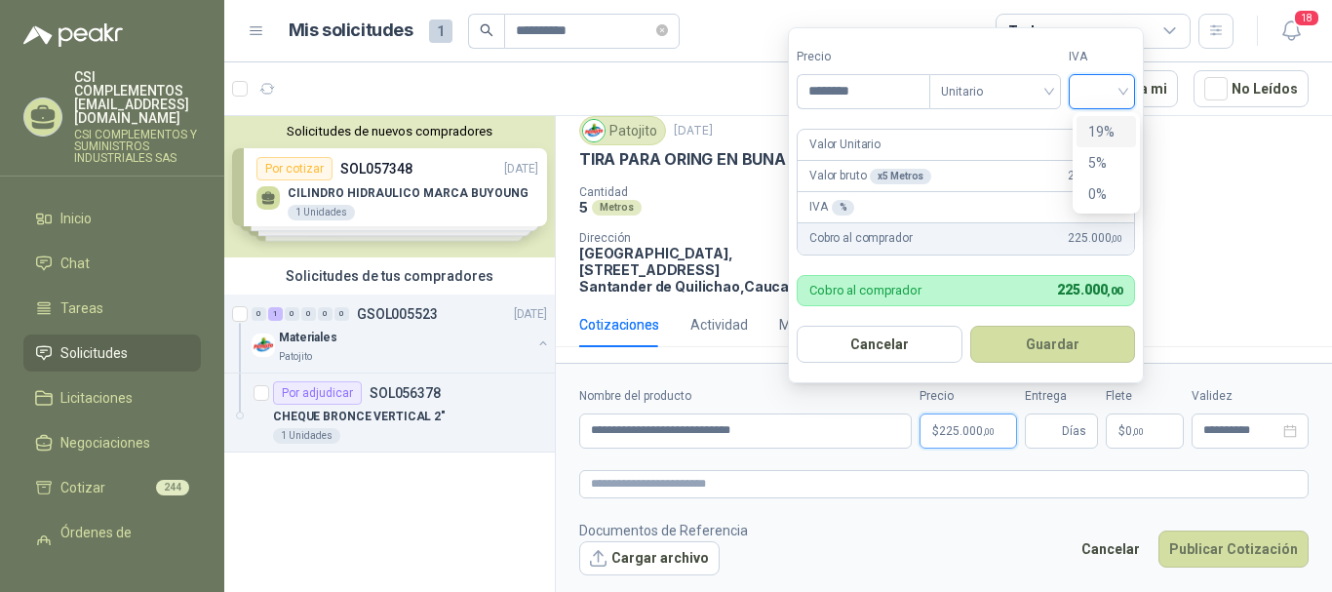
click at [1112, 125] on div "19%" at bounding box center [1106, 131] width 36 height 21
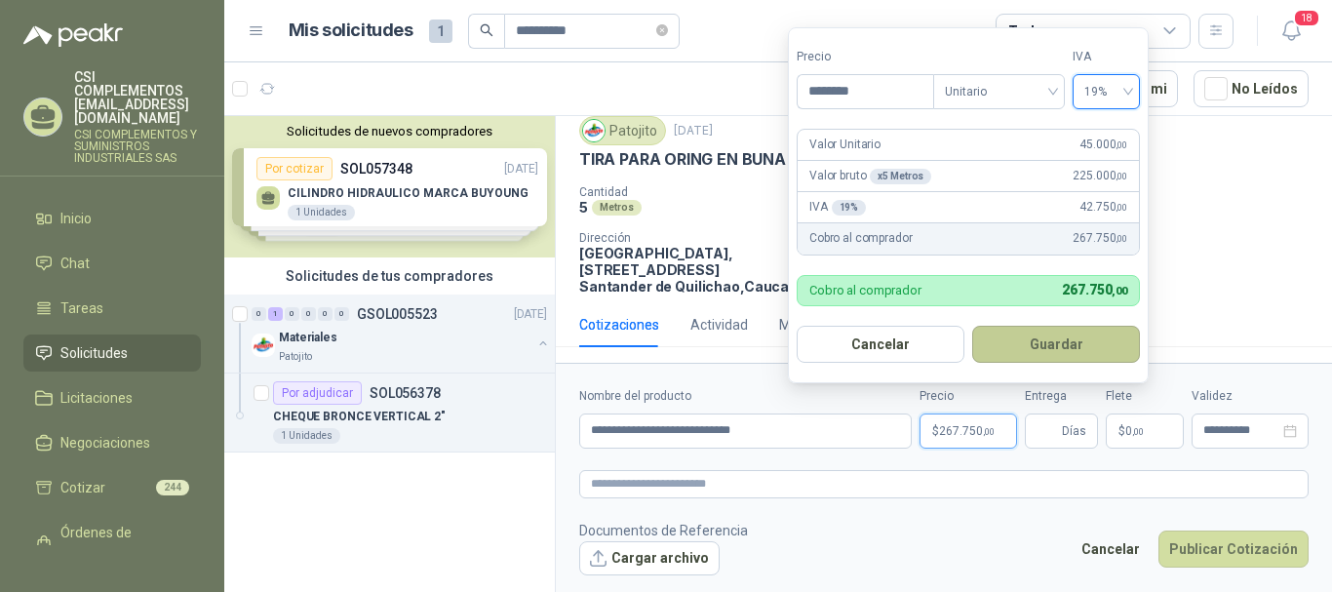
click at [1046, 346] on button "Guardar" at bounding box center [1056, 344] width 168 height 37
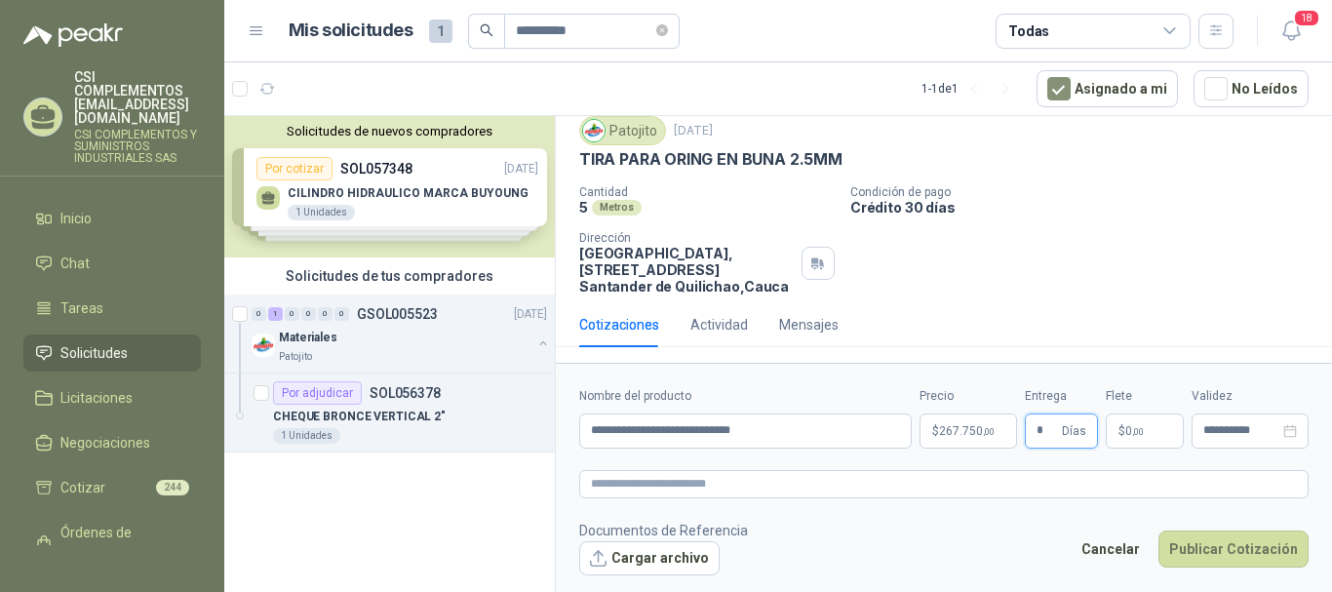
type input "*"
click at [1141, 430] on span ",00" at bounding box center [1138, 431] width 12 height 11
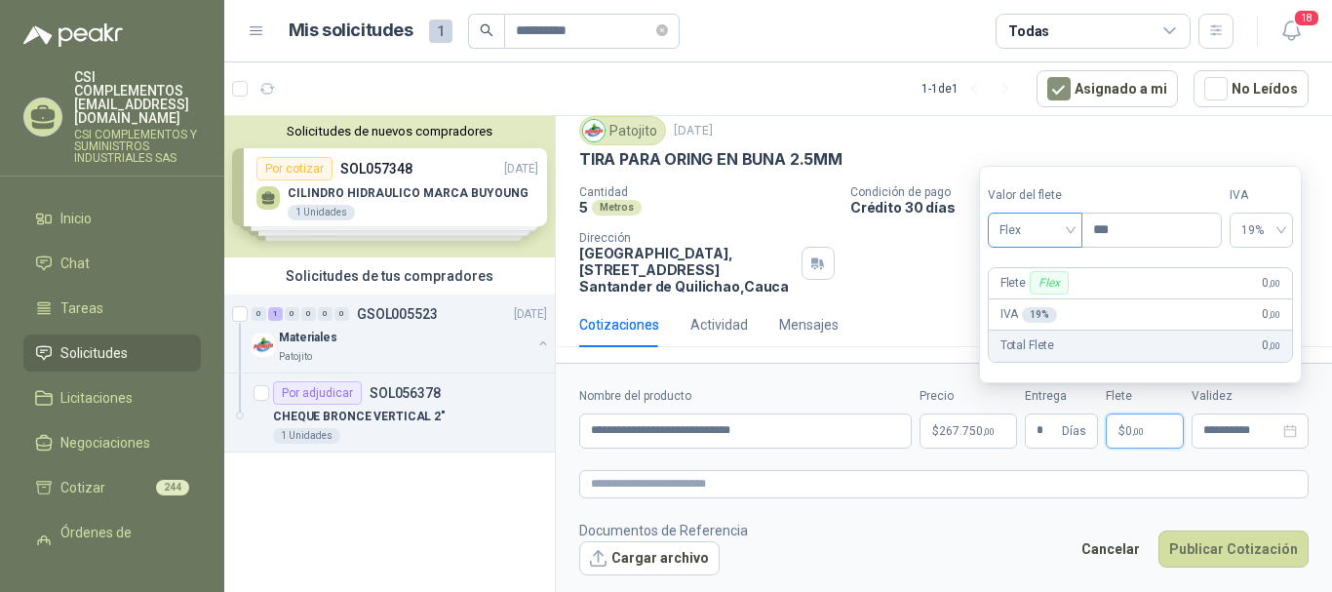
click at [1082, 225] on div "Flex" at bounding box center [1035, 230] width 95 height 35
click at [1051, 298] on div "Incluido" at bounding box center [1036, 302] width 67 height 21
click at [1251, 439] on div "**********" at bounding box center [1250, 430] width 117 height 35
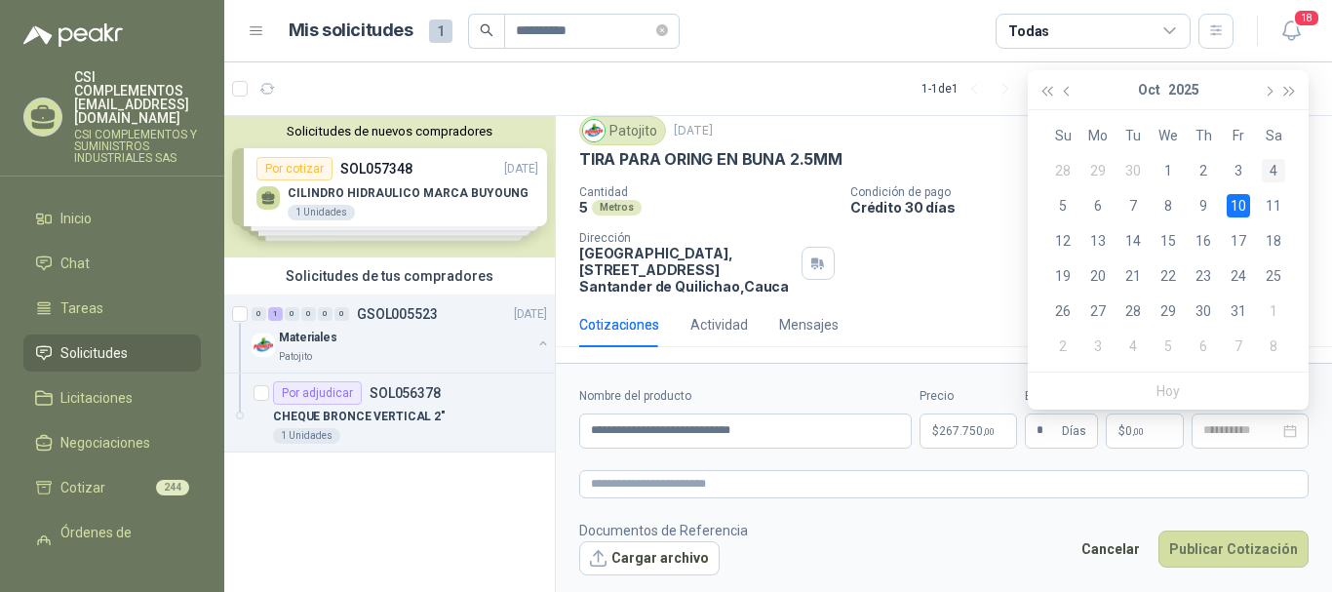
click at [1276, 167] on div "4" at bounding box center [1273, 170] width 23 height 23
type input "**********"
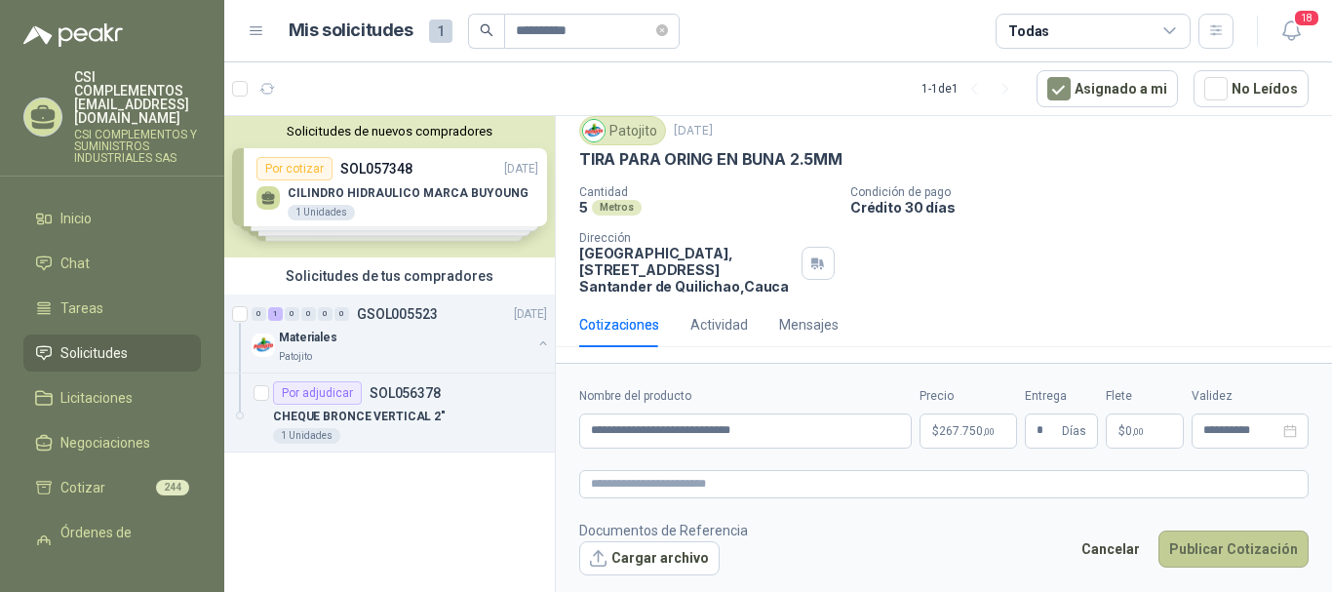
click at [1226, 542] on button "Publicar Cotización" at bounding box center [1233, 548] width 150 height 37
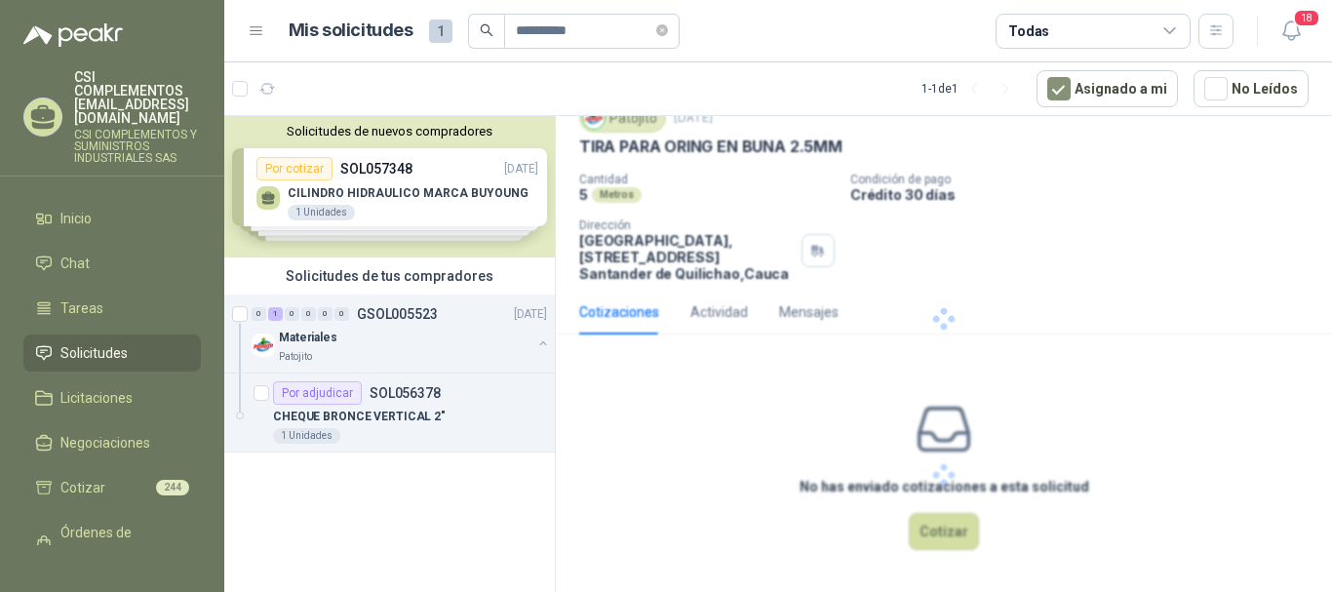
scroll to position [0, 0]
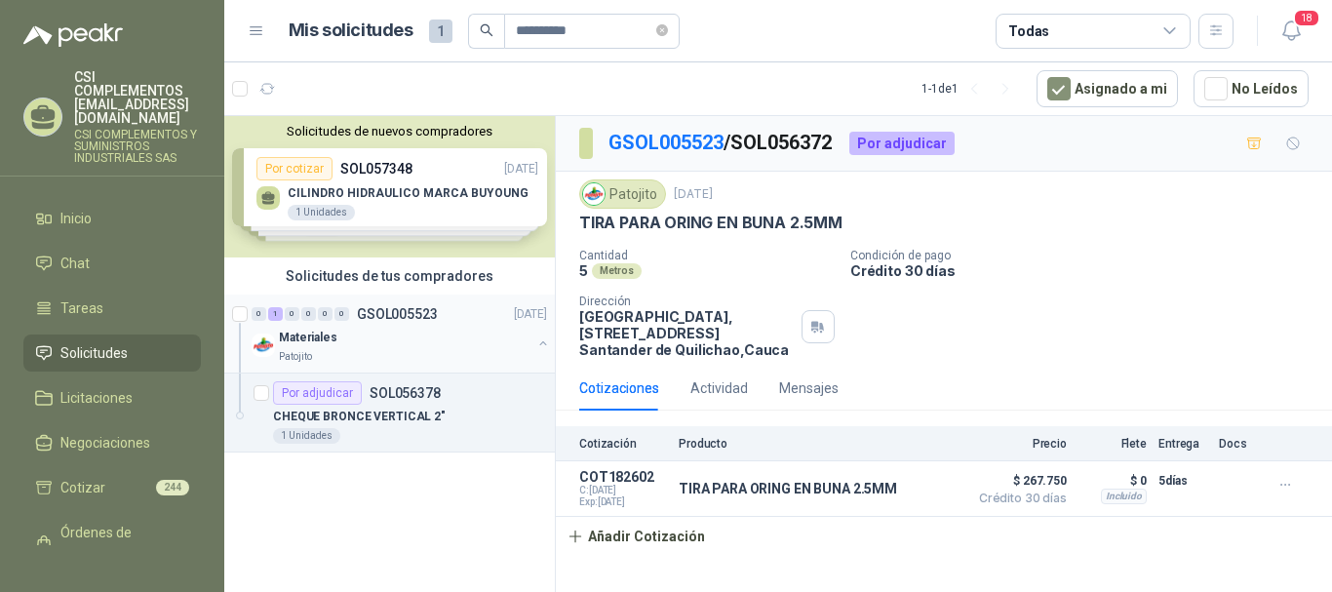
click at [339, 349] on div "Patojito" at bounding box center [405, 357] width 253 height 16
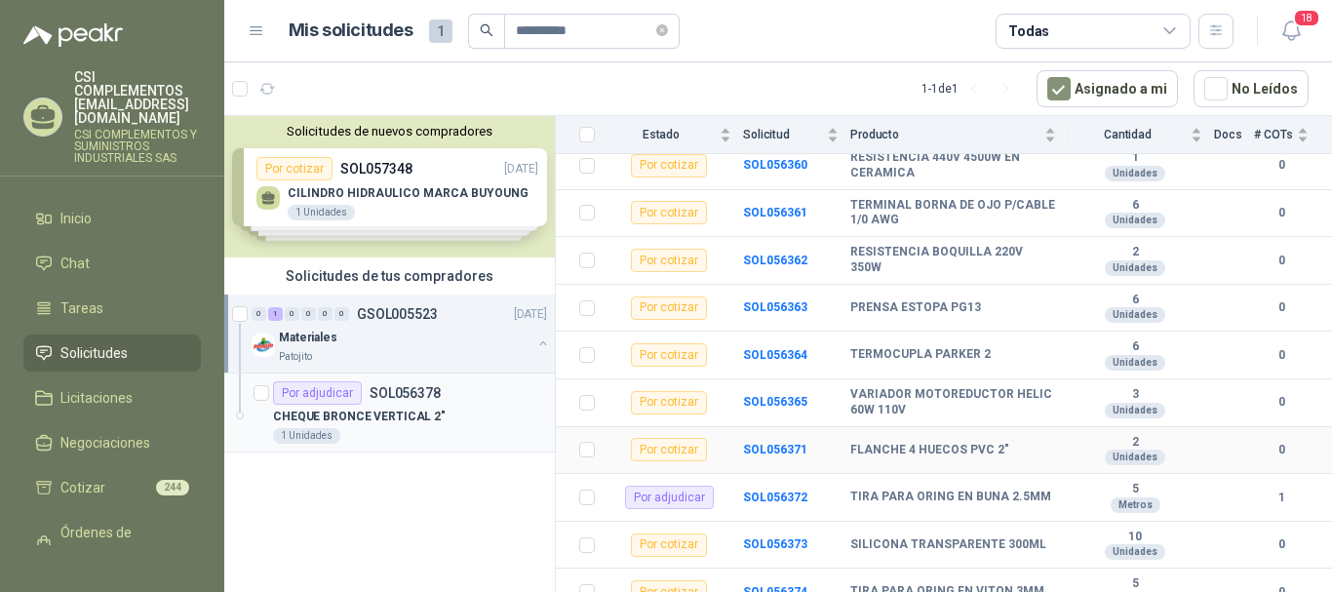
scroll to position [488, 0]
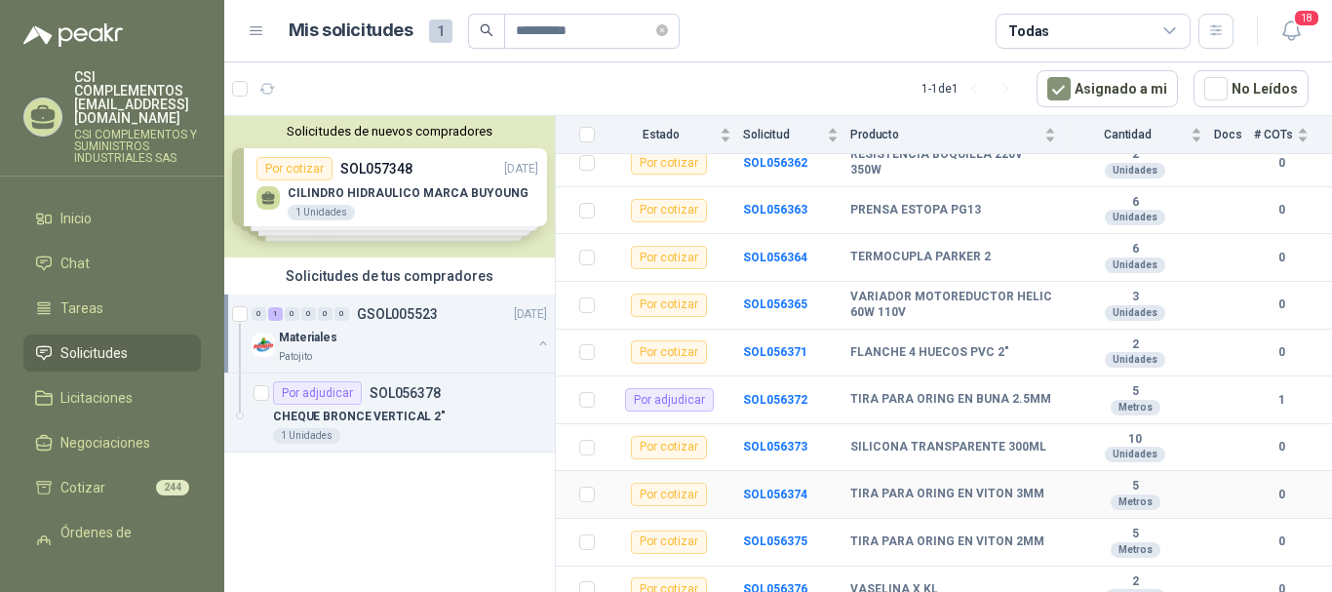
click at [949, 494] on b "TIRA PARA ORING EN VITON 3MM" at bounding box center [947, 495] width 194 height 16
click at [789, 490] on b "SOL056374" at bounding box center [775, 495] width 64 height 14
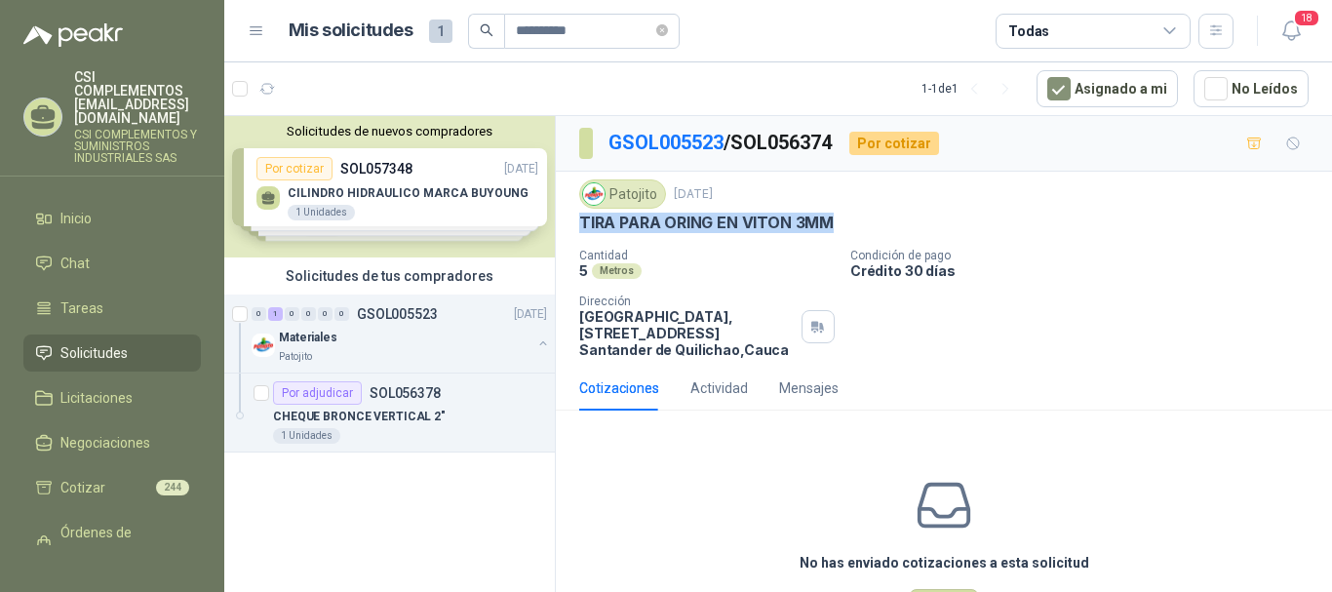
drag, startPoint x: 582, startPoint y: 219, endPoint x: 837, endPoint y: 220, distance: 254.5
click at [837, 220] on div "TIRA PARA ORING EN VITON 3MM" at bounding box center [943, 223] width 729 height 20
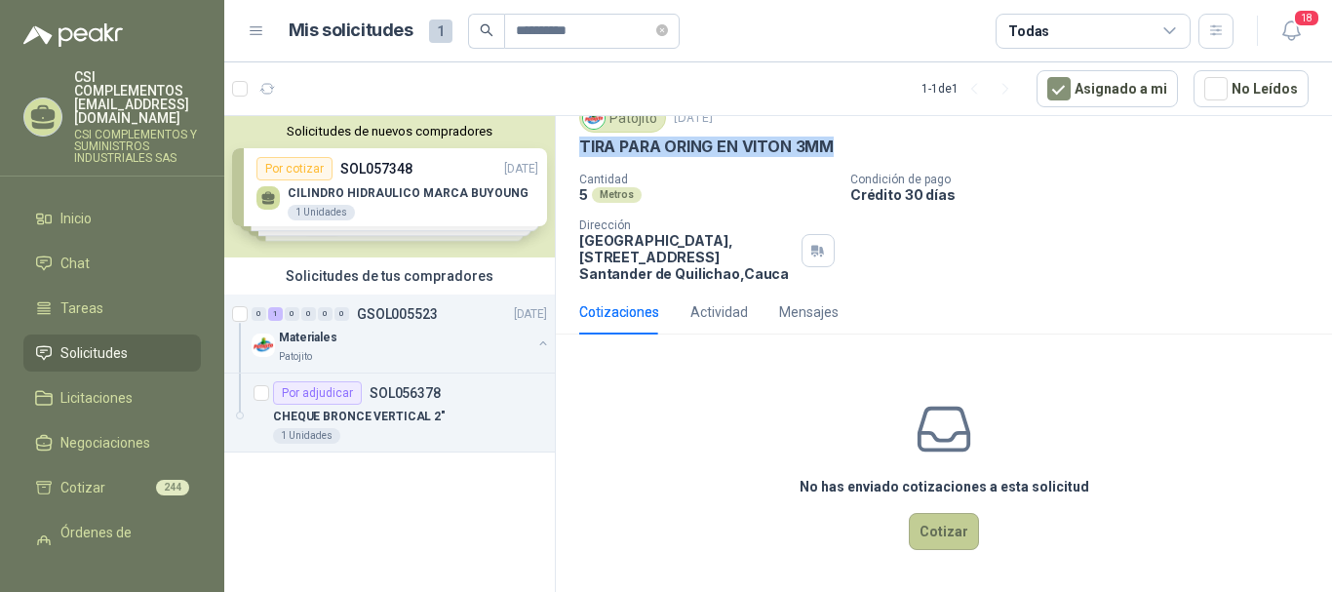
click at [953, 538] on button "Cotizar" at bounding box center [944, 531] width 70 height 37
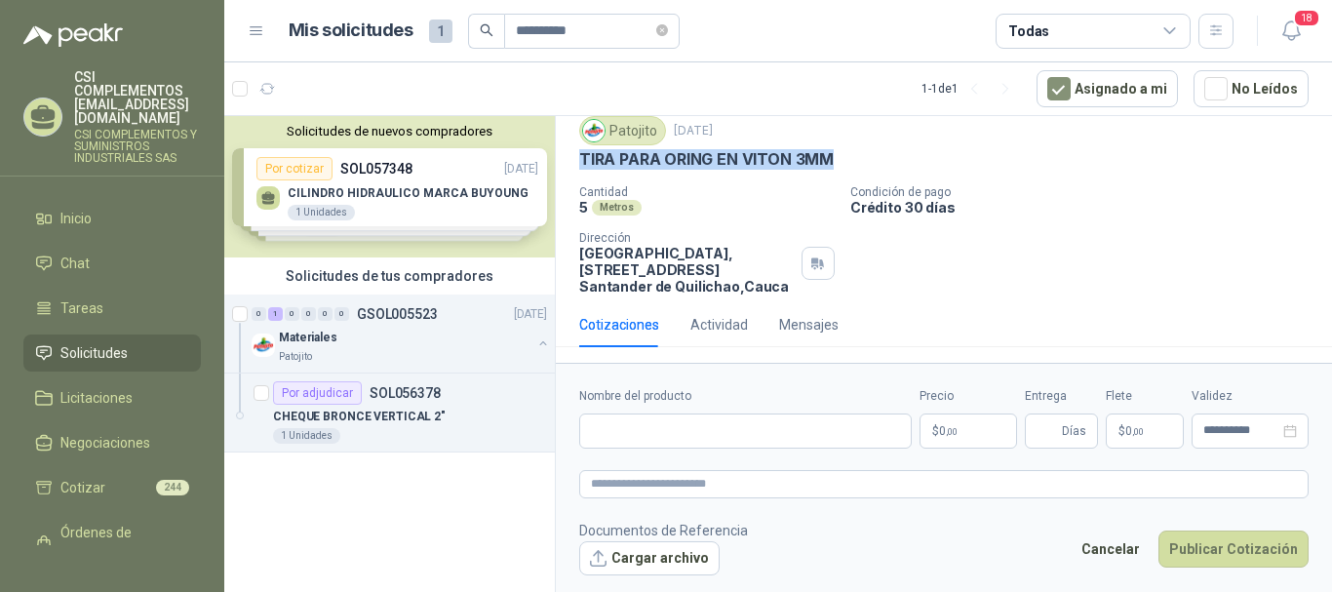
scroll to position [63, 0]
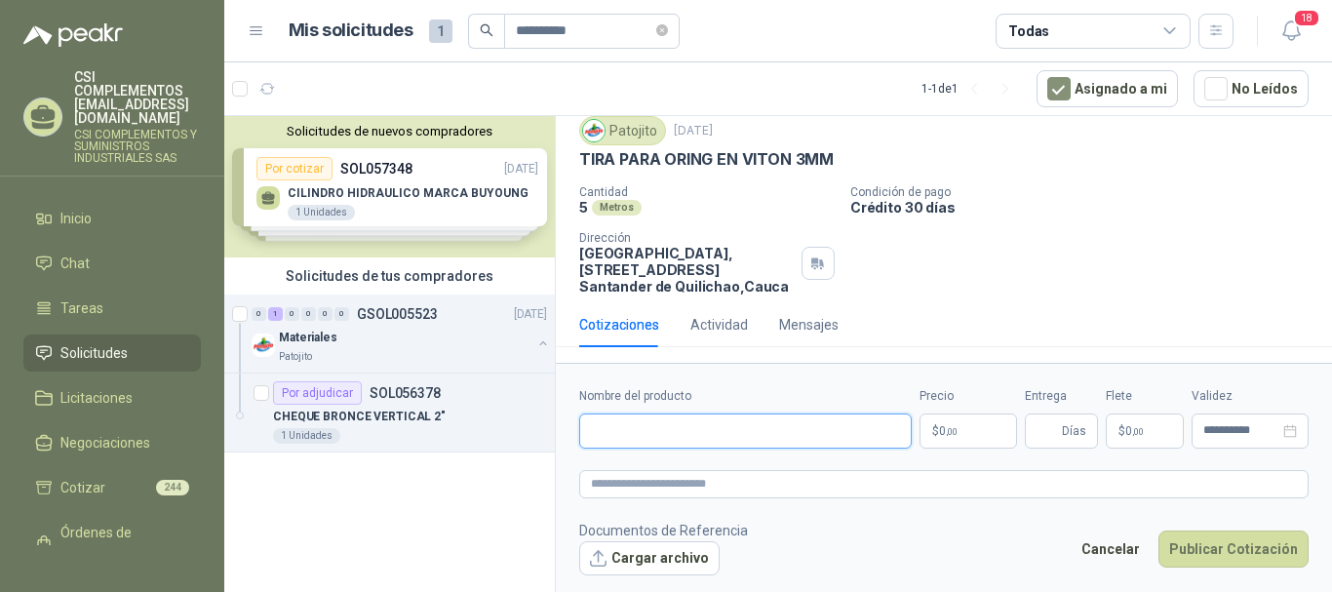
click at [647, 432] on input "Nombre del producto" at bounding box center [745, 430] width 333 height 35
paste input "**********"
type input "**********"
click at [951, 443] on p "$ 0 ,00" at bounding box center [968, 430] width 98 height 35
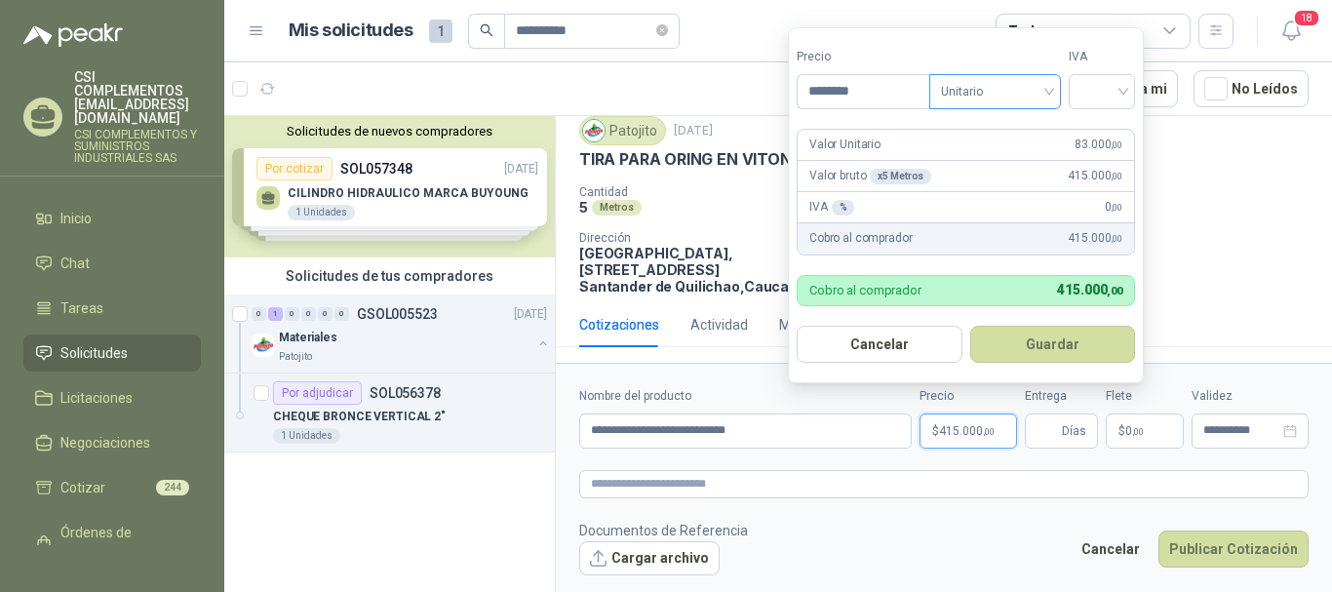
click at [1049, 84] on span "Unitario" at bounding box center [995, 91] width 108 height 29
type input "********"
click at [999, 140] on div "Unitario" at bounding box center [999, 131] width 100 height 21
click at [1123, 98] on input "search" at bounding box center [1101, 89] width 43 height 29
click at [1098, 133] on div "19%" at bounding box center [1106, 131] width 36 height 21
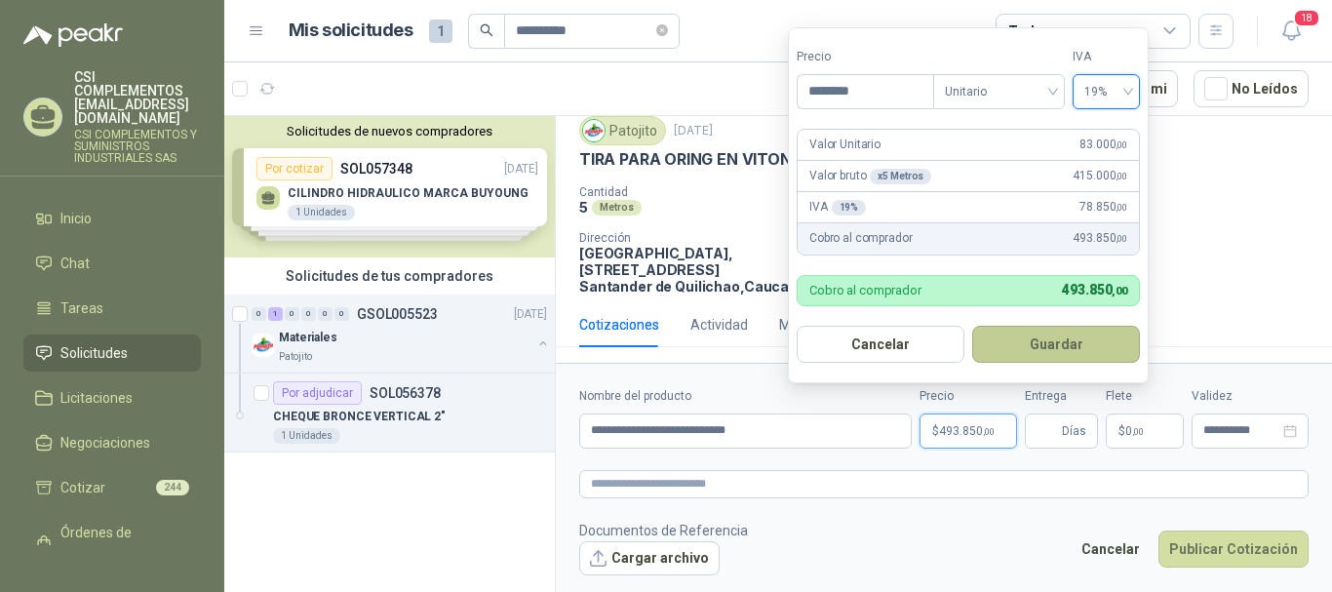
click at [1047, 326] on button "Guardar" at bounding box center [1056, 344] width 168 height 37
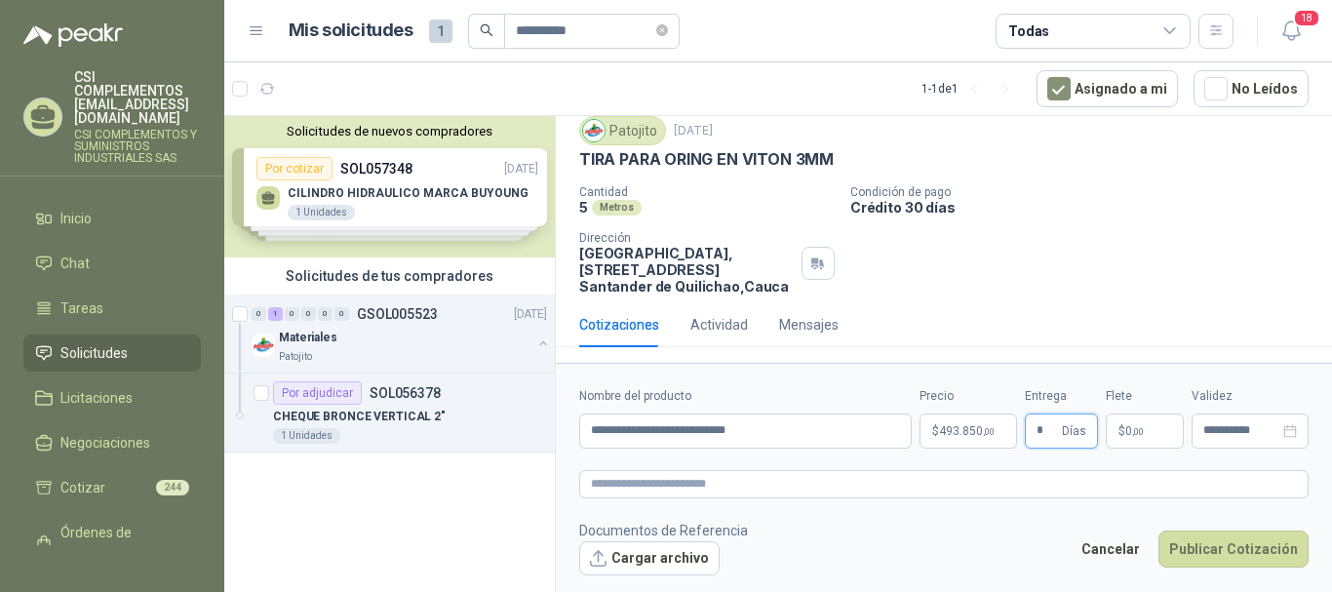
type input "*"
click at [1147, 424] on p "$ 0 ,00" at bounding box center [1145, 430] width 78 height 35
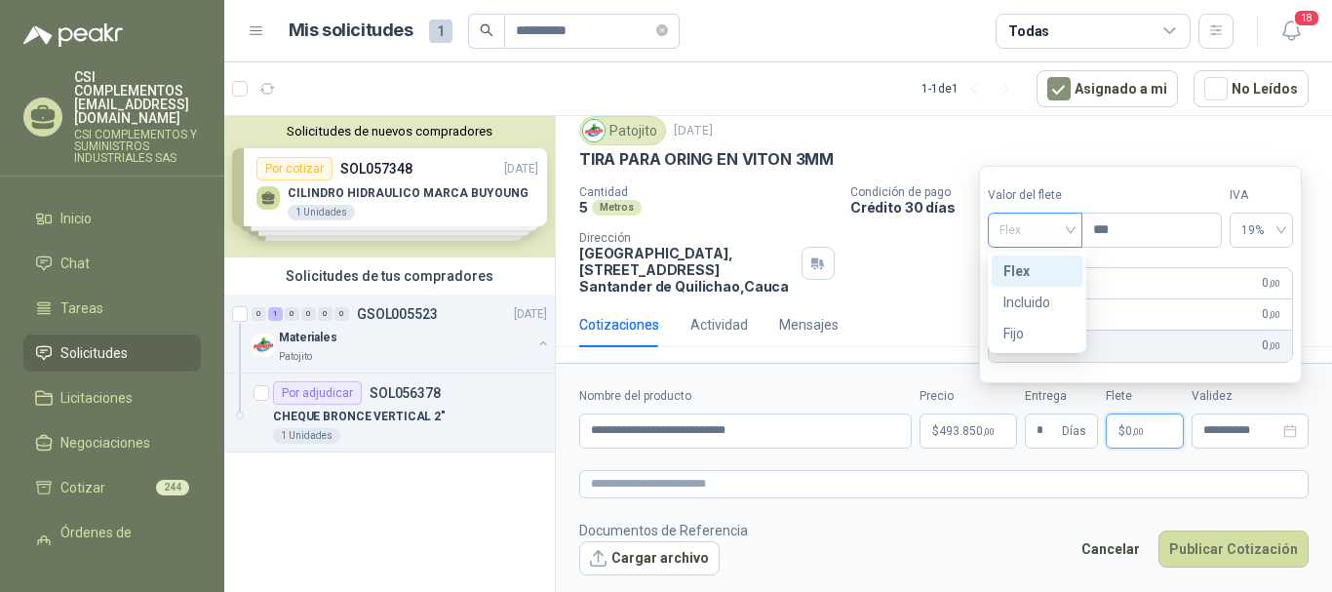
click at [1077, 234] on div "Flex" at bounding box center [1035, 230] width 95 height 35
click at [1042, 297] on div "Incluido" at bounding box center [1036, 302] width 67 height 21
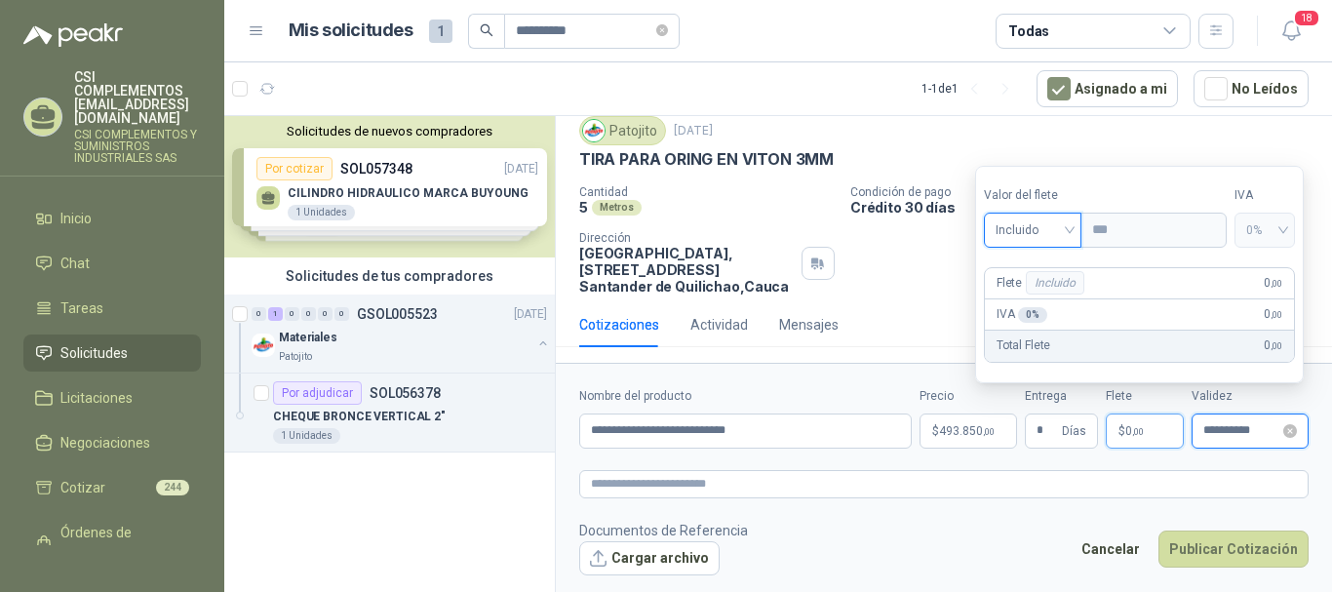
click at [1220, 430] on input "**********" at bounding box center [1241, 430] width 76 height 13
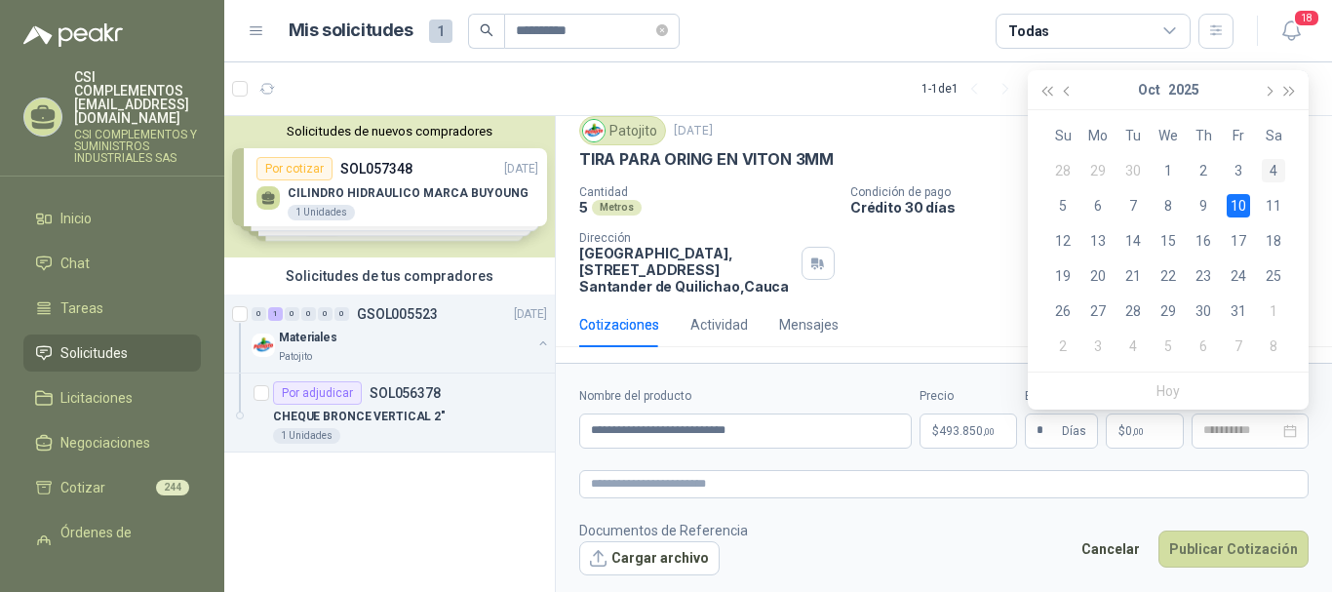
click at [1271, 170] on div "4" at bounding box center [1273, 170] width 23 height 23
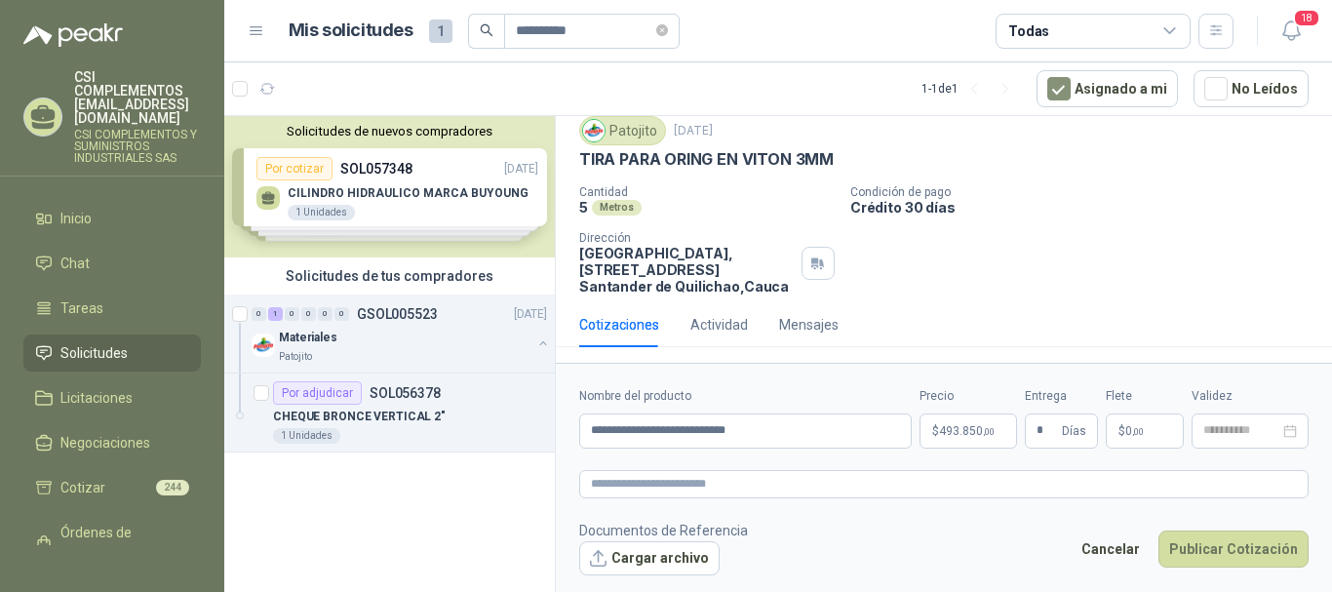
type input "**********"
click at [1222, 553] on button "Publicar Cotización" at bounding box center [1233, 548] width 150 height 37
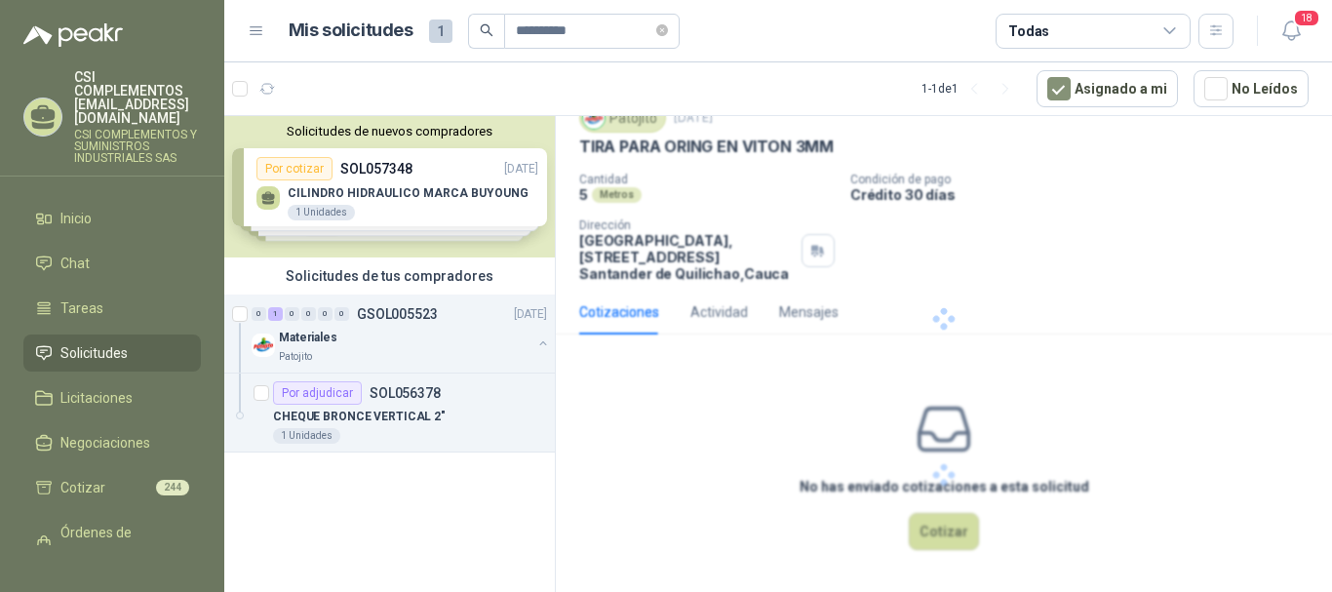
scroll to position [0, 0]
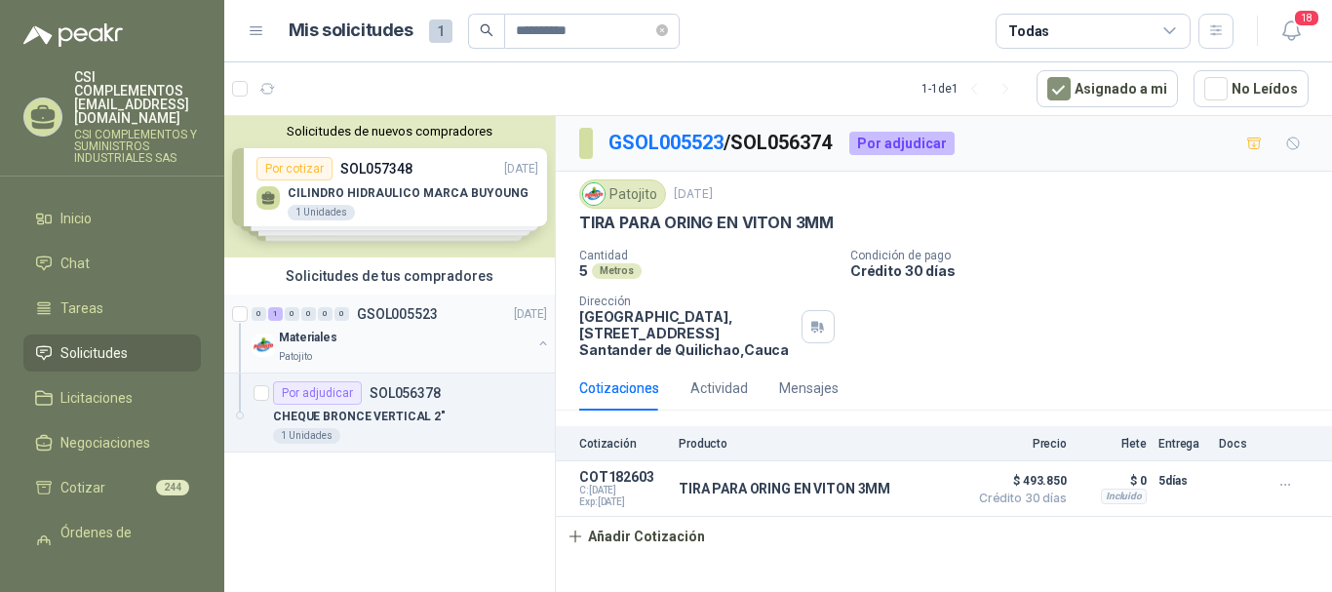
click at [361, 325] on div "0 1 0 0 0 0 GSOL005523 [DATE]" at bounding box center [401, 313] width 299 height 23
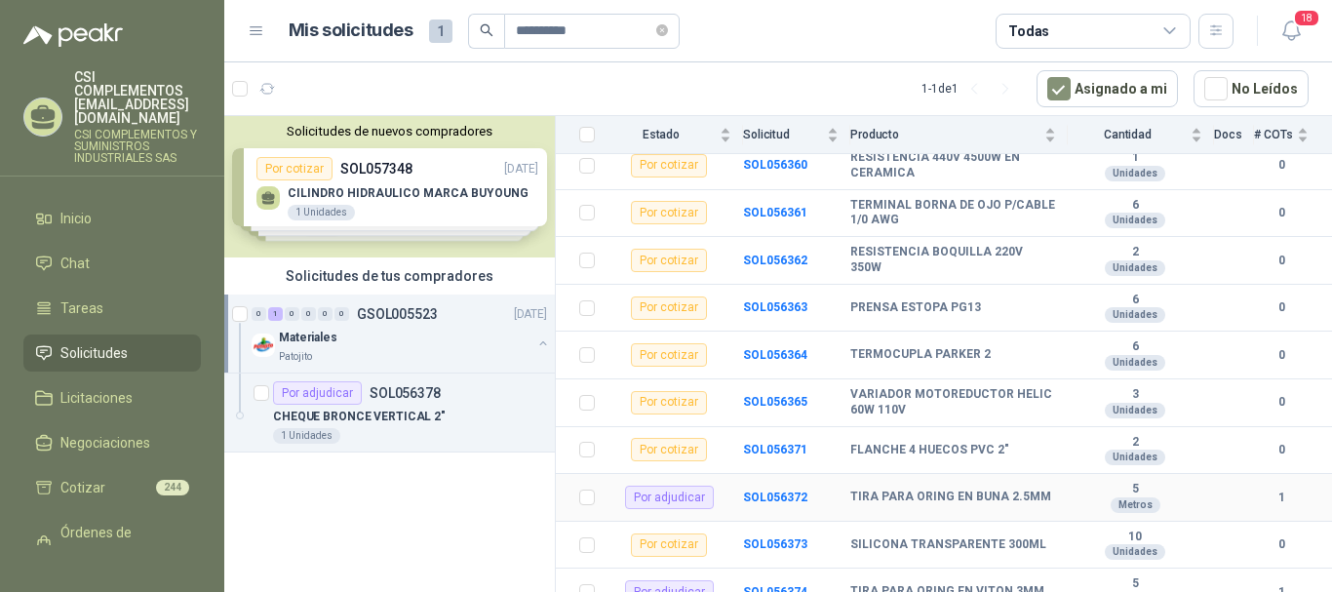
scroll to position [488, 0]
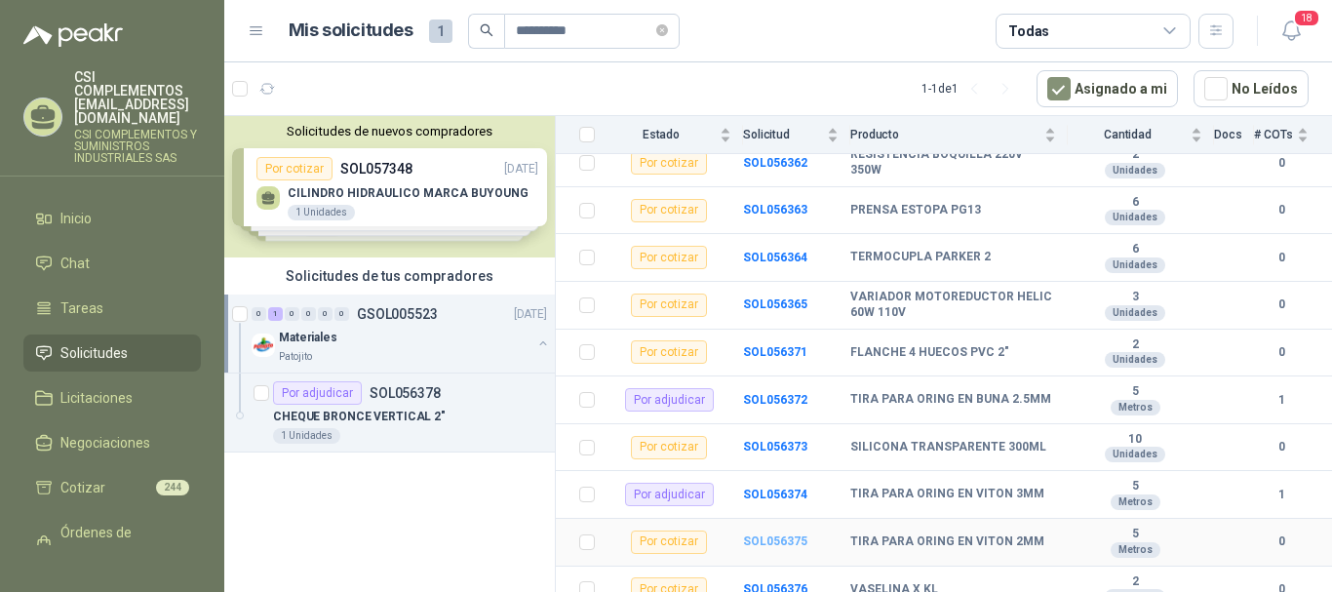
click at [802, 543] on b "SOL056375" at bounding box center [775, 541] width 64 height 14
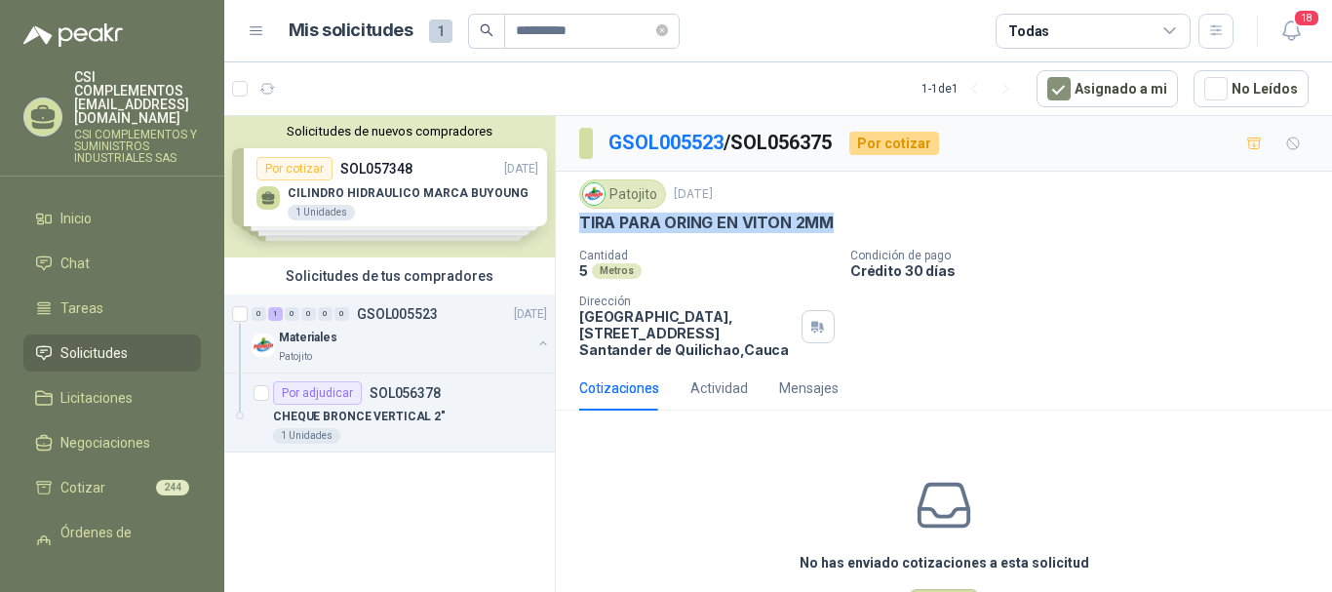
drag, startPoint x: 573, startPoint y: 217, endPoint x: 834, endPoint y: 235, distance: 260.9
click at [834, 235] on div "Patojito [DATE] TIRA PARA ORING EN VITON 2MM Cantidad 5 Metros Condición de pag…" at bounding box center [944, 269] width 776 height 194
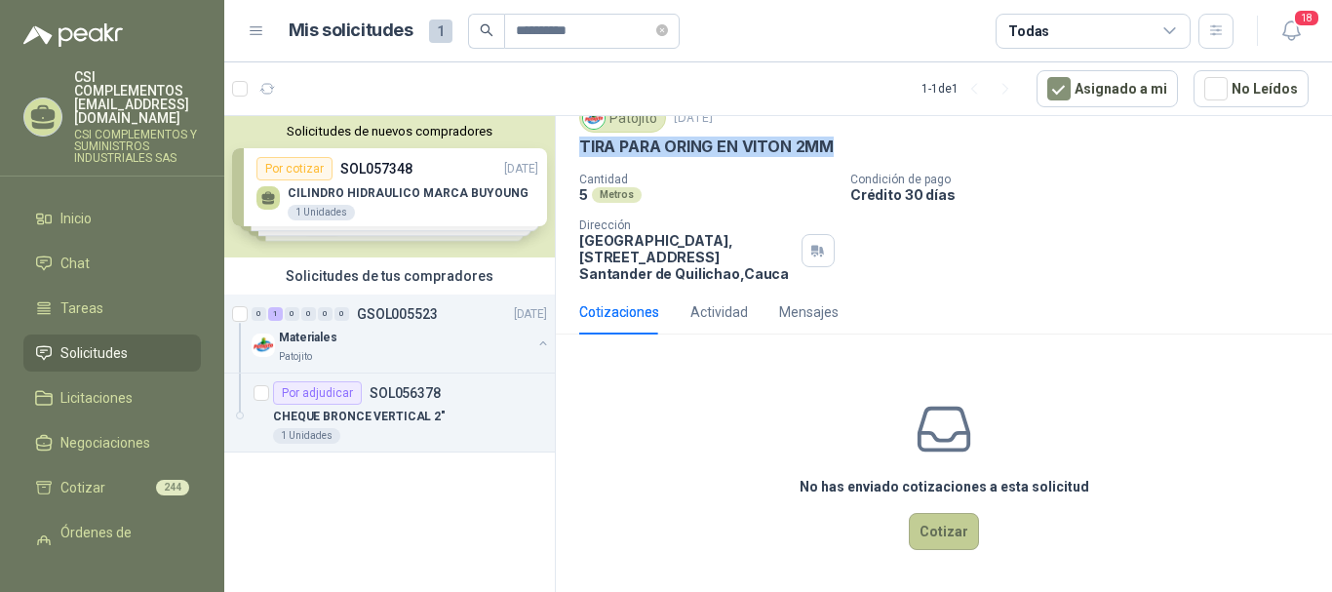
click at [924, 524] on button "Cotizar" at bounding box center [944, 531] width 70 height 37
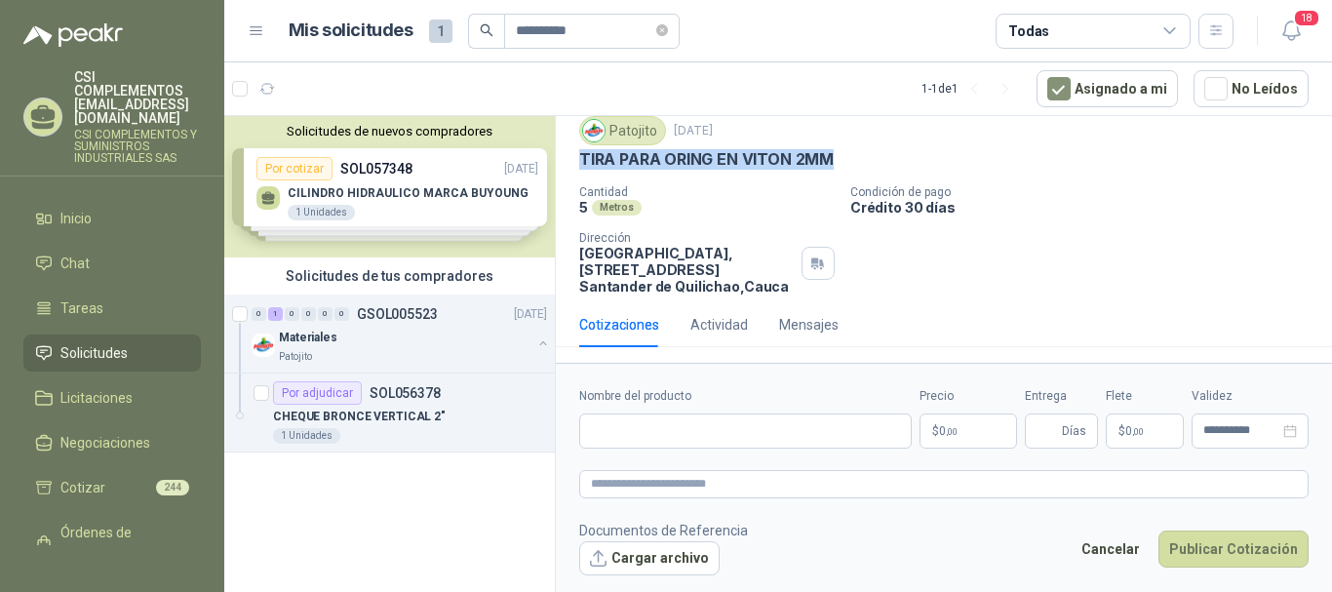
scroll to position [63, 0]
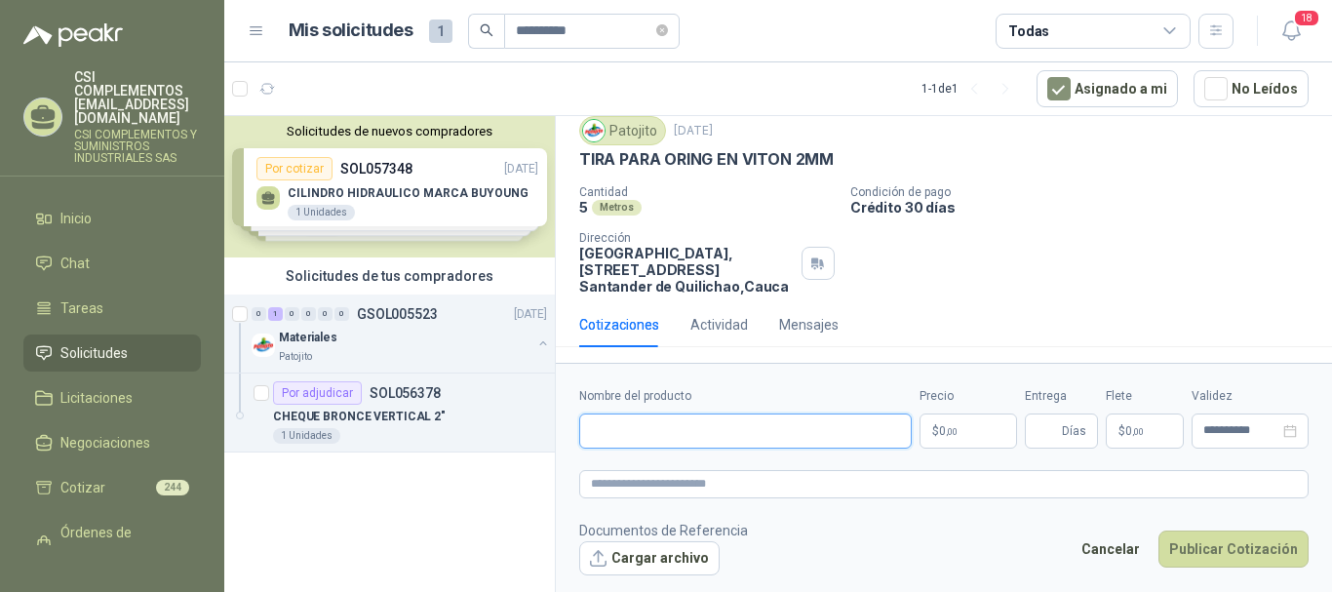
click at [646, 436] on input "Nombre del producto" at bounding box center [745, 430] width 333 height 35
paste input "**********"
type input "**********"
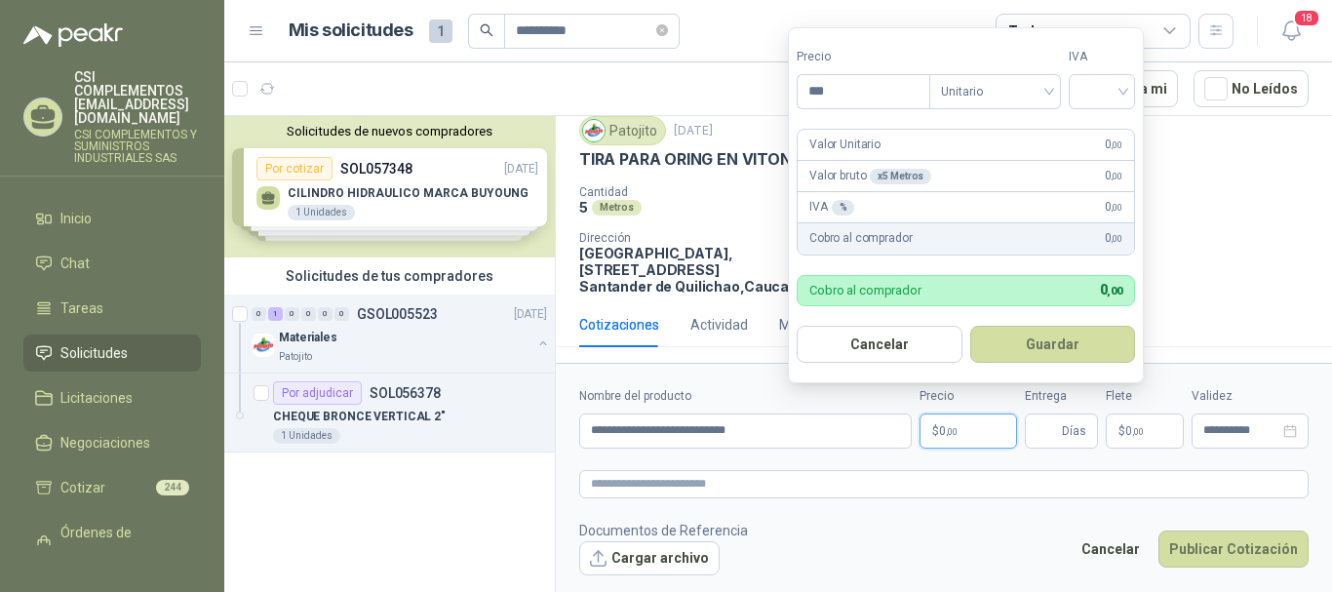
click at [949, 419] on p "$ 0 ,00" at bounding box center [968, 430] width 98 height 35
click at [1131, 97] on div at bounding box center [1102, 91] width 66 height 35
type input "********"
click at [1107, 123] on div "19%" at bounding box center [1106, 131] width 36 height 21
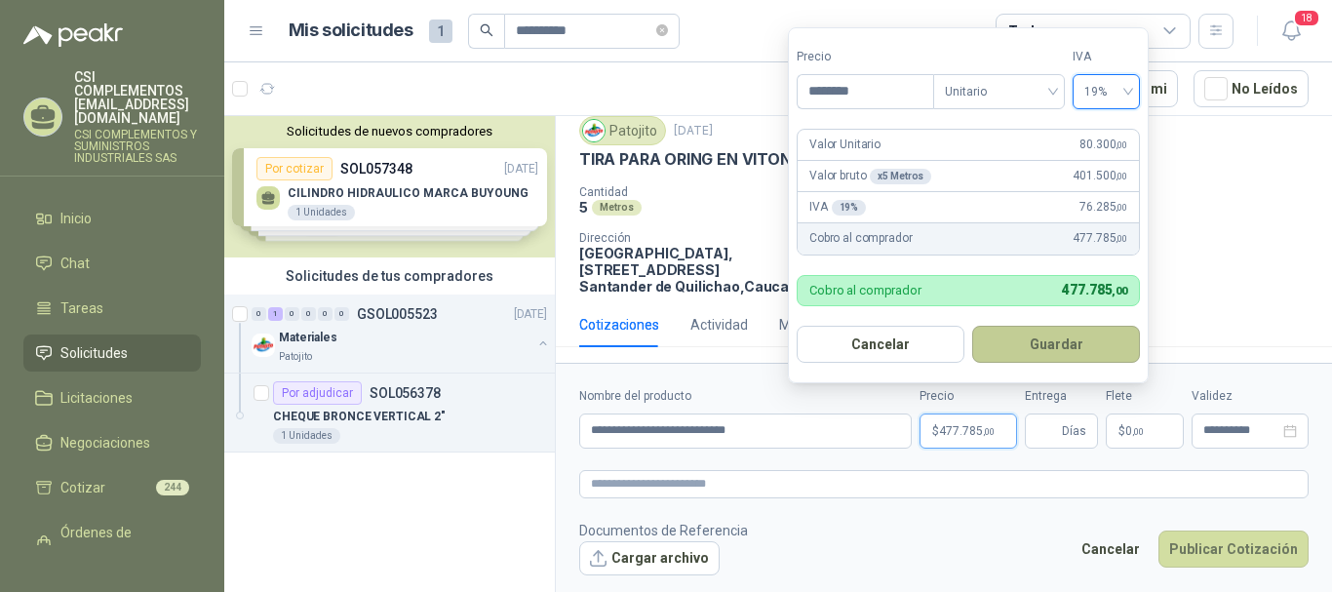
click at [1068, 353] on button "Guardar" at bounding box center [1056, 344] width 168 height 37
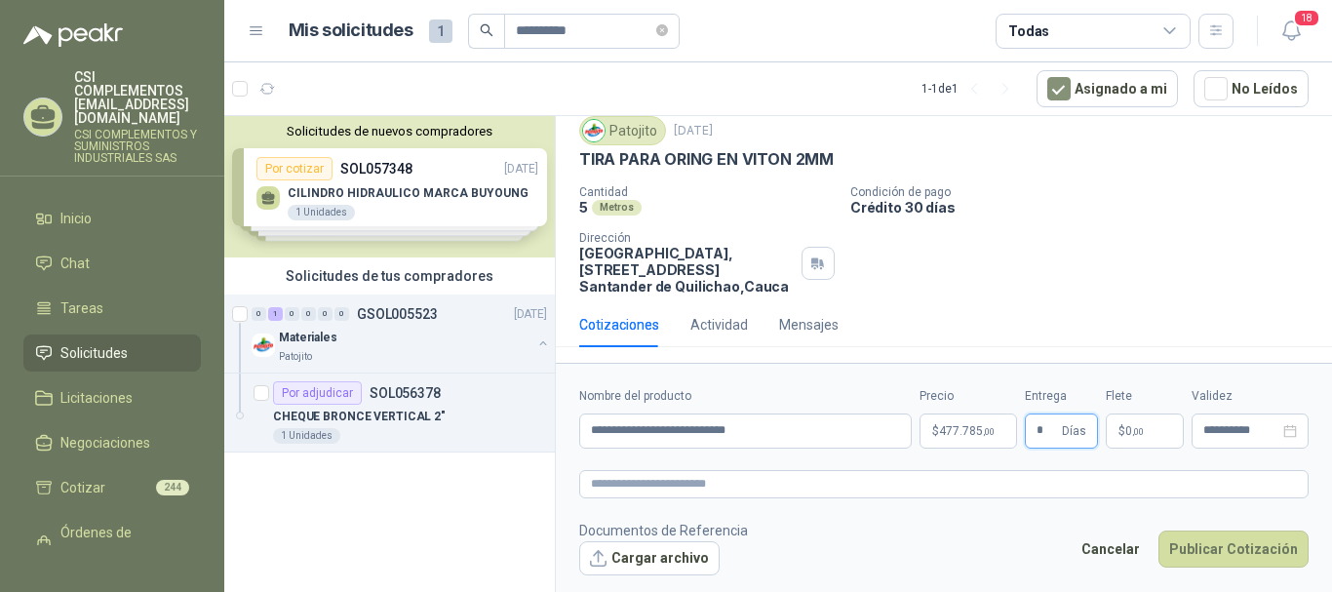
type input "*"
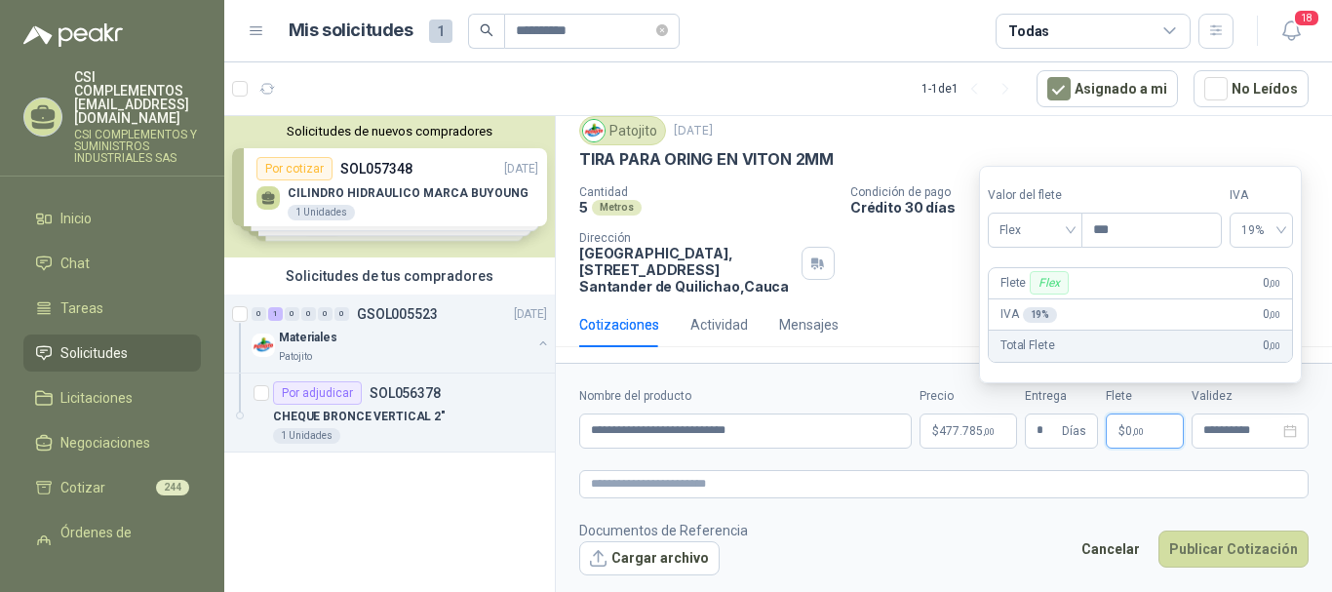
click at [1141, 437] on p "$ 0 ,00" at bounding box center [1145, 430] width 78 height 35
click at [1071, 225] on span "Flex" at bounding box center [1034, 229] width 71 height 29
click at [1034, 301] on div "Incluido" at bounding box center [1036, 302] width 67 height 21
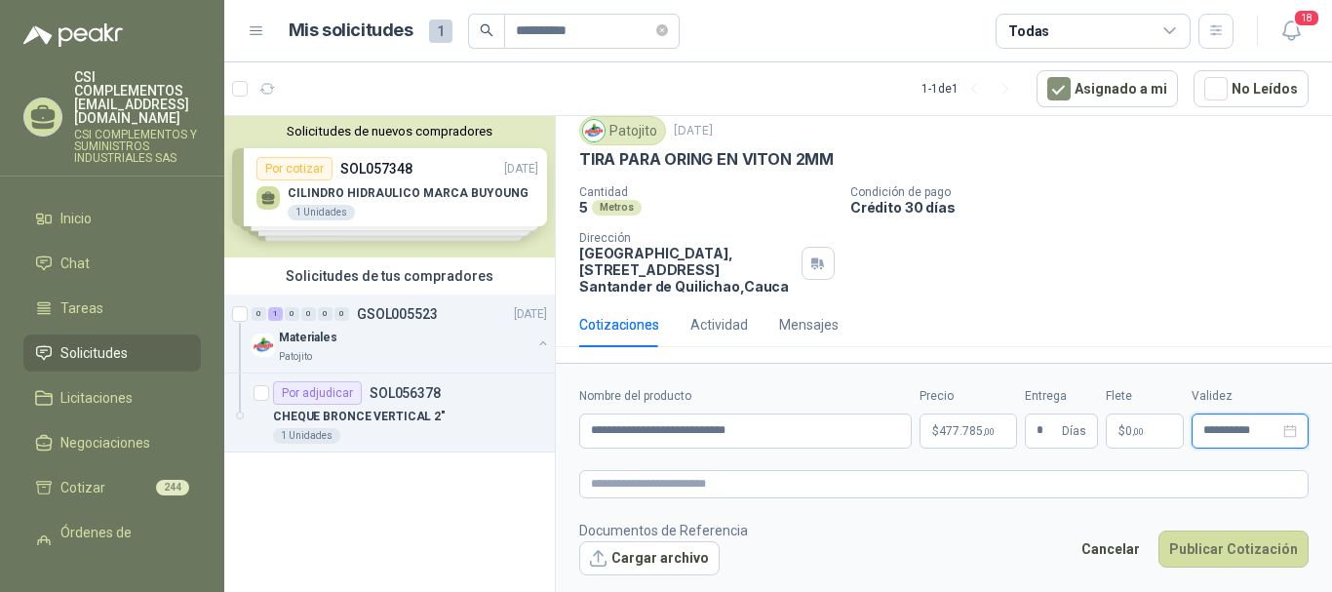
drag, startPoint x: 1257, startPoint y: 431, endPoint x: 1261, endPoint y: 394, distance: 37.3
click at [1258, 432] on input "**********" at bounding box center [1241, 430] width 76 height 13
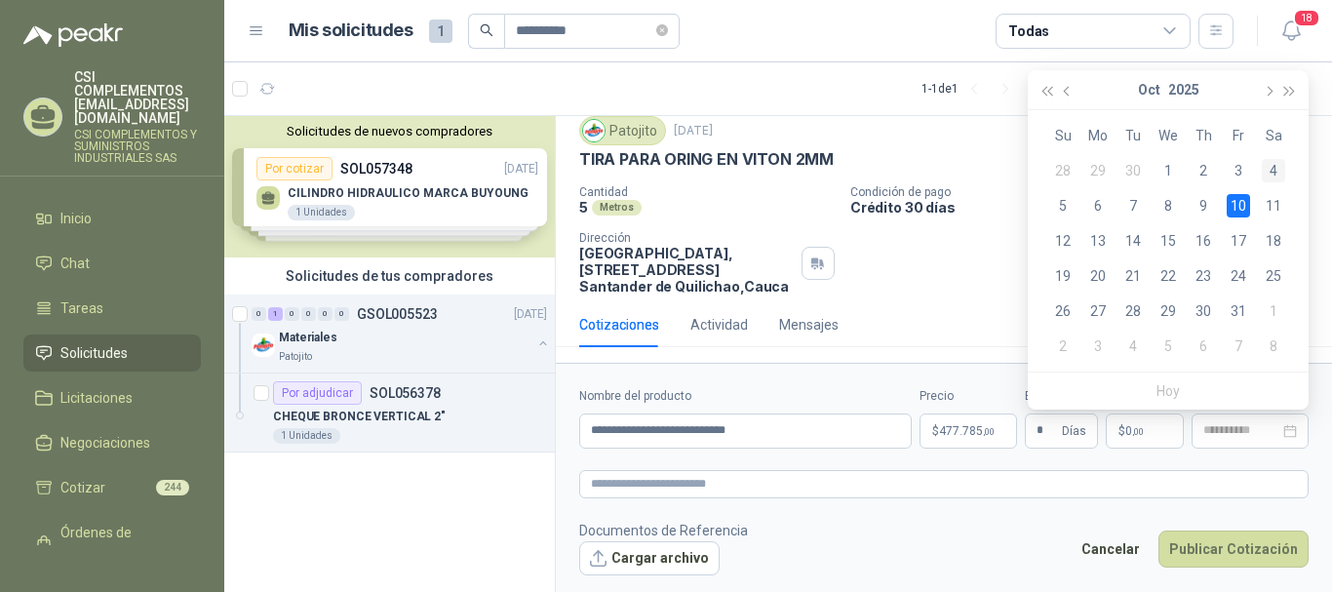
click at [1278, 169] on div "4" at bounding box center [1273, 170] width 23 height 23
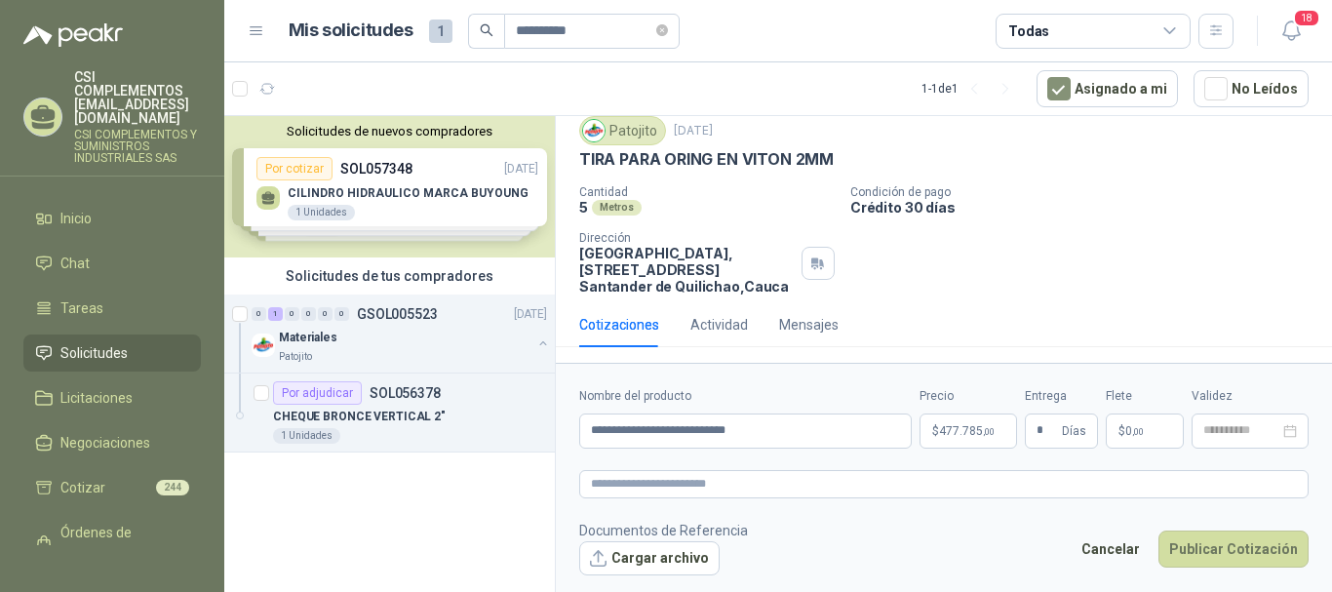
type input "**********"
click at [1224, 562] on button "Publicar Cotización" at bounding box center [1233, 548] width 150 height 37
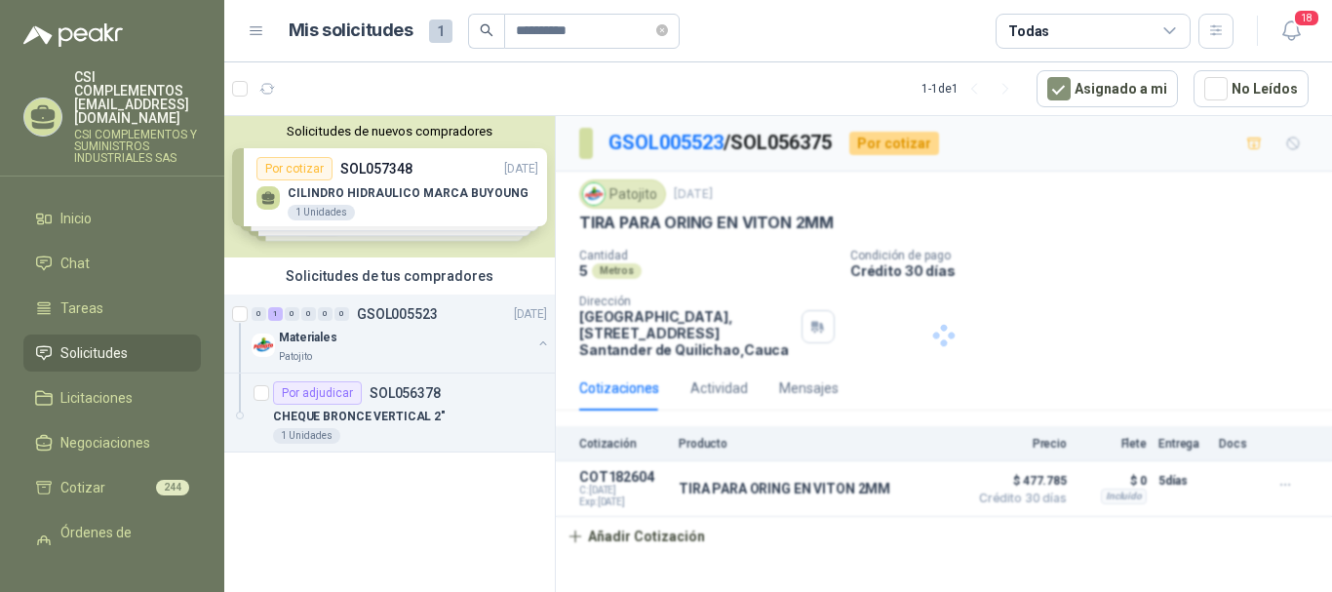
scroll to position [0, 0]
click at [339, 313] on div "0" at bounding box center [341, 314] width 15 height 14
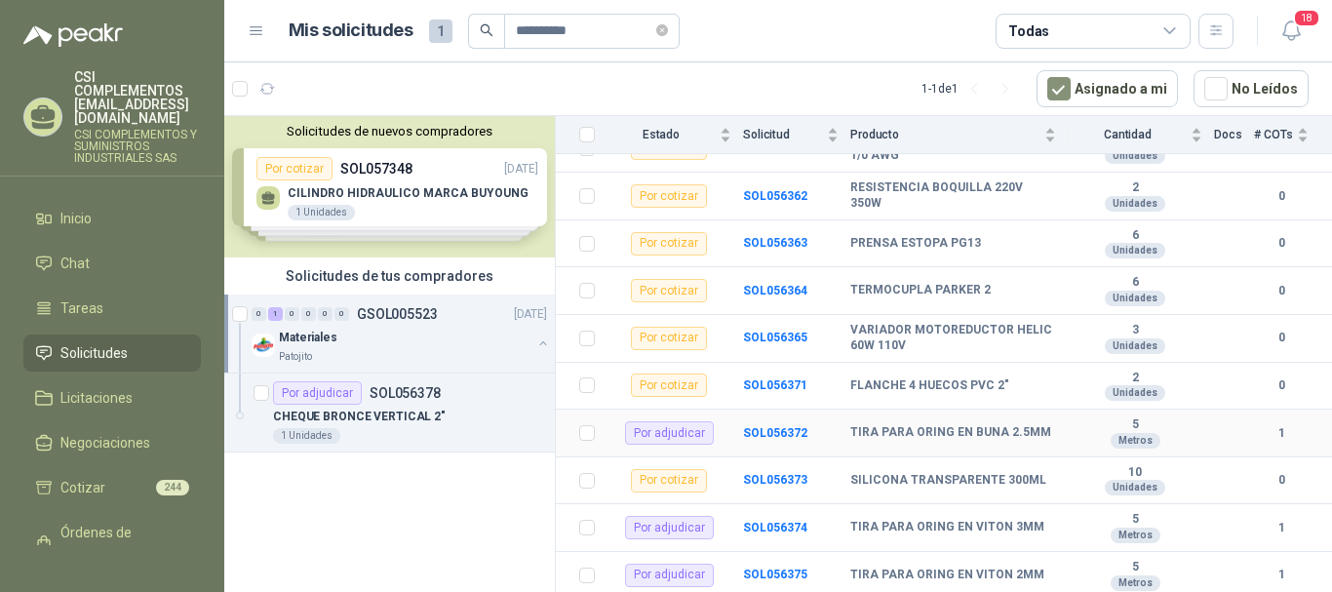
scroll to position [488, 0]
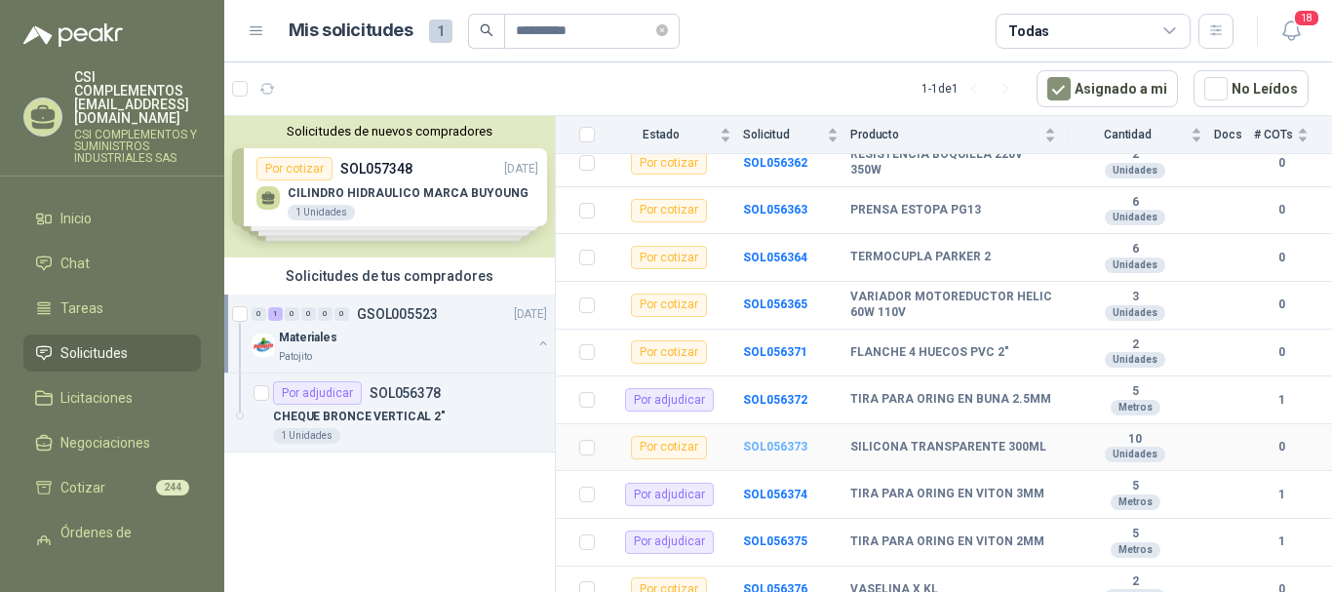
click at [794, 440] on b "SOL056373" at bounding box center [775, 447] width 64 height 14
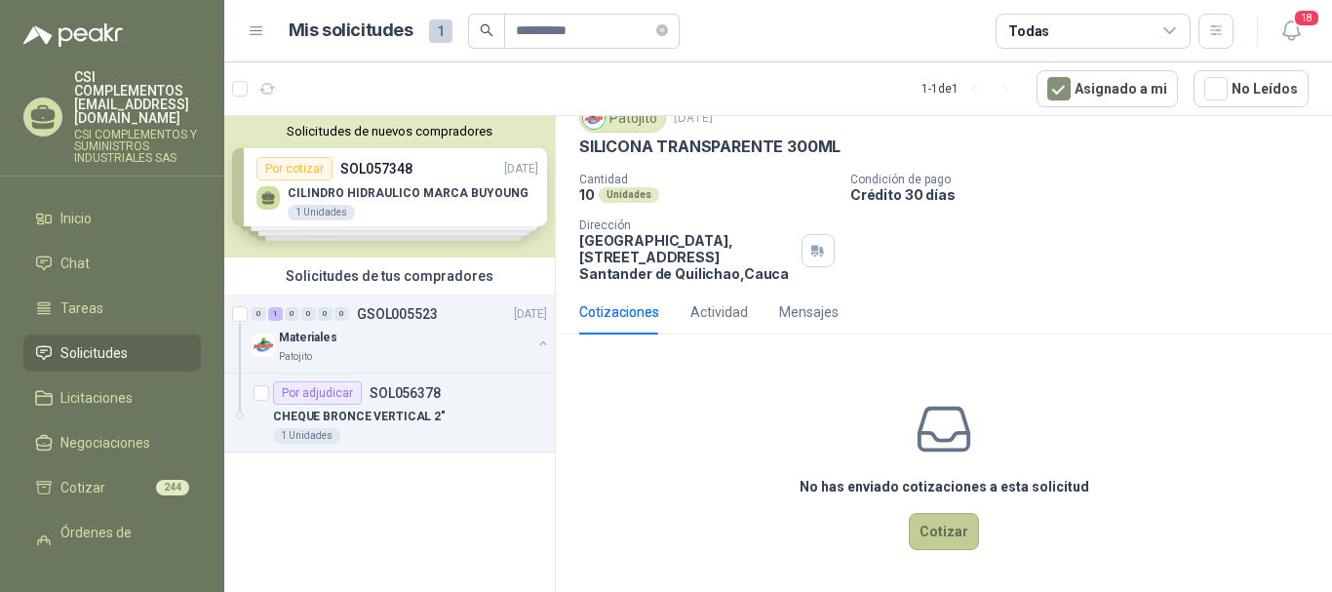
click at [936, 528] on button "Cotizar" at bounding box center [944, 531] width 70 height 37
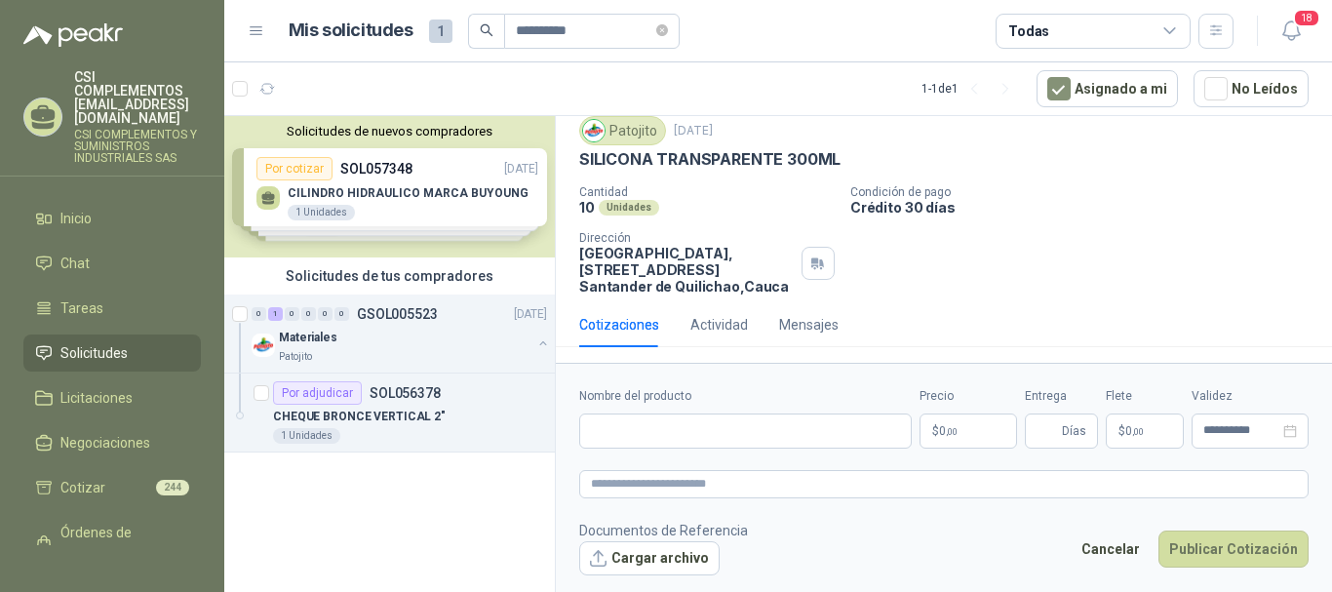
scroll to position [63, 0]
drag, startPoint x: 583, startPoint y: 152, endPoint x: 843, endPoint y: 151, distance: 260.3
click at [843, 151] on div "SILICONA TRANSPARENTE 300ML" at bounding box center [943, 159] width 729 height 20
click at [659, 439] on input "Nombre del producto" at bounding box center [745, 430] width 333 height 35
paste input "**********"
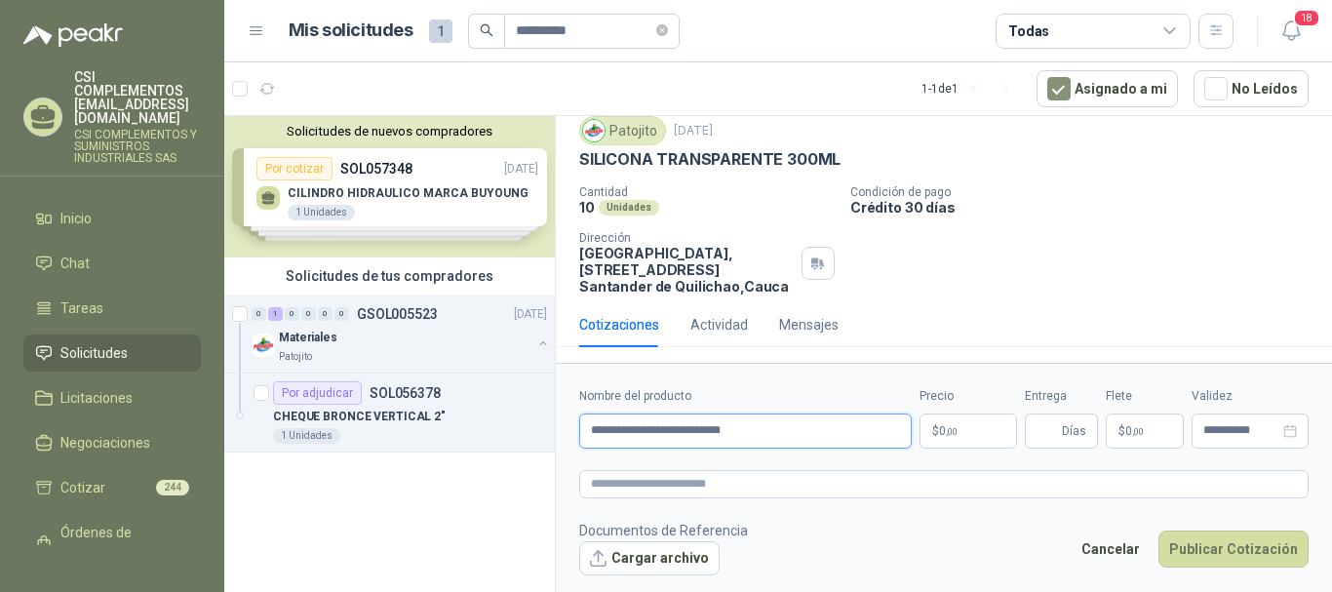
type input "**********"
click at [972, 436] on p "$ 0 ,00" at bounding box center [968, 430] width 98 height 35
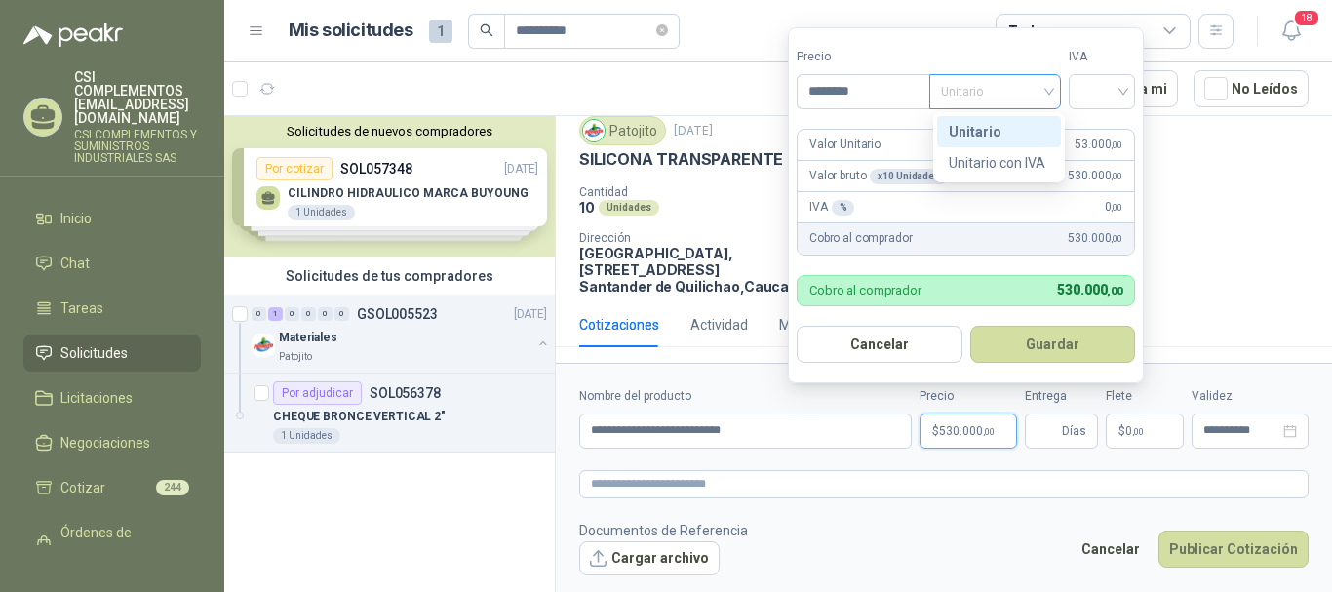
click at [1049, 84] on span "Unitario" at bounding box center [995, 91] width 108 height 29
type input "********"
click at [1021, 133] on div "Unitario" at bounding box center [999, 131] width 100 height 21
click at [1134, 86] on div at bounding box center [1102, 91] width 66 height 35
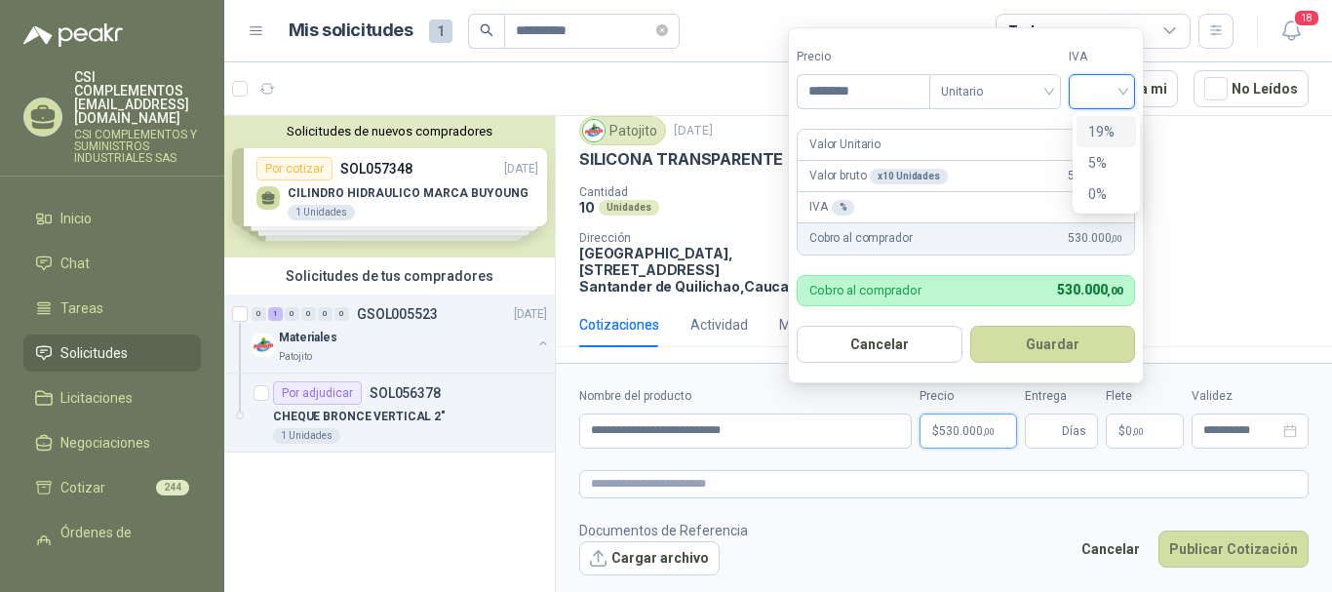
click at [1107, 131] on div "19%" at bounding box center [1106, 131] width 36 height 21
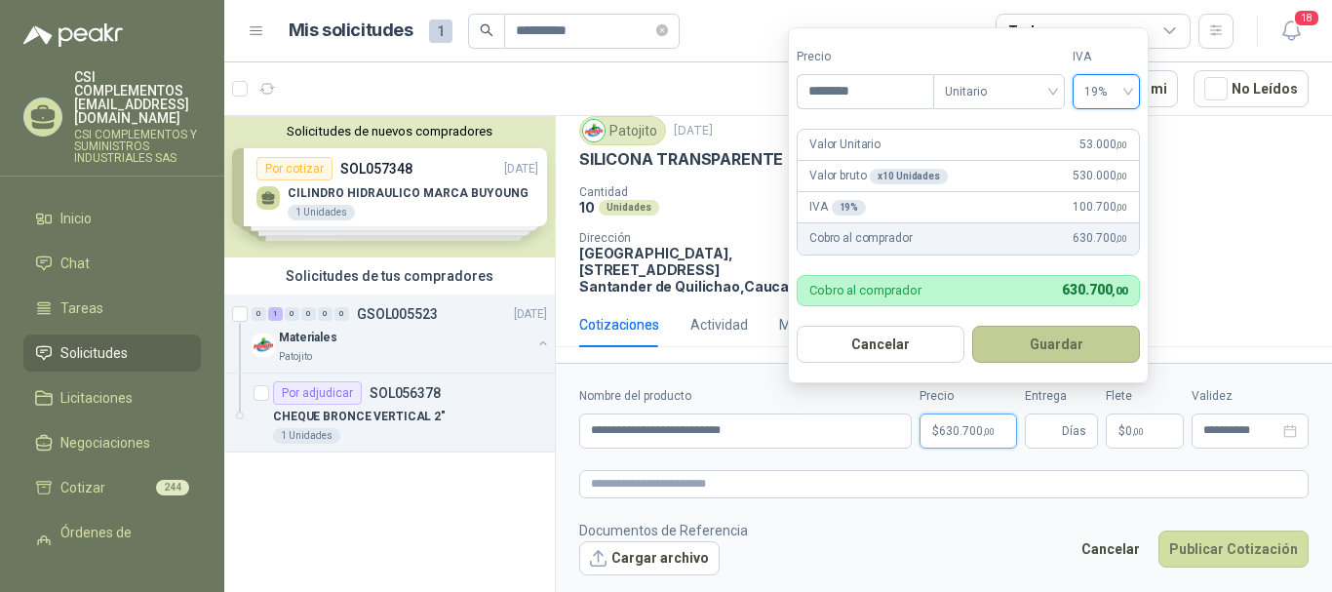
click at [1039, 355] on button "Guardar" at bounding box center [1056, 344] width 168 height 37
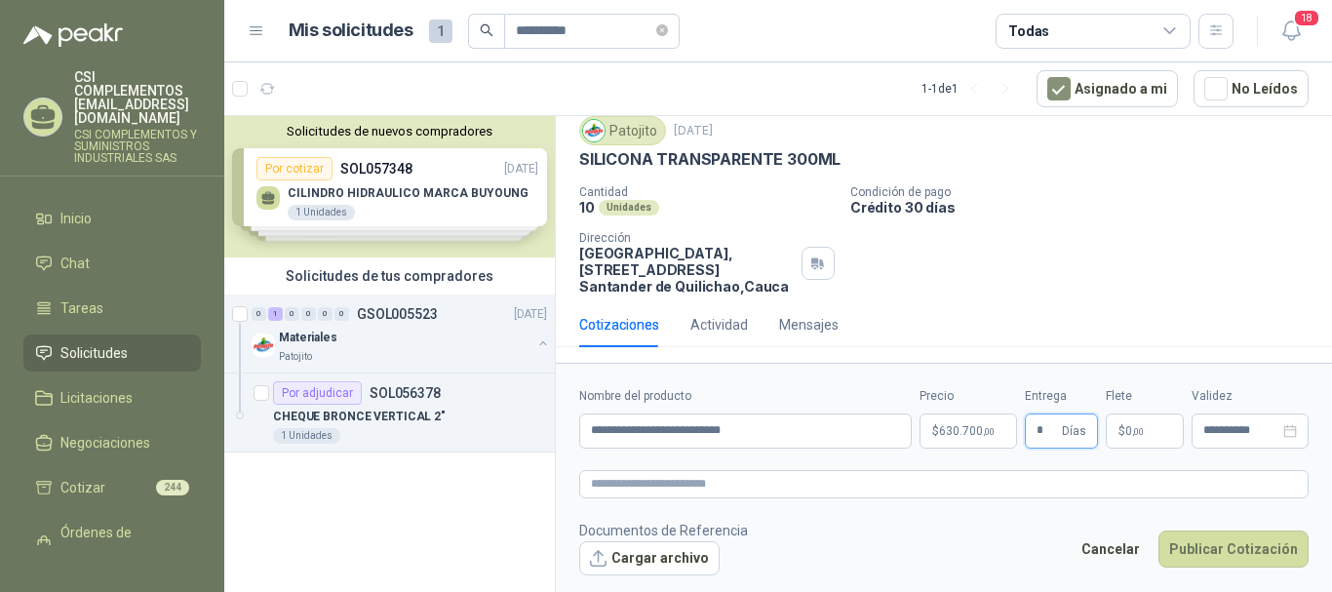
type input "*"
click at [1125, 433] on span "0 ,00" at bounding box center [1134, 431] width 19 height 12
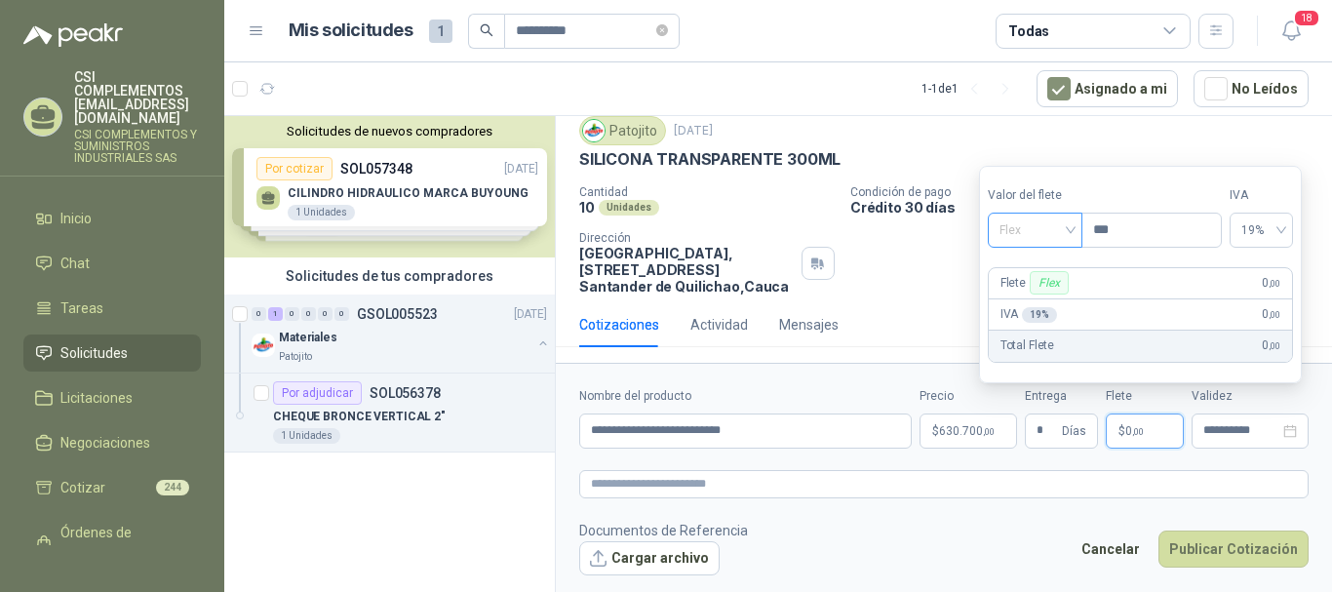
click at [1077, 228] on div "Flex" at bounding box center [1035, 230] width 95 height 35
click at [1061, 302] on div "Incluido" at bounding box center [1036, 302] width 67 height 21
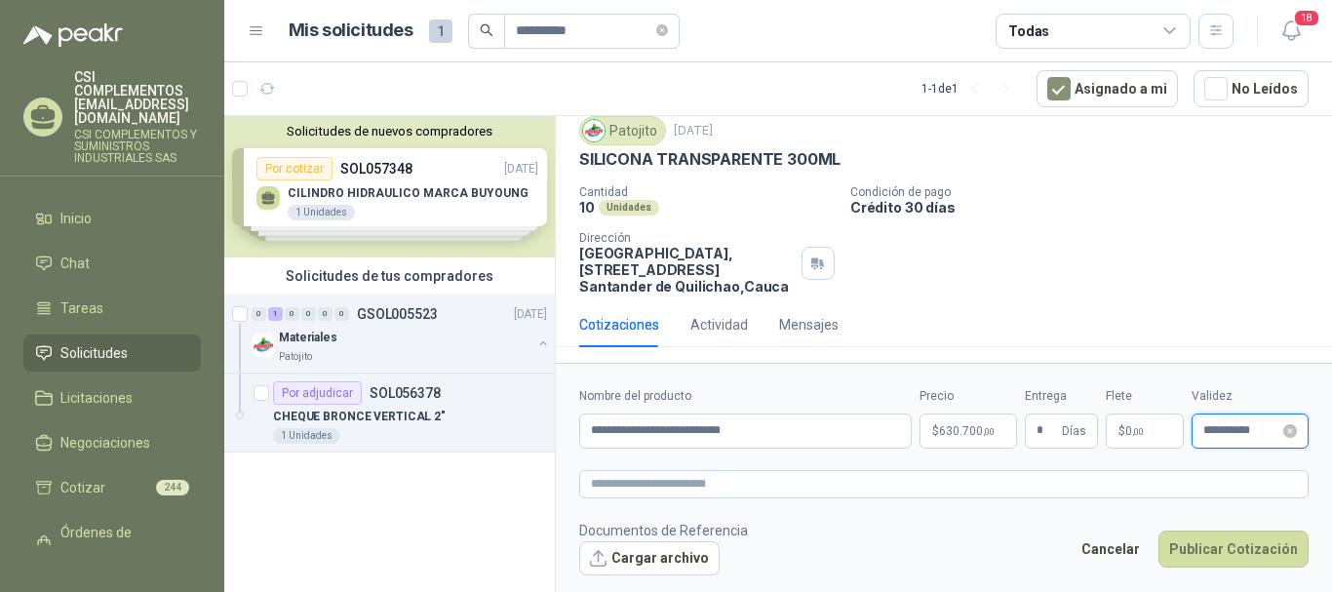
click at [1215, 424] on input "**********" at bounding box center [1241, 430] width 76 height 13
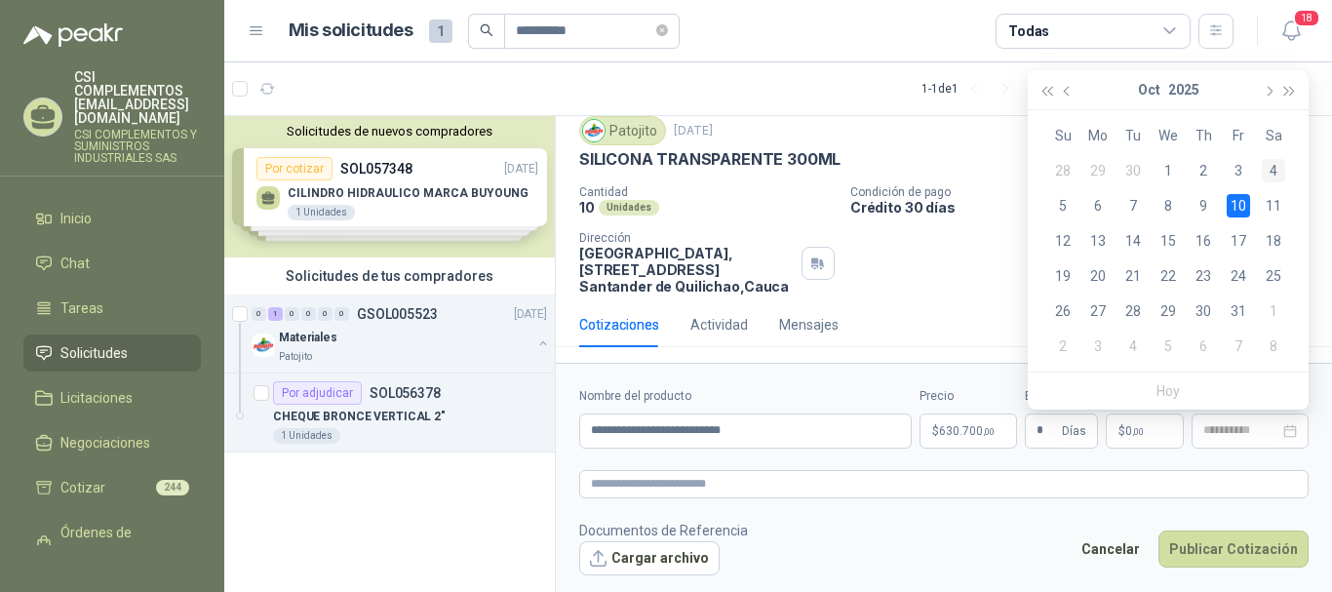
click at [1274, 174] on div "4" at bounding box center [1273, 170] width 23 height 23
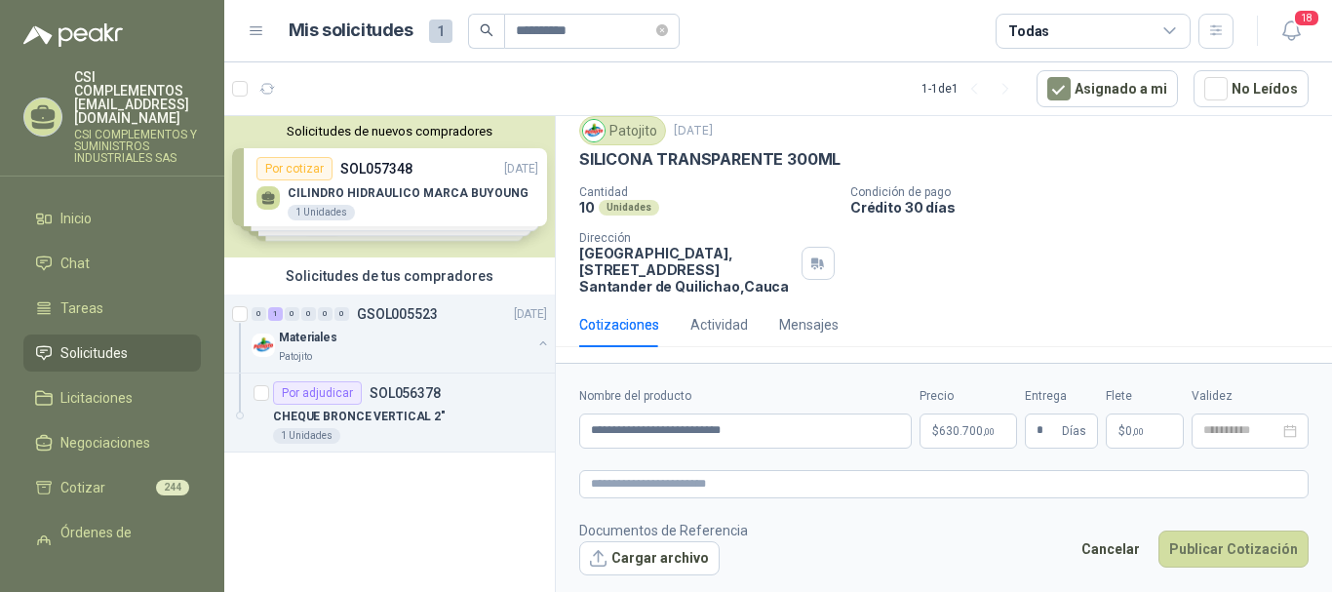
type input "**********"
click at [1230, 547] on button "Publicar Cotización" at bounding box center [1233, 548] width 150 height 37
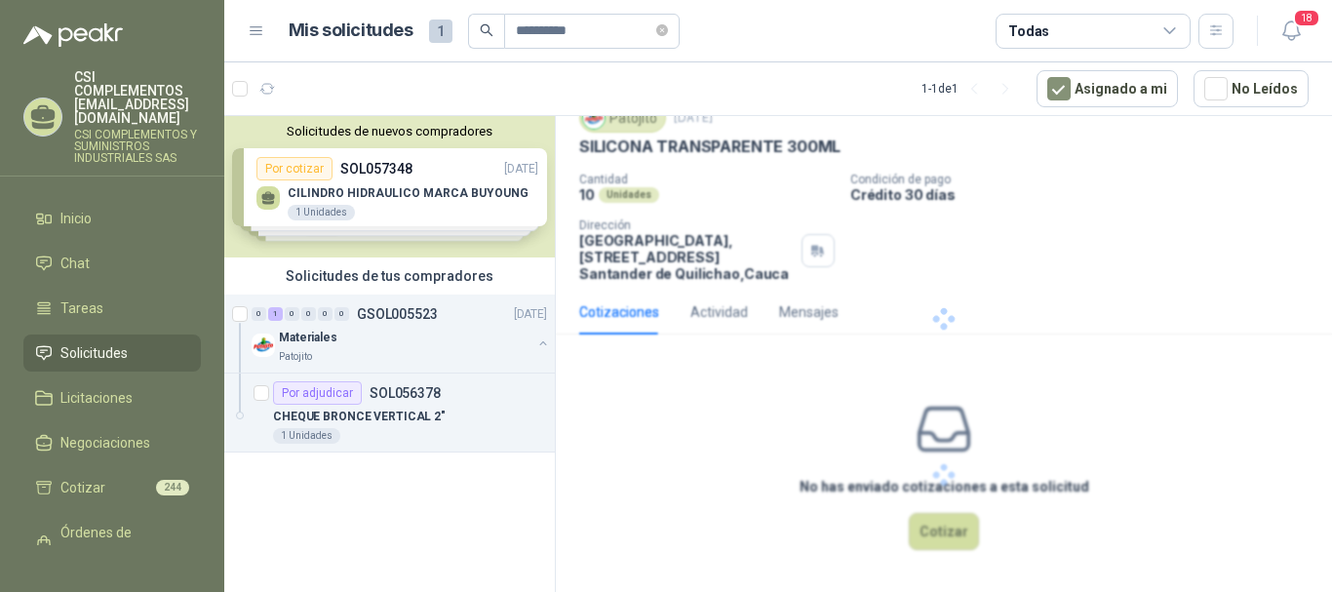
scroll to position [0, 0]
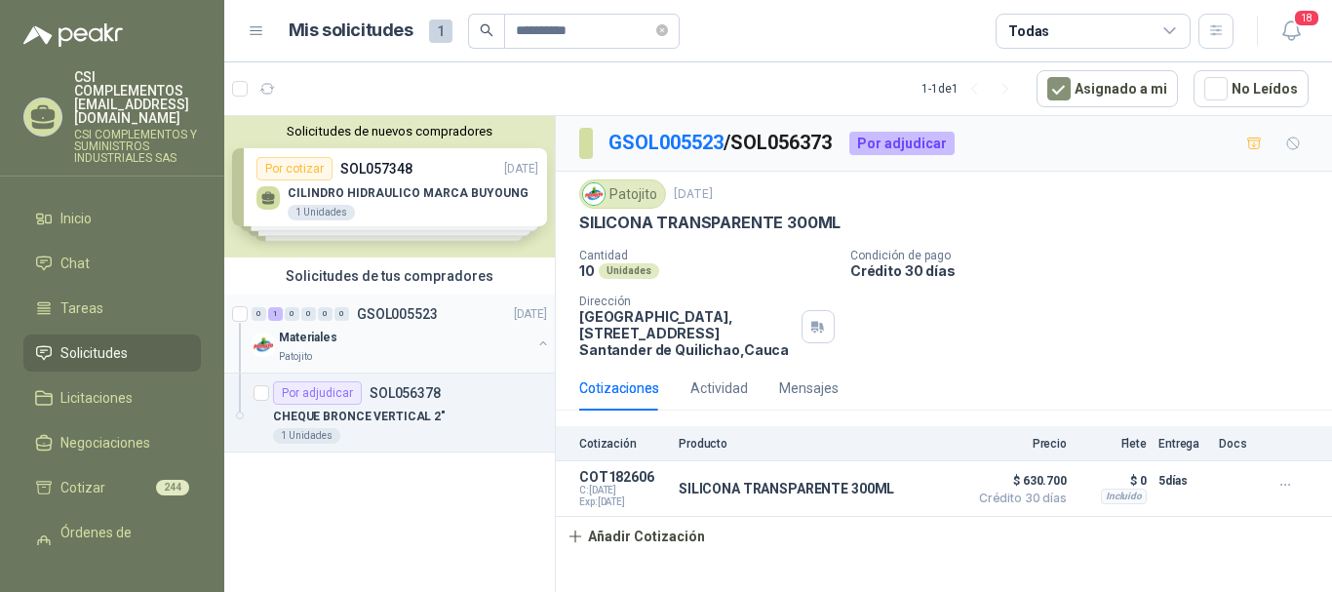
click at [391, 348] on div "Materiales" at bounding box center [405, 337] width 253 height 23
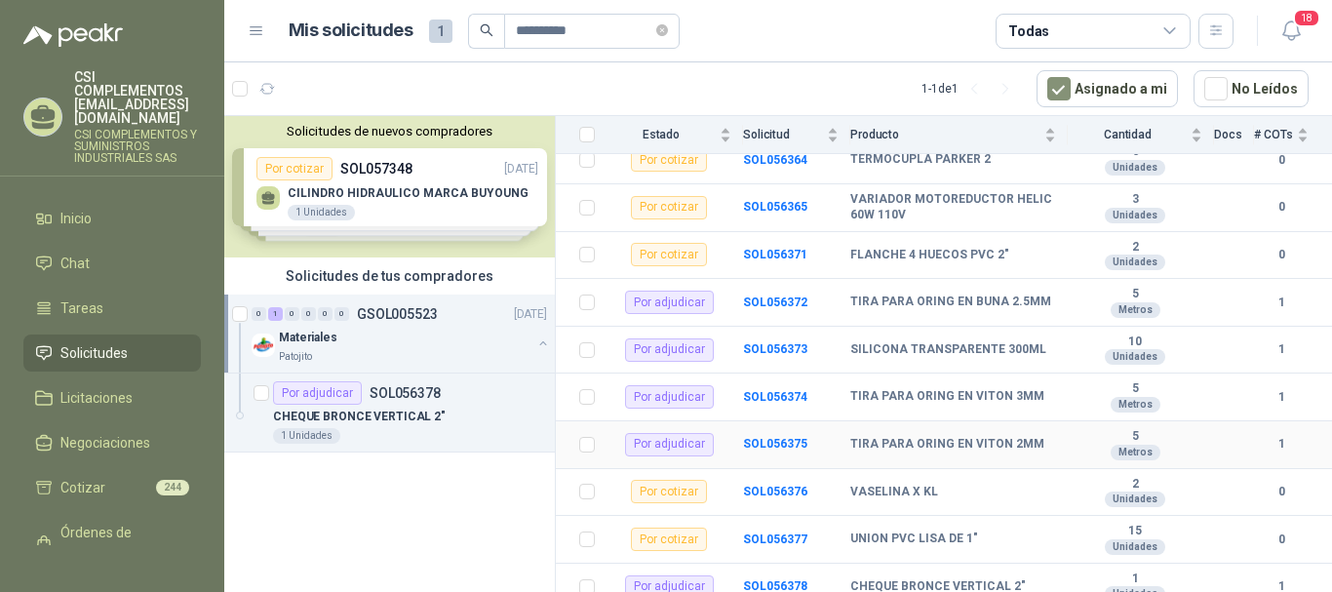
scroll to position [683, 0]
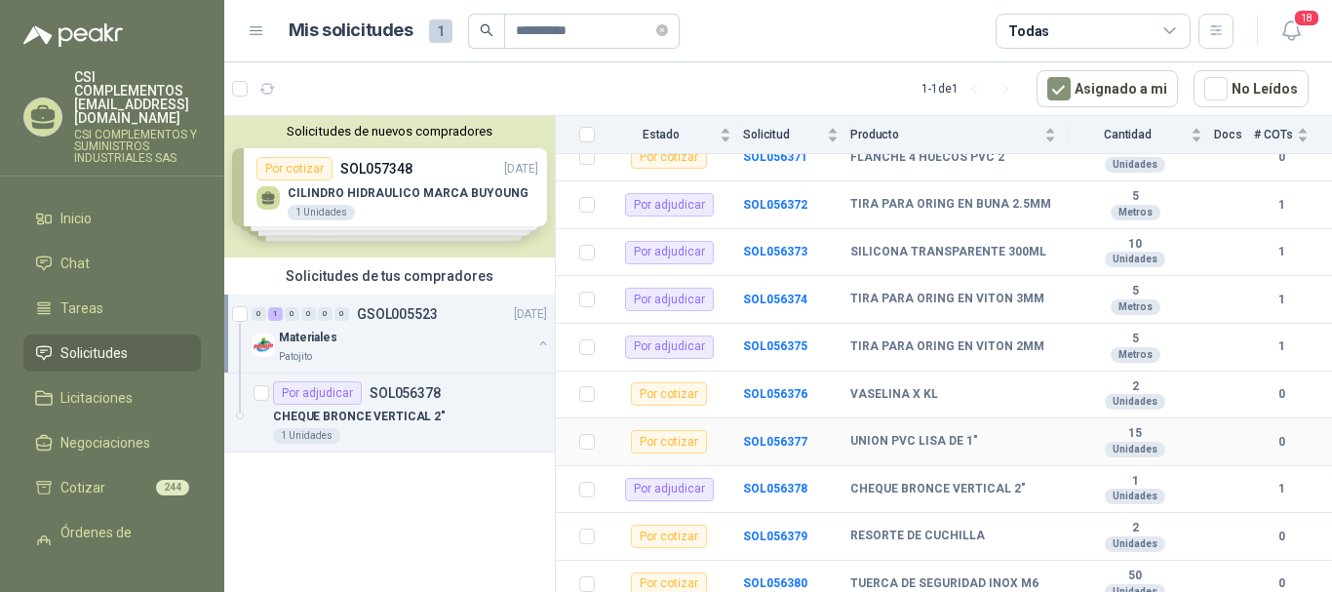
click at [800, 429] on td "SOL056377" at bounding box center [796, 442] width 107 height 48
click at [785, 435] on b "SOL056377" at bounding box center [775, 442] width 64 height 14
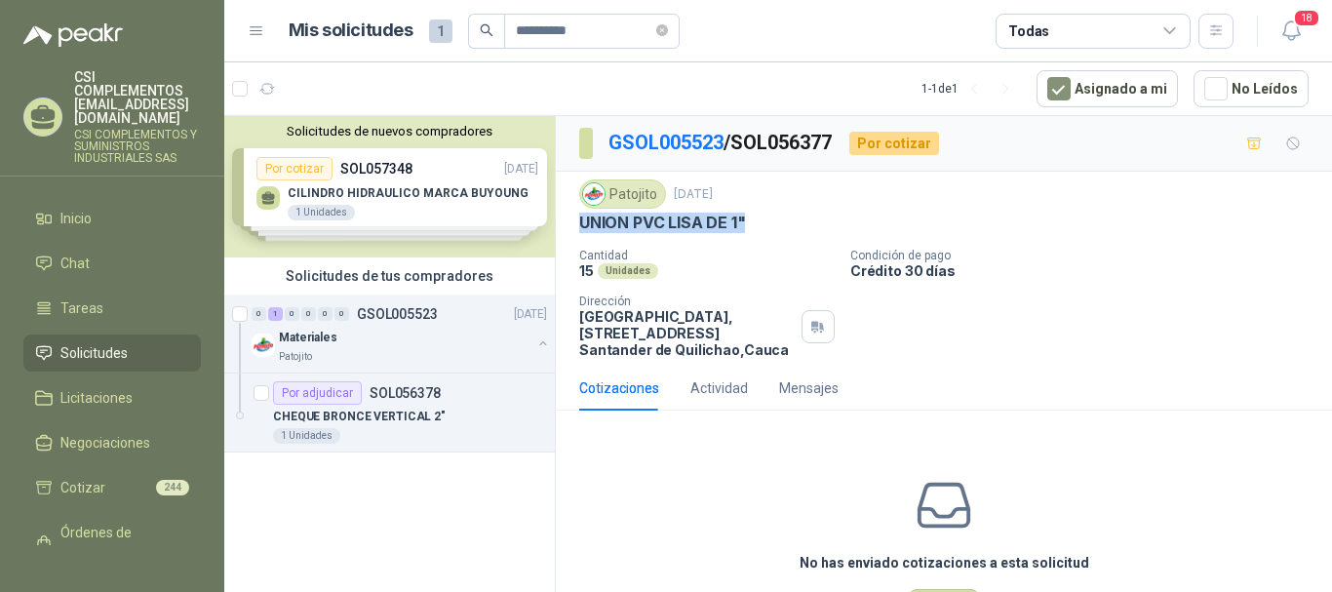
drag, startPoint x: 580, startPoint y: 228, endPoint x: 752, endPoint y: 224, distance: 171.7
click at [752, 224] on div "UNION PVC LISA DE 1"" at bounding box center [943, 223] width 729 height 20
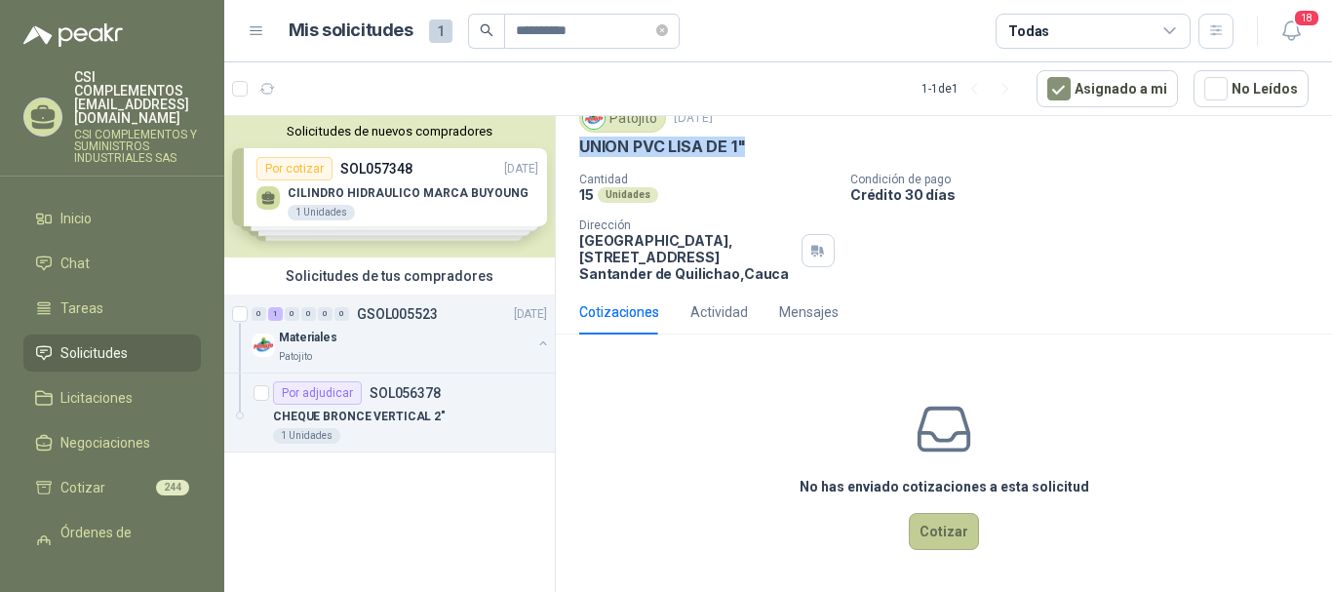
click at [953, 518] on button "Cotizar" at bounding box center [944, 531] width 70 height 37
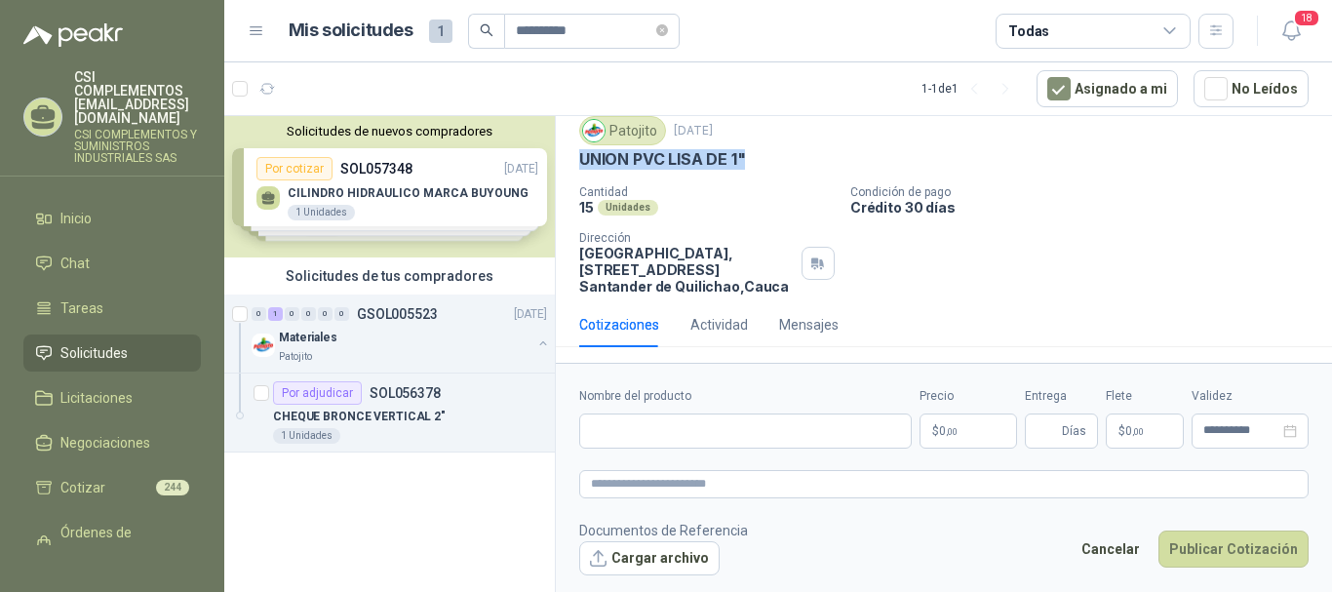
scroll to position [63, 0]
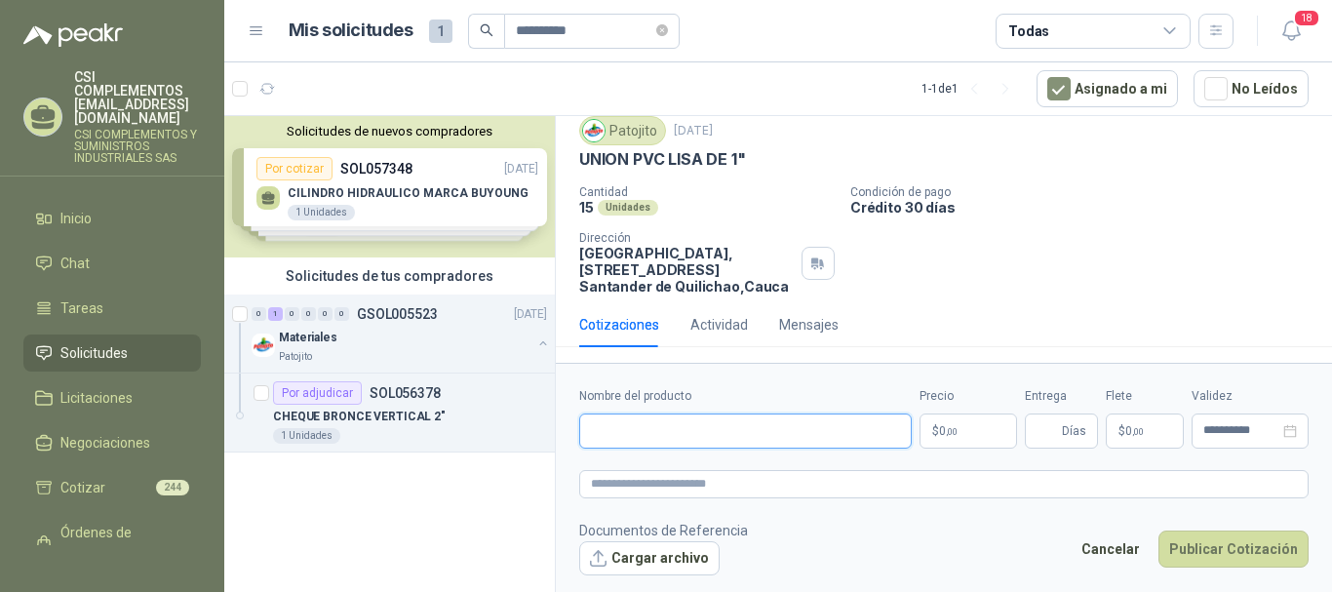
click at [646, 430] on input "Nombre del producto" at bounding box center [745, 430] width 333 height 35
click at [610, 34] on input "**********" at bounding box center [584, 31] width 137 height 33
click at [356, 400] on div "Por adjudicar" at bounding box center [317, 392] width 89 height 23
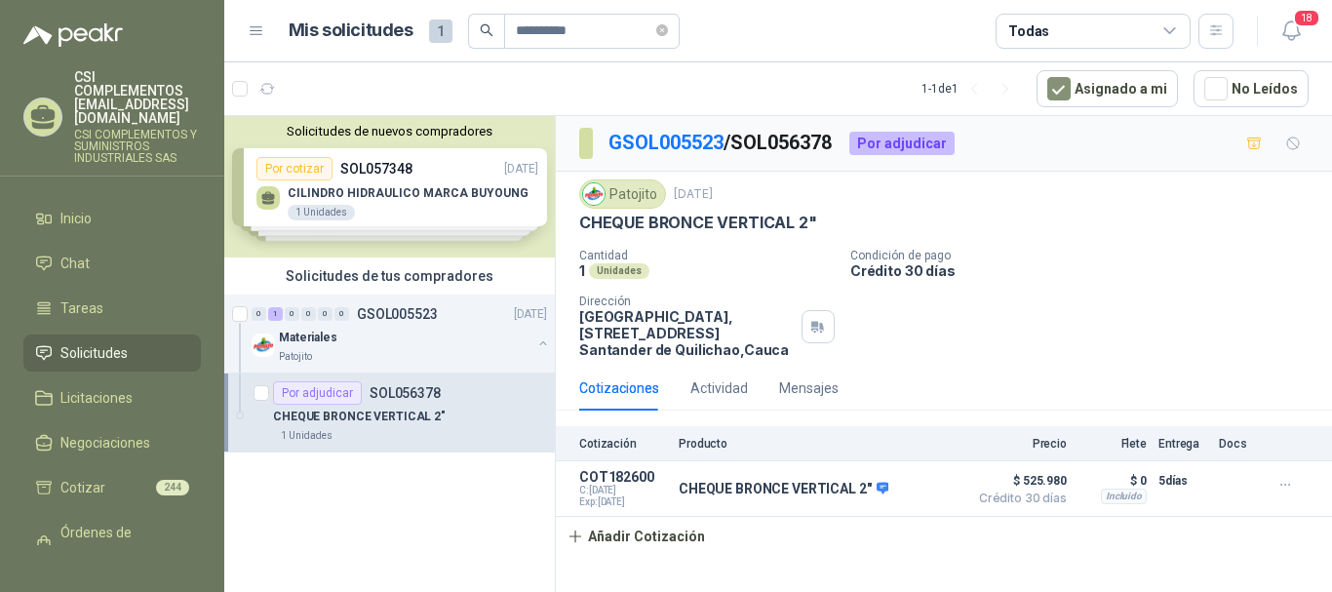
click at [73, 342] on span "Solicitudes" at bounding box center [93, 352] width 67 height 21
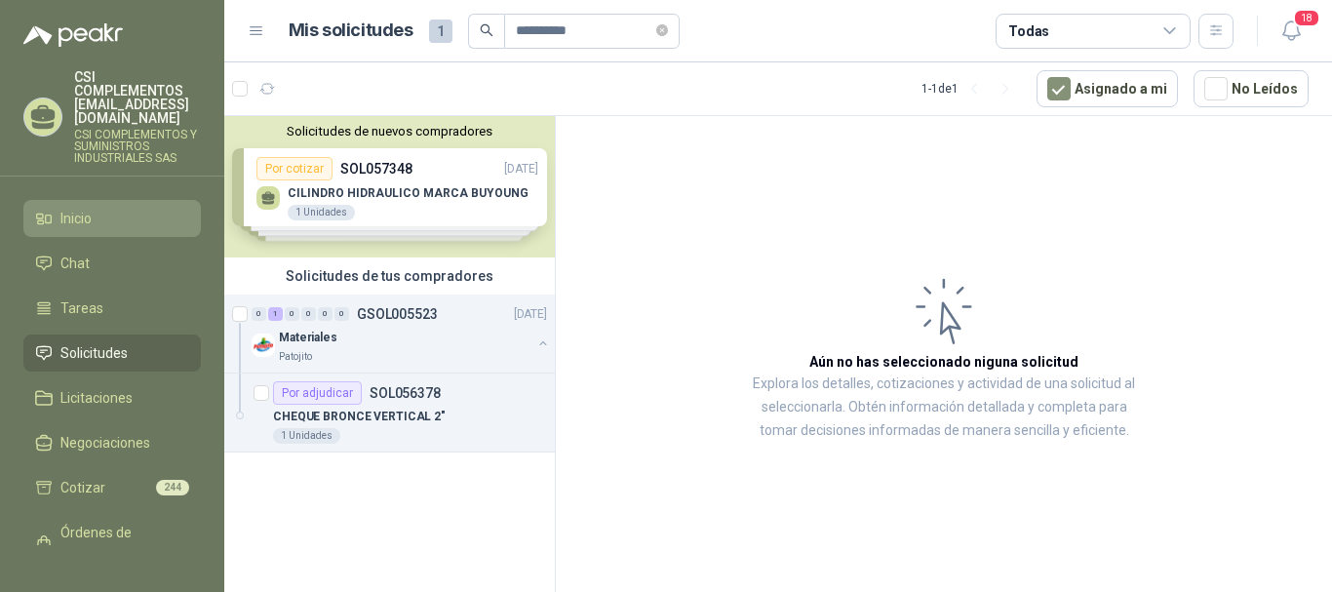
click at [99, 208] on li "Inicio" at bounding box center [112, 218] width 154 height 21
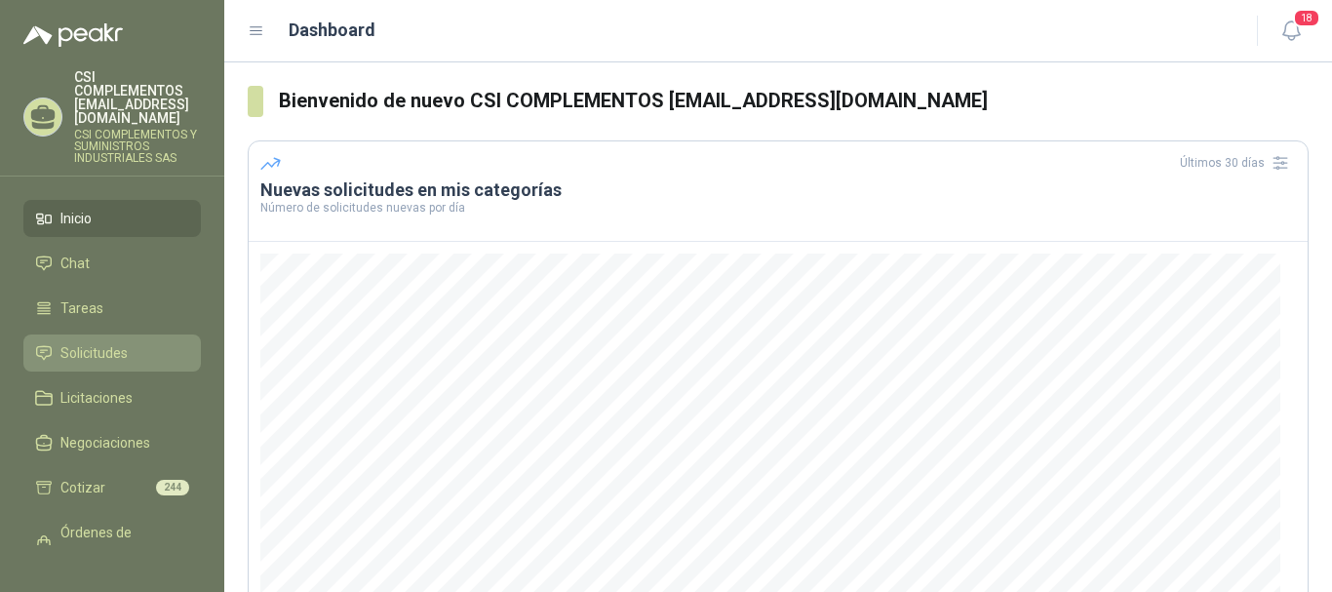
click at [122, 342] on span "Solicitudes" at bounding box center [93, 352] width 67 height 21
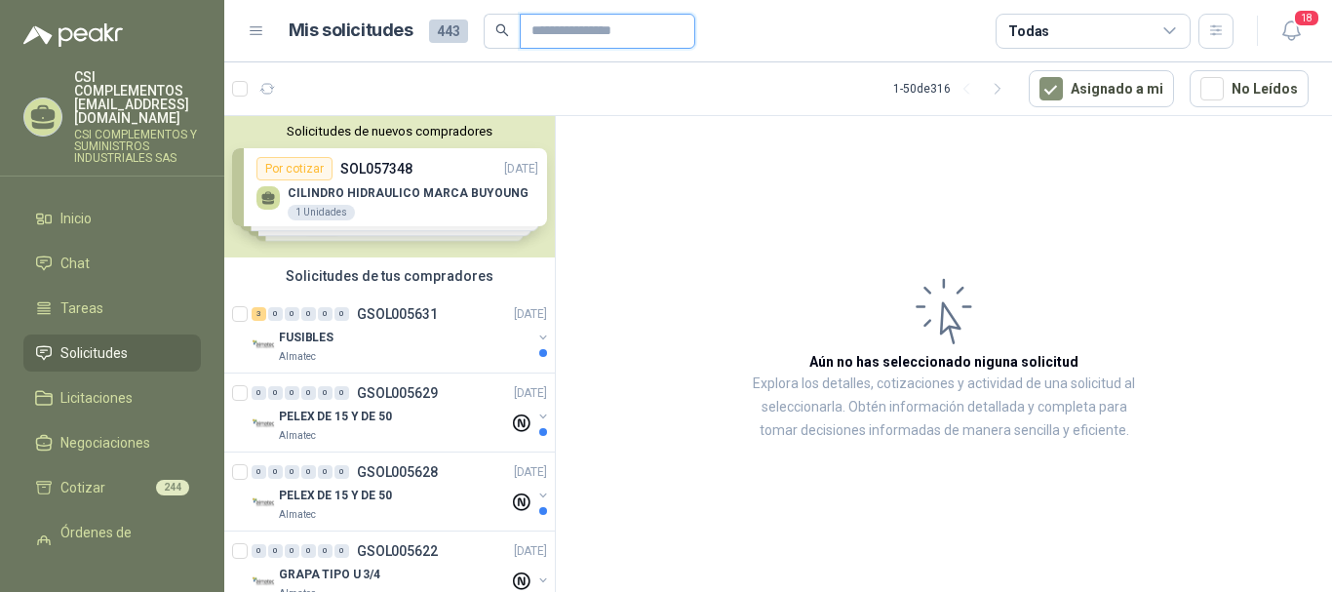
click at [547, 20] on input "text" at bounding box center [599, 31] width 137 height 33
type input "**********"
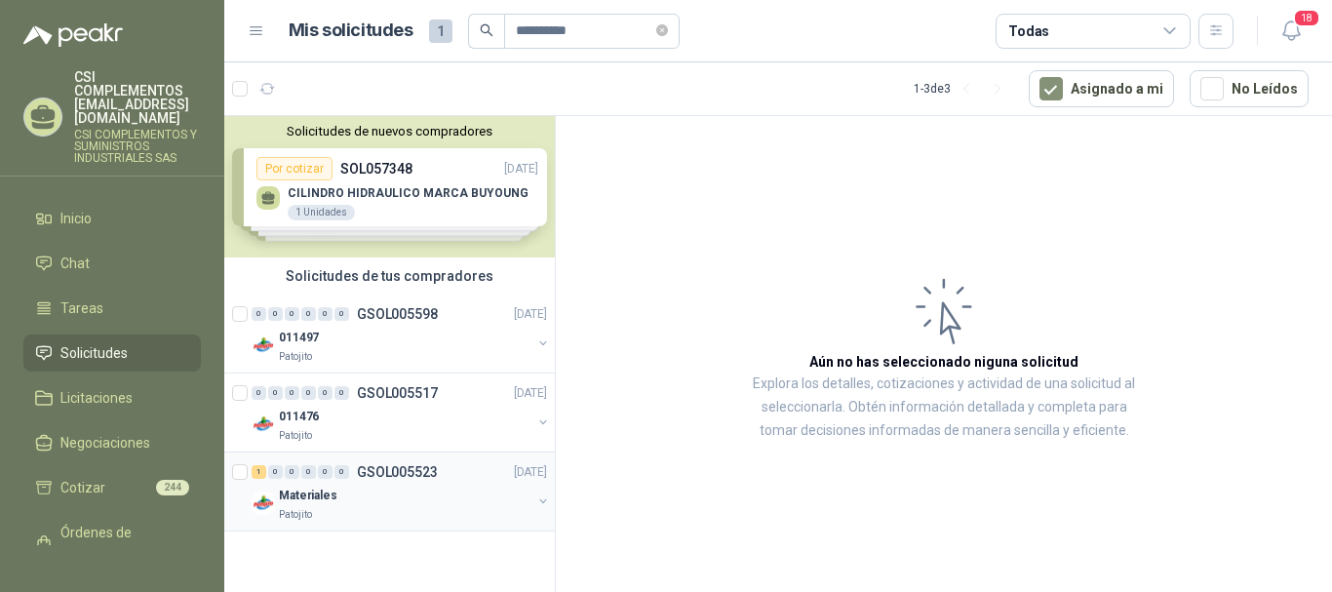
click at [333, 470] on div "1 0 0 0 0 0" at bounding box center [301, 472] width 98 height 14
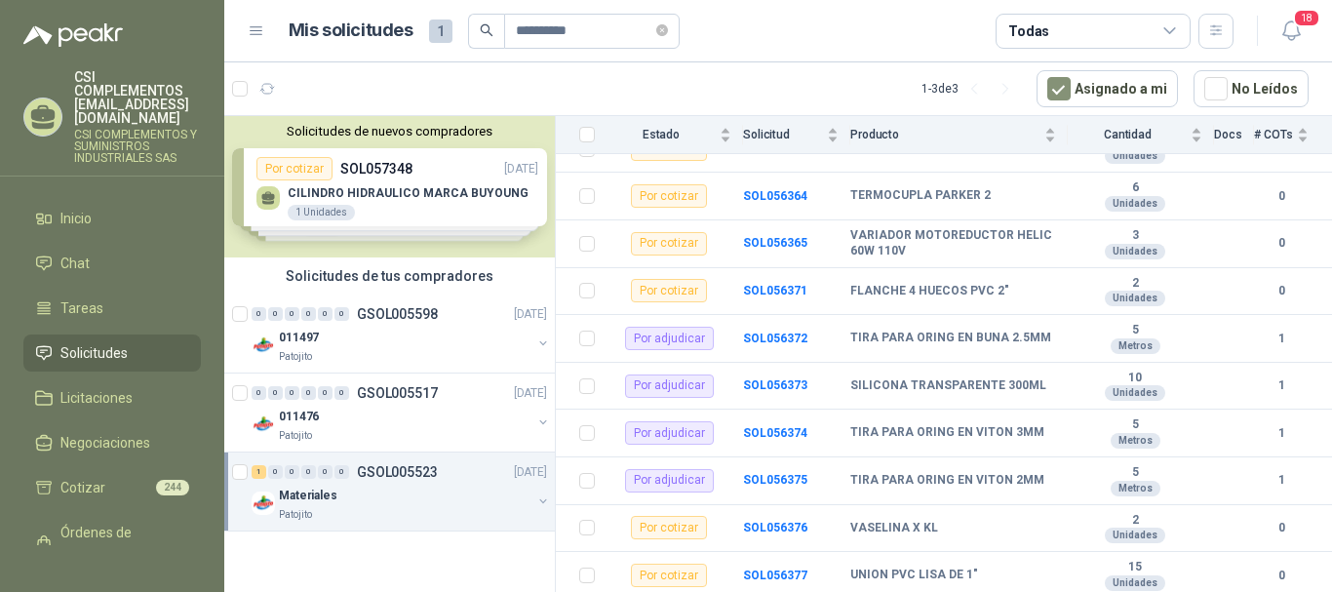
scroll to position [780, 0]
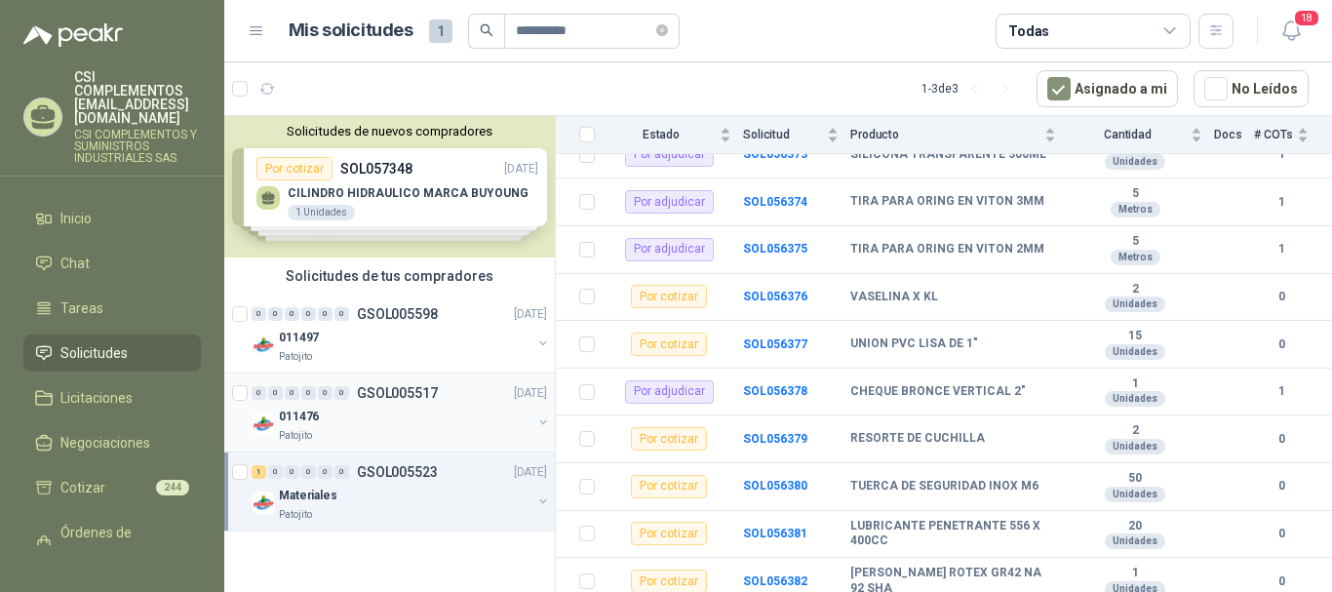
click at [286, 401] on div "0 0 0 0 0 0 GSOL005517 17/09/25" at bounding box center [401, 392] width 299 height 23
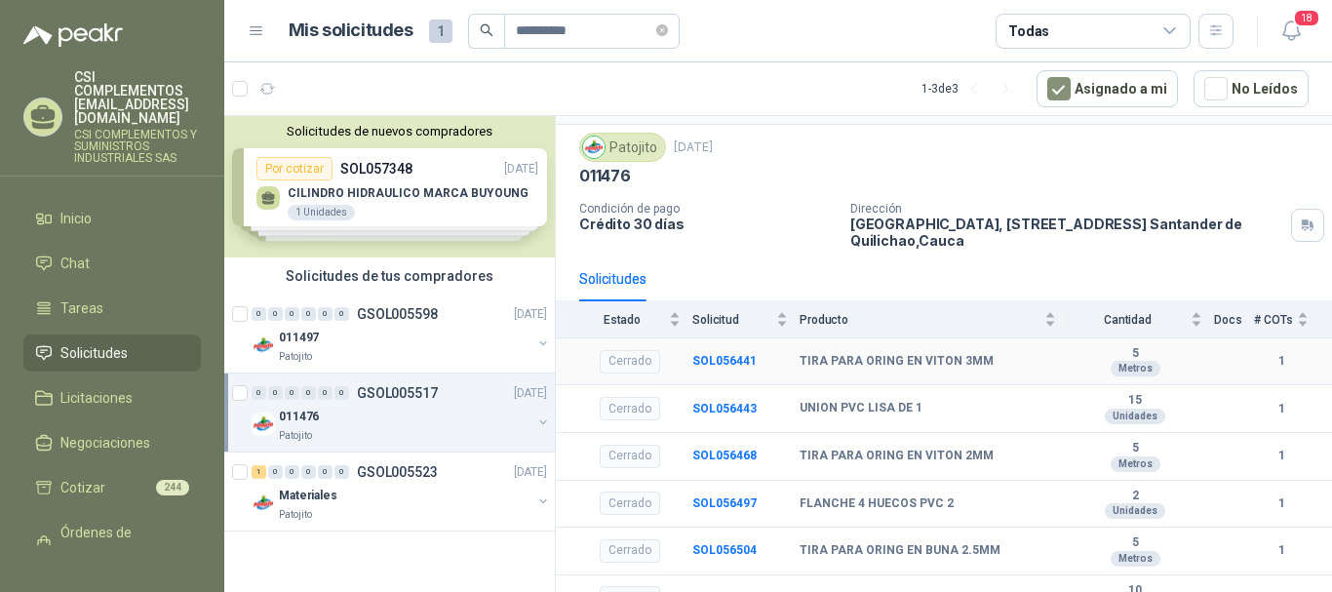
scroll to position [74, 0]
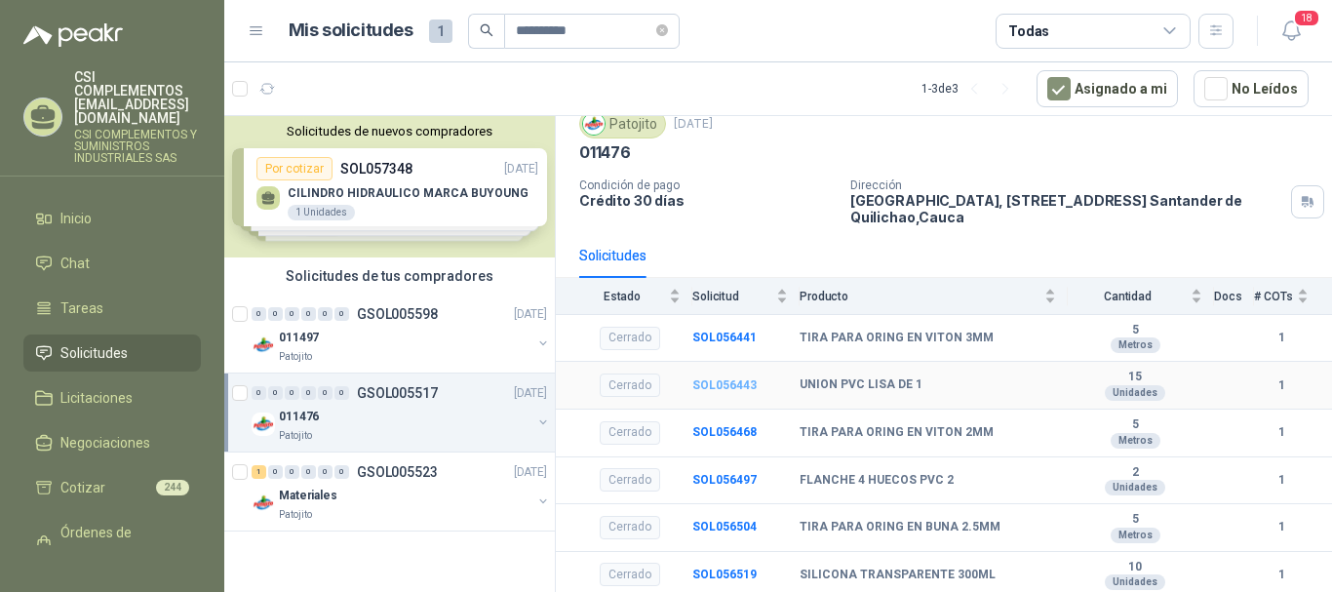
click at [732, 382] on b "SOL056443" at bounding box center [724, 385] width 64 height 14
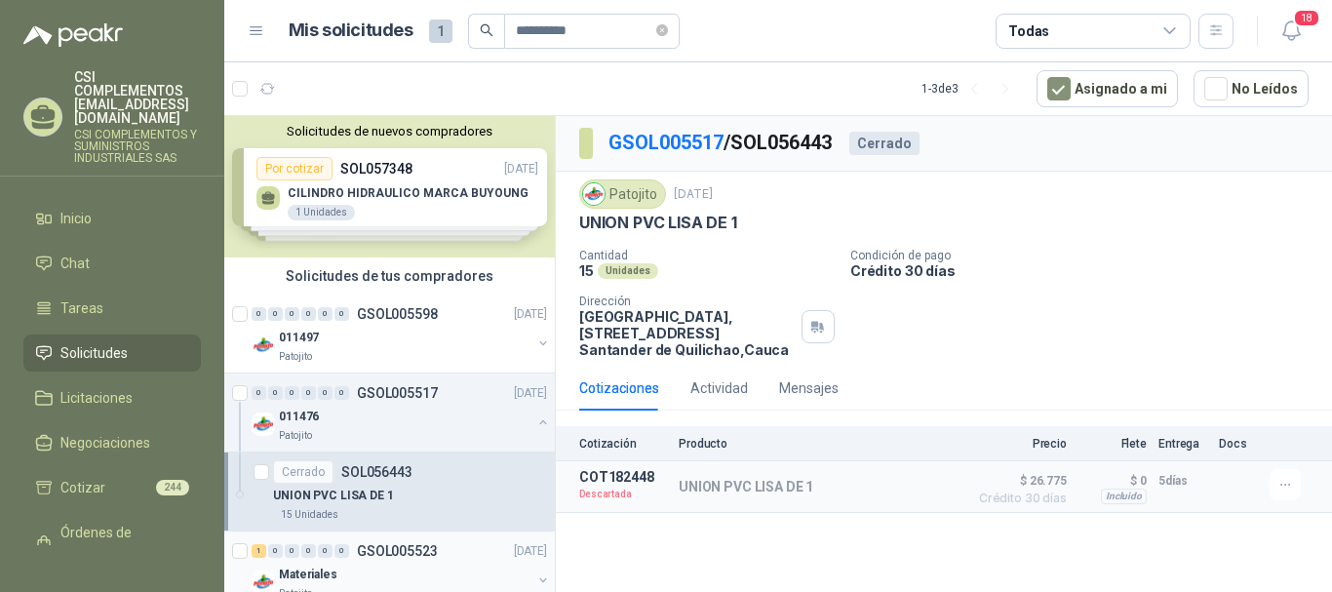
click at [341, 580] on div "Materiales" at bounding box center [405, 574] width 253 height 23
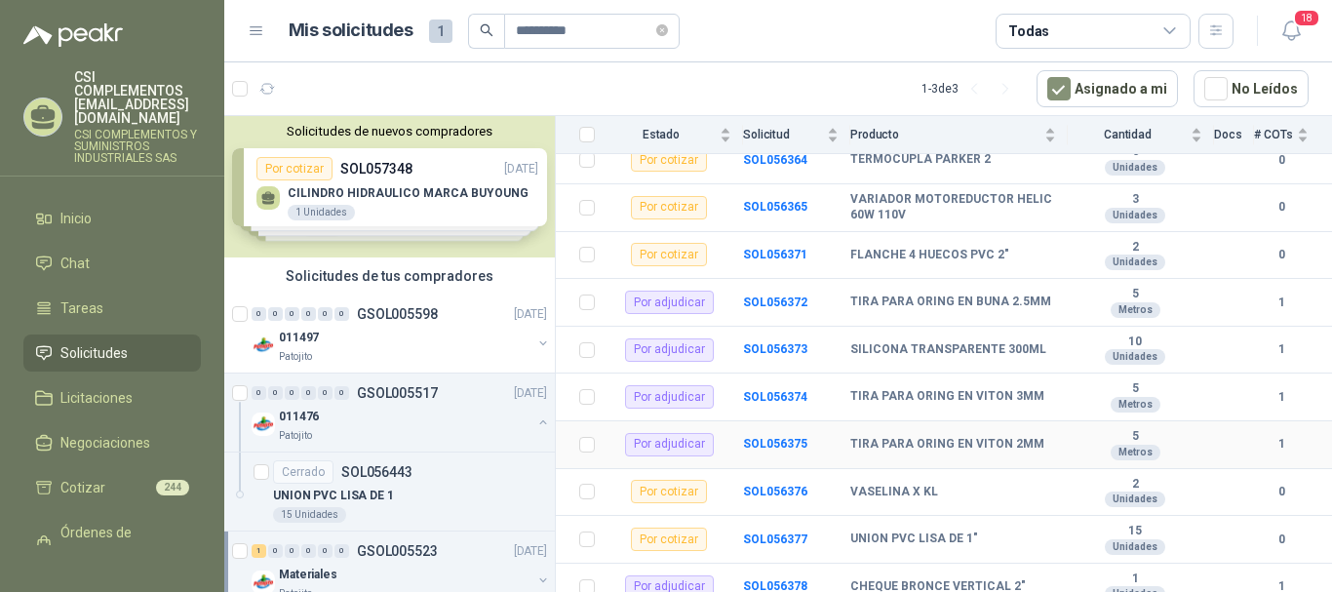
scroll to position [780, 0]
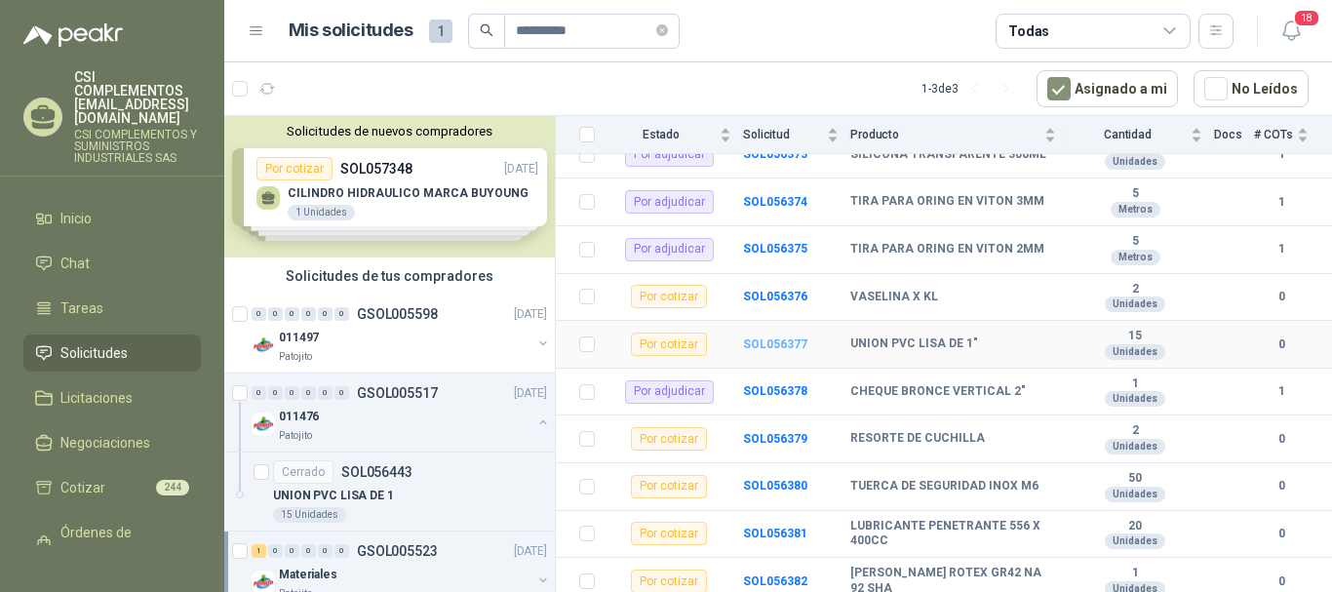
click at [771, 346] on b "SOL056377" at bounding box center [775, 344] width 64 height 14
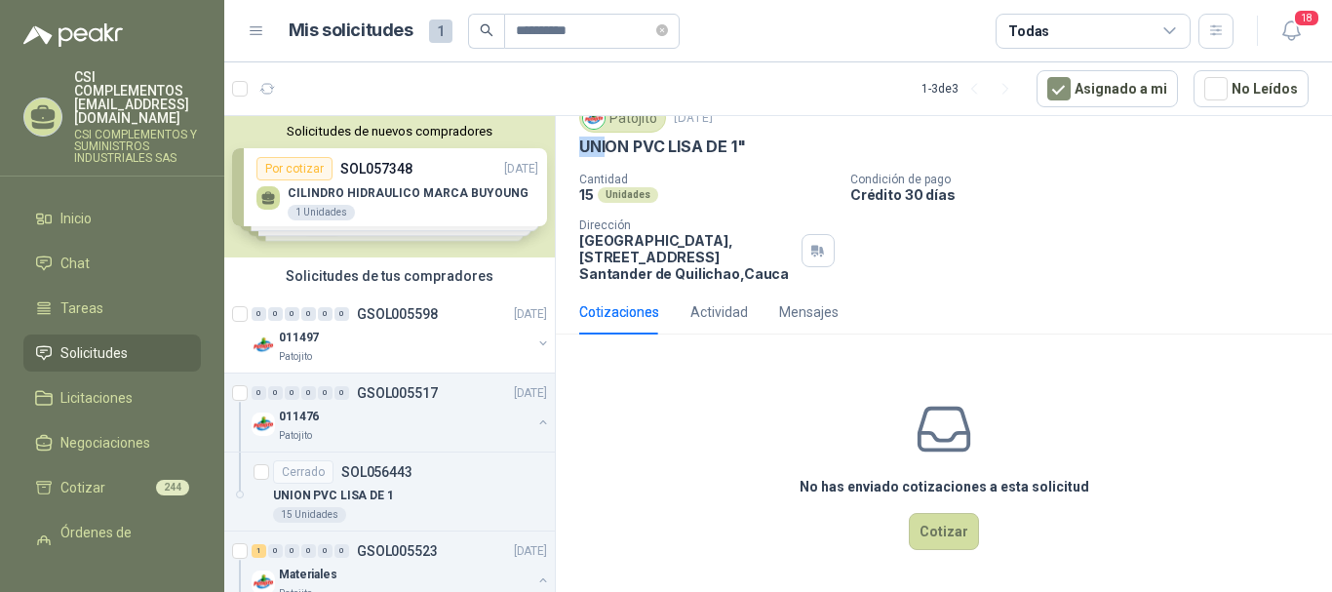
scroll to position [68, 0]
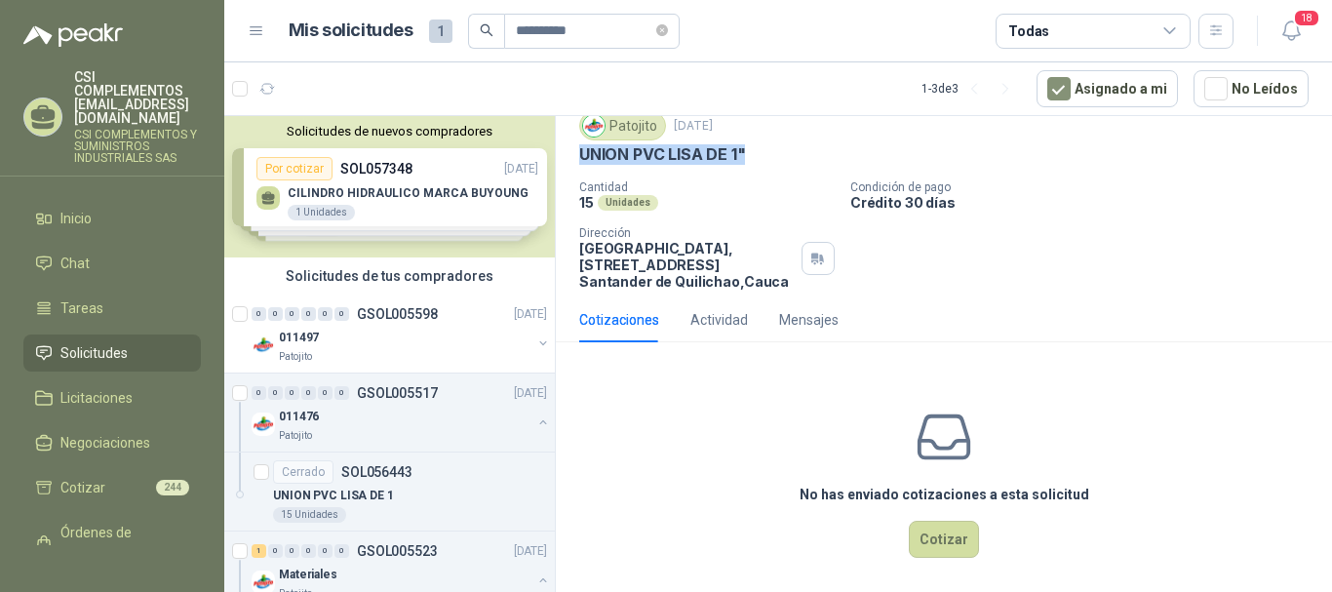
drag, startPoint x: 577, startPoint y: 139, endPoint x: 744, endPoint y: 170, distance: 169.5
click at [744, 170] on div "Patojito 17 sept, 2025 UNION PVC LISA DE 1" Cantidad 15 Unidades Condición de p…" at bounding box center [944, 200] width 776 height 194
copy p "UNION PVC LISA DE 1""
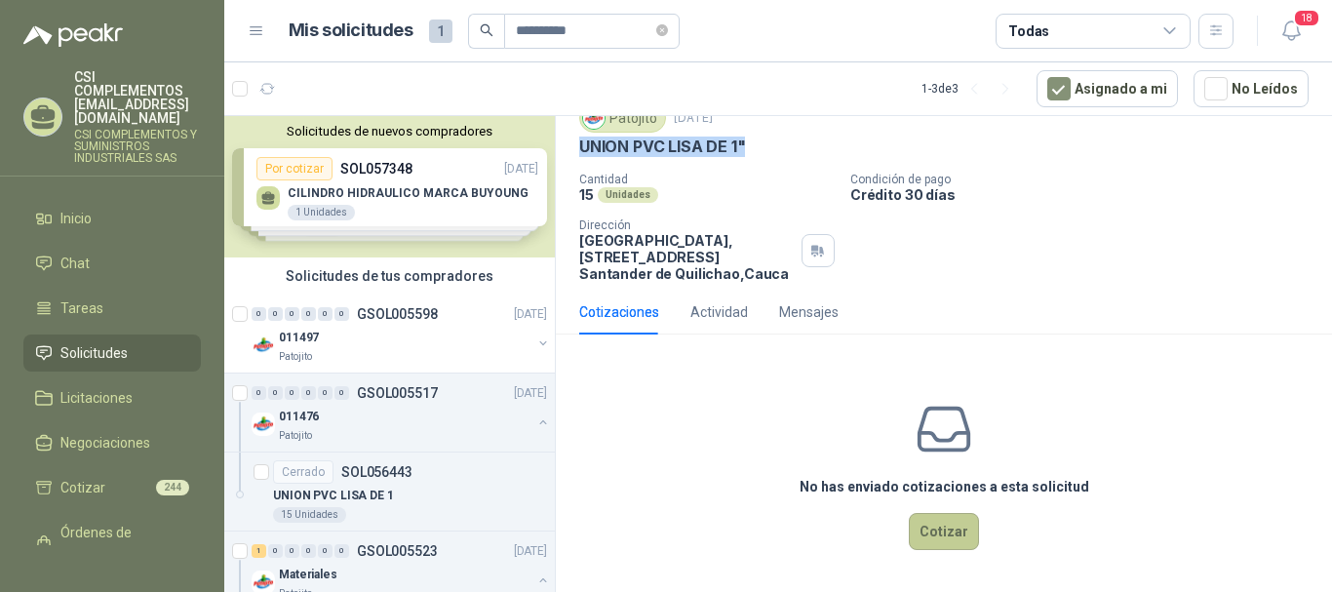
click at [916, 531] on button "Cotizar" at bounding box center [944, 531] width 70 height 37
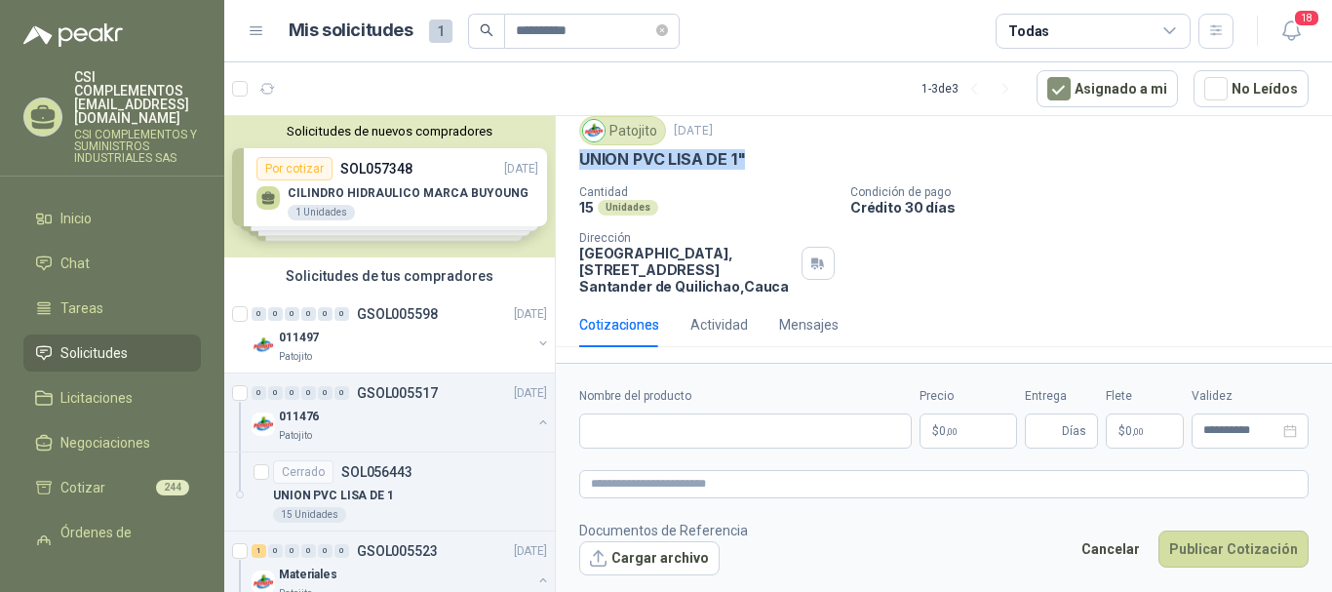
scroll to position [63, 0]
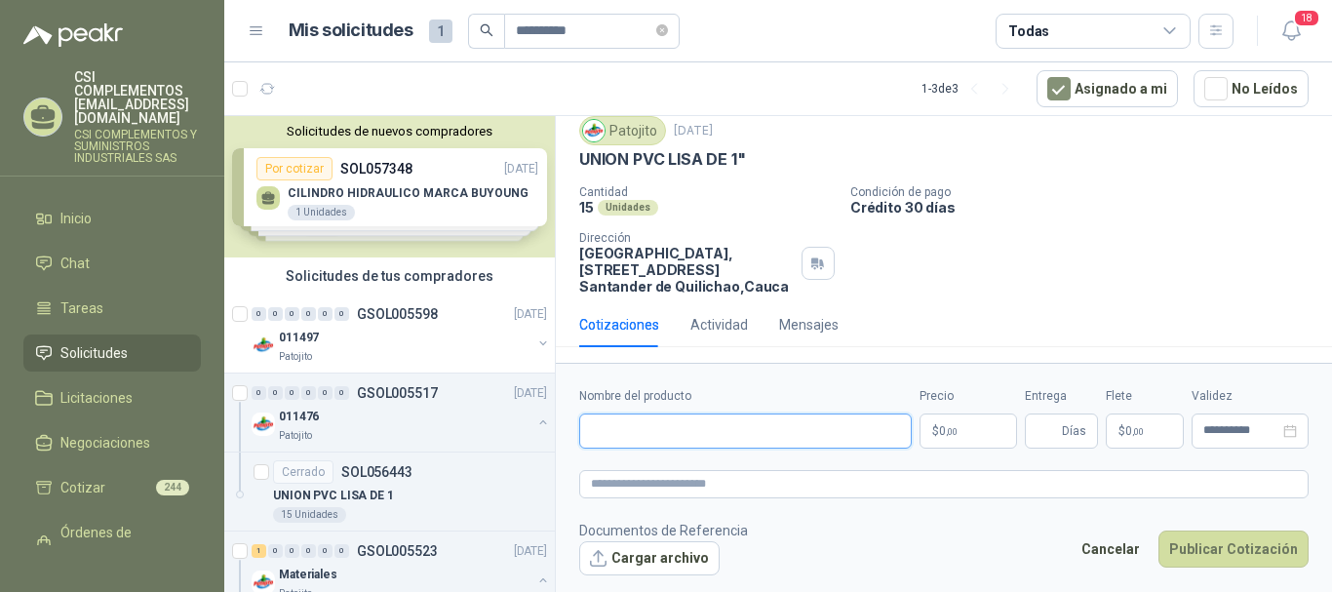
click at [633, 421] on input "Nombre del producto" at bounding box center [745, 430] width 333 height 35
paste input "**********"
type input "**********"
click at [951, 436] on p "$ 0 ,00" at bounding box center [968, 430] width 98 height 35
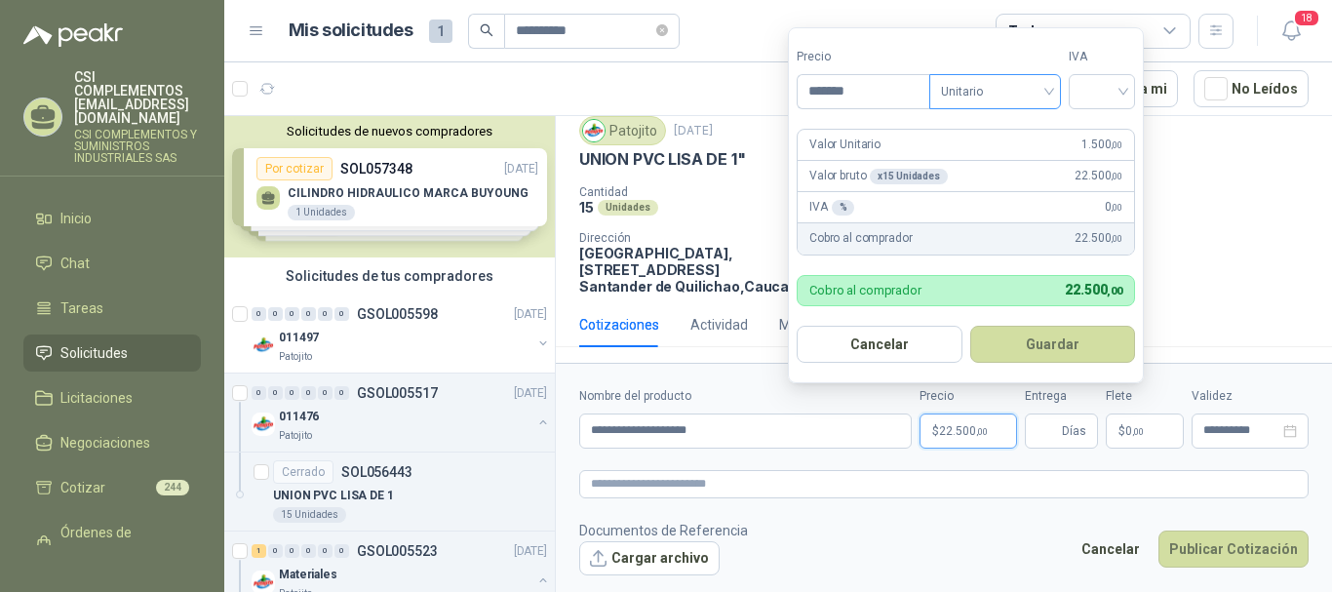
click at [1049, 97] on span "Unitario" at bounding box center [995, 91] width 108 height 29
type input "*******"
click at [1031, 127] on div "Unitario" at bounding box center [999, 131] width 100 height 21
click at [1122, 86] on input "search" at bounding box center [1101, 89] width 43 height 29
click at [1114, 130] on div "19%" at bounding box center [1106, 131] width 36 height 21
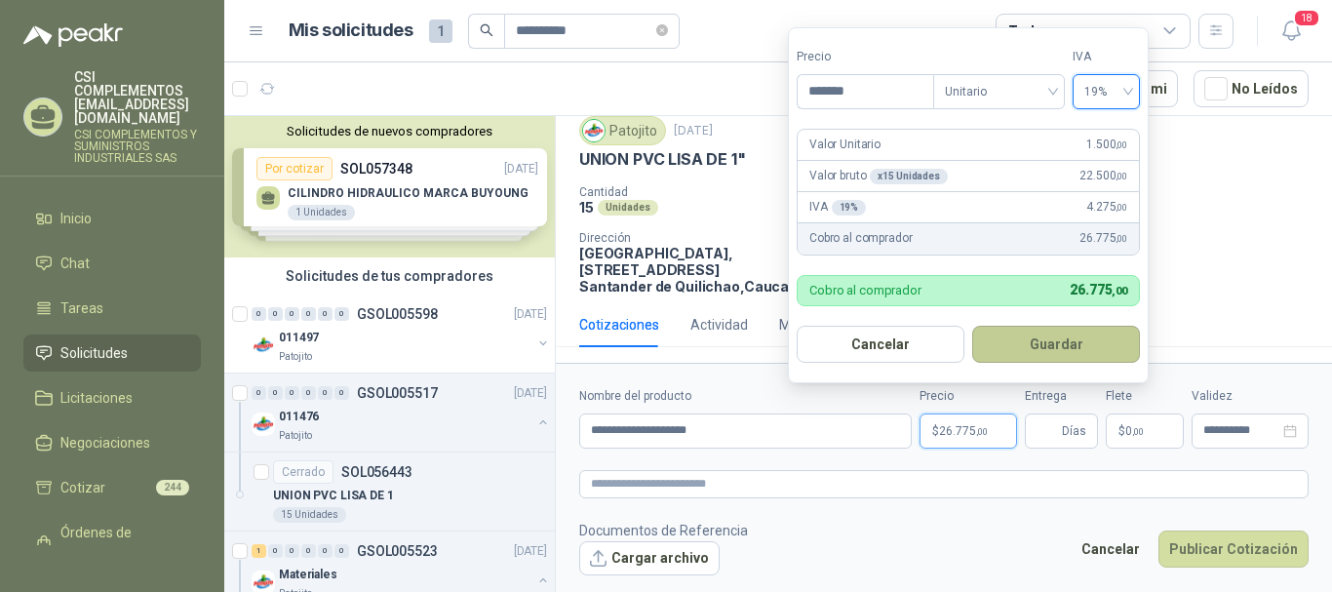
click at [1073, 351] on button "Guardar" at bounding box center [1056, 344] width 168 height 37
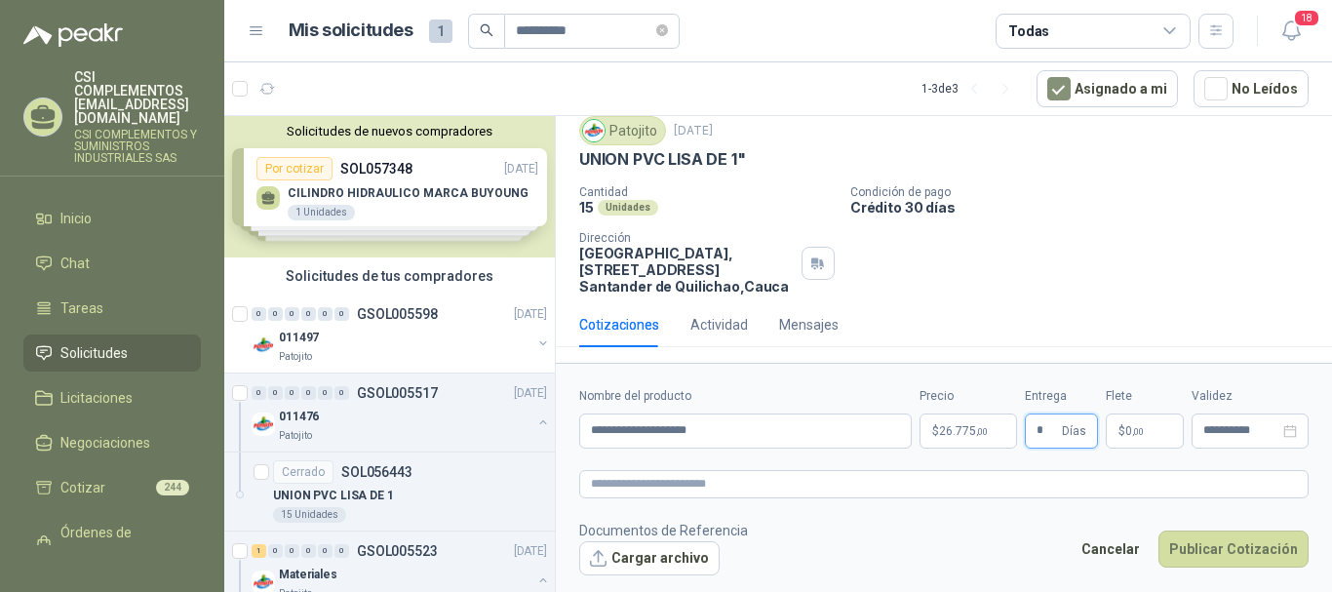
type input "*"
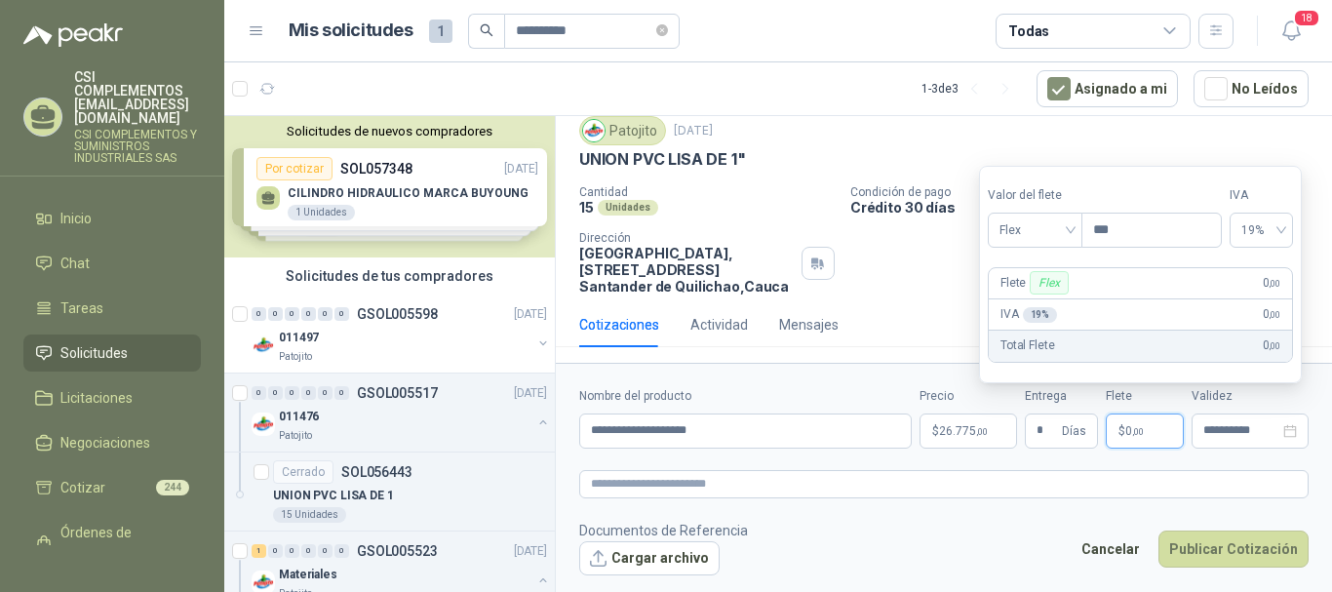
click at [1144, 427] on span ",00" at bounding box center [1138, 431] width 12 height 11
click at [1068, 228] on span "Flex" at bounding box center [1034, 229] width 71 height 29
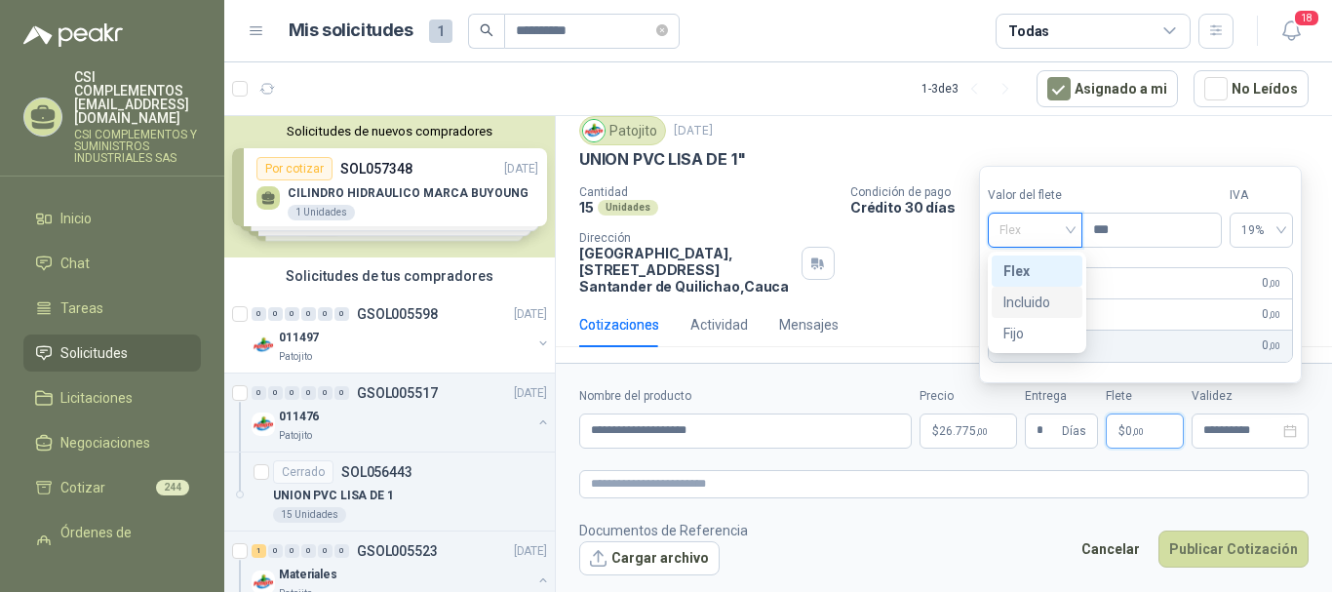
click at [1026, 301] on div "Incluido" at bounding box center [1036, 302] width 67 height 21
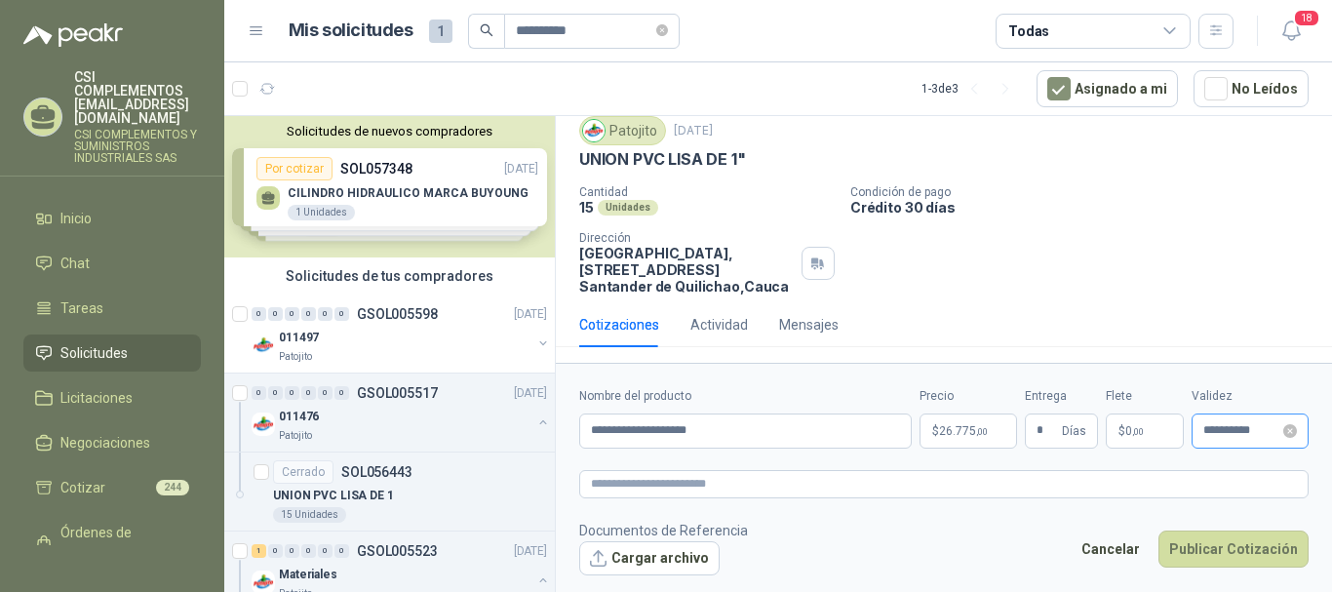
click at [1202, 425] on div "**********" at bounding box center [1250, 430] width 117 height 35
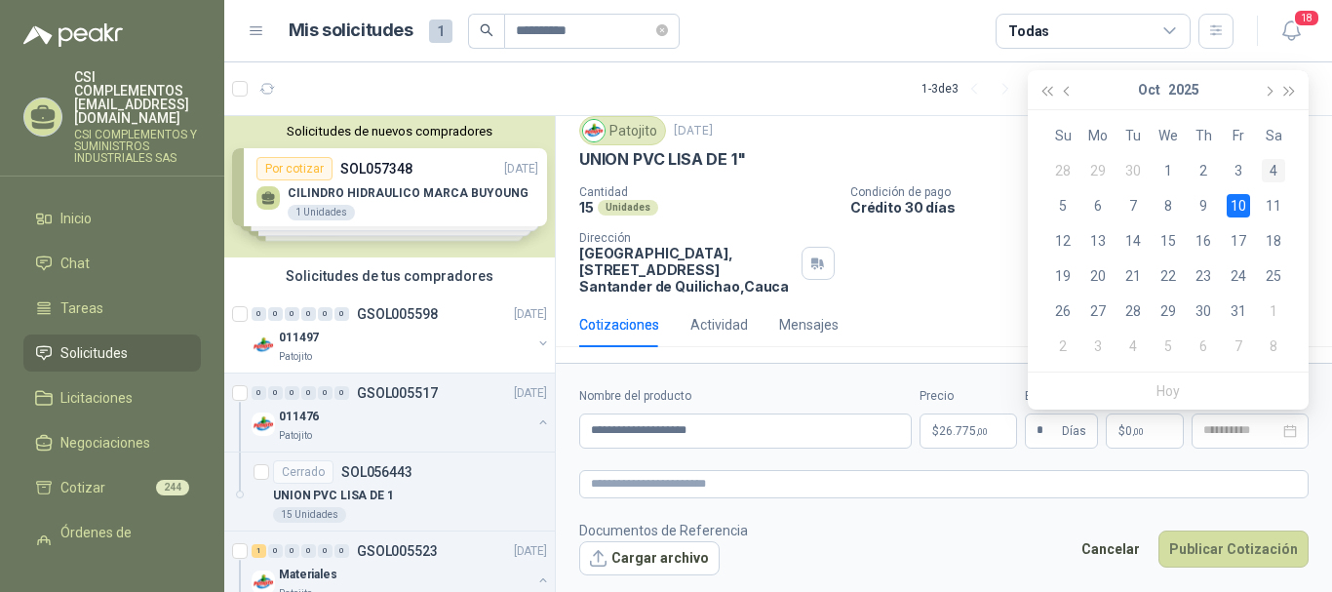
click at [1276, 176] on div "4" at bounding box center [1273, 170] width 23 height 23
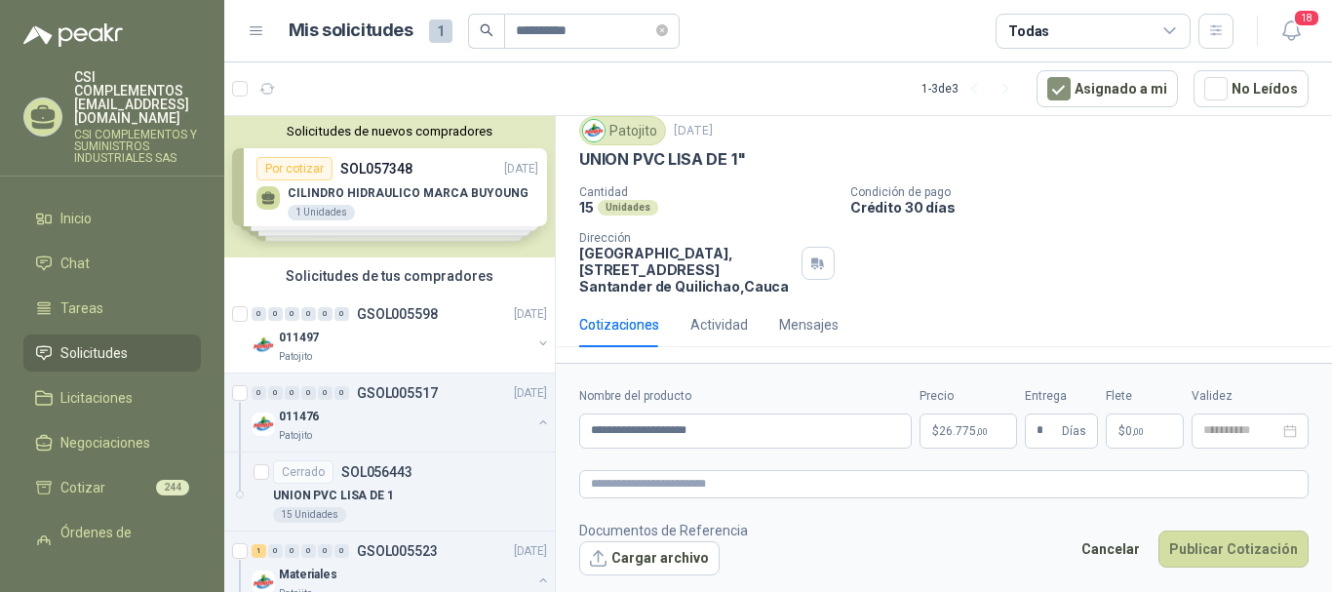
type input "**********"
click at [1234, 541] on button "Publicar Cotización" at bounding box center [1233, 548] width 150 height 37
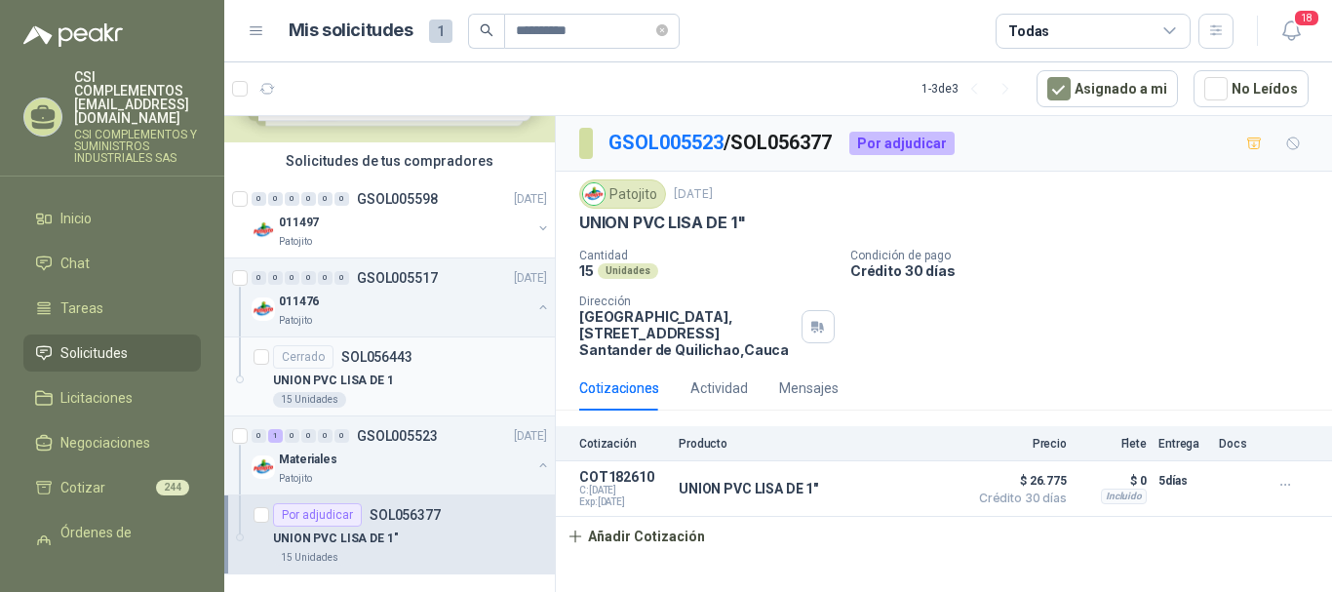
scroll to position [118, 0]
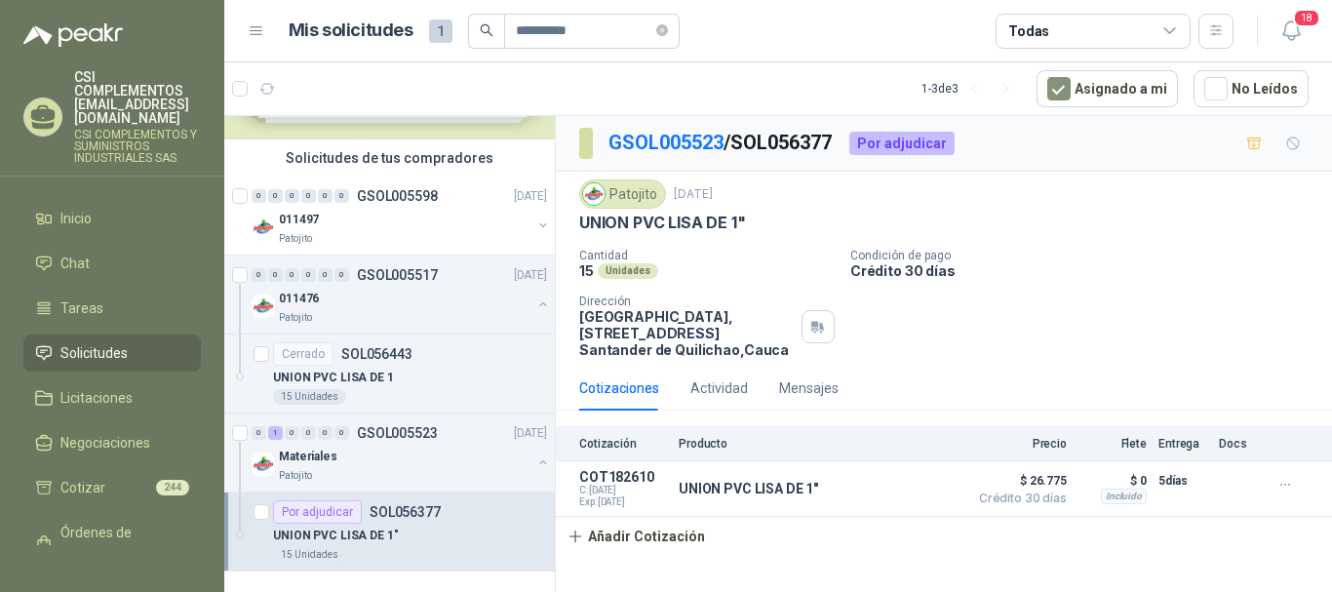
click at [383, 514] on p "SOL056377" at bounding box center [405, 512] width 71 height 14
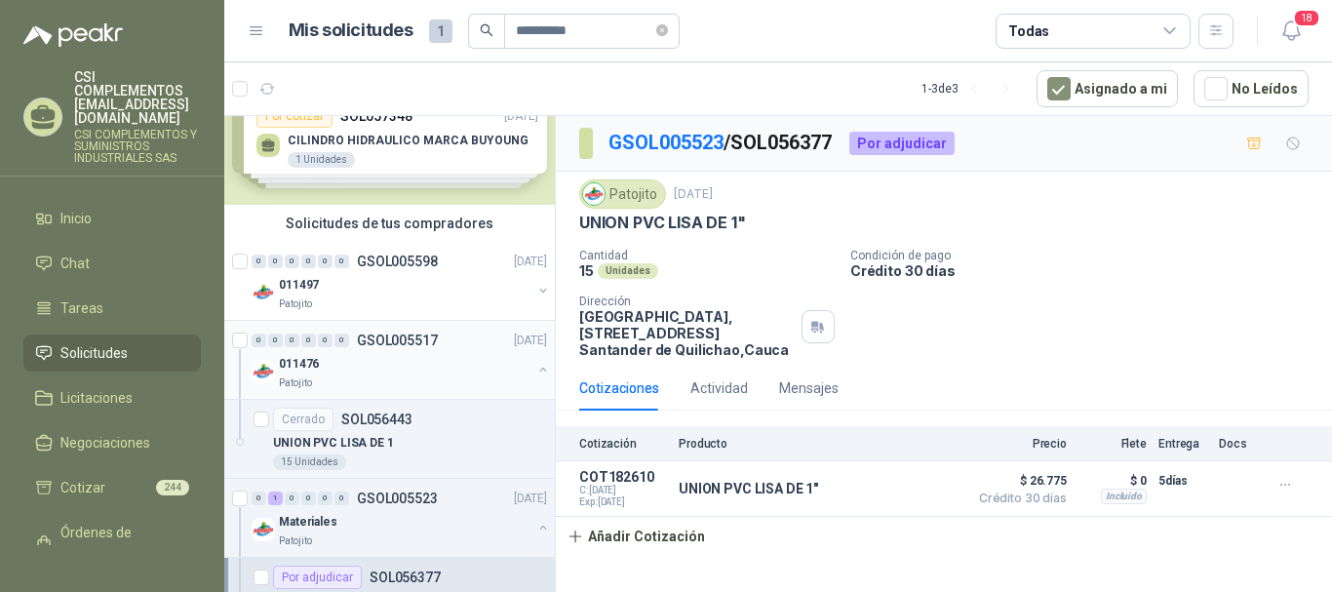
scroll to position [0, 0]
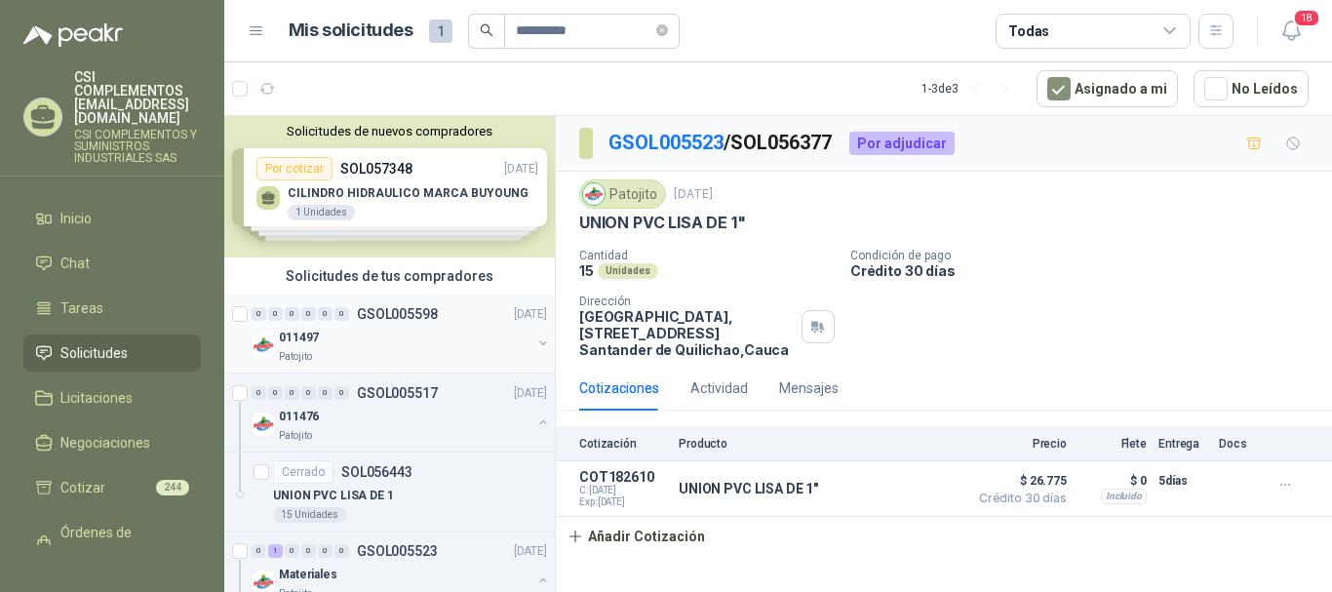
click at [374, 333] on div "011497" at bounding box center [405, 337] width 253 height 23
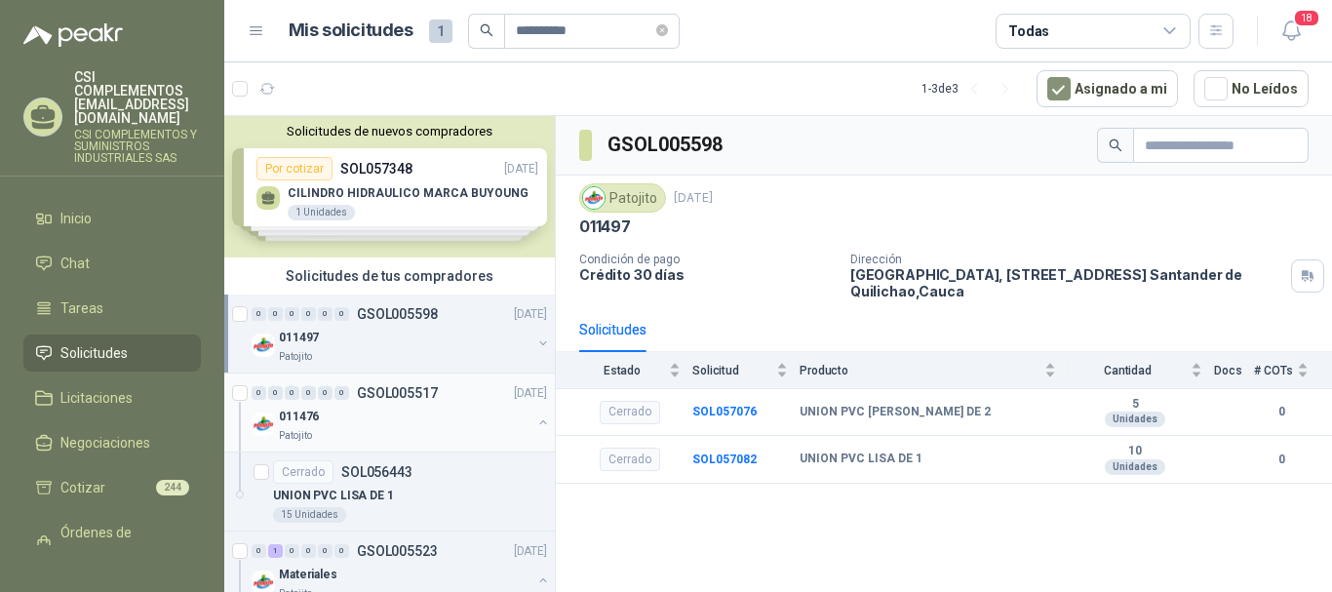
click at [436, 408] on div "011476" at bounding box center [405, 416] width 253 height 23
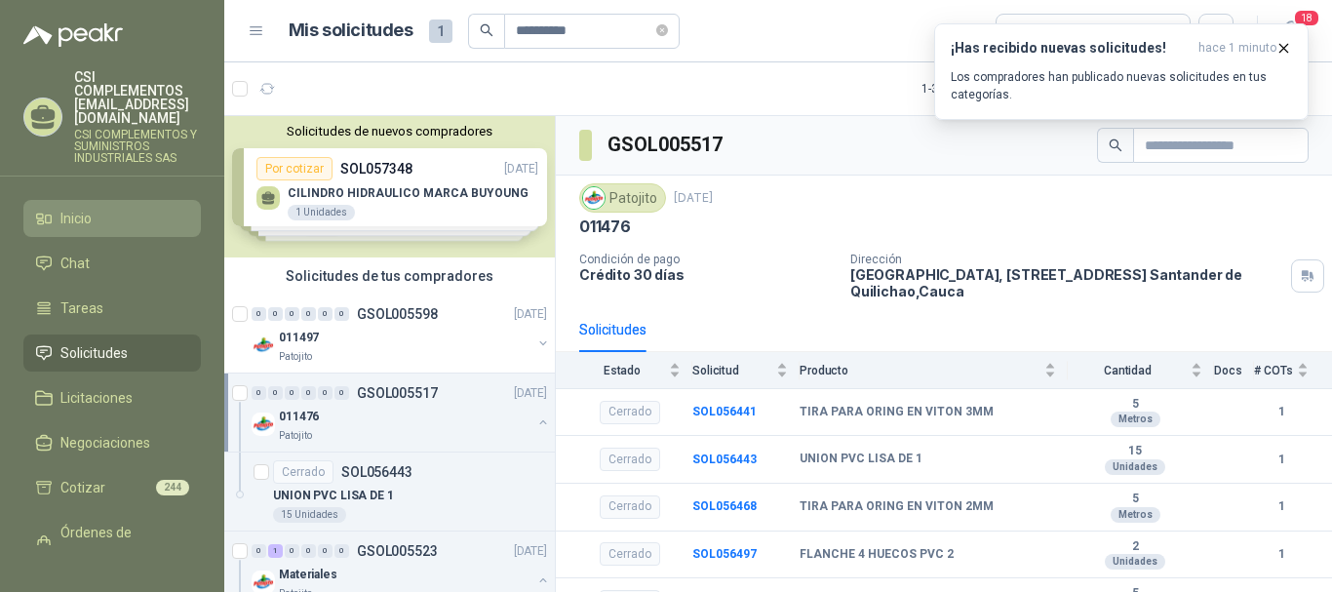
click at [114, 208] on li "Inicio" at bounding box center [112, 218] width 154 height 21
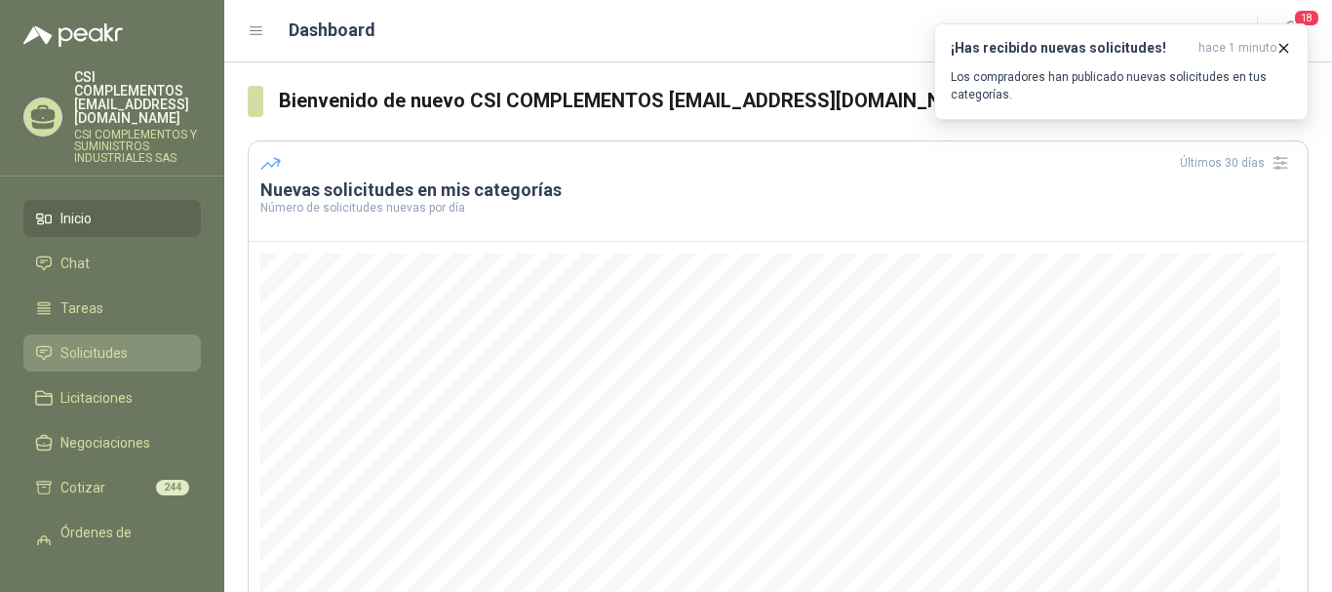
click at [112, 342] on span "Solicitudes" at bounding box center [93, 352] width 67 height 21
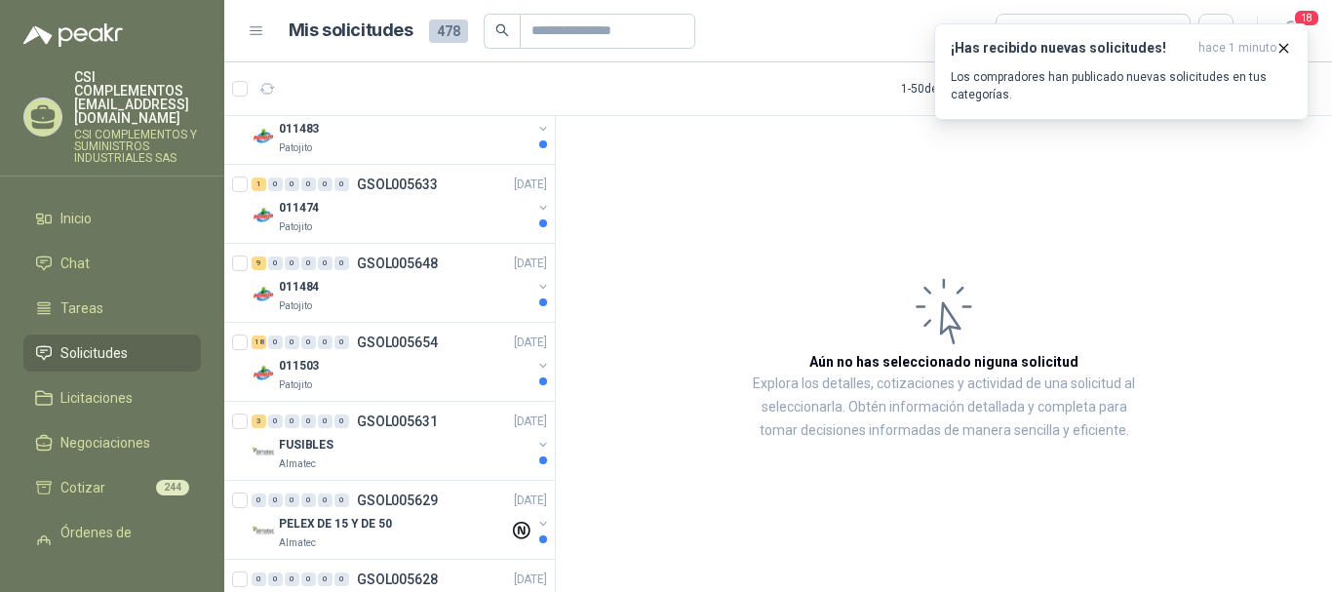
scroll to position [878, 0]
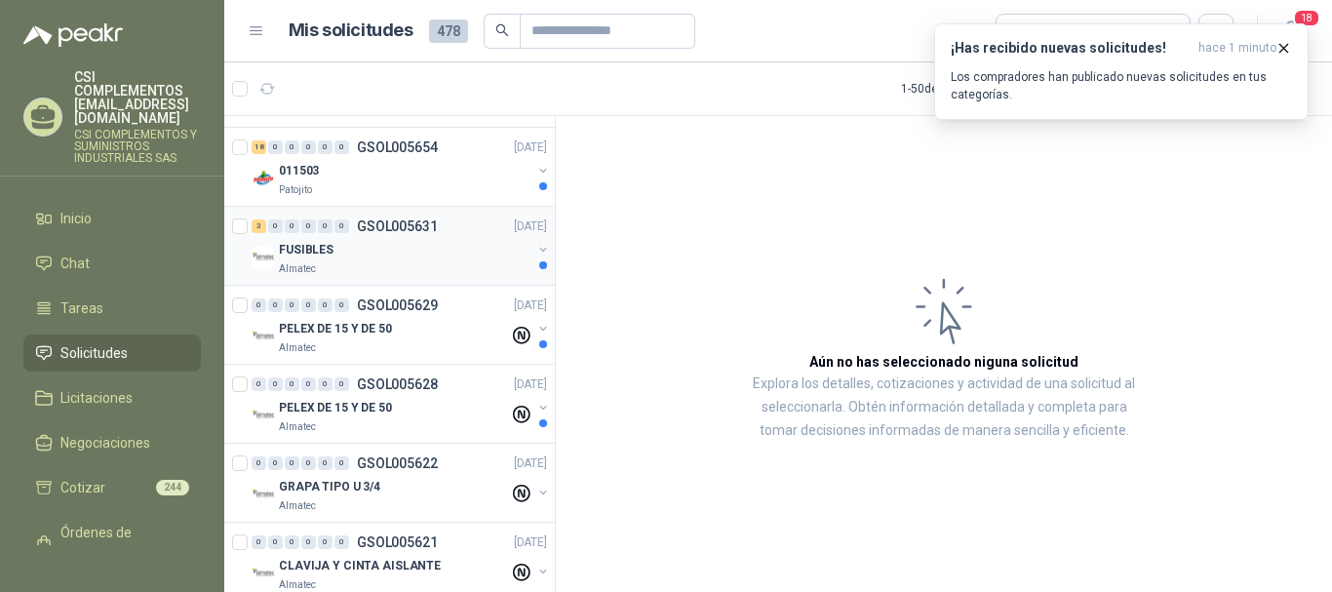
click at [316, 263] on div "Almatec" at bounding box center [405, 269] width 253 height 16
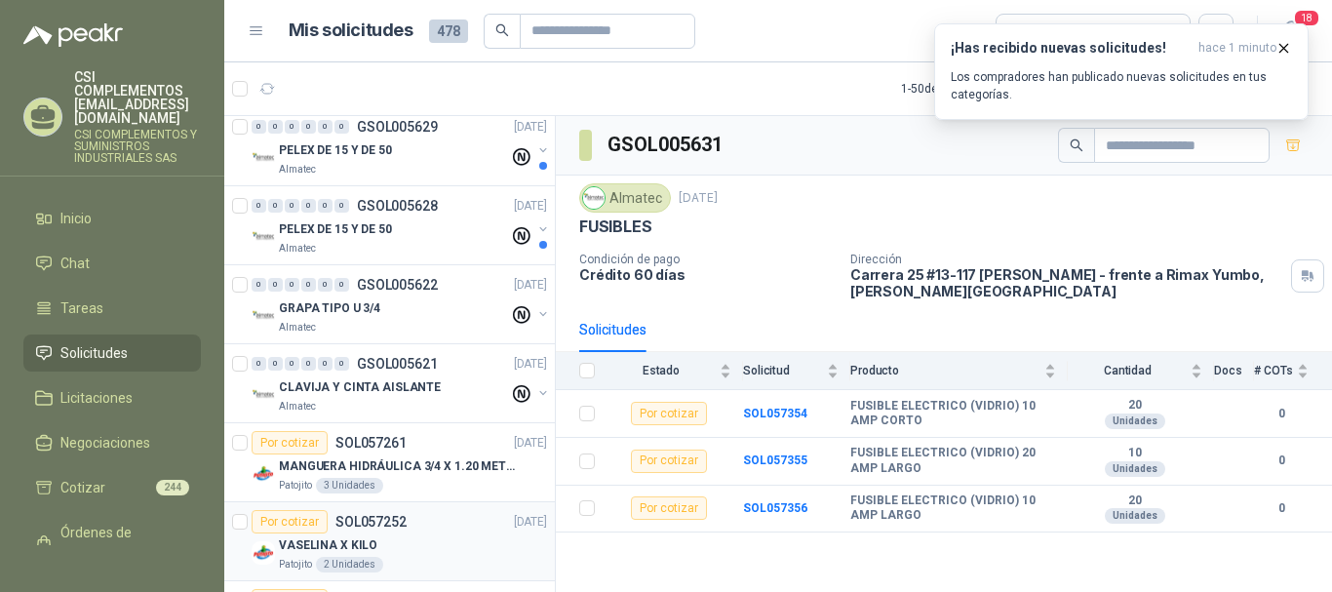
scroll to position [1073, 0]
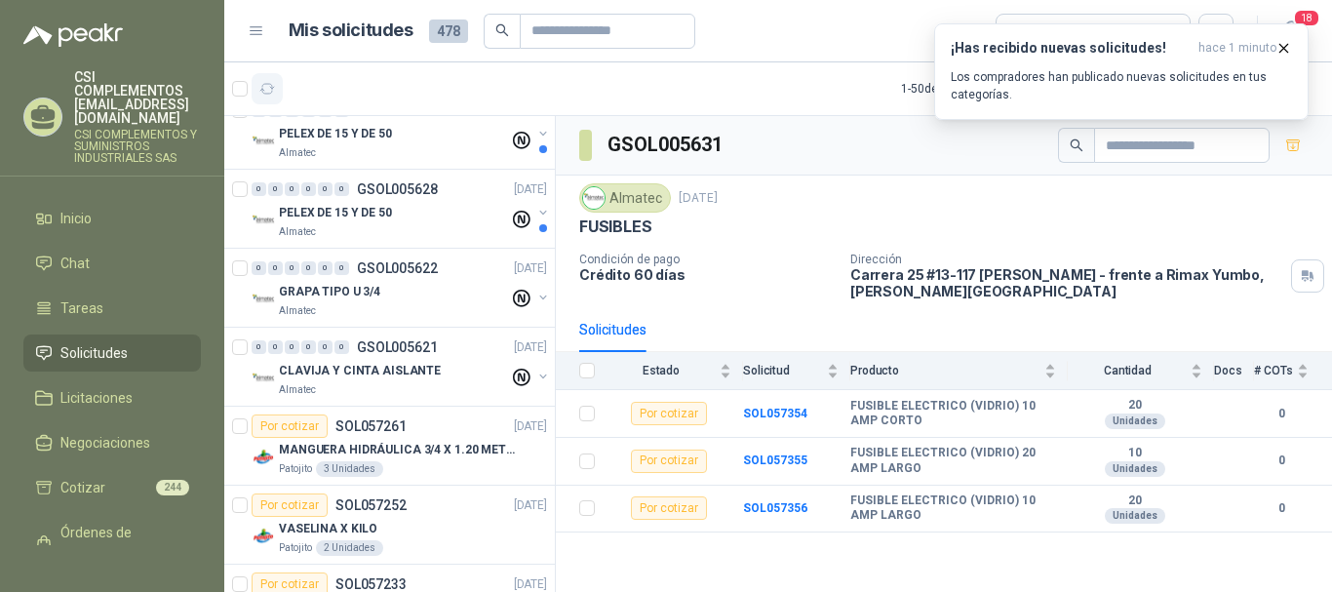
click at [270, 83] on icon "button" at bounding box center [267, 89] width 17 height 17
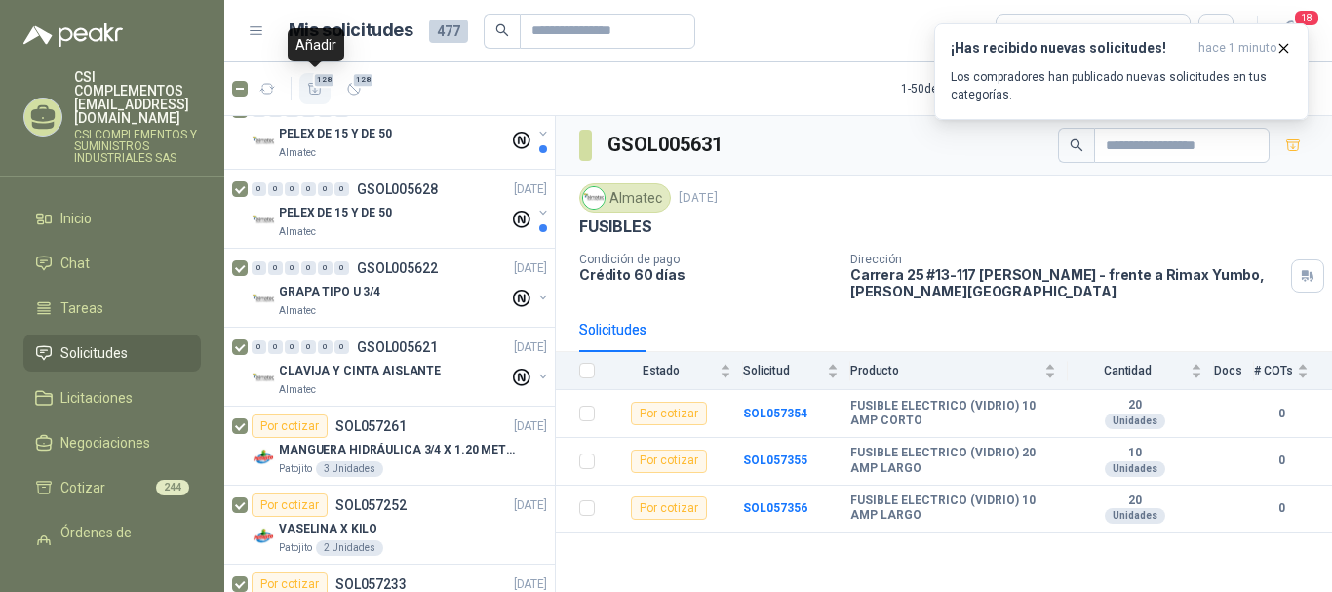
click at [318, 87] on span "128" at bounding box center [323, 80] width 23 height 16
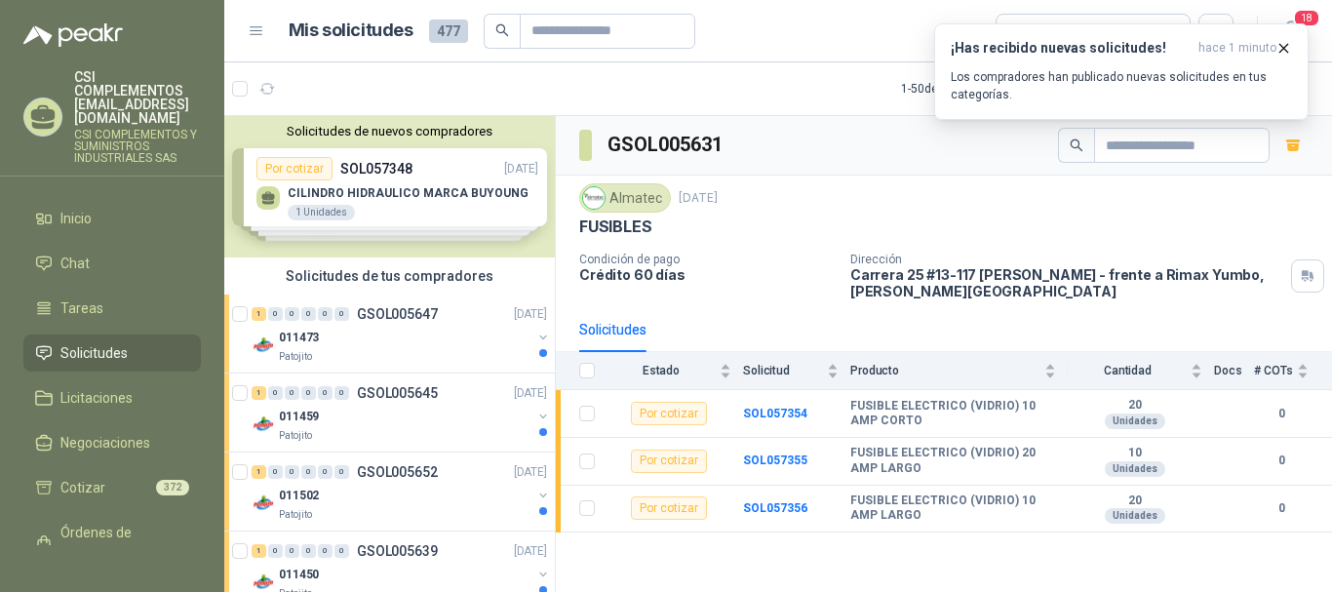
scroll to position [98, 0]
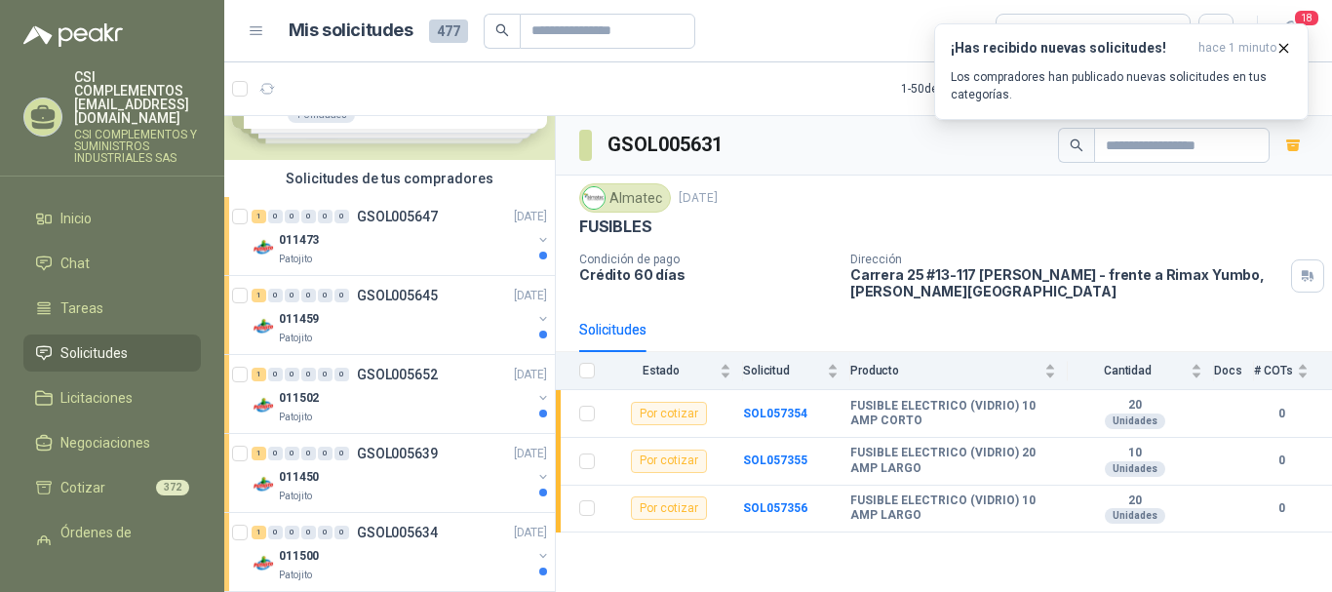
click at [451, 262] on div "Patojito" at bounding box center [405, 260] width 253 height 16
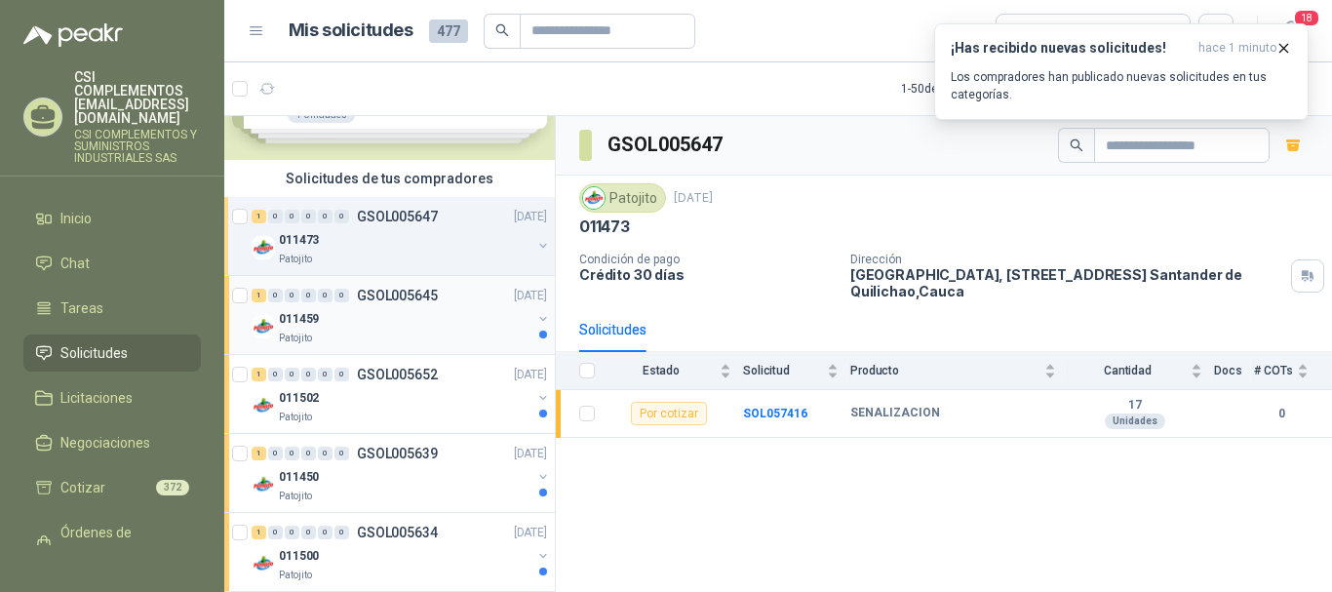
click at [433, 333] on div "Patojito" at bounding box center [405, 339] width 253 height 16
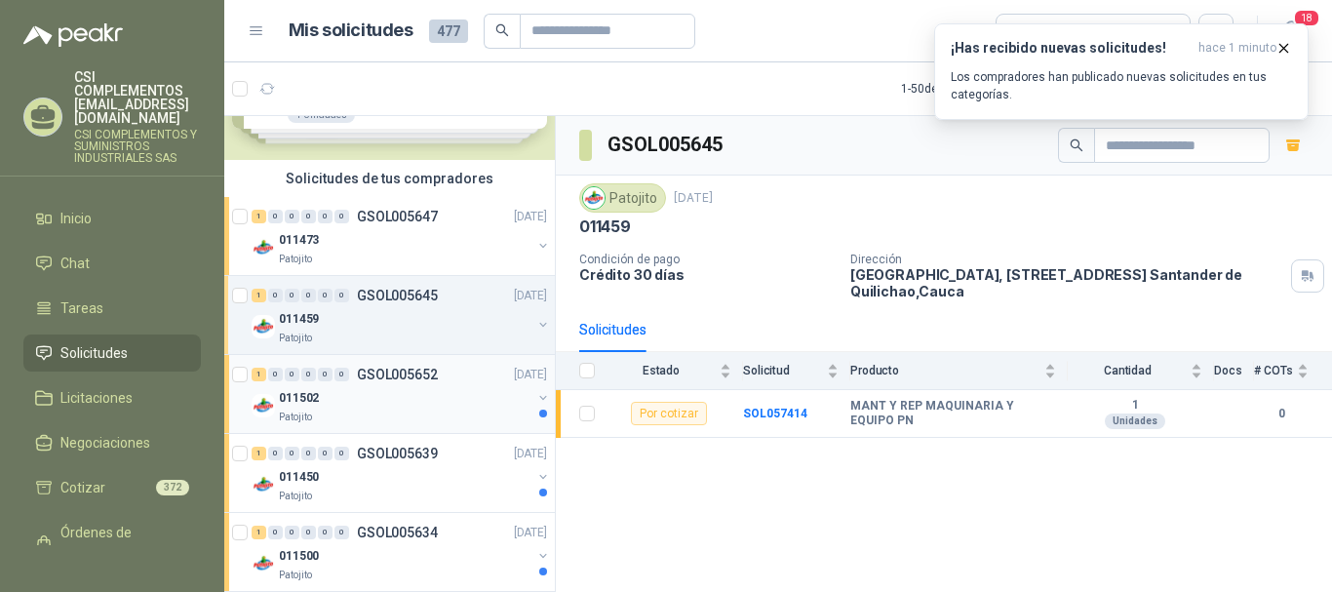
click at [418, 397] on div "011502" at bounding box center [405, 397] width 253 height 23
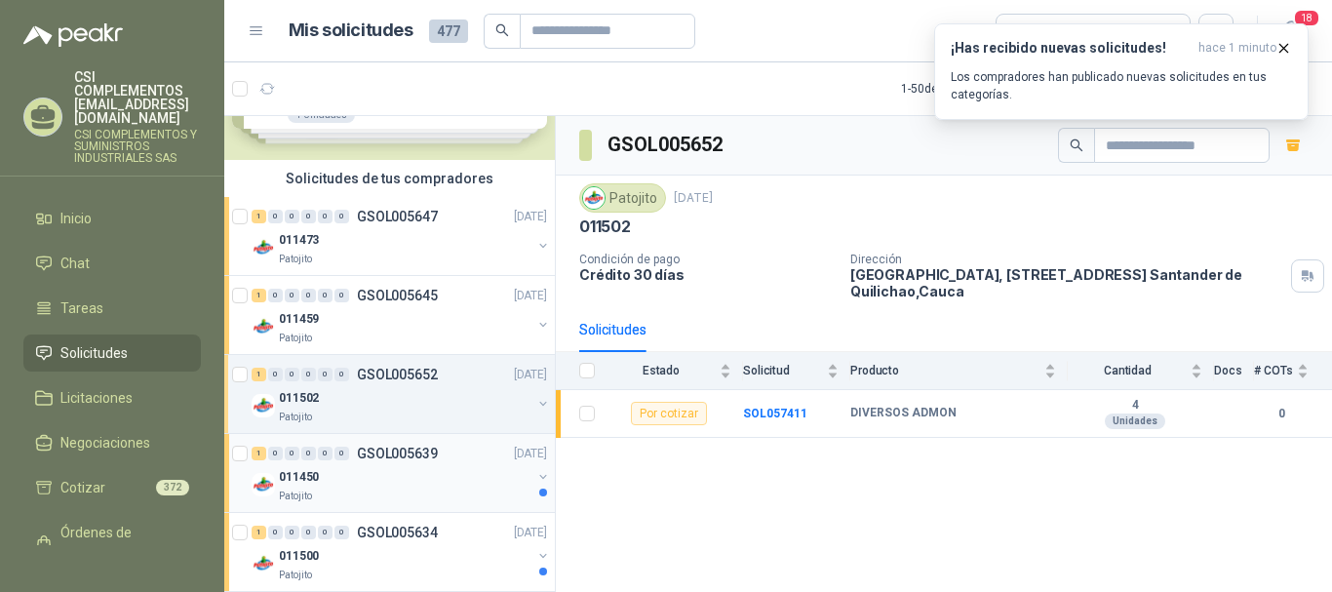
click at [411, 458] on p "GSOL005639" at bounding box center [397, 454] width 81 height 14
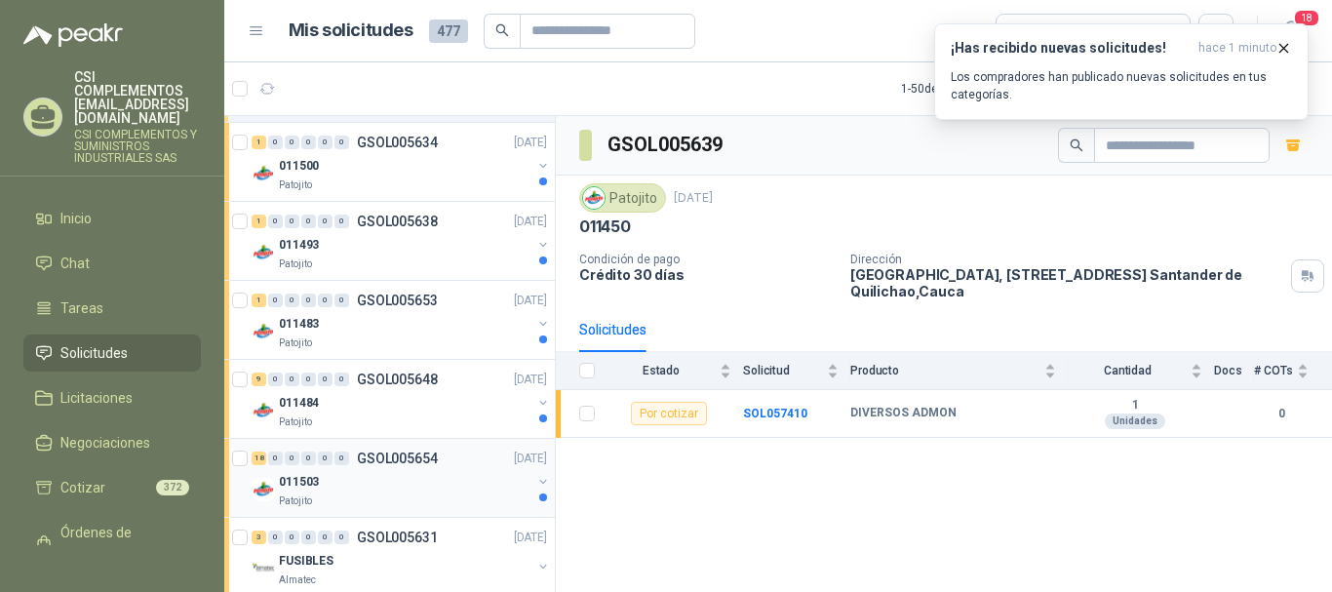
scroll to position [683, 0]
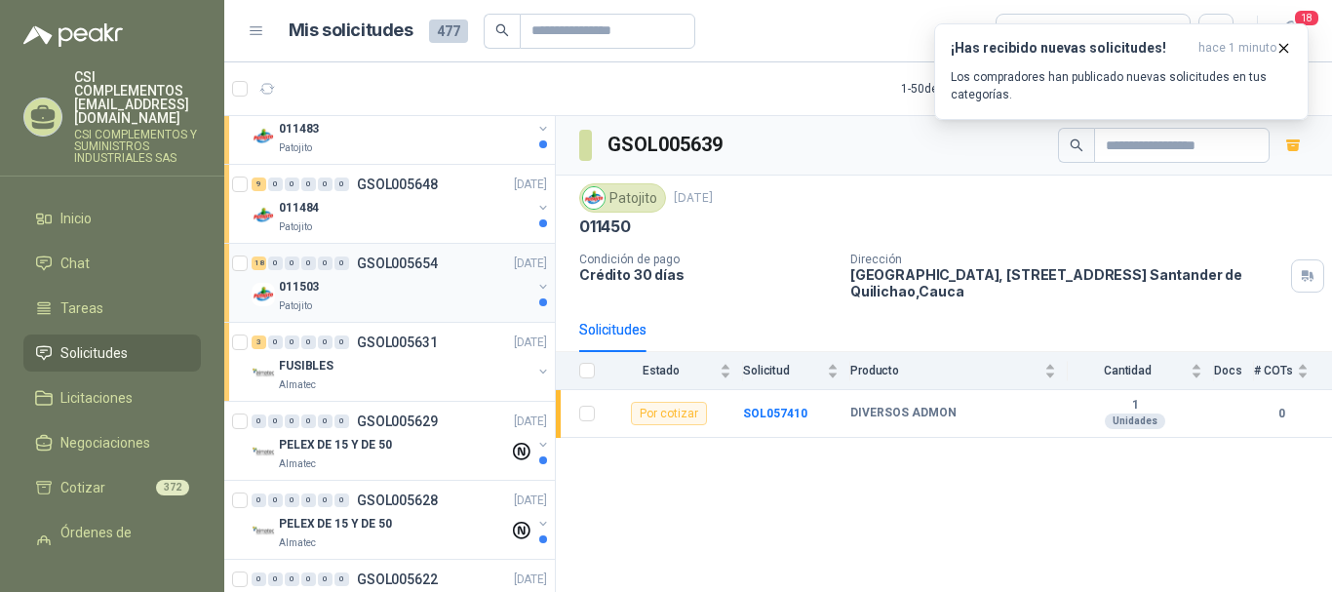
click at [396, 296] on div "011503" at bounding box center [405, 286] width 253 height 23
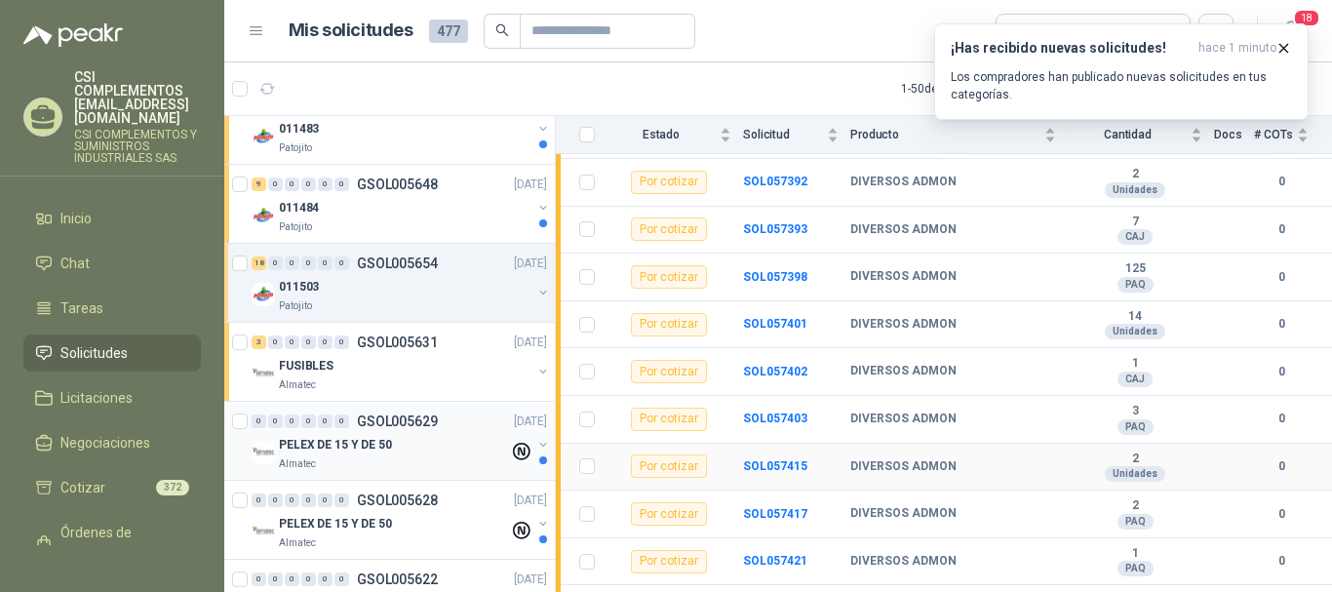
scroll to position [645, 0]
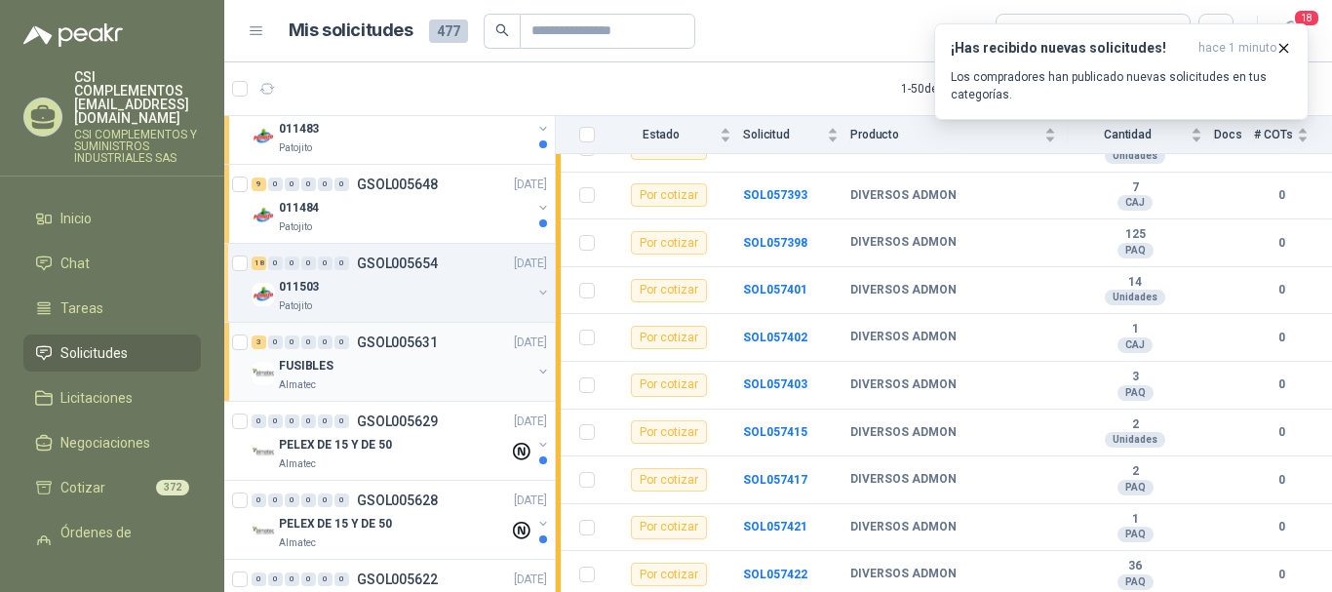
click at [412, 368] on div "FUSIBLES" at bounding box center [405, 365] width 253 height 23
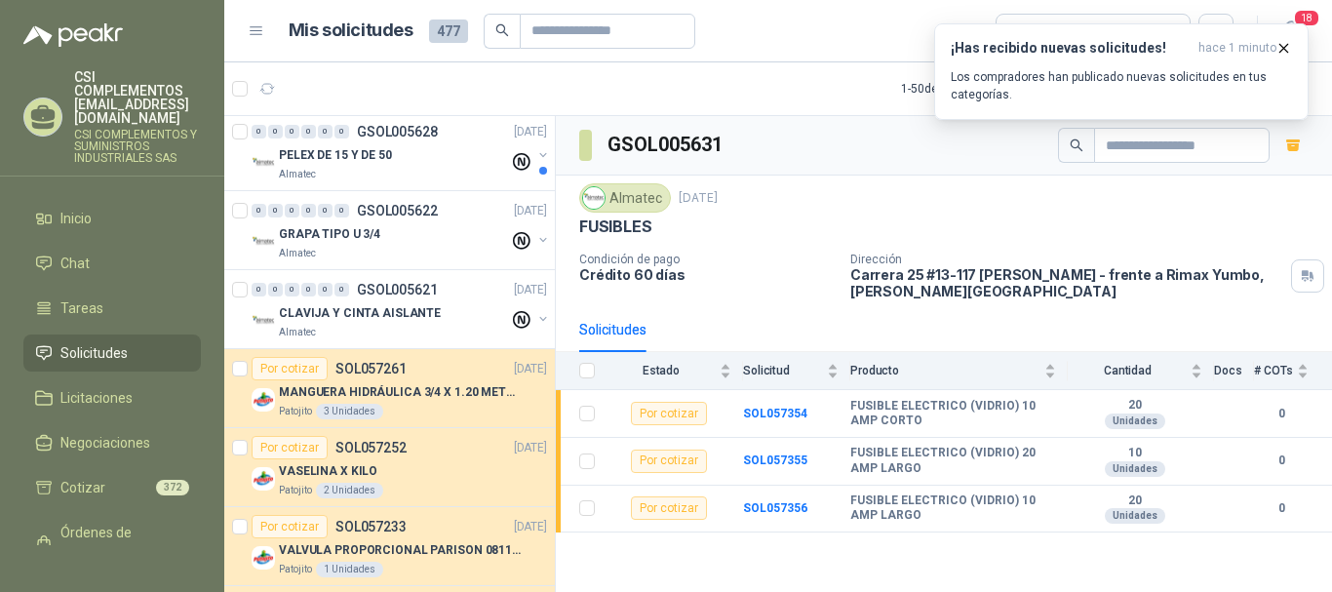
scroll to position [1073, 0]
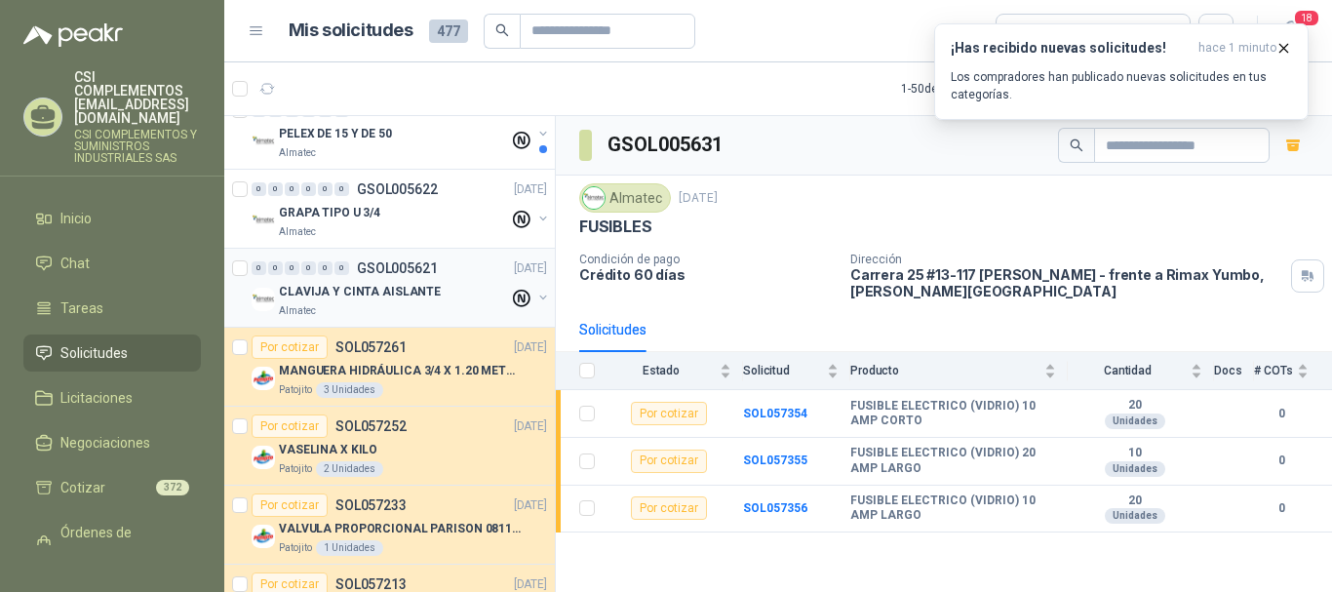
click at [402, 290] on p "CLAVIJA Y CINTA AISLANTE" at bounding box center [360, 292] width 162 height 19
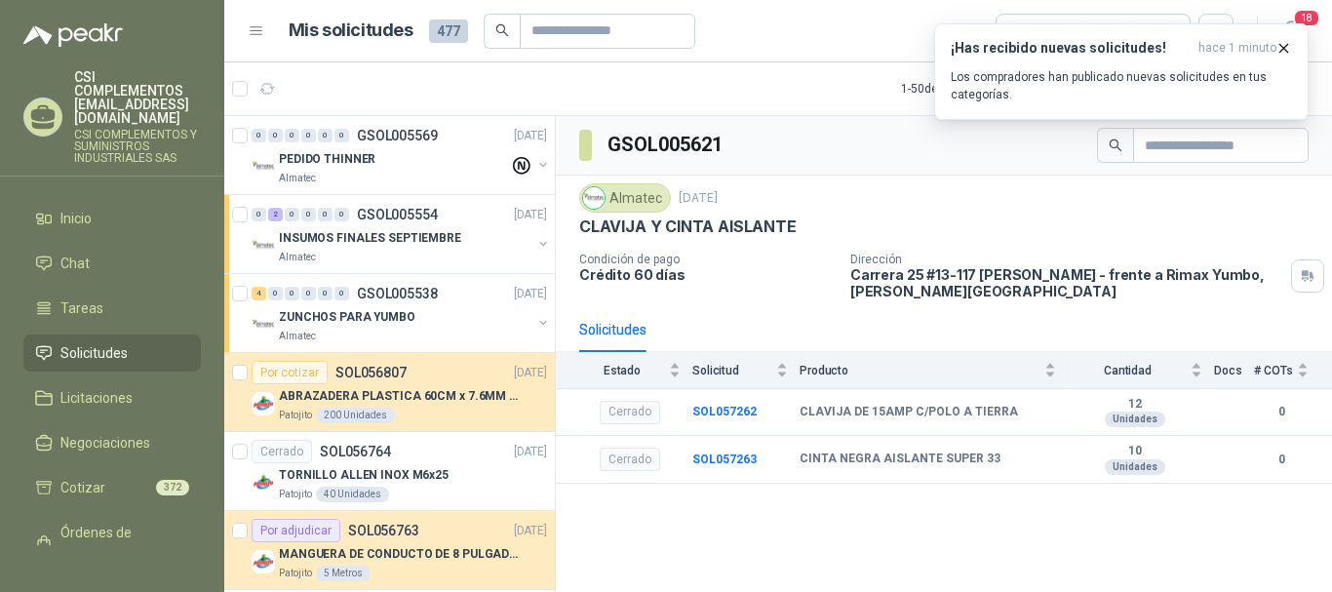
scroll to position [1950, 0]
